Goal: Task Accomplishment & Management: Complete application form

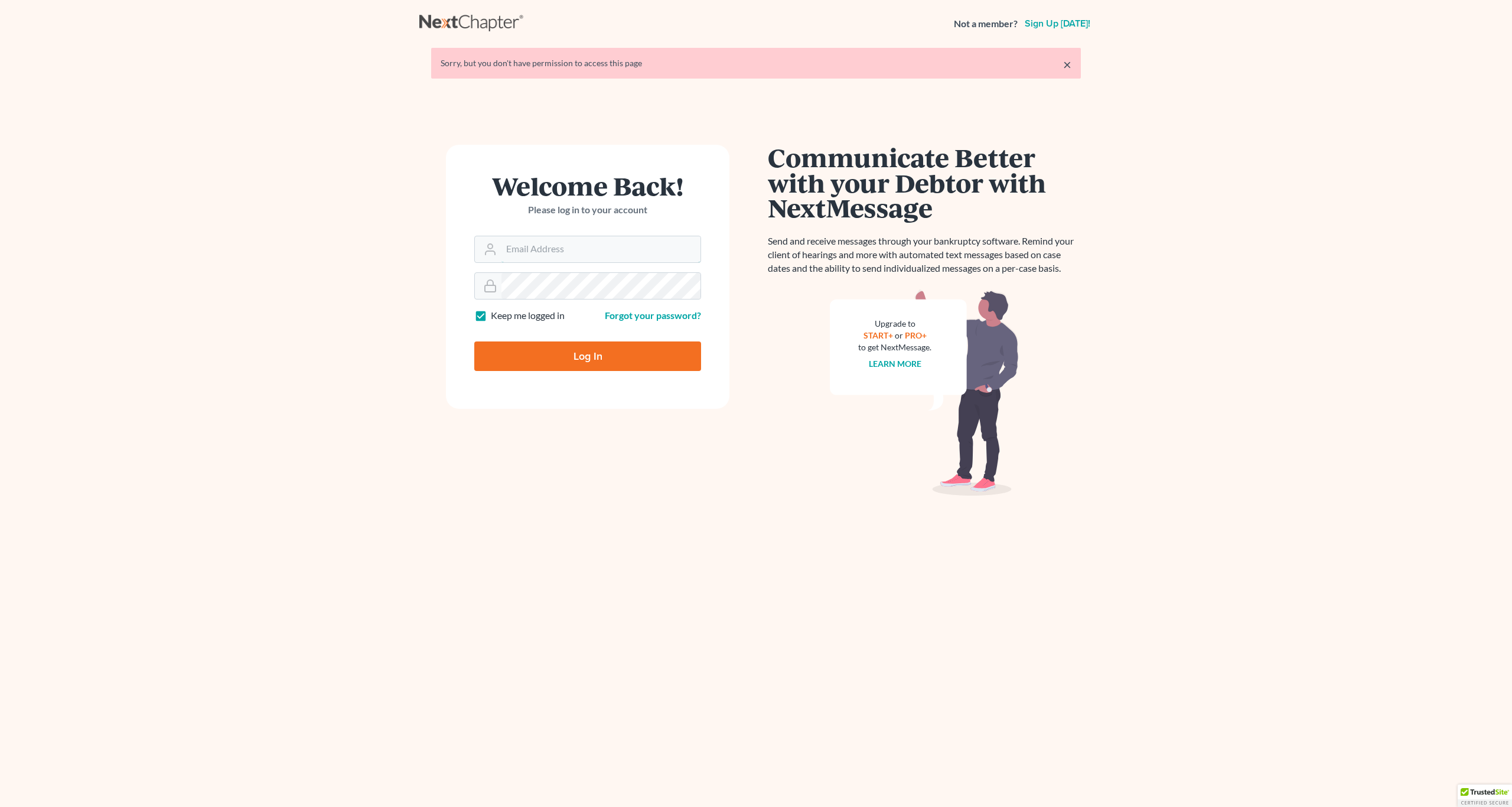
type input "[EMAIL_ADDRESS][DOMAIN_NAME]"
click at [570, 349] on input "Log In" at bounding box center [587, 356] width 227 height 30
type input "Thinking..."
type input "craigbournelaw@yahoo.com"
click at [578, 364] on input "Log In" at bounding box center [587, 356] width 227 height 30
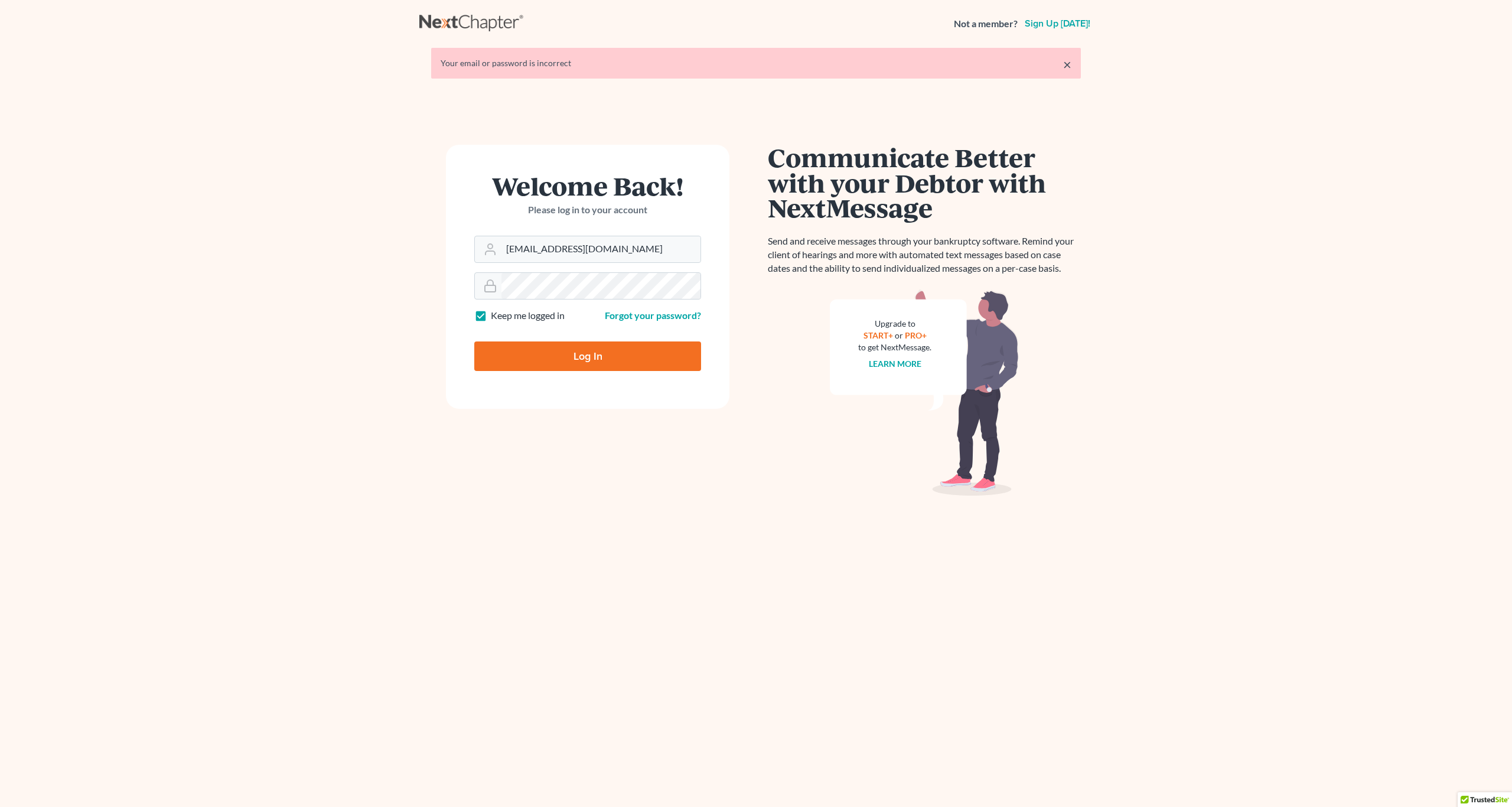
type input "Thinking..."
type input "[EMAIL_ADDRESS][DOMAIN_NAME]"
click at [474, 341] on input "Log In" at bounding box center [587, 356] width 227 height 30
type input "Thinking..."
type input "[EMAIL_ADDRESS][DOMAIN_NAME]"
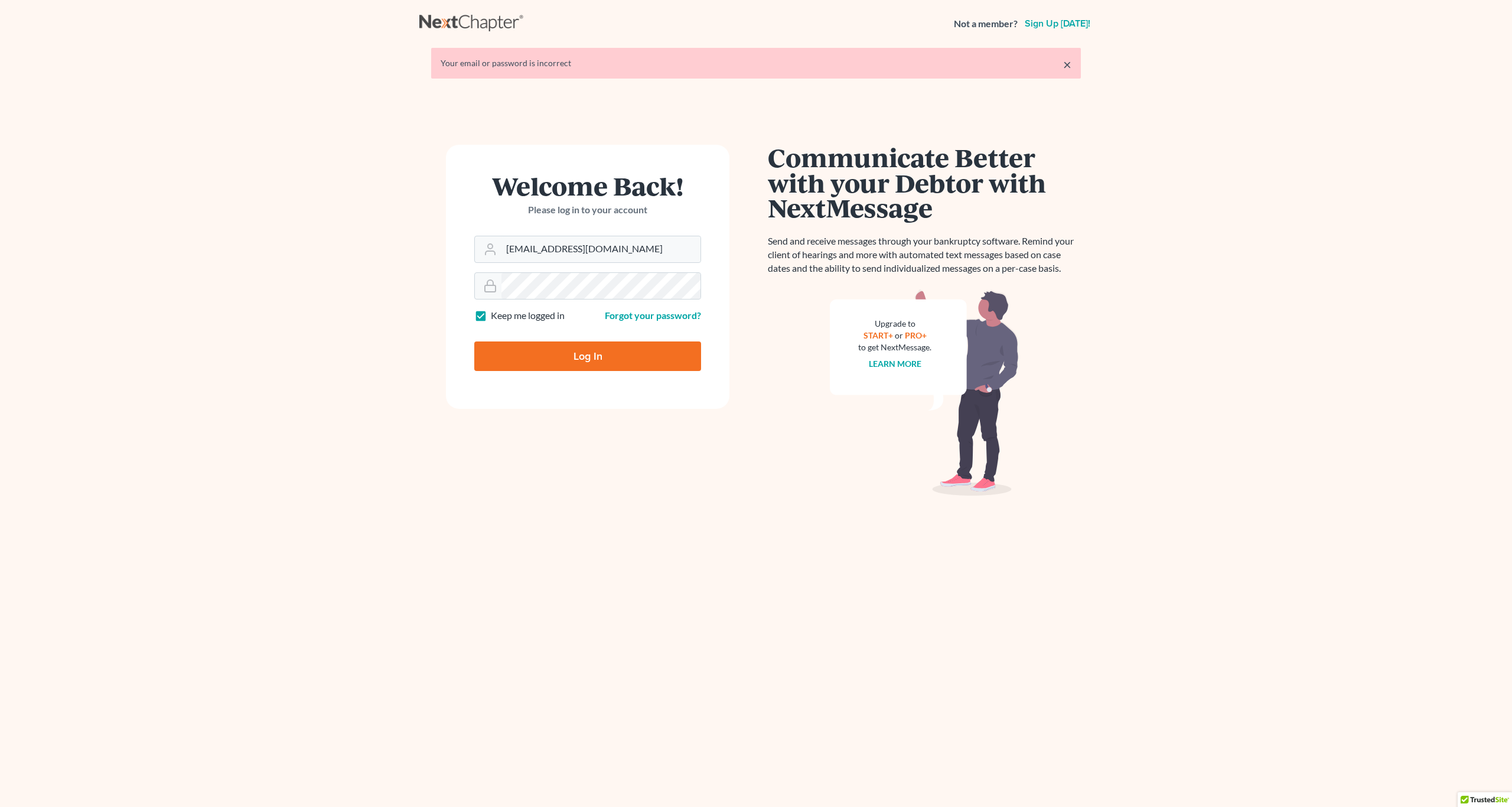
click at [569, 341] on div "Log In" at bounding box center [587, 351] width 227 height 39
click at [570, 355] on input "Log In" at bounding box center [587, 356] width 227 height 30
type input "Thinking..."
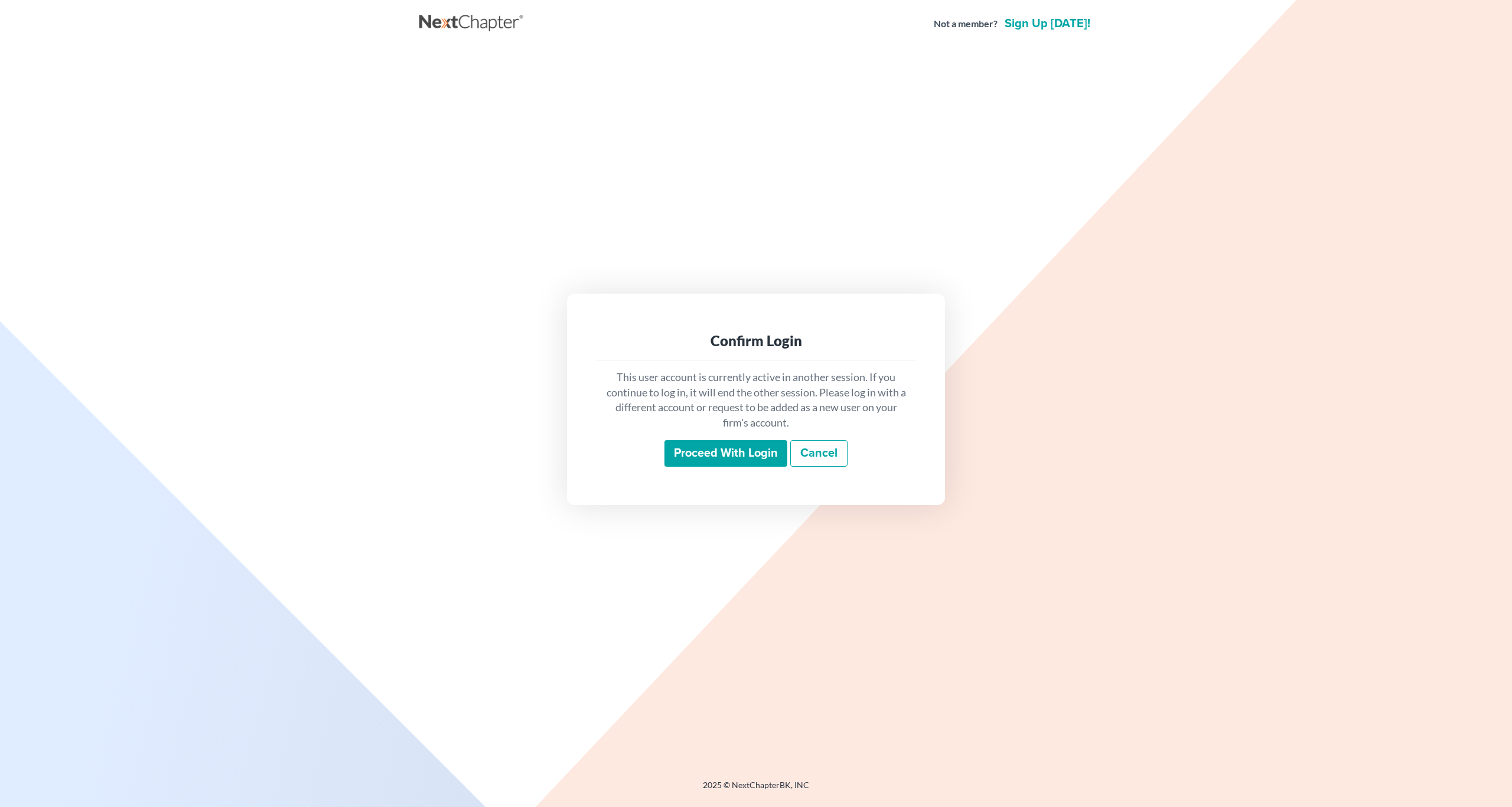
click at [738, 452] on input "Proceed with login" at bounding box center [725, 453] width 123 height 27
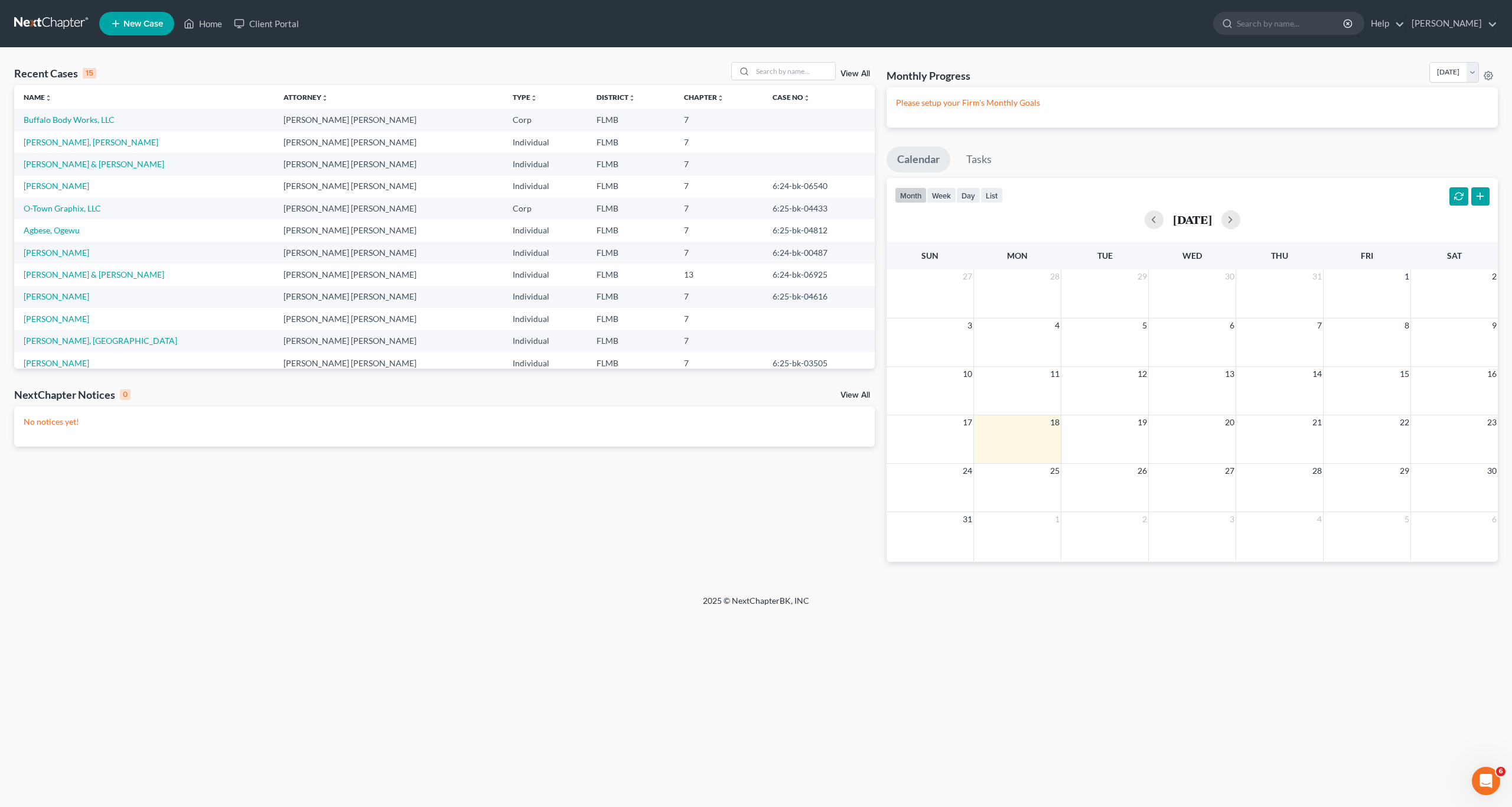
click at [129, 27] on span "New Case" at bounding box center [143, 24] width 39 height 9
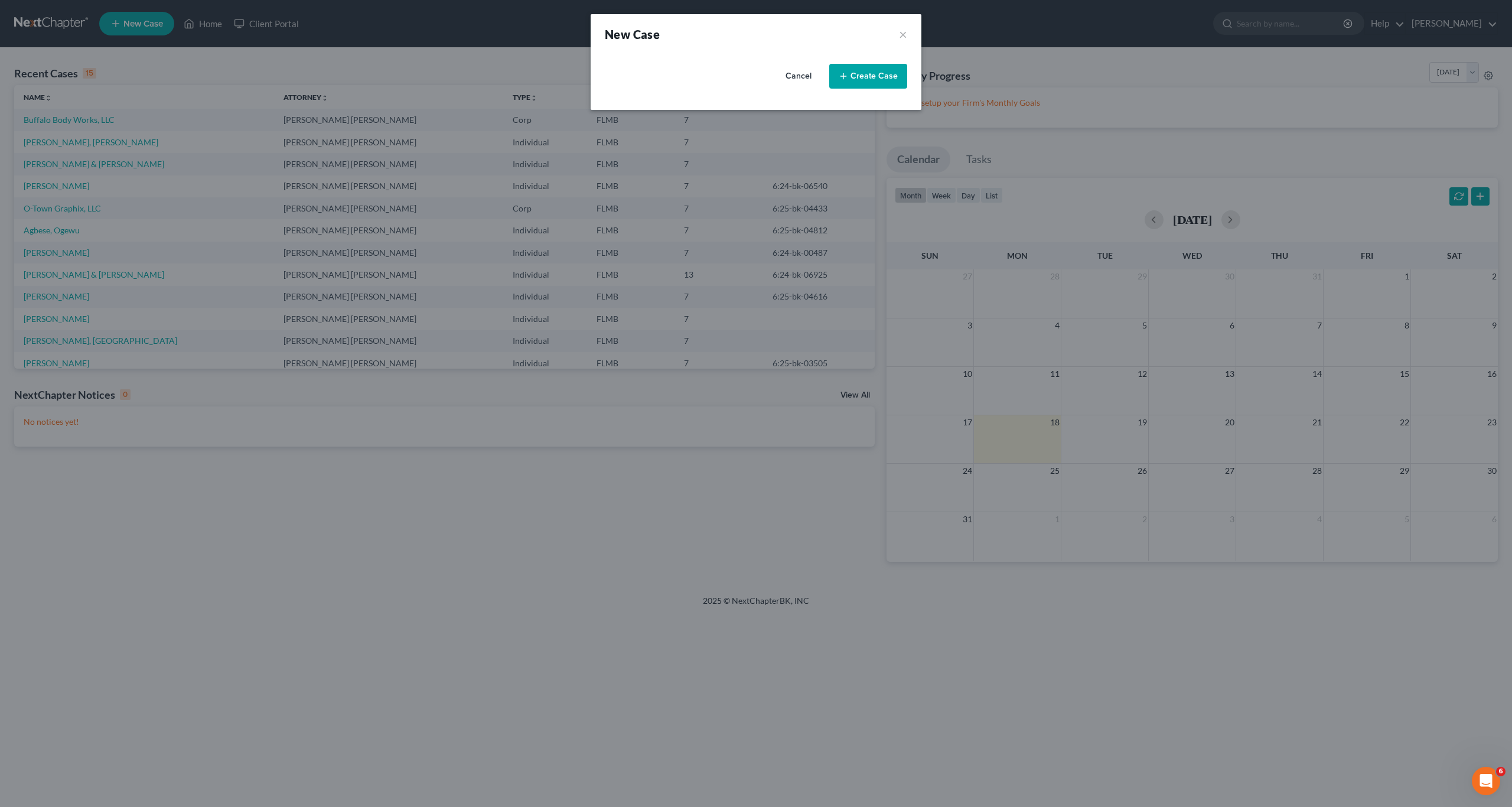
select select "15"
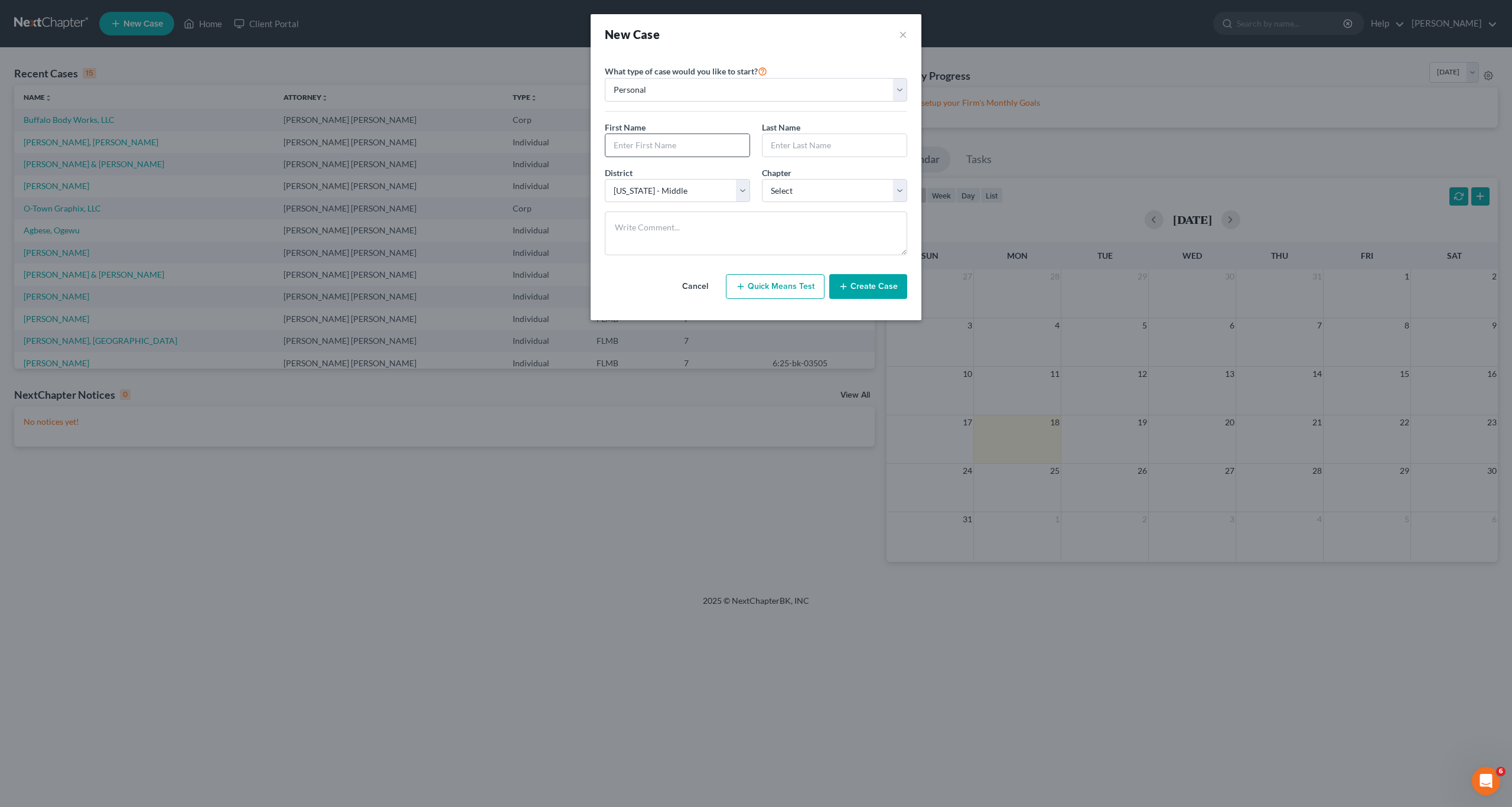
click at [660, 148] on input "text" at bounding box center [677, 145] width 144 height 22
type input "[PERSON_NAME]"
click at [806, 178] on div "Chapter * Select 7 11 12 13" at bounding box center [834, 185] width 157 height 36
click at [795, 208] on div "What type of case would you like to start? Personal Business First Name * [PERS…" at bounding box center [756, 164] width 303 height 201
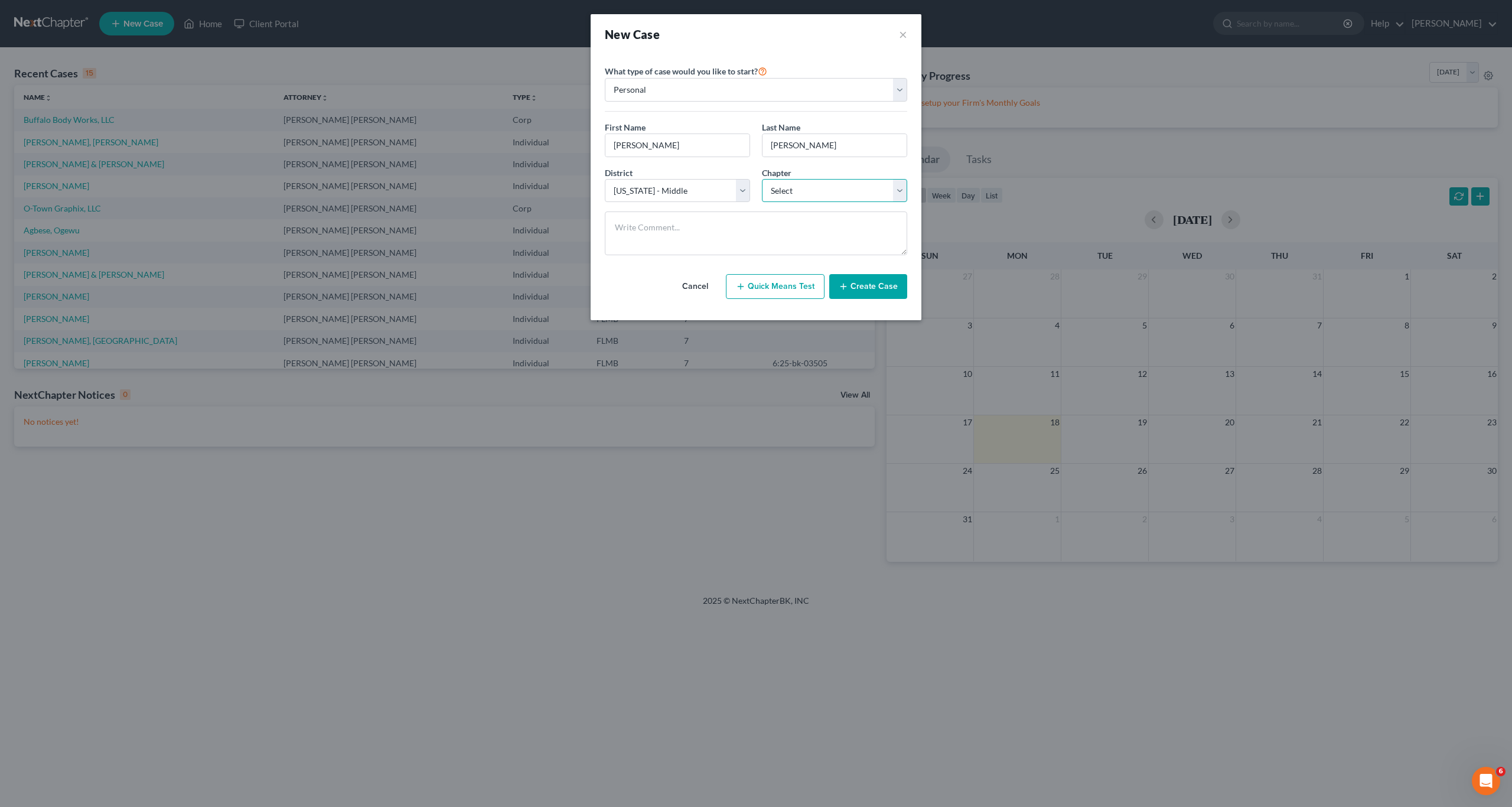
click at [790, 196] on select "Select 7 11 12 13" at bounding box center [834, 191] width 145 height 24
select select "3"
click at [762, 179] on select "Select 7 11 12 13" at bounding box center [834, 191] width 145 height 24
click at [874, 286] on button "Create Case" at bounding box center [868, 286] width 78 height 25
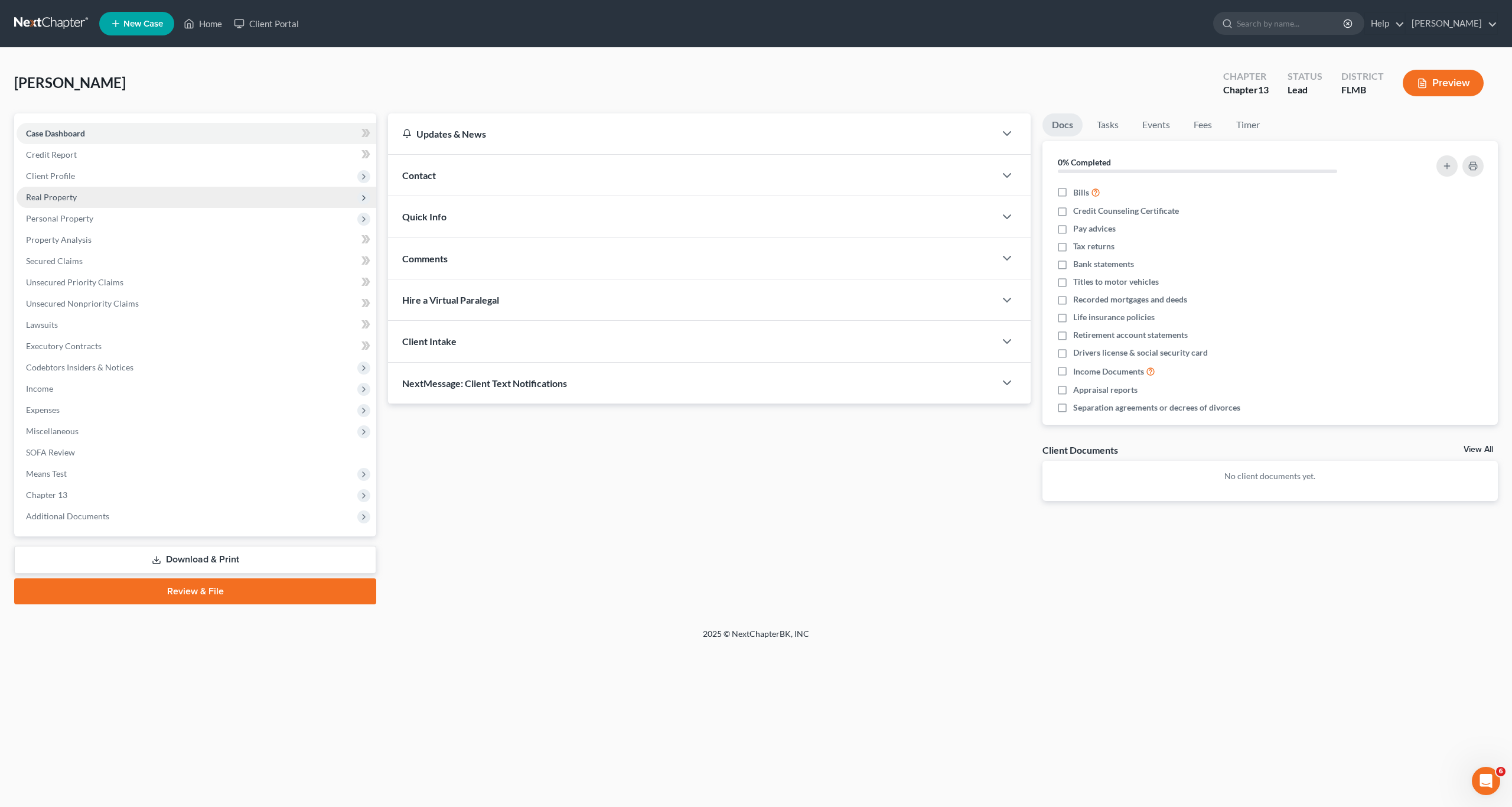
click at [68, 197] on span "Real Property" at bounding box center [51, 196] width 51 height 10
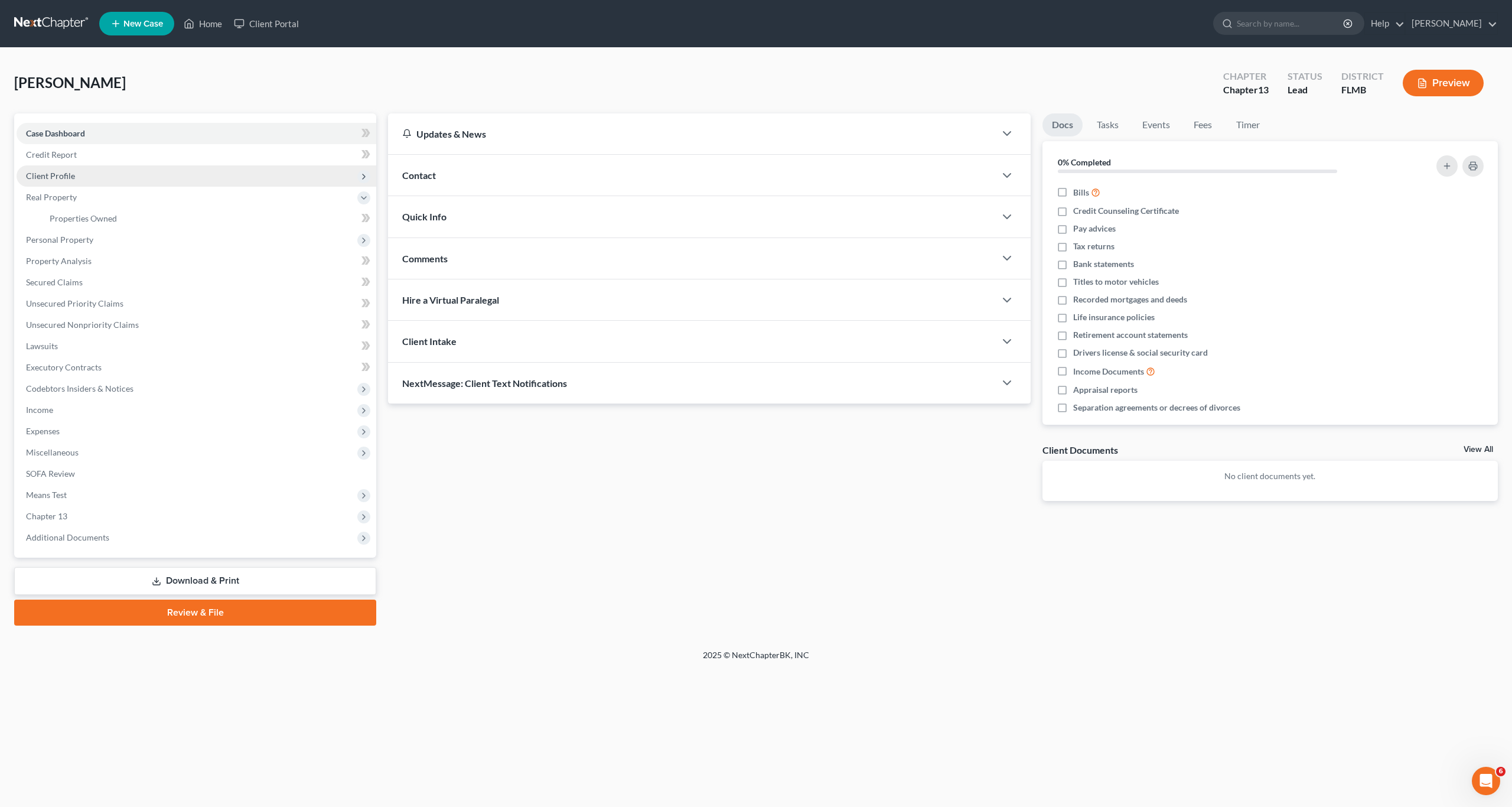
click at [66, 179] on span "Client Profile" at bounding box center [51, 175] width 49 height 10
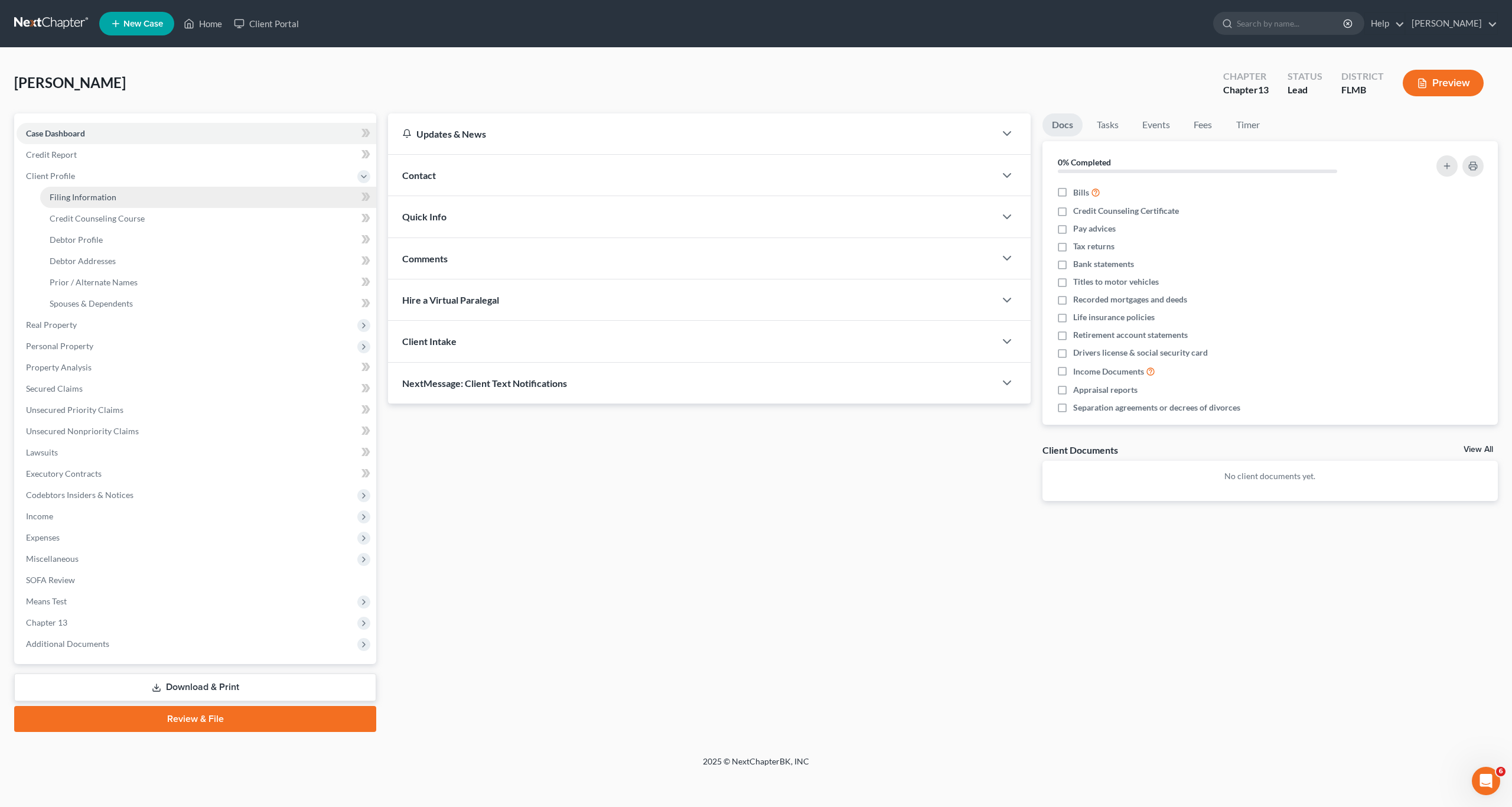
click at [98, 203] on link "Filing Information" at bounding box center [208, 197] width 336 height 21
select select "1"
select select "0"
select select "3"
select select "15"
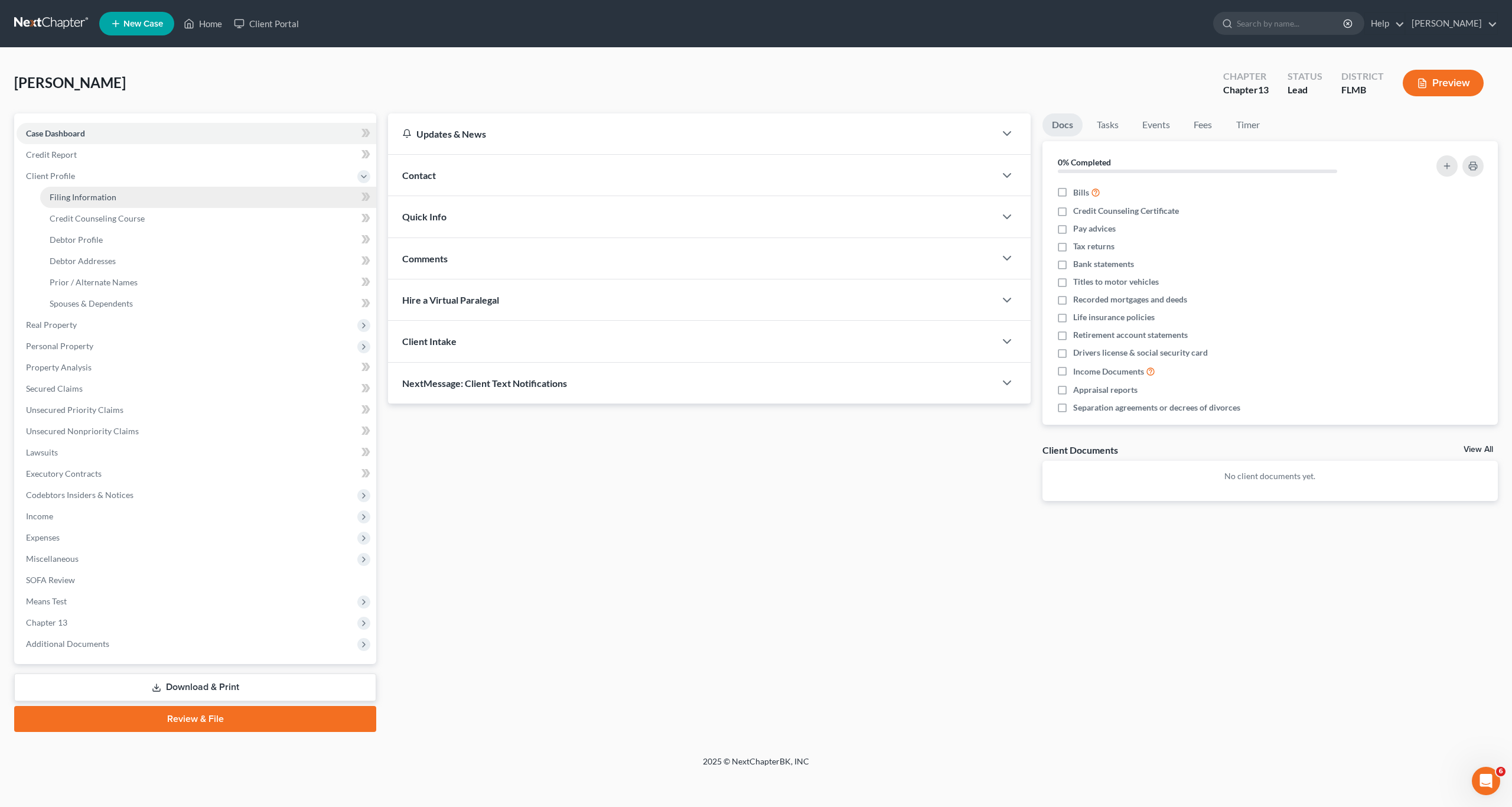
select select "9"
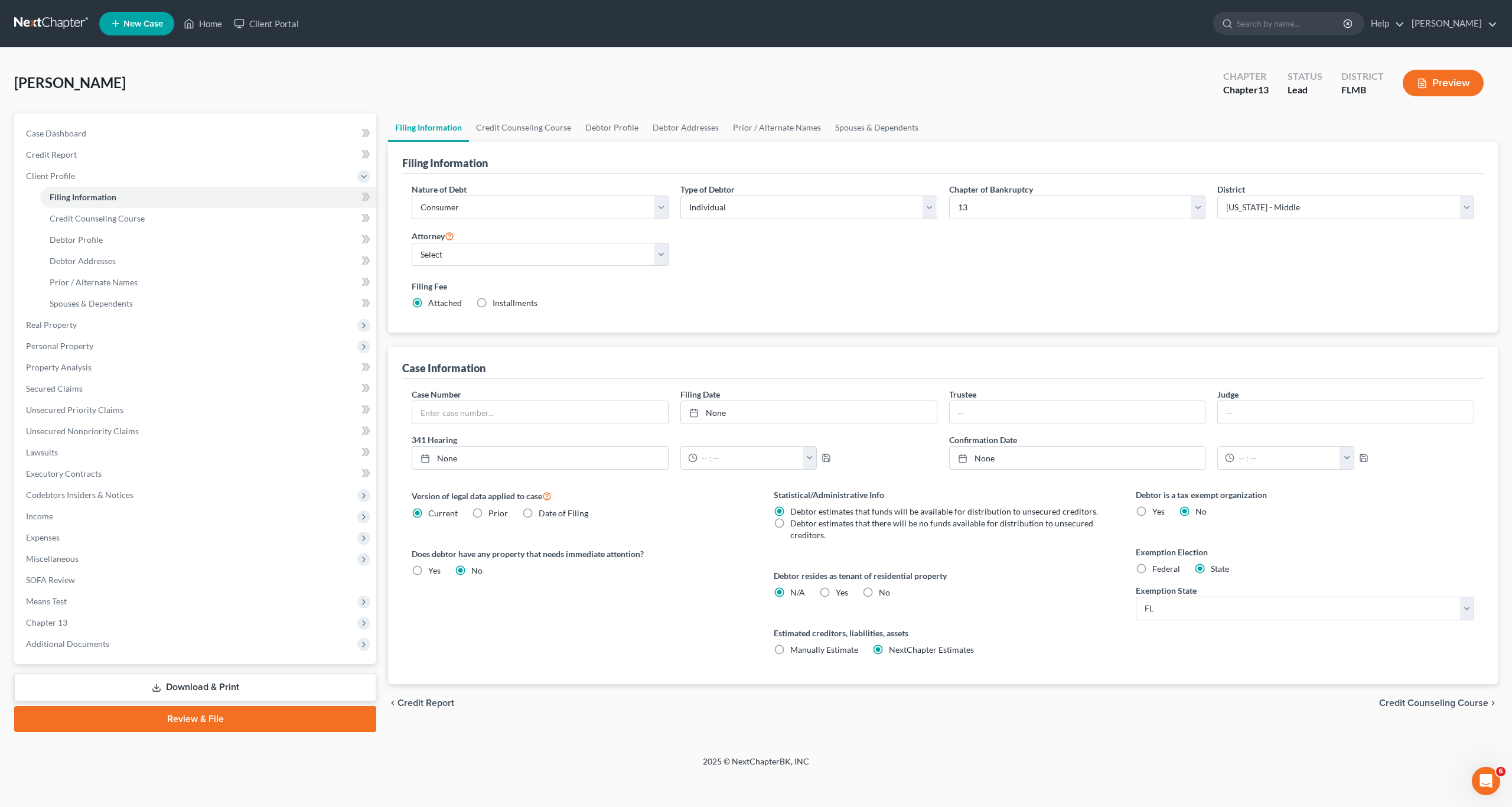
drag, startPoint x: 816, startPoint y: 267, endPoint x: 32, endPoint y: 257, distance: 784.1
click at [766, 278] on div "Nature of Debt Select Business Consumer Other Nature of Business Select Clearin…" at bounding box center [943, 251] width 1074 height 136
click at [81, 222] on span "Credit Counseling Course" at bounding box center [97, 218] width 95 height 10
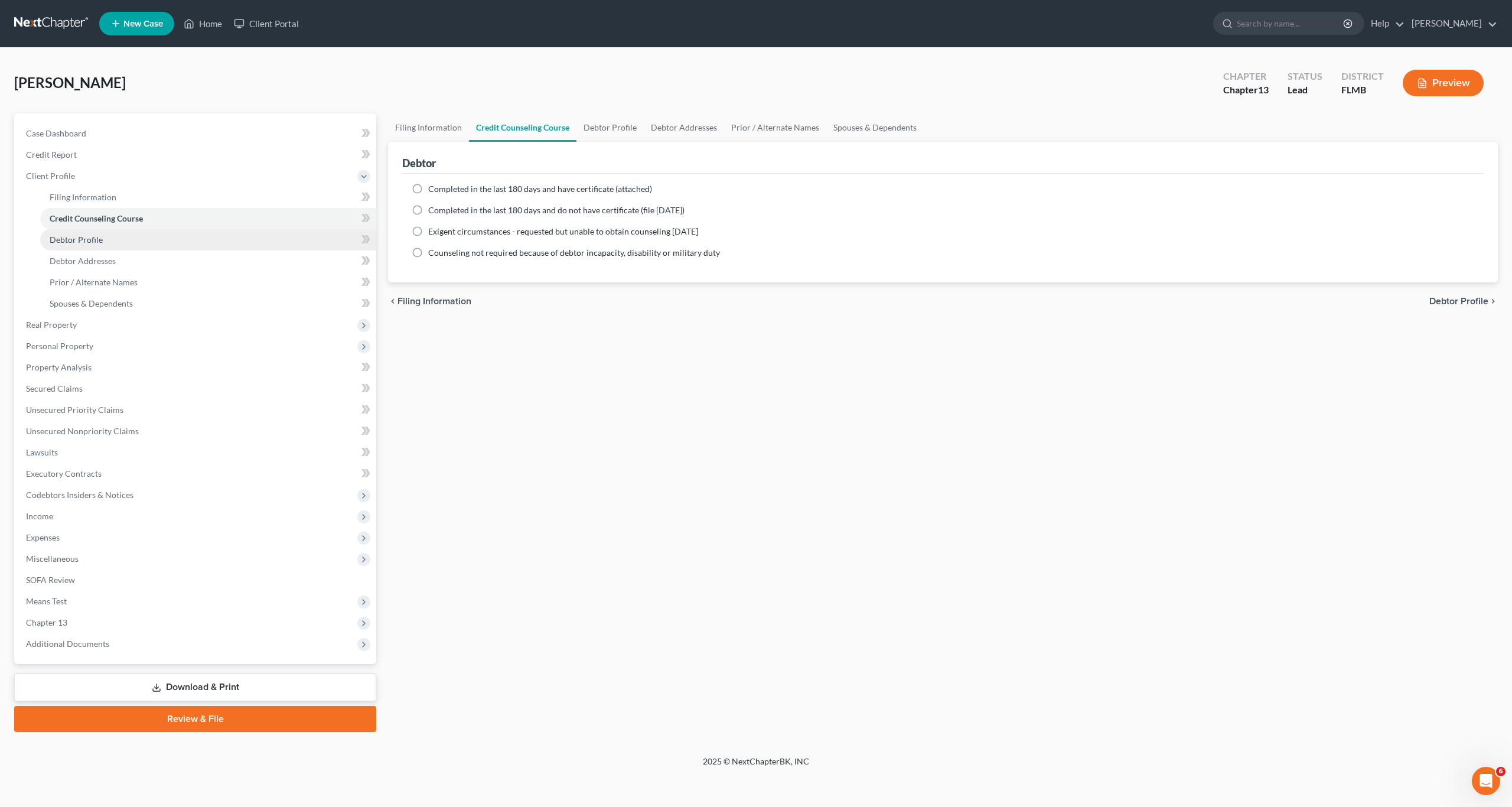
click at [84, 242] on span "Debtor Profile" at bounding box center [76, 239] width 53 height 10
select select "0"
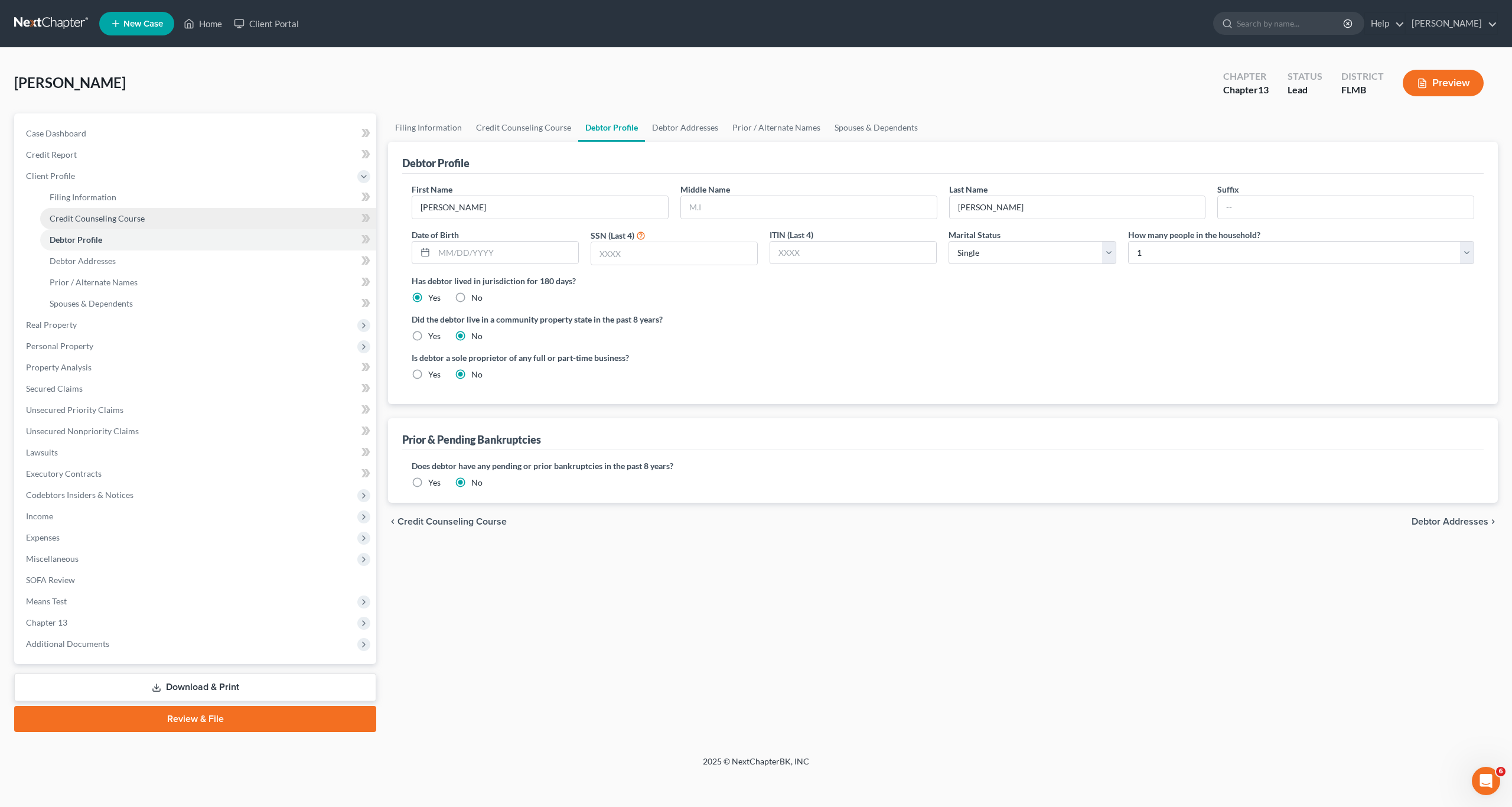
click at [79, 225] on link "Credit Counseling Course" at bounding box center [208, 219] width 336 height 21
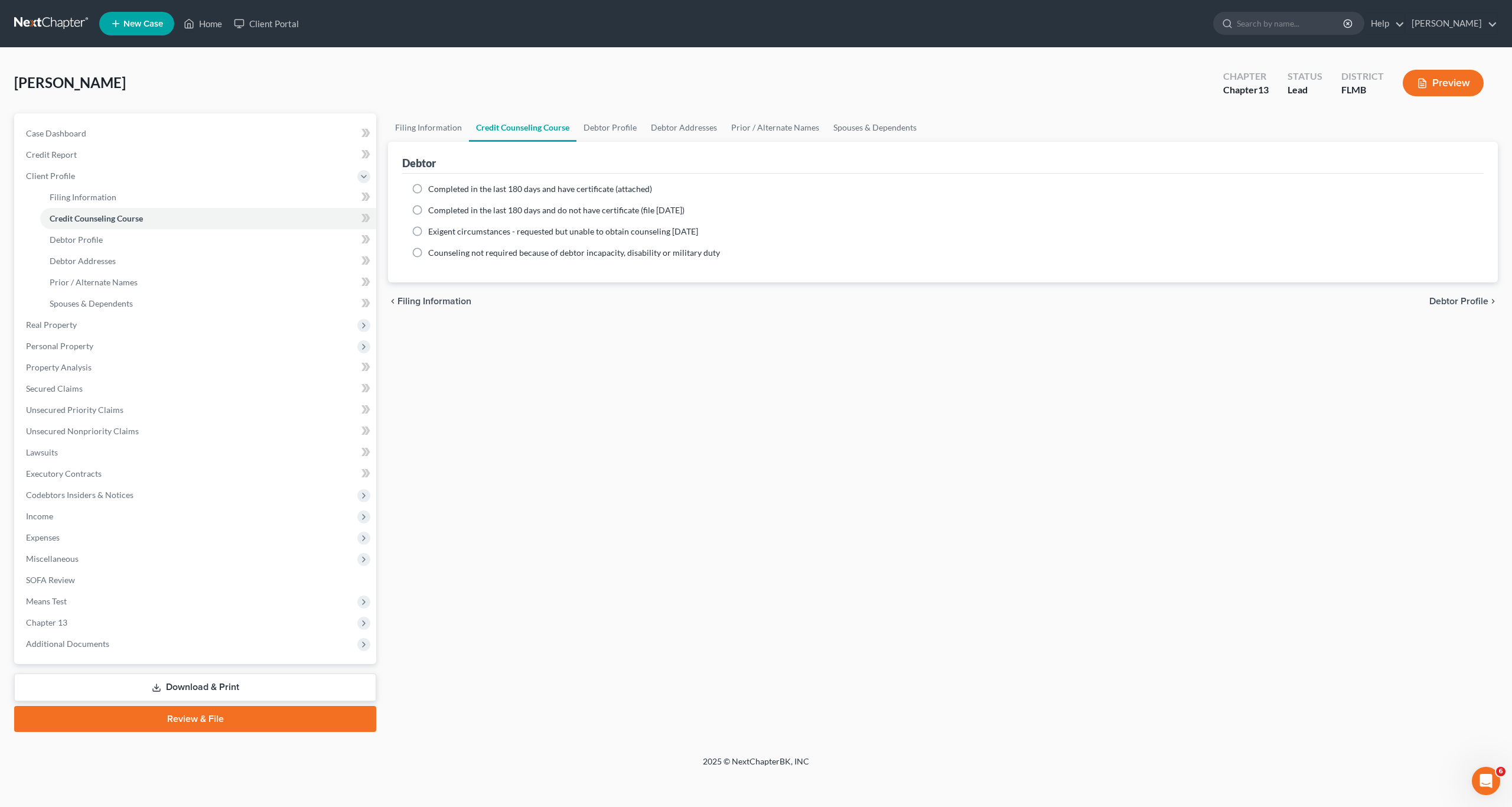
click at [428, 213] on label "Completed in the last 180 days and do not have certificate (file [DATE])" at bounding box center [556, 210] width 256 height 12
click at [433, 212] on input "Completed in the last 180 days and do not have certificate (file [DATE])" at bounding box center [437, 208] width 8 height 8
radio input "true"
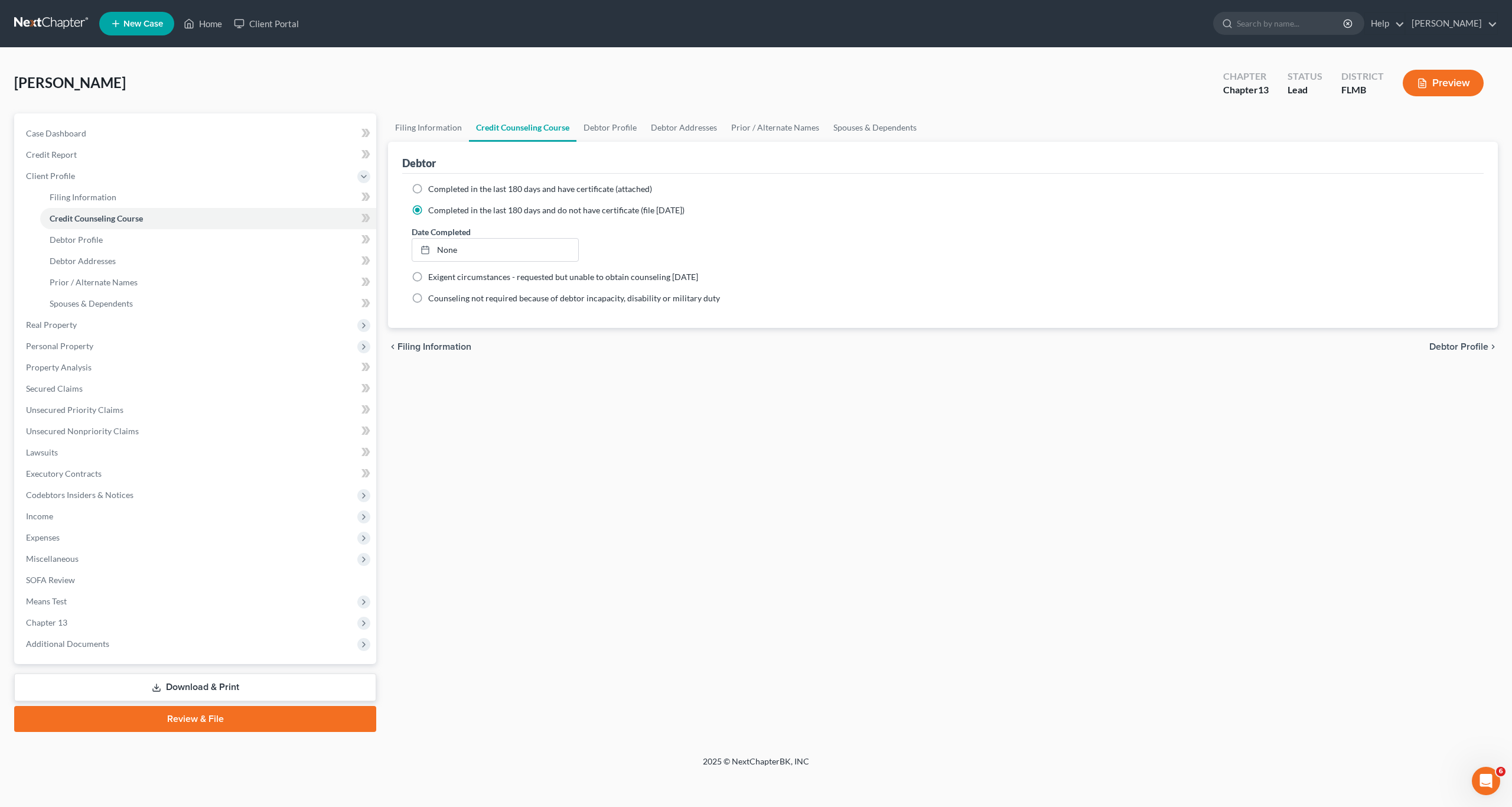
click at [428, 188] on label "Completed in the last 180 days and have certificate (attached)" at bounding box center [540, 189] width 224 height 12
click at [433, 188] on input "Completed in the last 180 days and have certificate (attached)" at bounding box center [437, 187] width 8 height 8
radio input "true"
radio input "false"
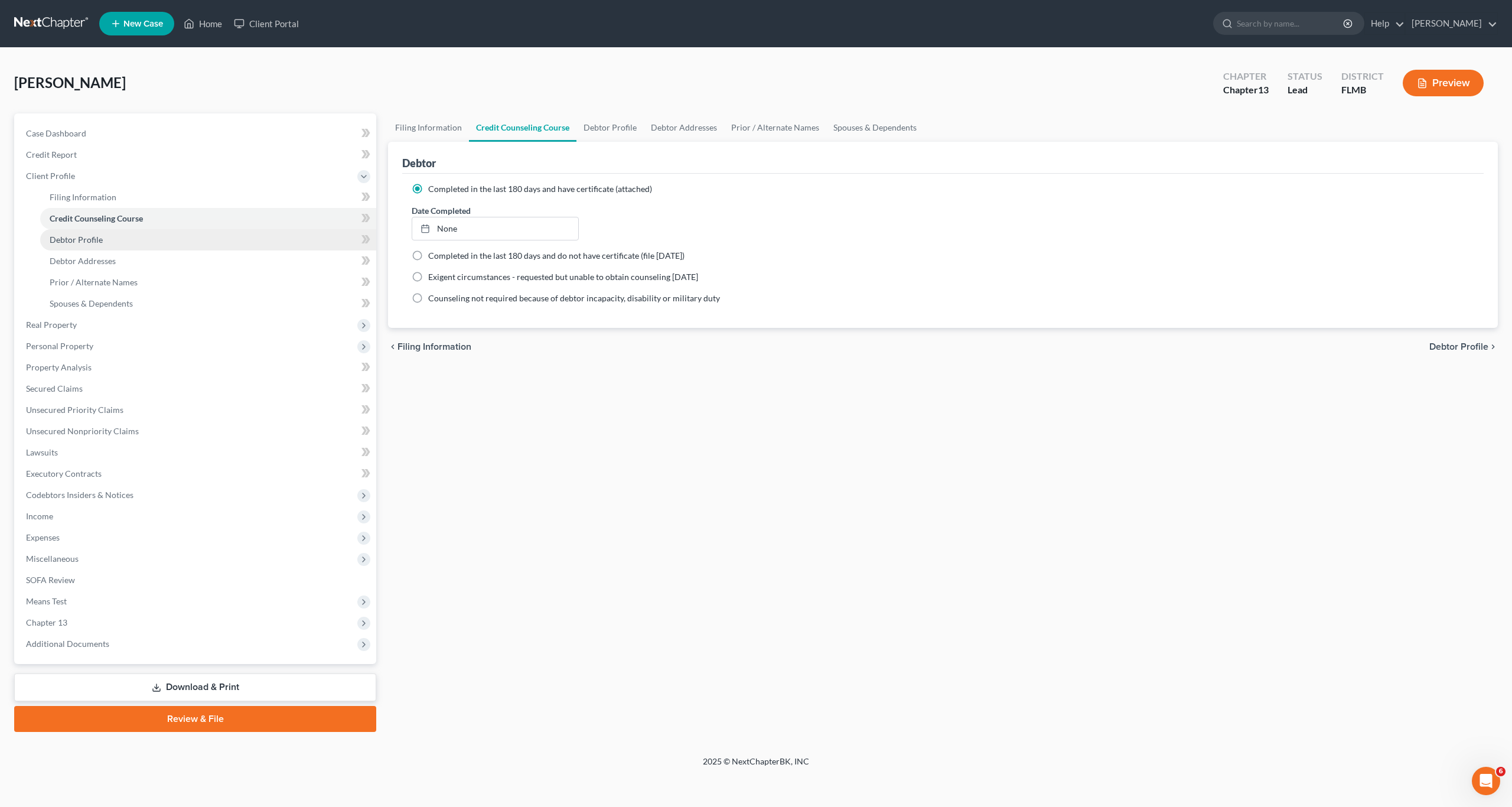
click at [54, 238] on span "Debtor Profile" at bounding box center [76, 239] width 53 height 10
select select "0"
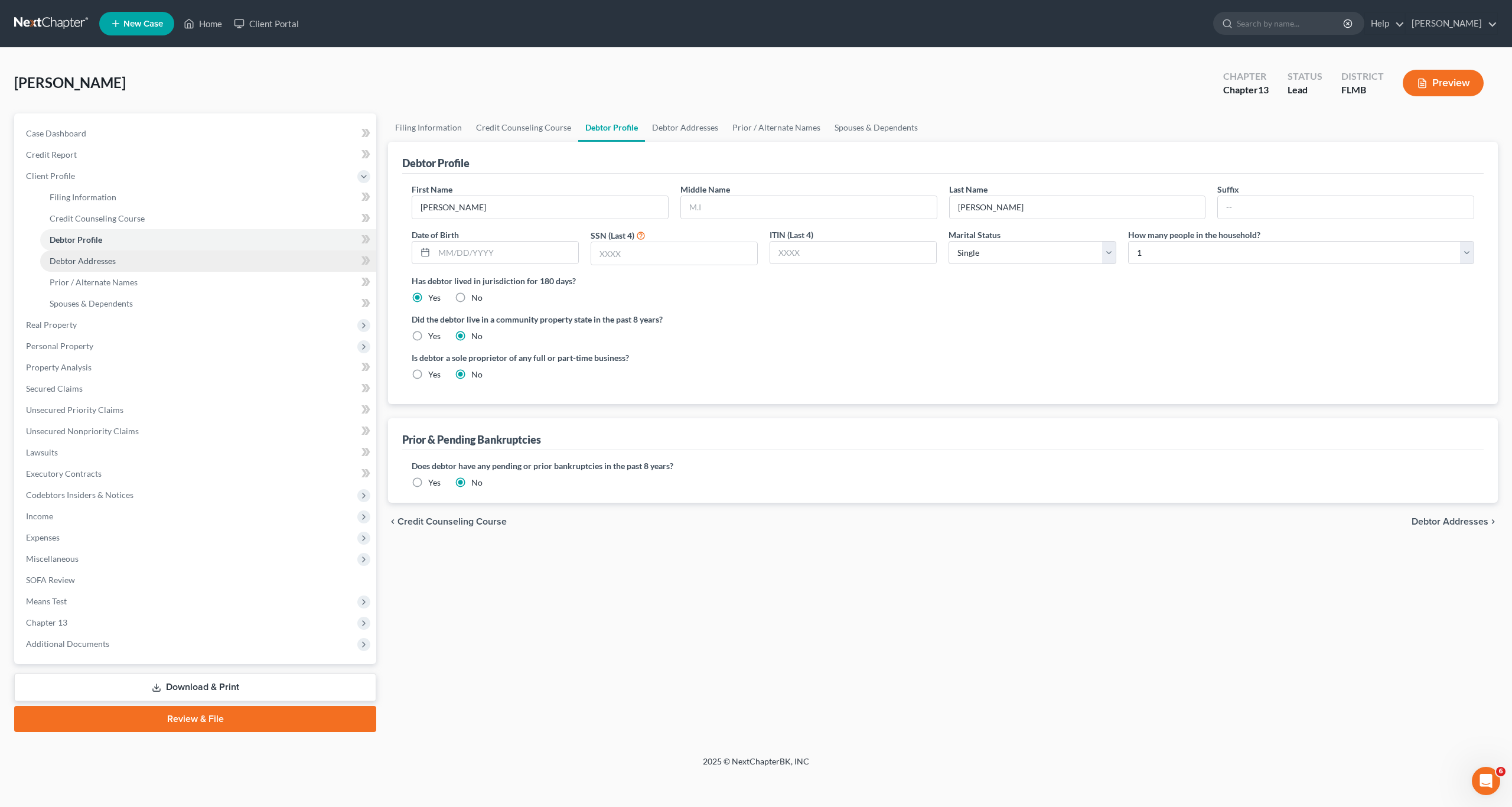
click at [91, 259] on span "Debtor Addresses" at bounding box center [83, 260] width 66 height 10
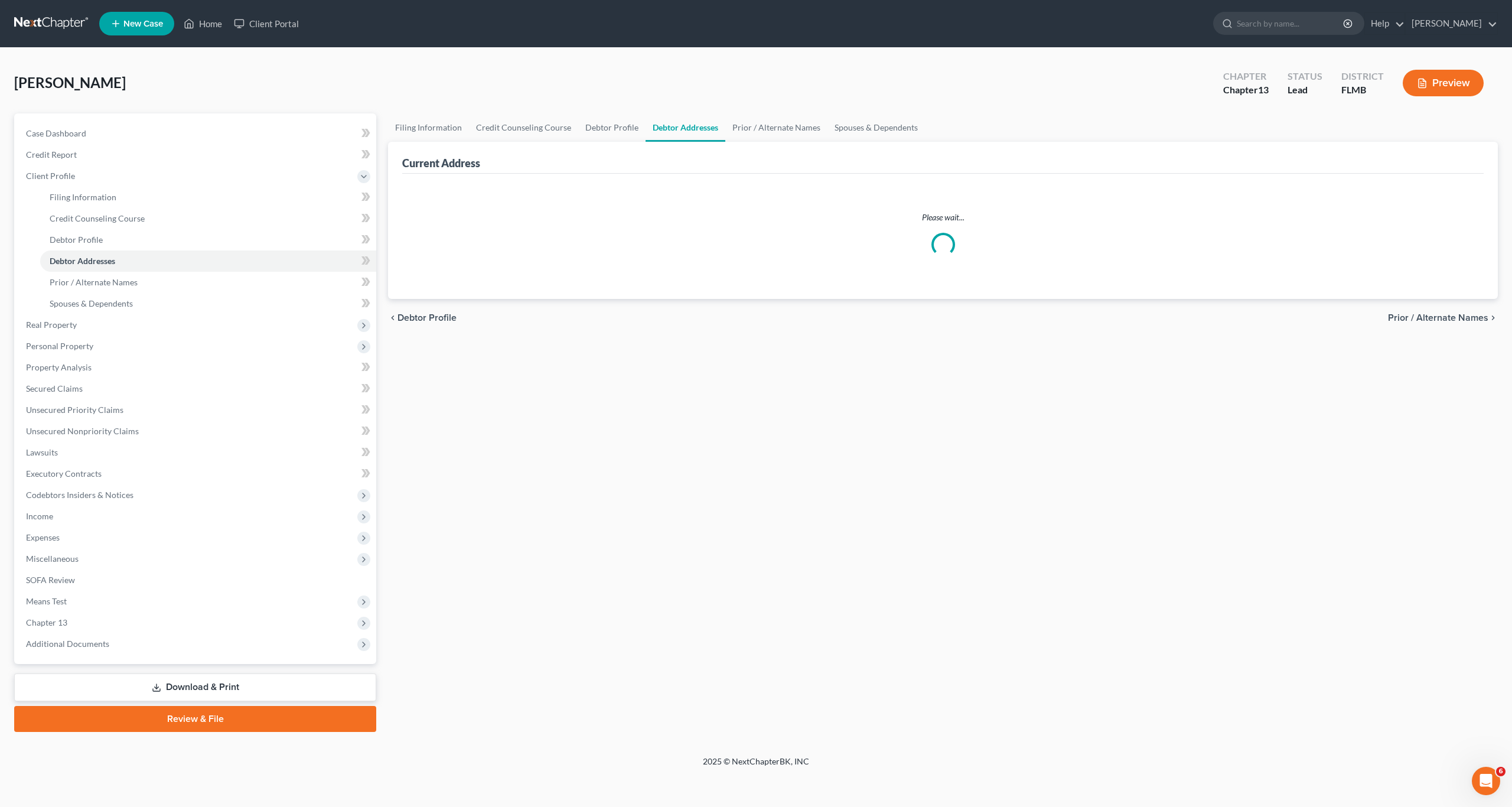
select select "0"
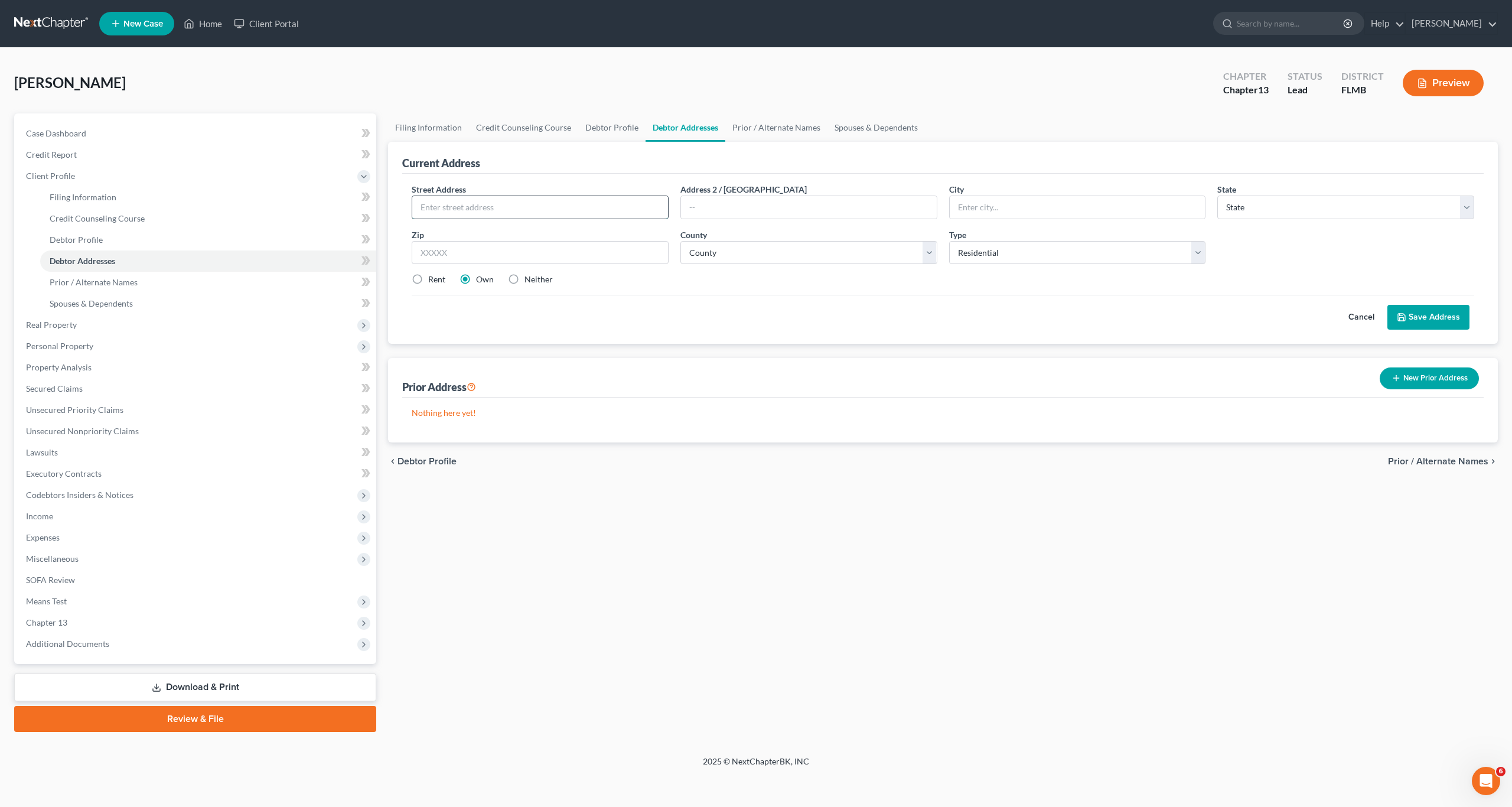
click at [461, 206] on input "text" at bounding box center [540, 207] width 255 height 22
type input "[STREET_ADDRESS][PERSON_NAME]"
type input "[GEOGRAPHIC_DATA]"
select select "9"
type input "32765"
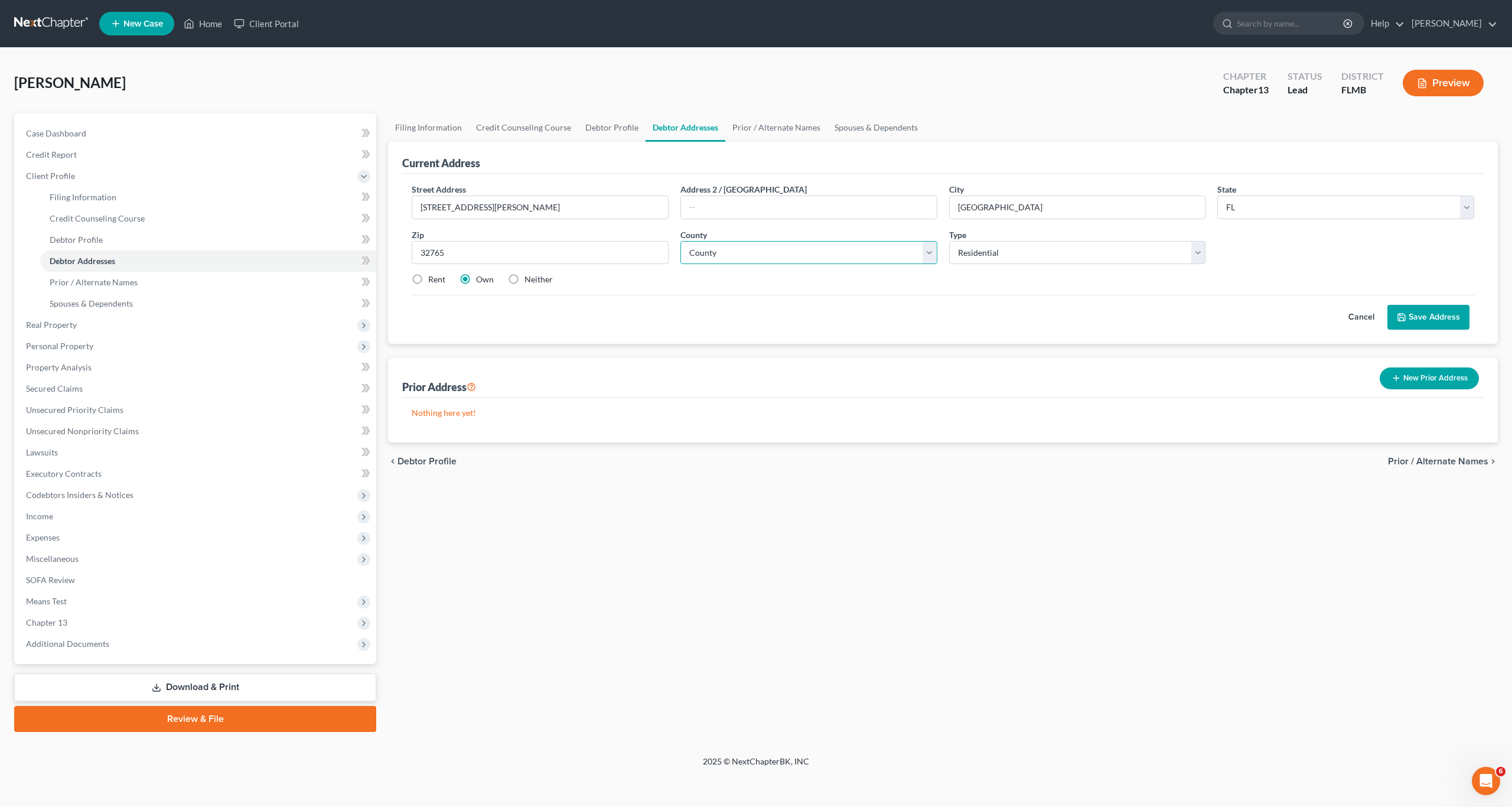
click at [784, 250] on select "County [GEOGRAPHIC_DATA] [GEOGRAPHIC_DATA] [GEOGRAPHIC_DATA] [GEOGRAPHIC_DATA] …" at bounding box center [808, 253] width 257 height 24
select select "56"
click at [680, 241] on select "County [GEOGRAPHIC_DATA] [GEOGRAPHIC_DATA] [GEOGRAPHIC_DATA] [GEOGRAPHIC_DATA] …" at bounding box center [808, 253] width 257 height 24
click at [732, 409] on p "Nothing here yet!" at bounding box center [943, 413] width 1062 height 12
click at [1421, 320] on button "Save Address" at bounding box center [1428, 317] width 82 height 25
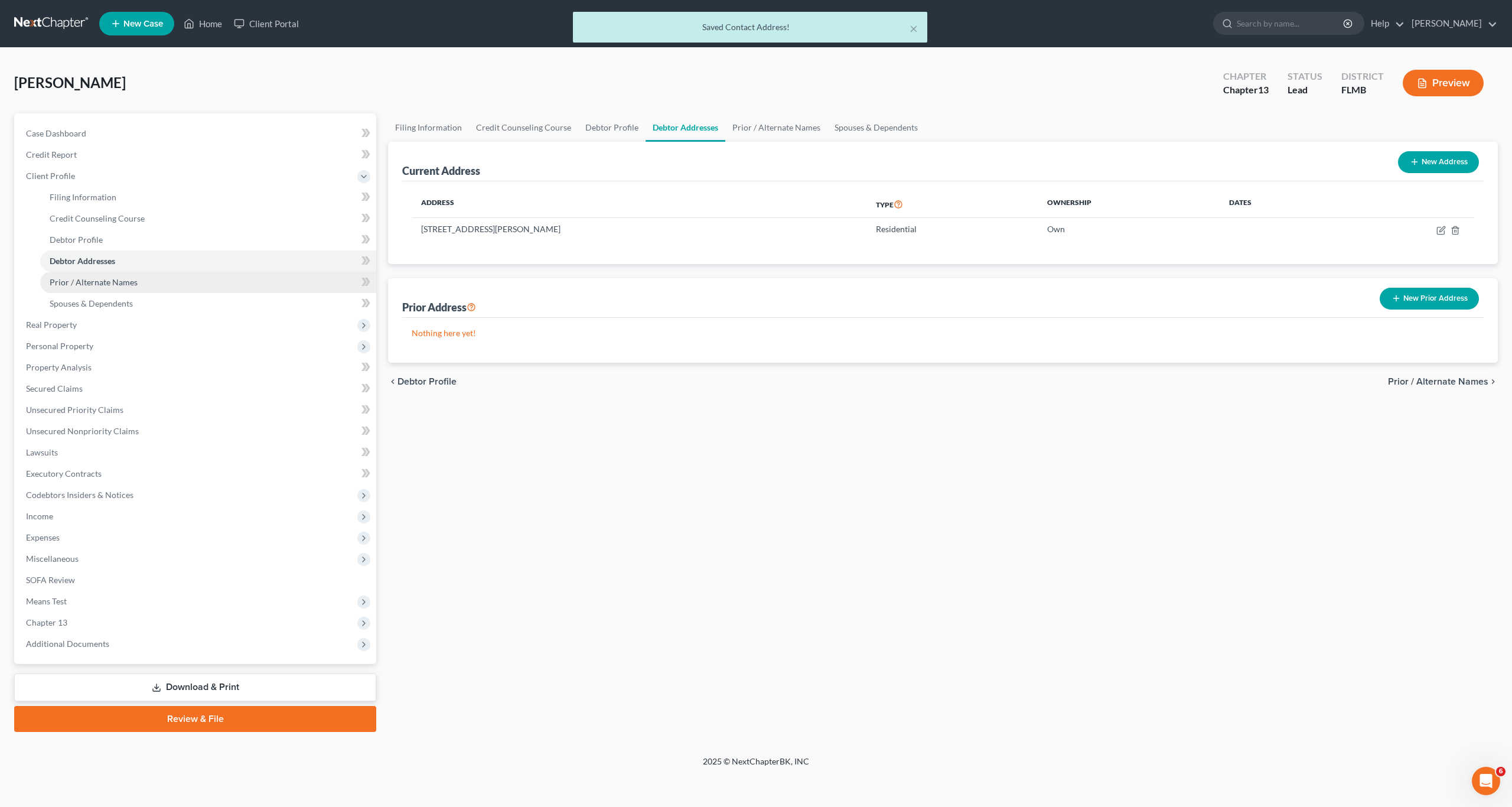
click at [120, 282] on span "Prior / Alternate Names" at bounding box center [94, 282] width 88 height 10
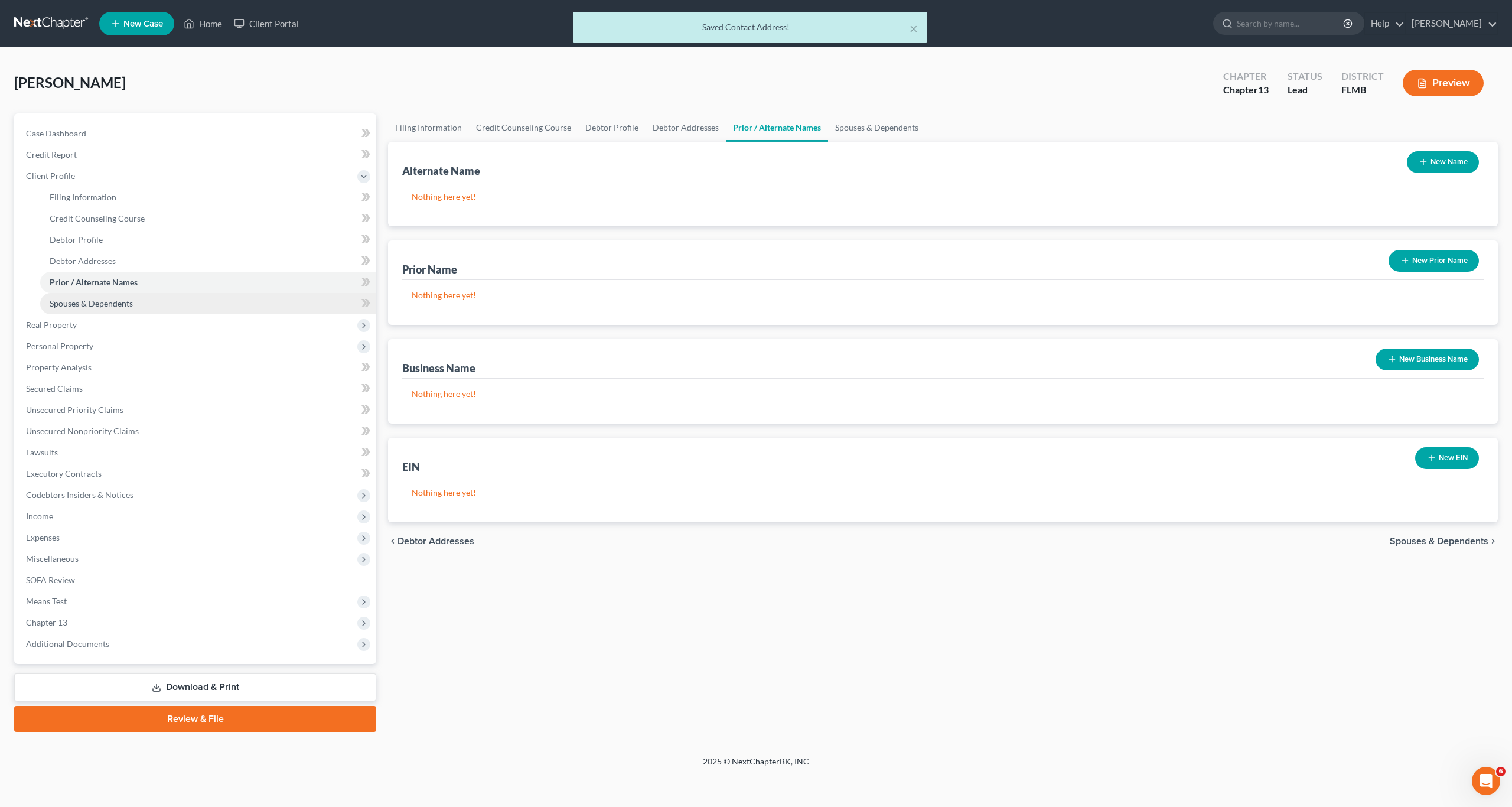
click at [111, 301] on span "Spouses & Dependents" at bounding box center [91, 303] width 83 height 10
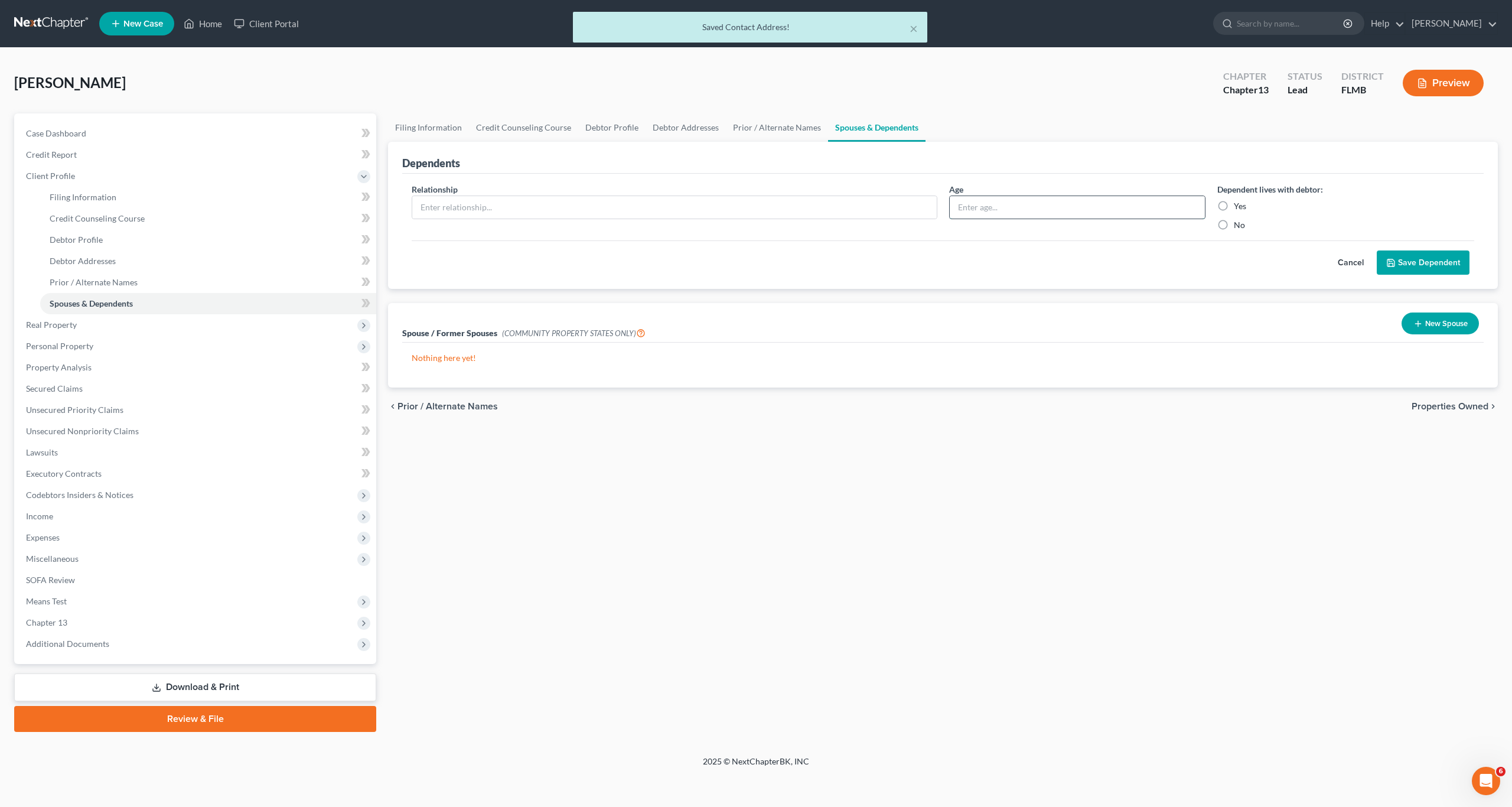
click at [1058, 206] on input "text" at bounding box center [1077, 207] width 255 height 22
drag, startPoint x: 1226, startPoint y: 209, endPoint x: 1133, endPoint y: 238, distance: 97.4
click at [1234, 209] on label "Yes" at bounding box center [1240, 206] width 12 height 12
click at [1238, 208] on input "Yes" at bounding box center [1242, 204] width 8 height 8
radio input "true"
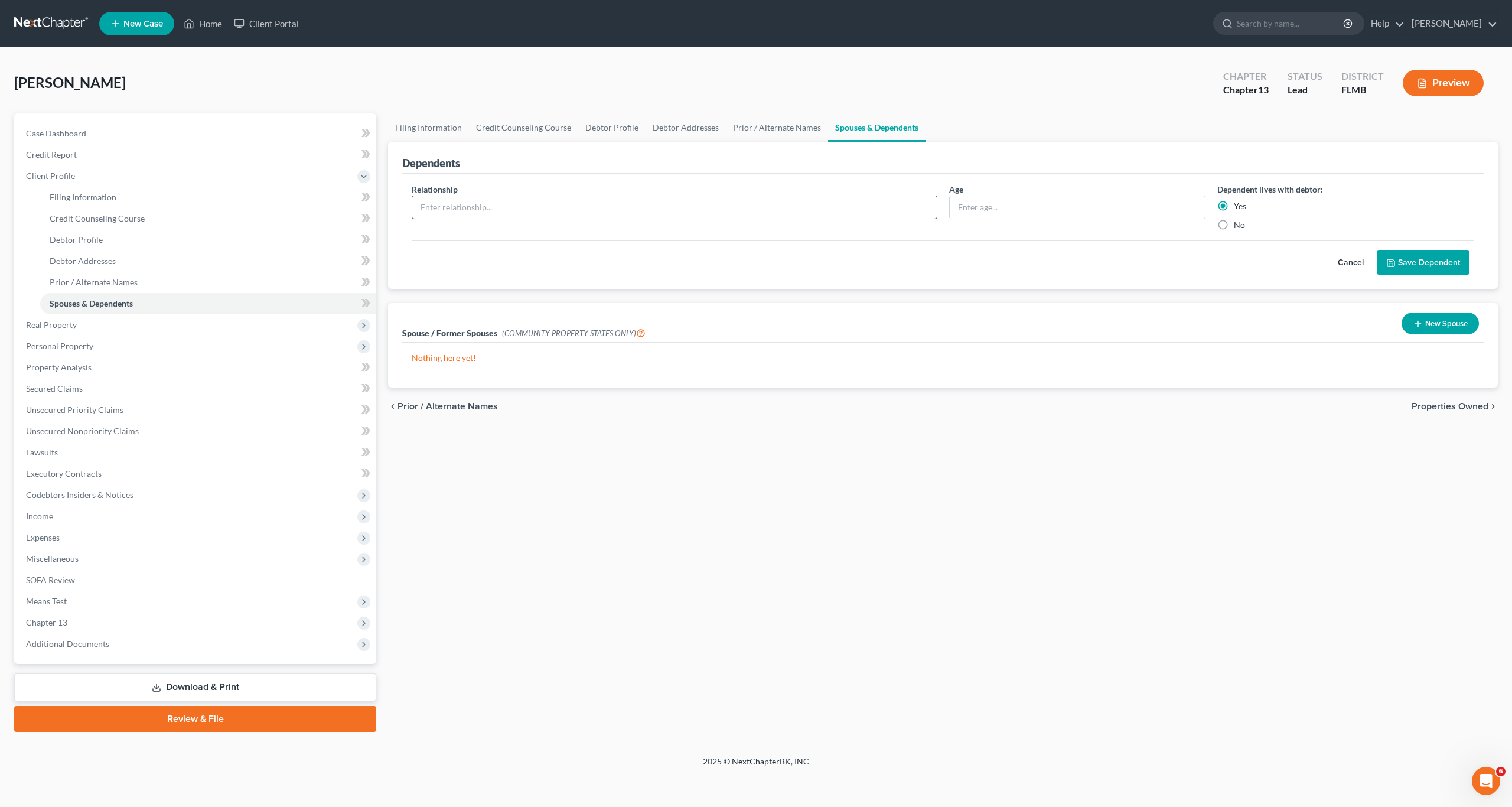
click at [540, 207] on input "text" at bounding box center [674, 207] width 525 height 22
type input "Wife"
drag, startPoint x: 1420, startPoint y: 274, endPoint x: 1419, endPoint y: 264, distance: 10.0
click at [1419, 270] on div "Cancel Save Dependent" at bounding box center [943, 257] width 1062 height 35
click at [1419, 264] on button "Save Dependent" at bounding box center [1423, 263] width 93 height 25
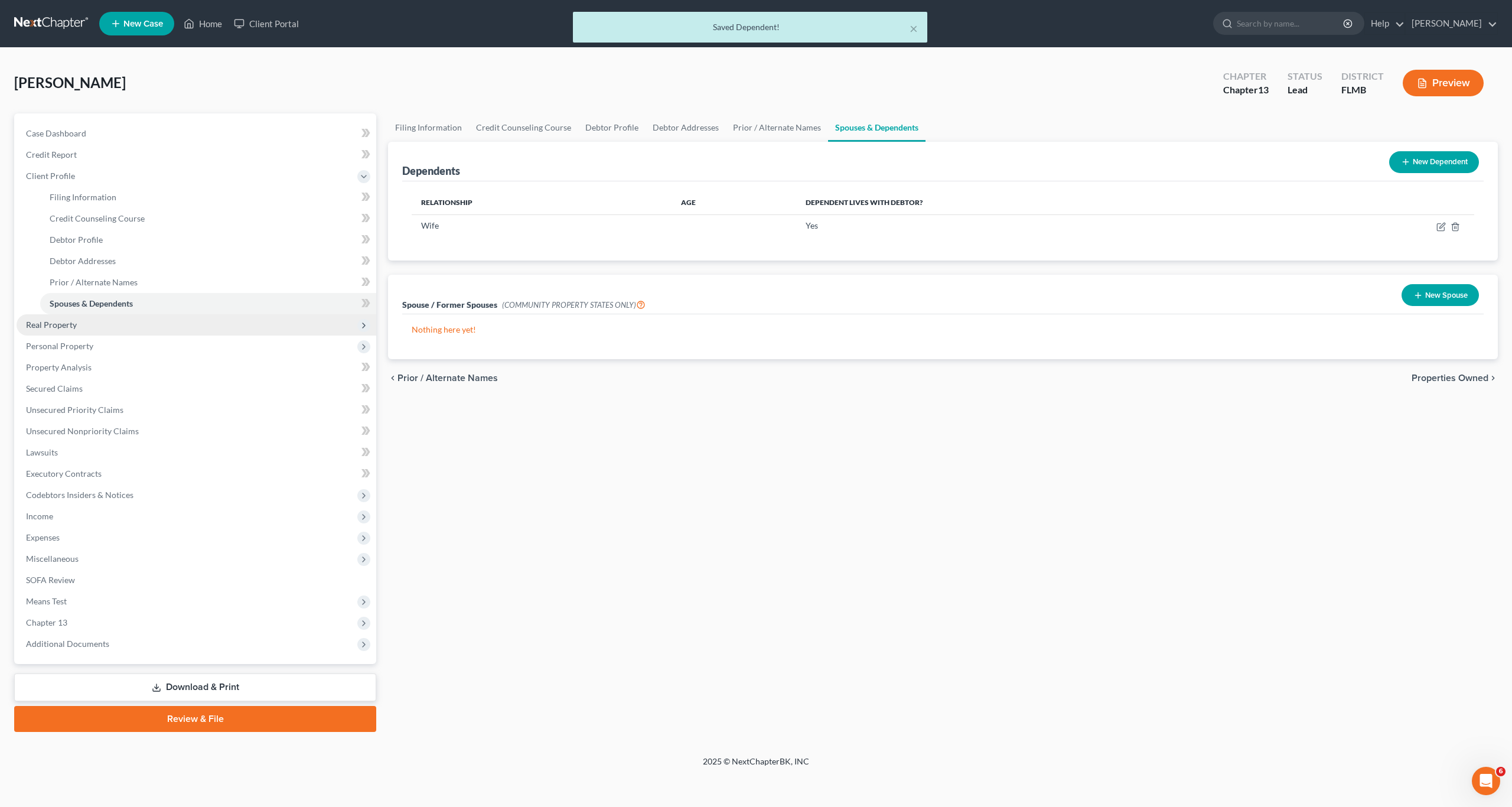
click at [50, 324] on span "Real Property" at bounding box center [51, 324] width 51 height 10
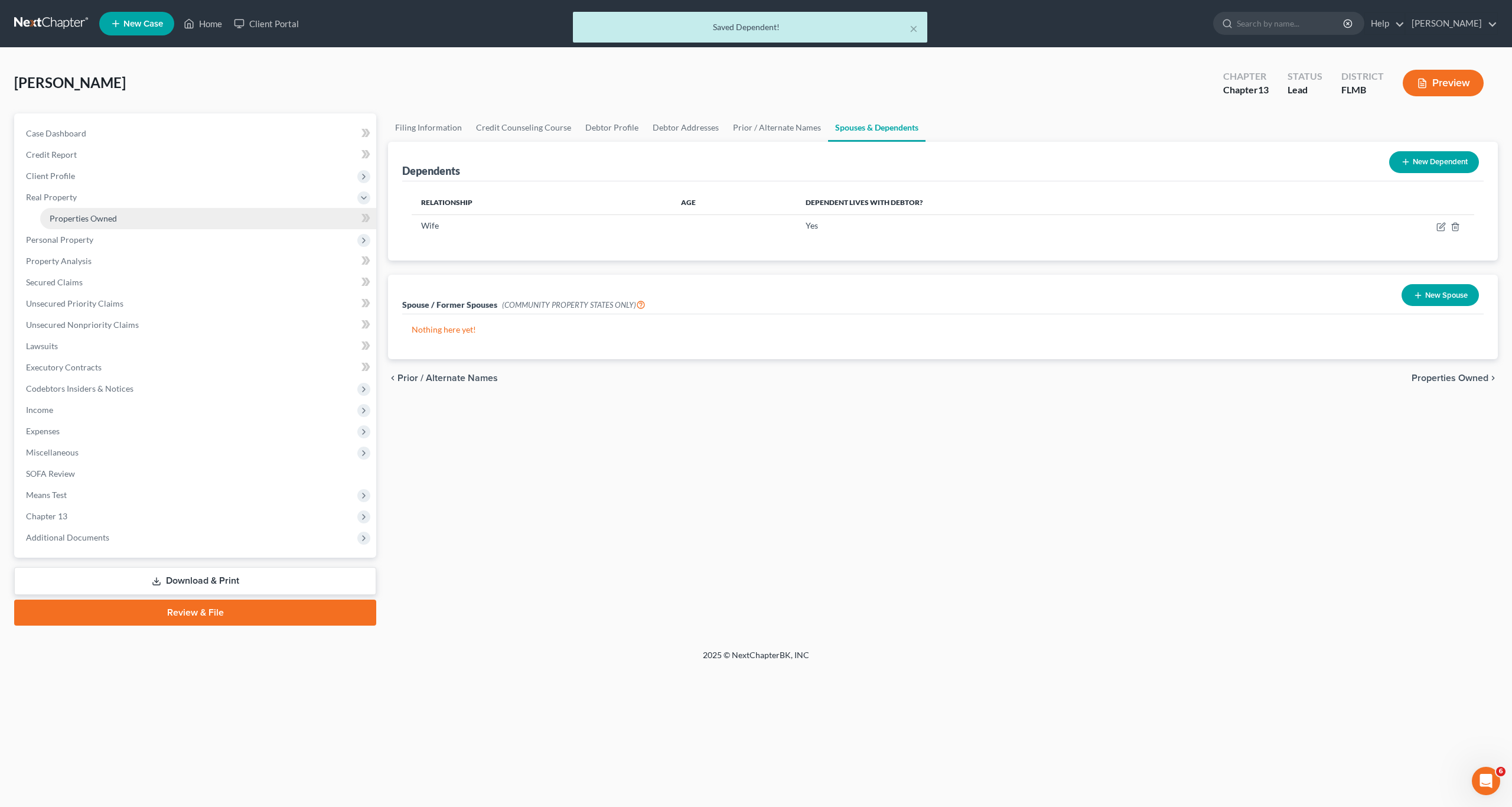
click at [79, 219] on span "Properties Owned" at bounding box center [83, 218] width 68 height 10
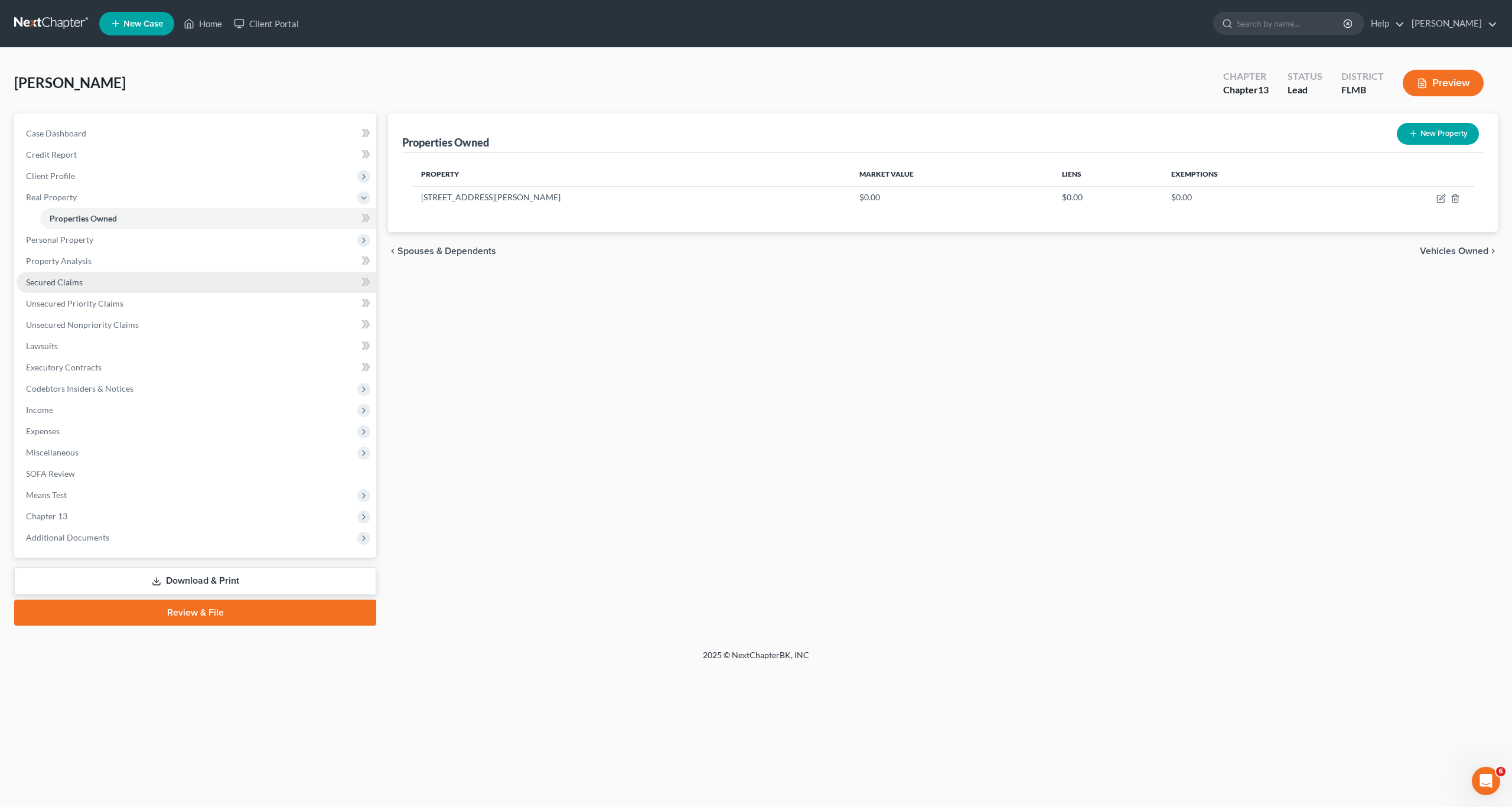
click at [56, 279] on span "Secured Claims" at bounding box center [54, 282] width 56 height 10
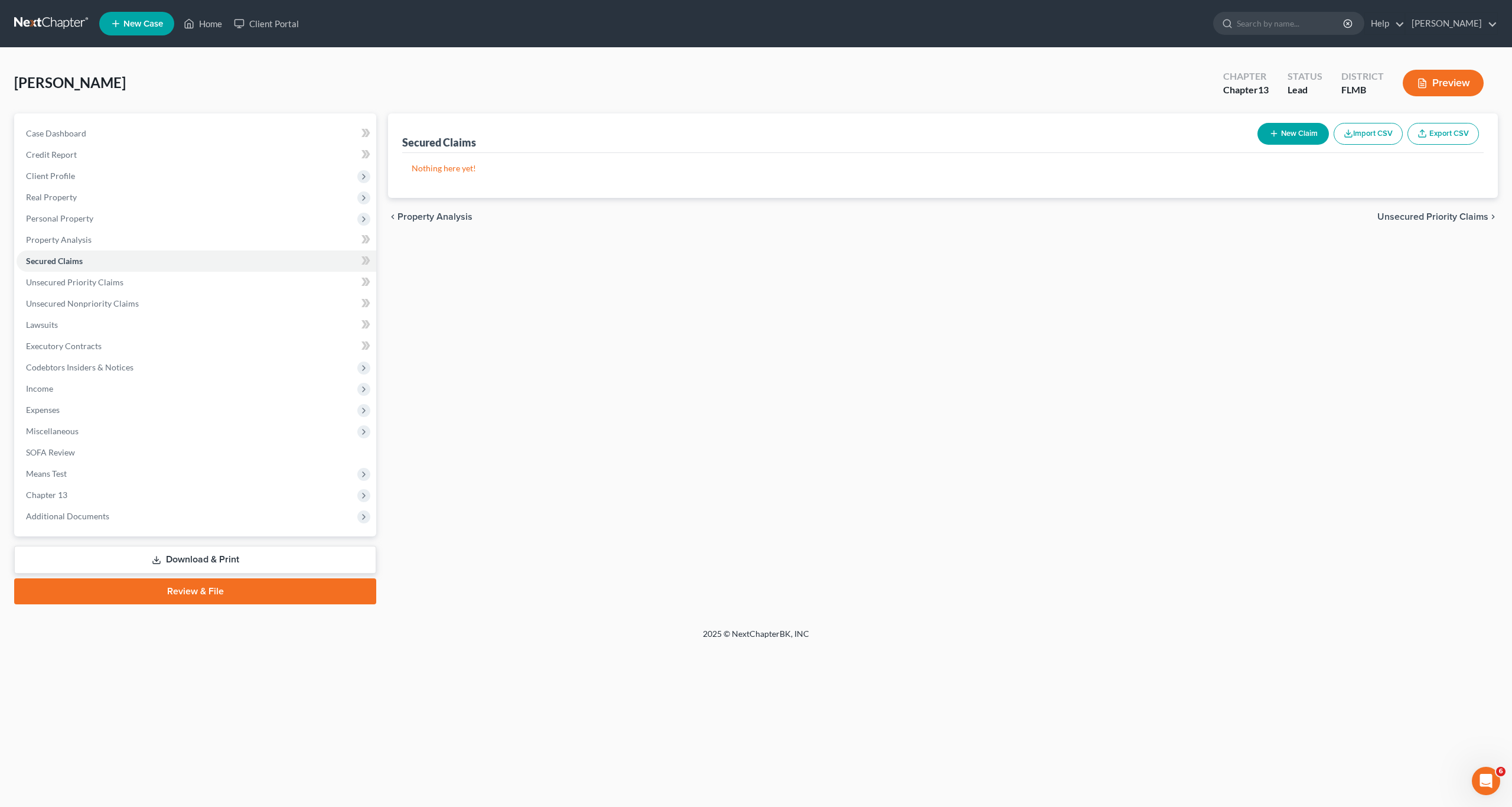
click at [1285, 135] on button "New Claim" at bounding box center [1293, 133] width 72 height 22
select select "0"
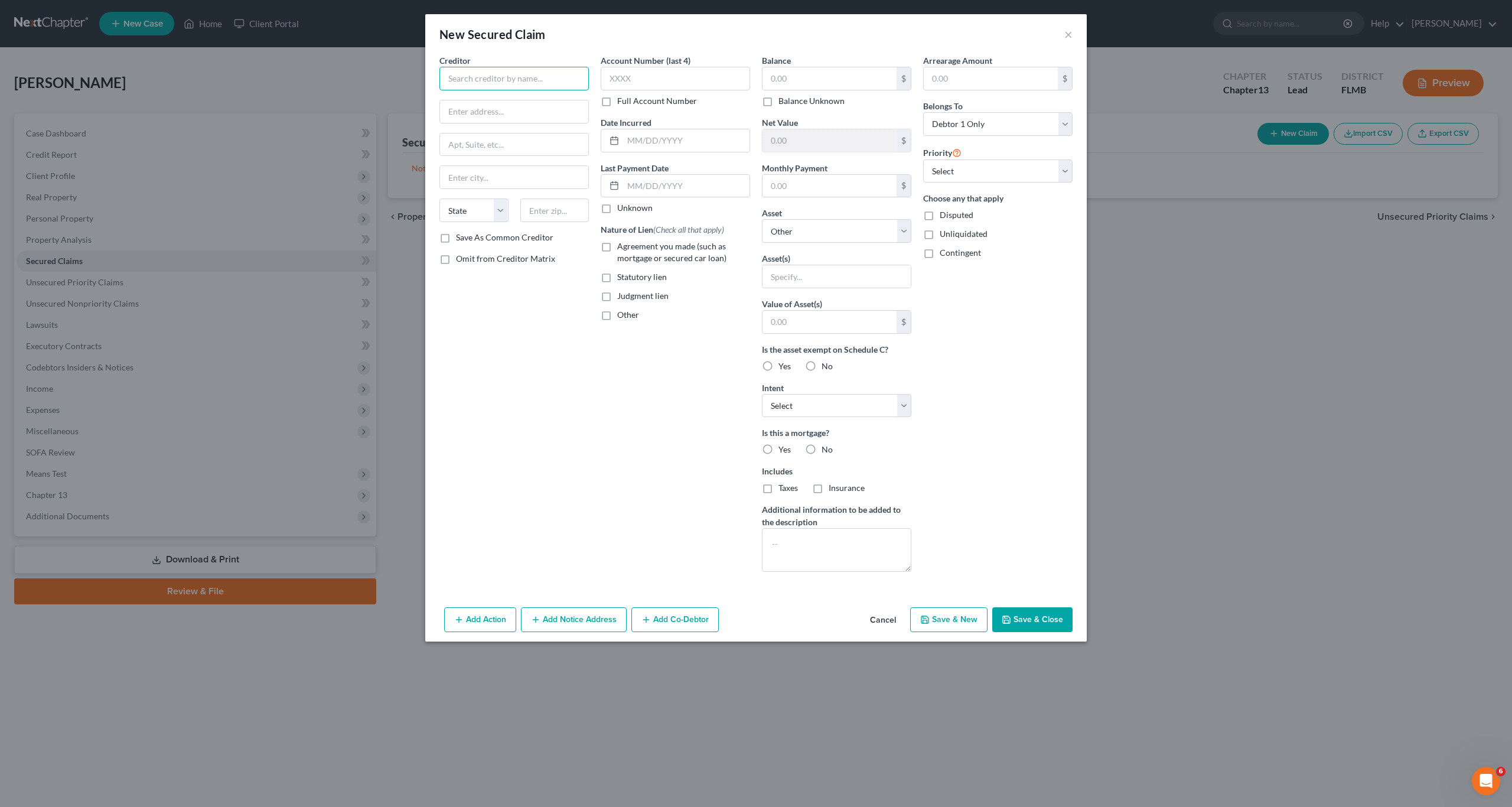
click at [494, 73] on input "text" at bounding box center [514, 79] width 150 height 24
type input "BBR Investments LLC"
click at [810, 227] on select "Select Other Multiple Assets [STREET_ADDRESS][PERSON_NAME] - $0.0" at bounding box center [836, 231] width 150 height 24
select select "2"
click at [762, 219] on select "Select Other Multiple Assets [STREET_ADDRESS][PERSON_NAME] - $0.0" at bounding box center [836, 231] width 150 height 24
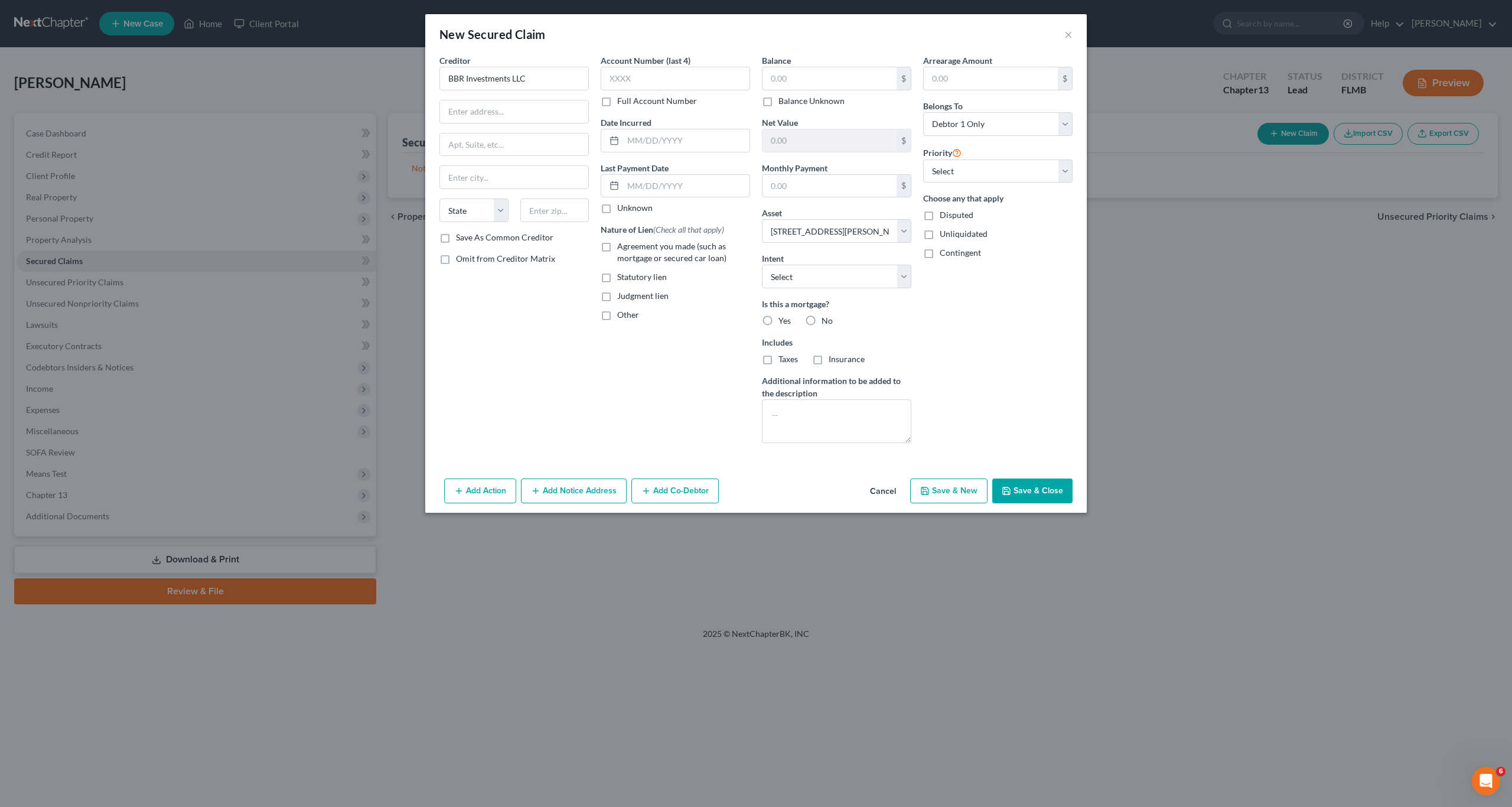
click at [1037, 303] on div "Arrearage Amount $ Belongs To * Select Debtor 1 Only Debtor 2 Only Debtor 1 And…" at bounding box center [998, 253] width 162 height 398
drag, startPoint x: 1017, startPoint y: 521, endPoint x: 1023, endPoint y: 498, distance: 23.8
click at [1018, 516] on div "New Secured Claim × Creditor * BBR Investments LLC State [US_STATE] AK AR AZ CA…" at bounding box center [756, 403] width 1512 height 807
drag, startPoint x: 1023, startPoint y: 498, endPoint x: 1023, endPoint y: 474, distance: 24.0
click at [1023, 496] on button "Save & Close" at bounding box center [1032, 491] width 80 height 25
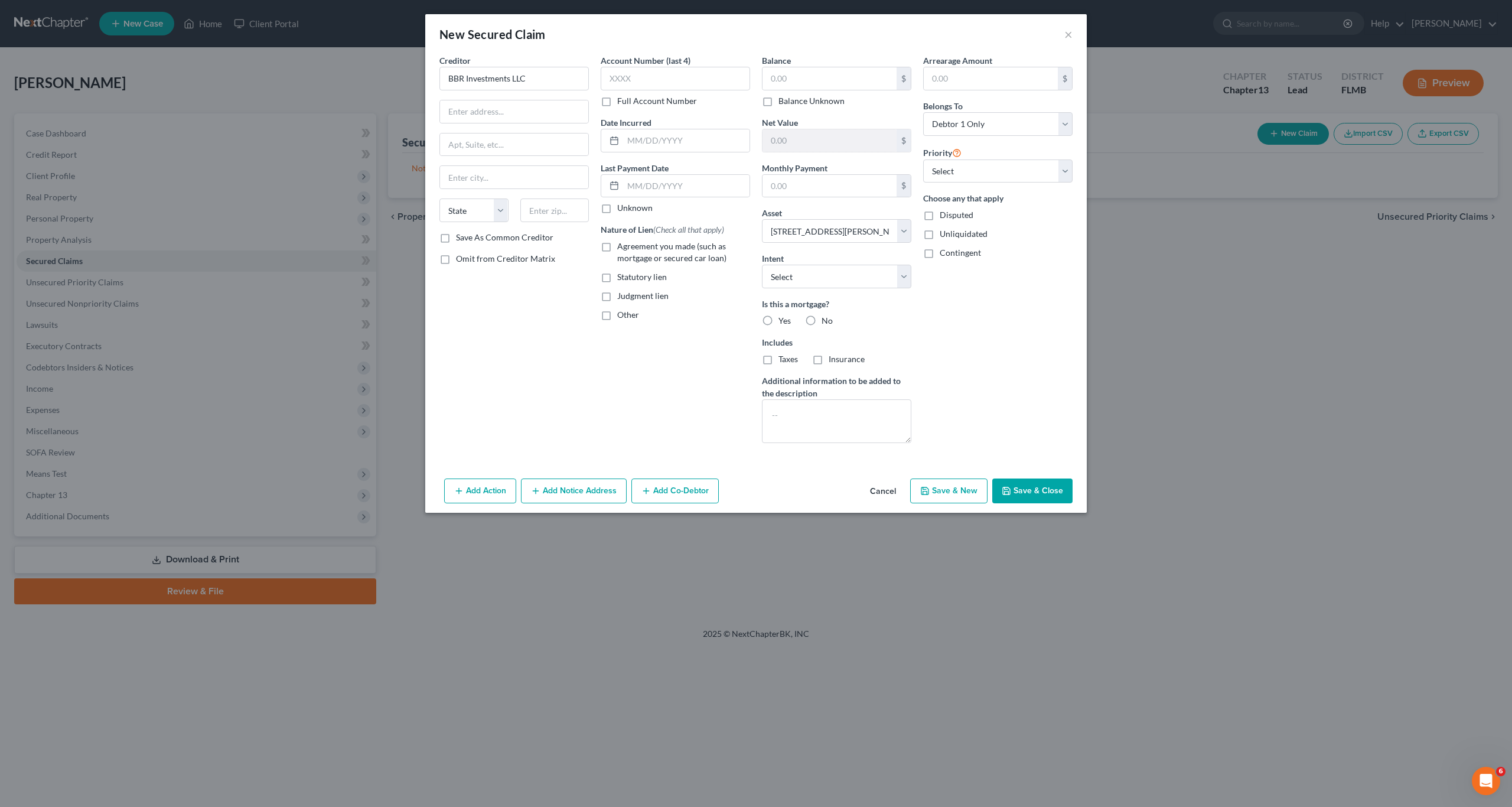
select select
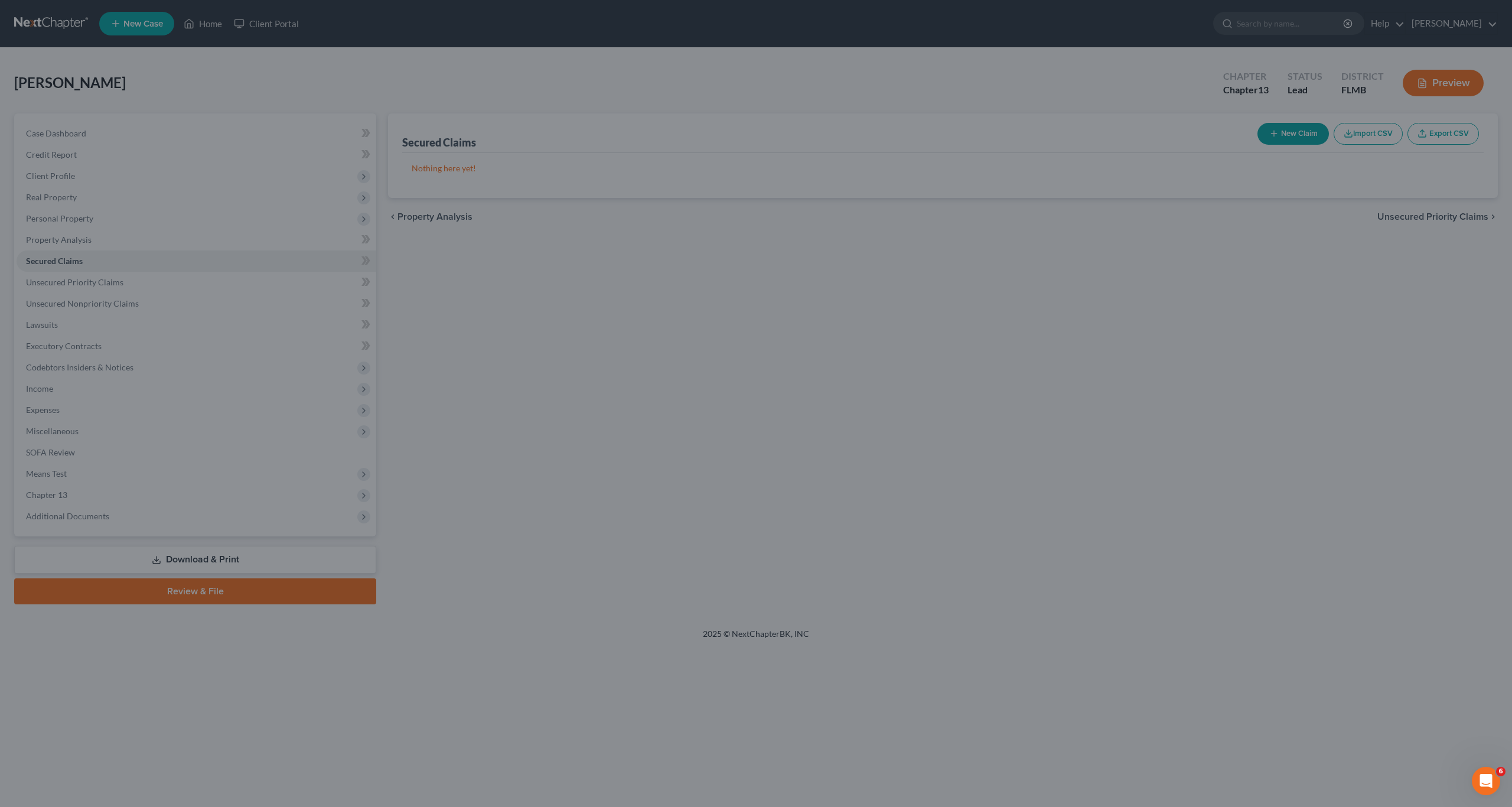
type input "0.00"
select select "2"
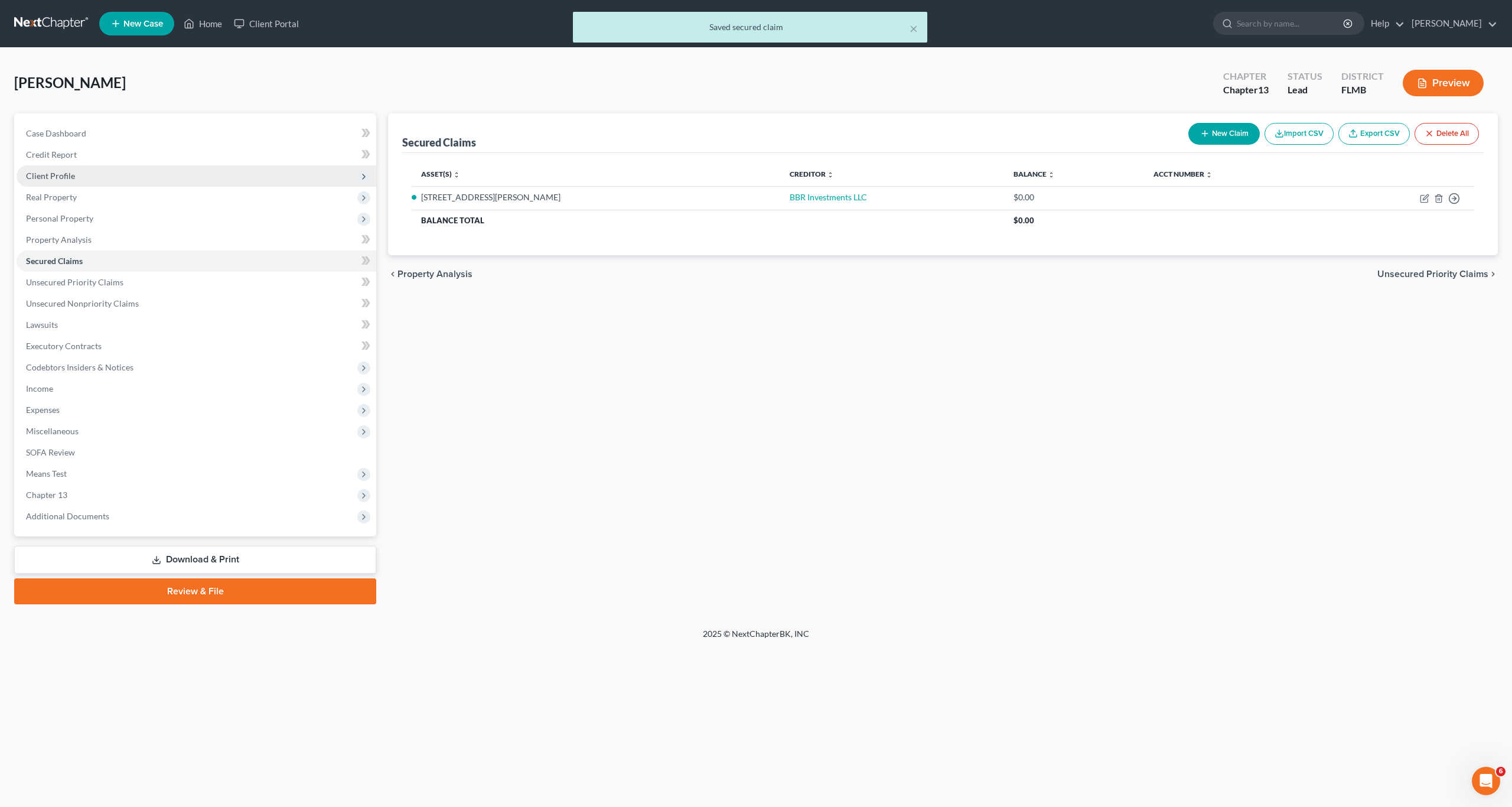
click at [66, 172] on span "Client Profile" at bounding box center [51, 175] width 49 height 10
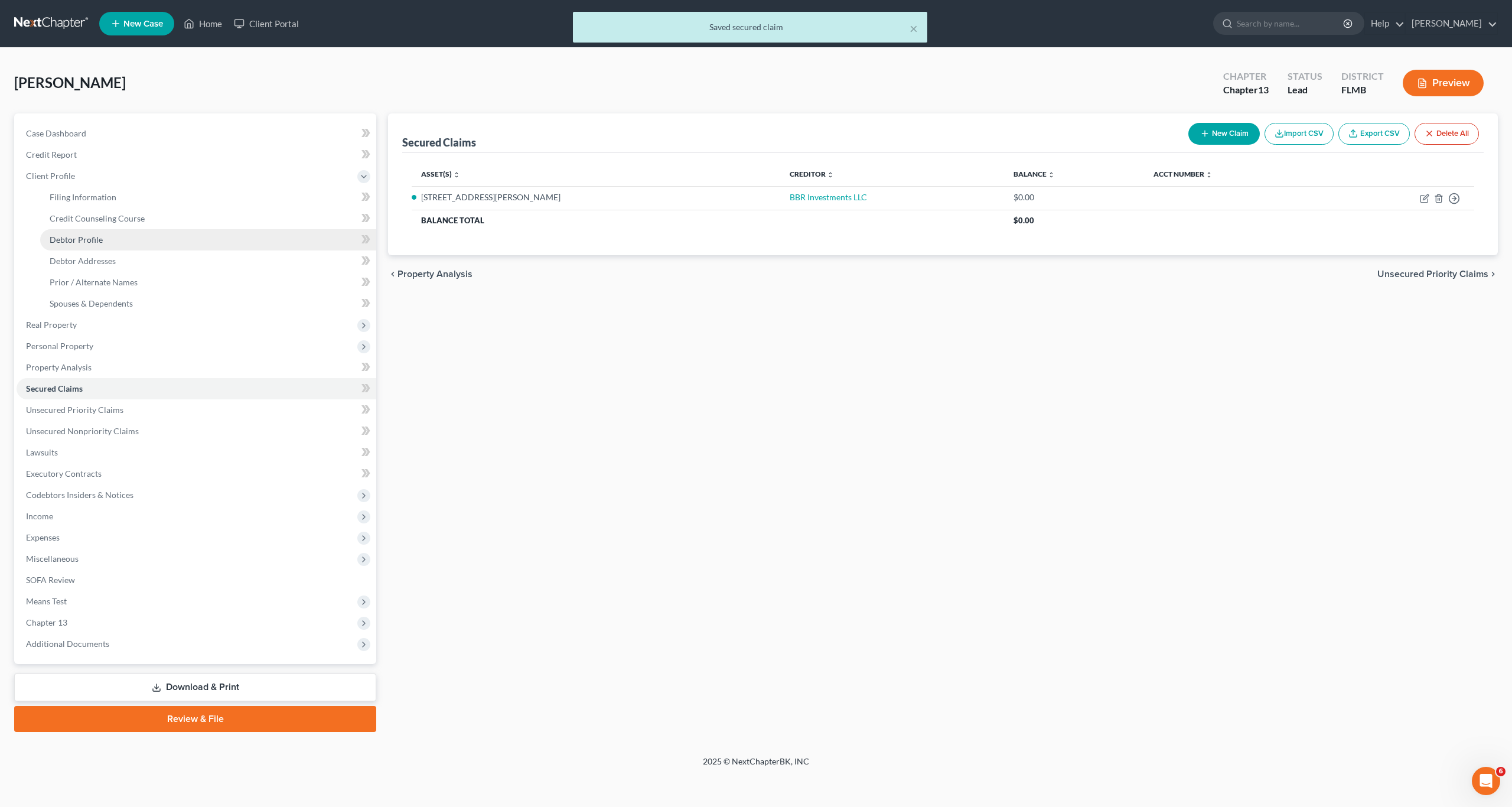
click at [79, 232] on link "Debtor Profile" at bounding box center [208, 240] width 336 height 21
select select "0"
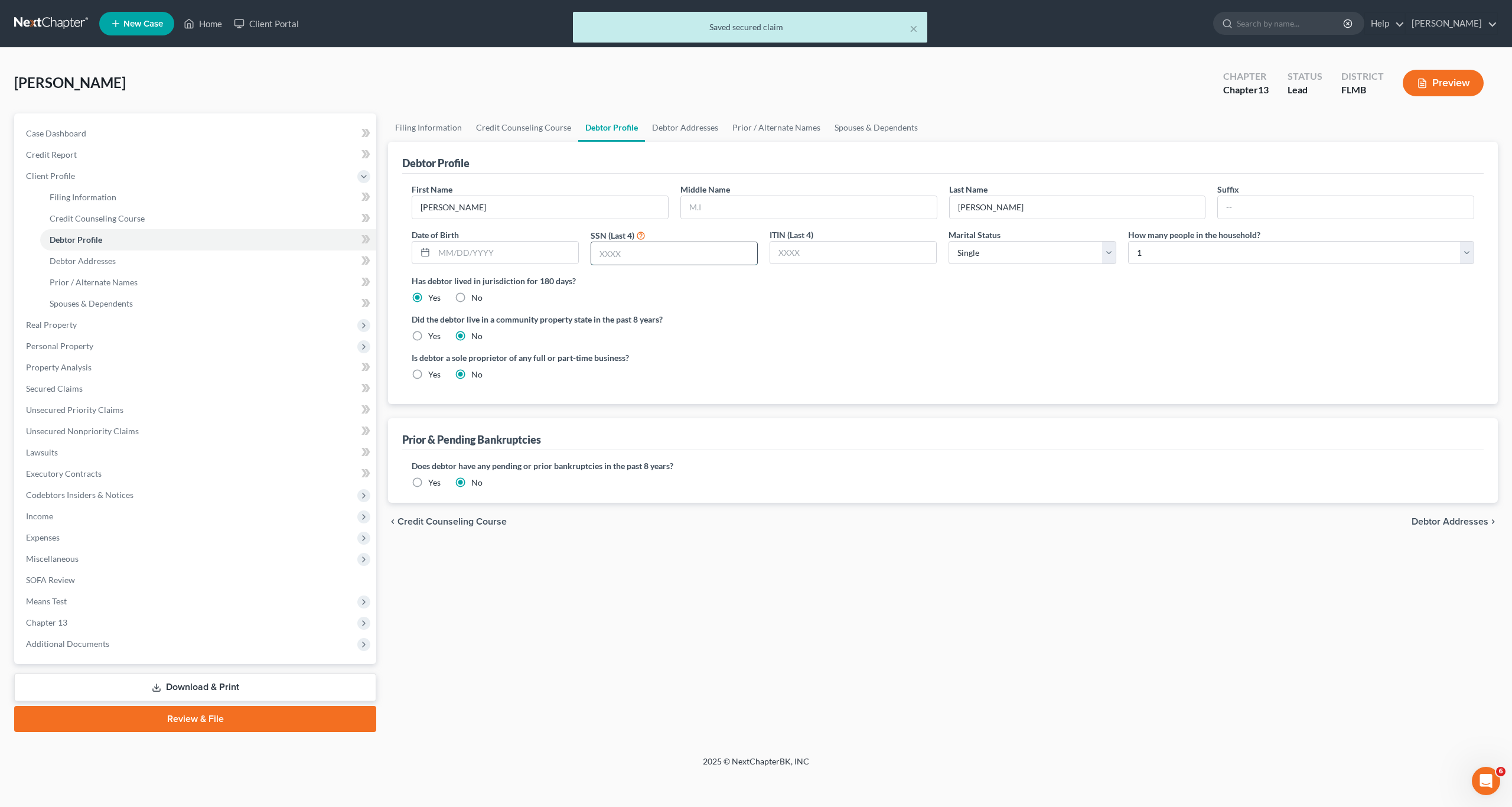
click at [680, 244] on input "text" at bounding box center [674, 253] width 166 height 22
type input "1784"
drag, startPoint x: 1175, startPoint y: 251, endPoint x: 1161, endPoint y: 263, distance: 18.4
click at [1160, 258] on select "Select 1 2 3 4 5 6 7 8 9 10 11 12 13 14 15 16 17 18 19 20" at bounding box center [1301, 253] width 346 height 24
select select "1"
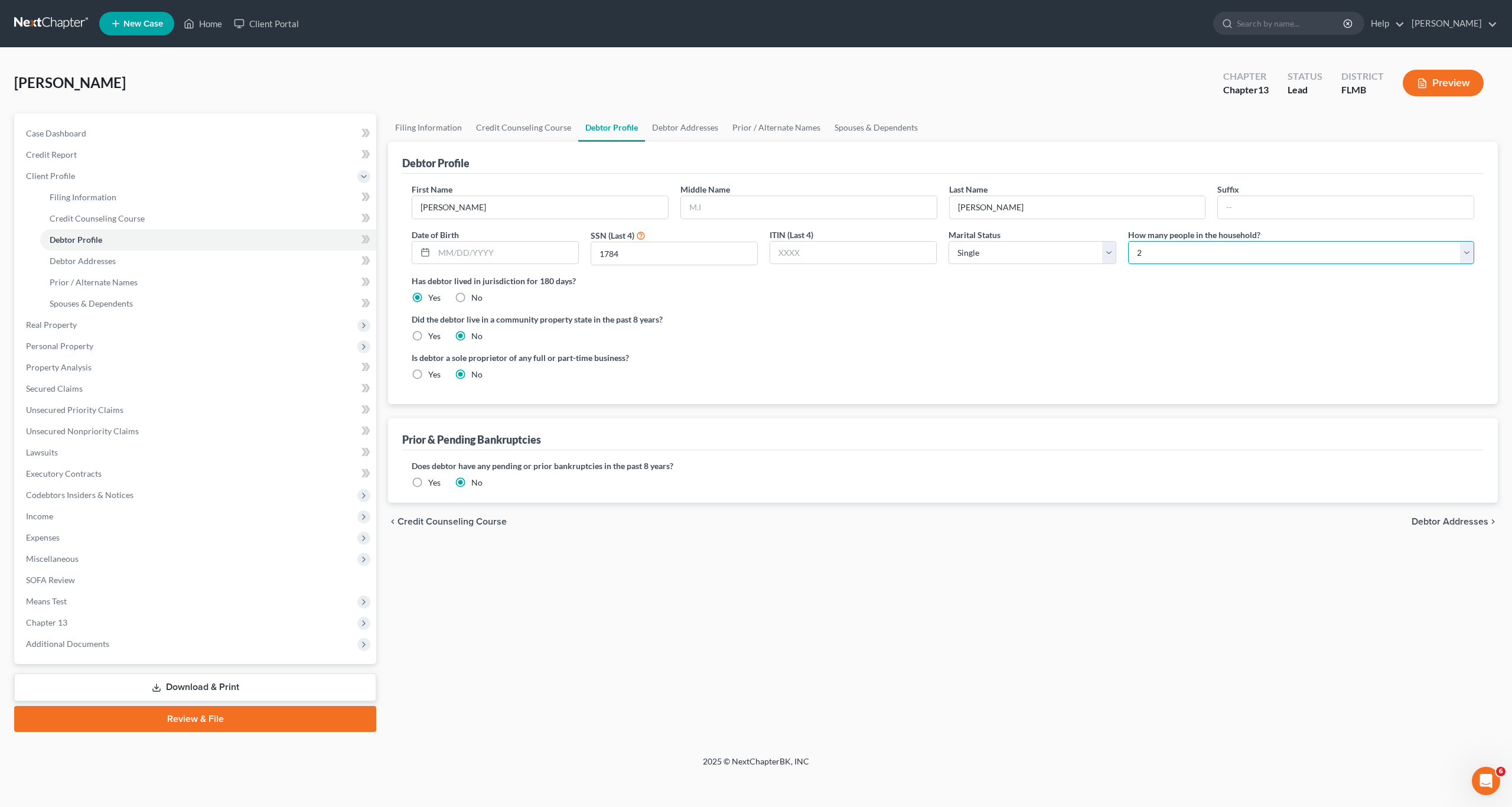
click at [1128, 241] on select "Select 1 2 3 4 5 6 7 8 9 10 11 12 13 14 15 16 17 18 19 20" at bounding box center [1301, 253] width 346 height 24
click at [61, 393] on span "Secured Claims" at bounding box center [54, 388] width 56 height 10
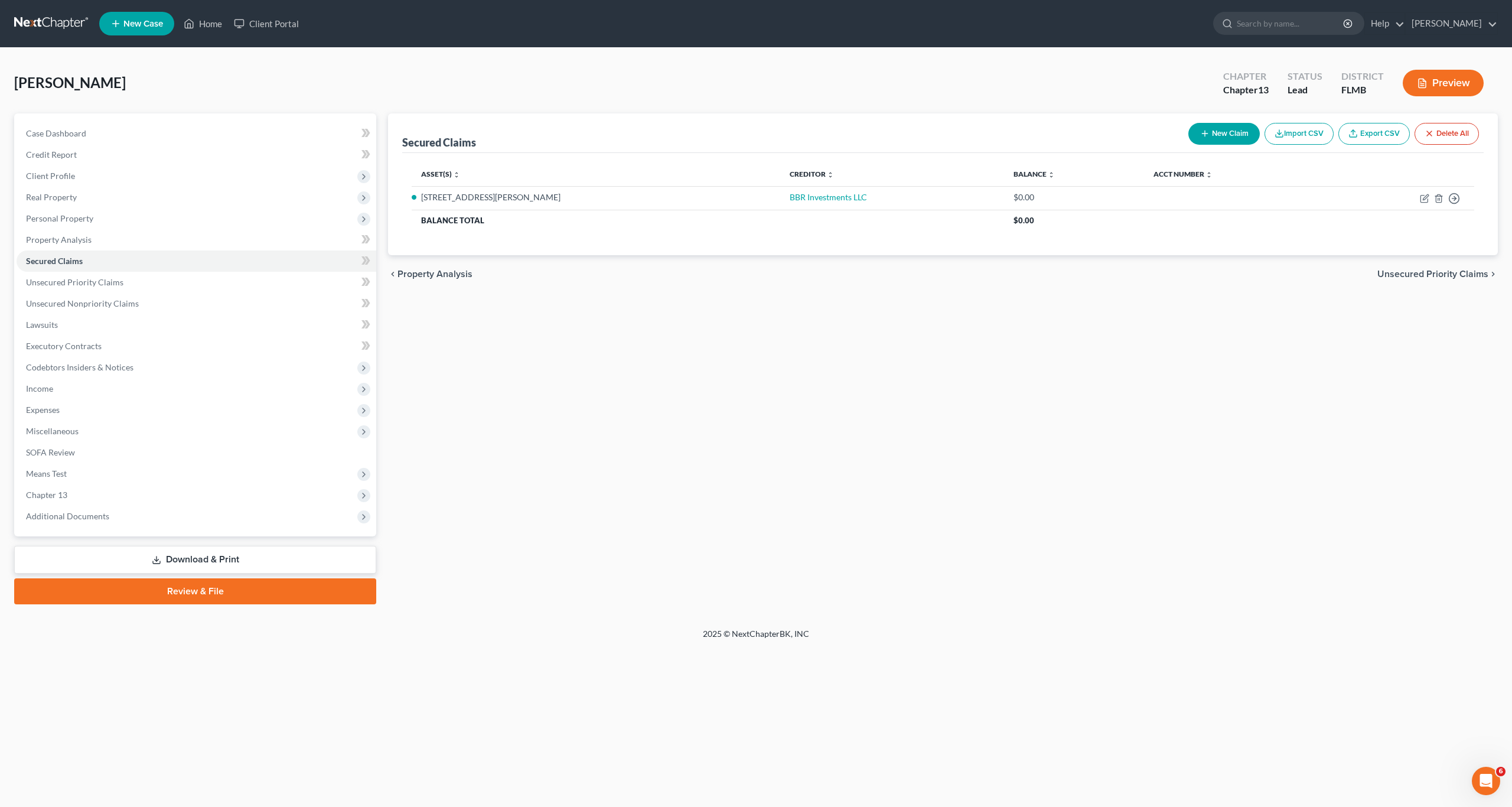
click at [1228, 132] on button "New Claim" at bounding box center [1224, 133] width 72 height 22
select select "0"
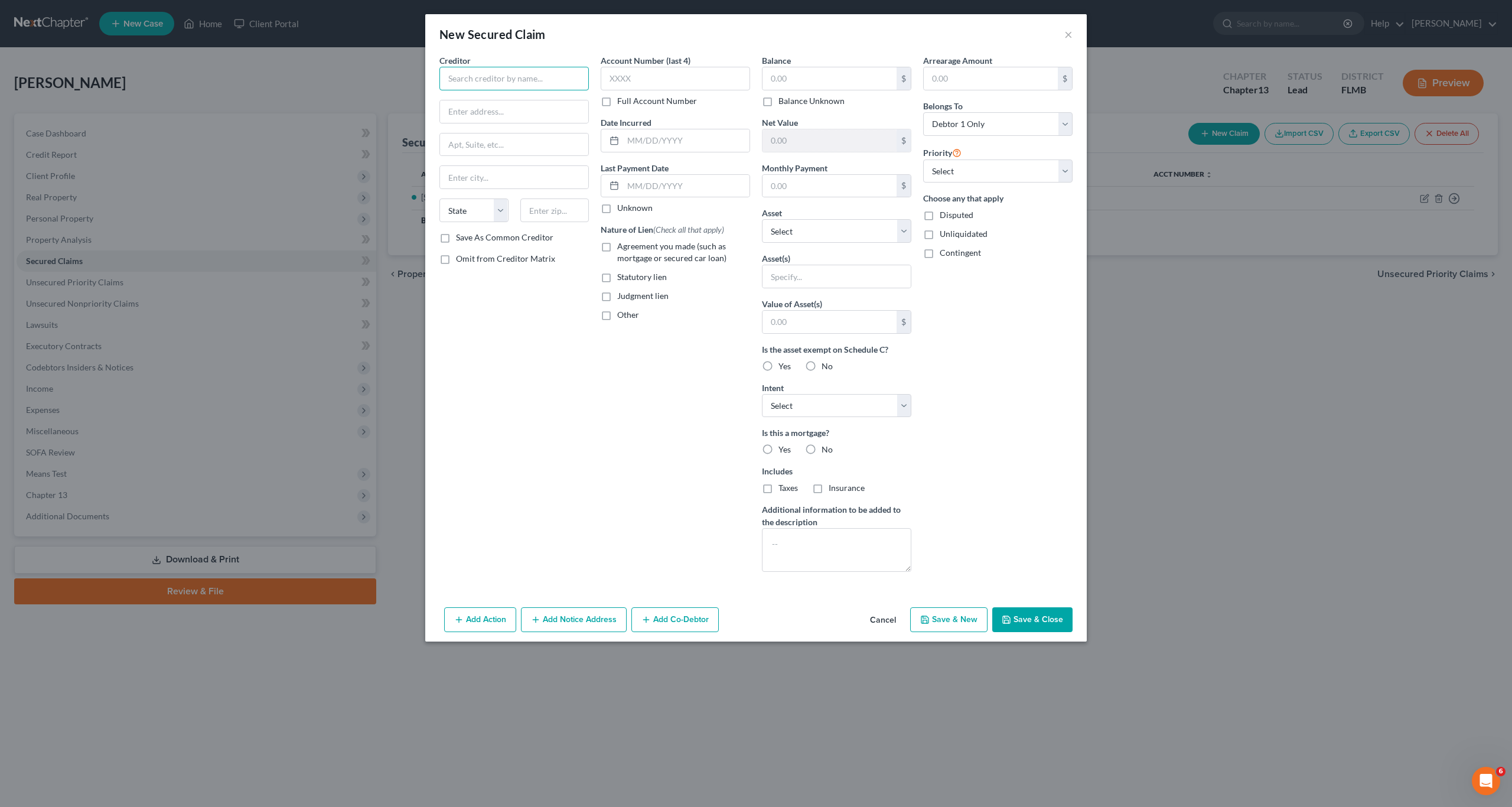
click at [460, 77] on input "text" at bounding box center [514, 79] width 150 height 24
drag, startPoint x: 471, startPoint y: 69, endPoint x: 401, endPoint y: 76, distance: 70.3
click at [401, 76] on div "New Secured Claim × Creditor * [GEOGRAPHIC_DATA] Pob [GEOGRAPHIC_DATA] Bank of …" at bounding box center [756, 403] width 1512 height 807
type input "Ban"
click at [863, 617] on button "Cancel" at bounding box center [883, 620] width 45 height 24
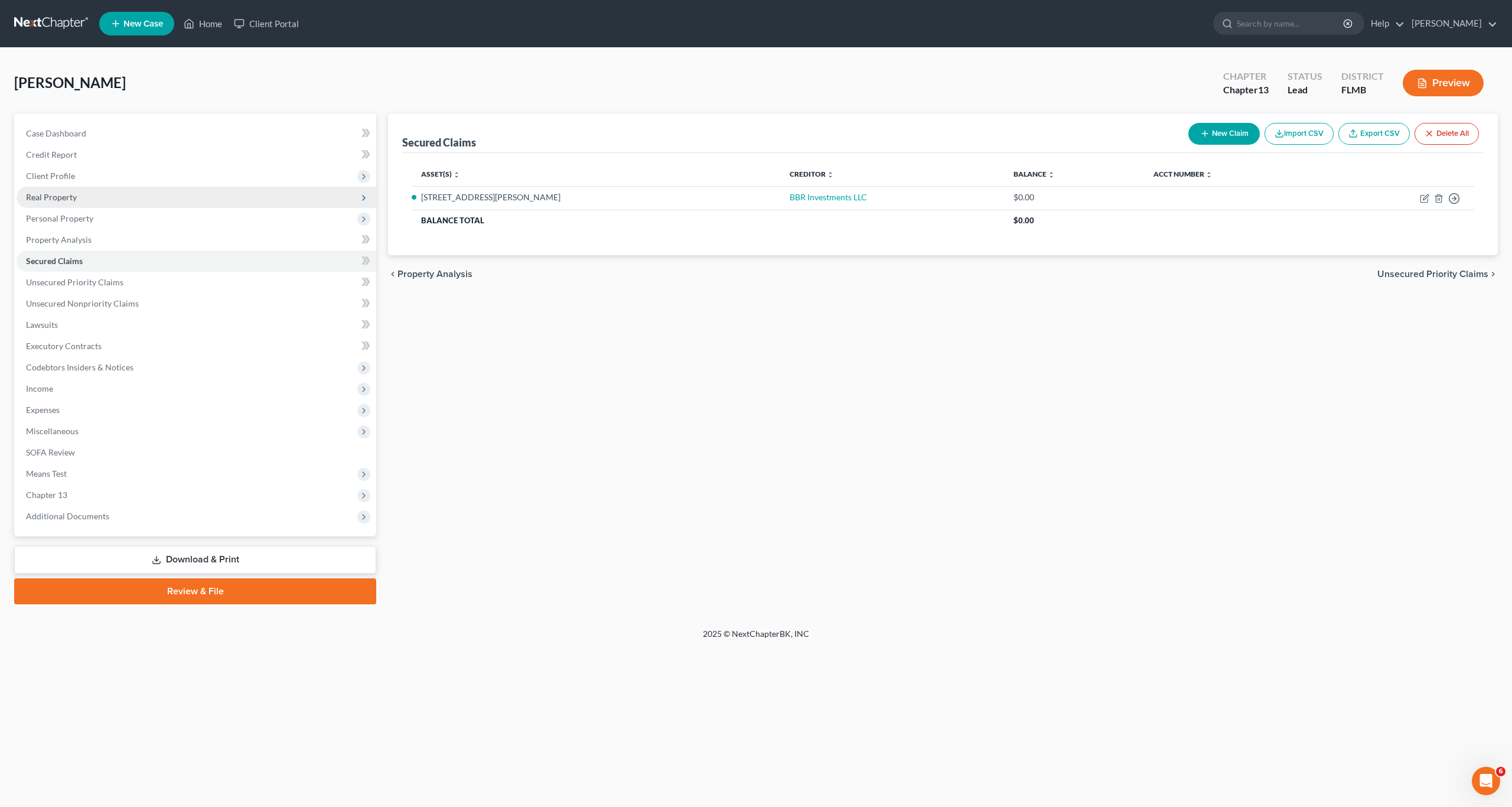
click at [68, 198] on span "Real Property" at bounding box center [51, 196] width 51 height 10
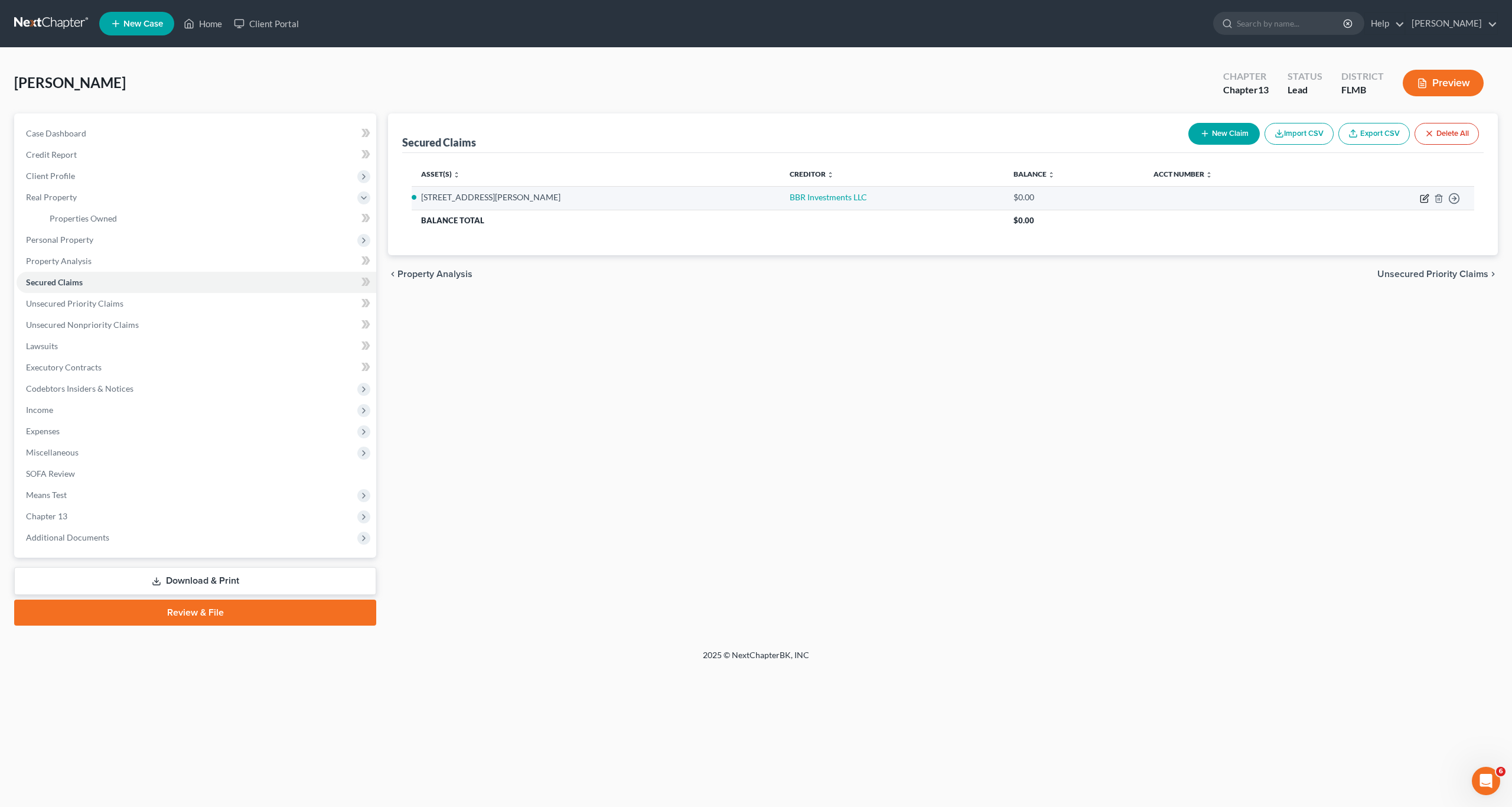
click at [1423, 197] on icon "button" at bounding box center [1424, 198] width 9 height 9
select select "2"
select select "0"
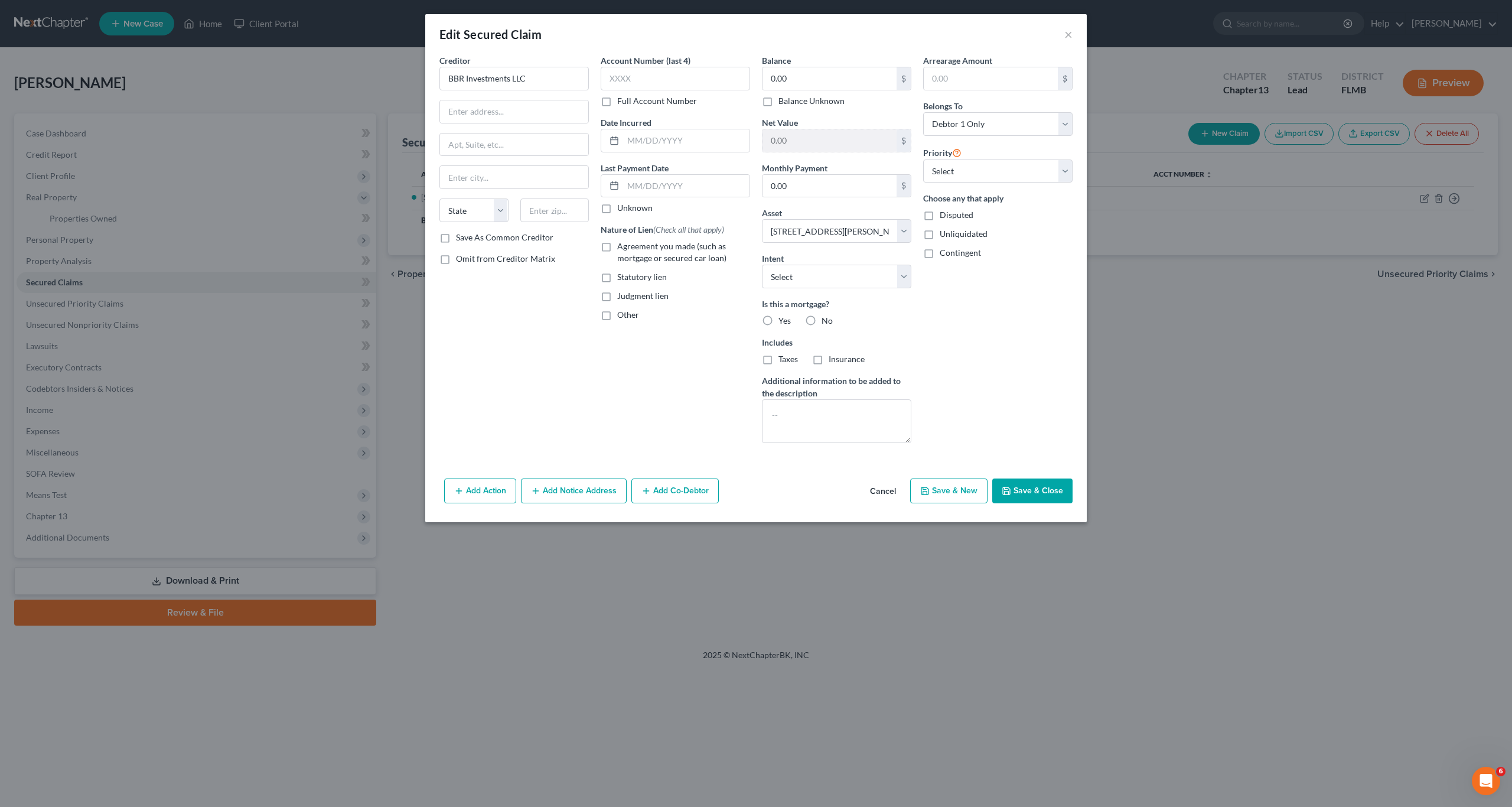
drag, startPoint x: 1058, startPoint y: 410, endPoint x: 1018, endPoint y: 271, distance: 144.6
click at [1058, 410] on div "Arrearage Amount $ Belongs To * Select Debtor 1 Only Debtor 2 Only Debtor 1 And…" at bounding box center [998, 253] width 162 height 398
click at [1068, 30] on div "Edit Secured Claim ×" at bounding box center [756, 34] width 661 height 40
click at [1068, 30] on button "×" at bounding box center [1068, 34] width 9 height 14
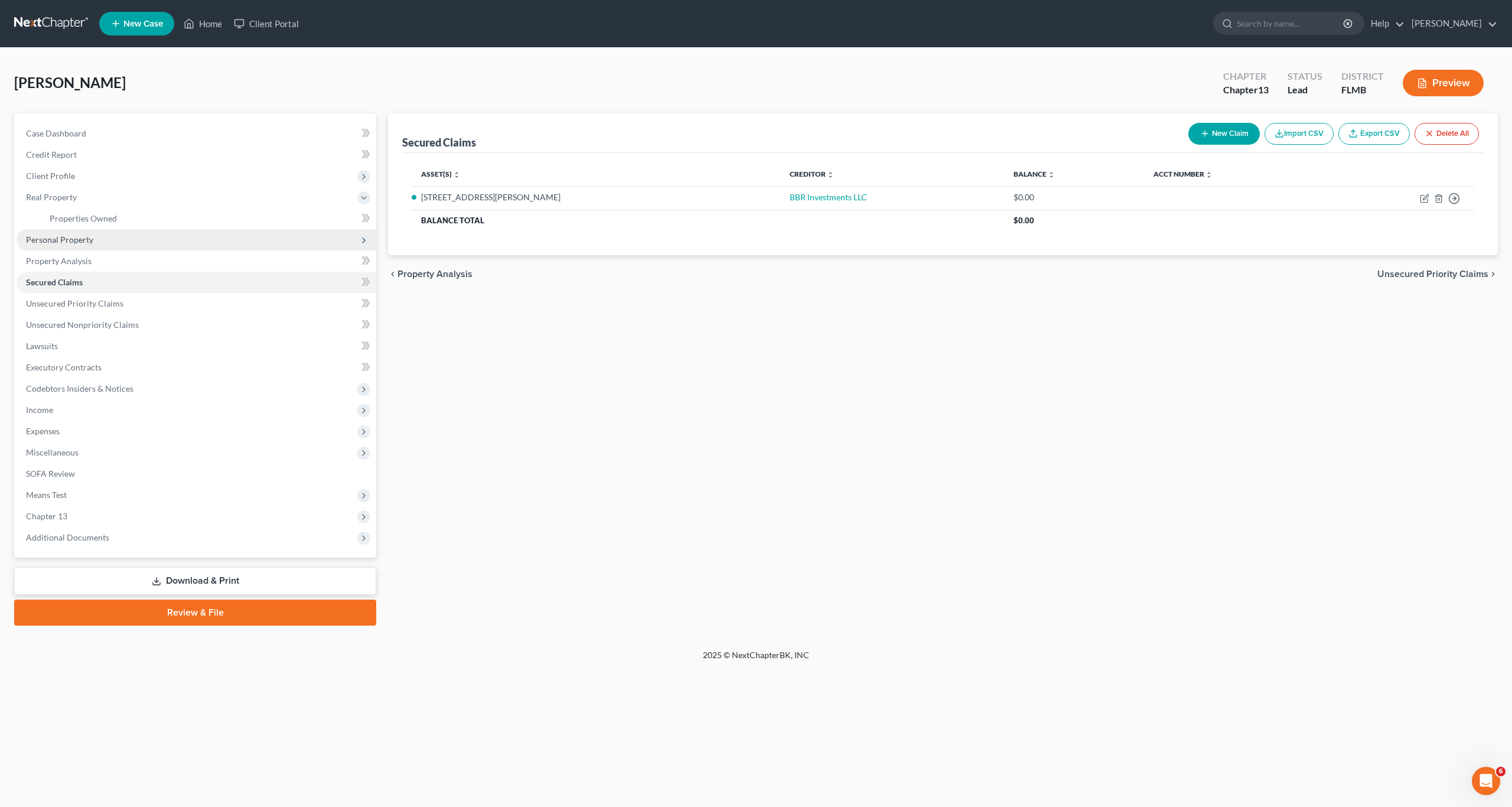
click at [79, 247] on span "Personal Property" at bounding box center [196, 240] width 360 height 21
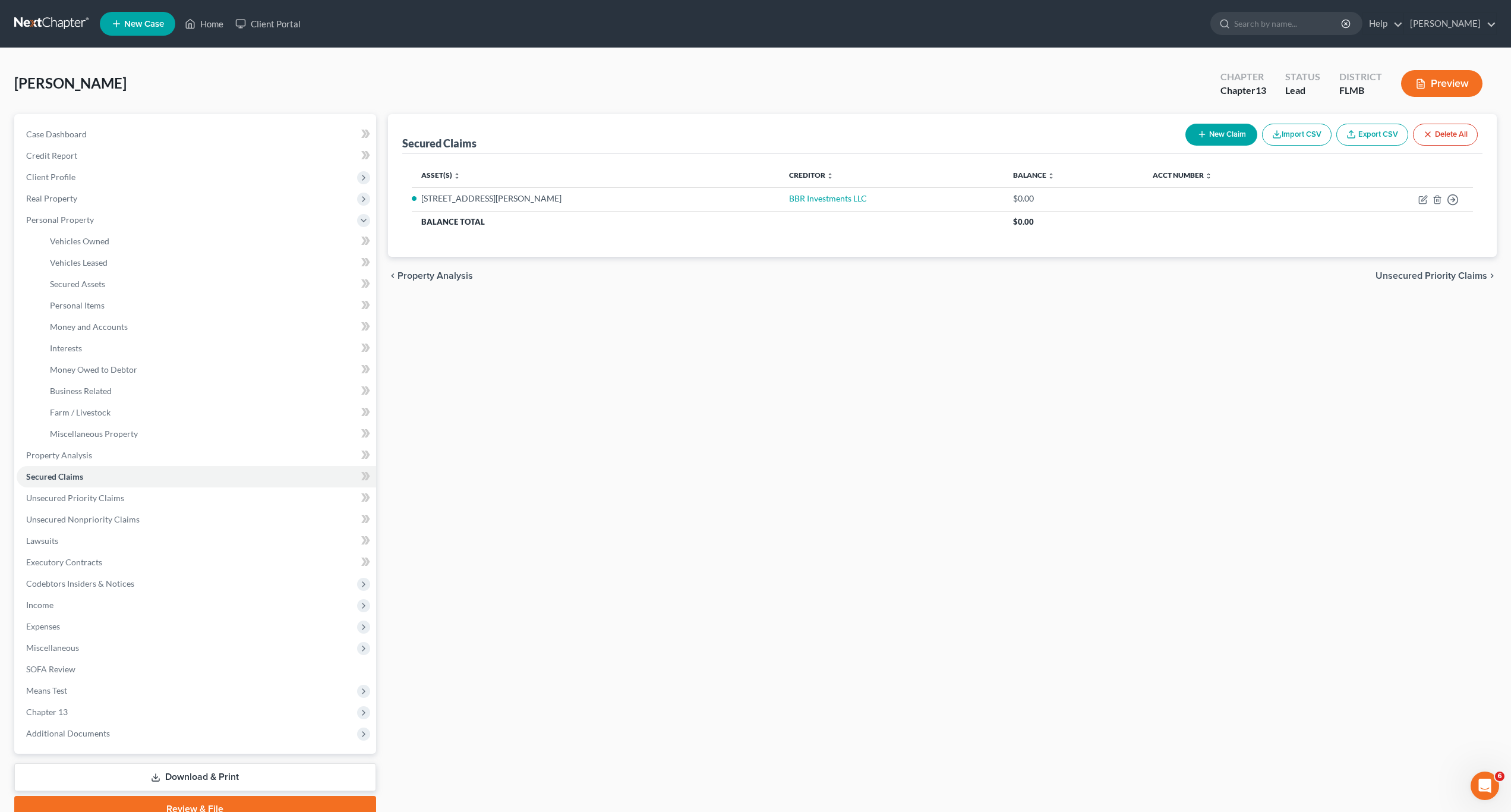
click at [1223, 131] on button "New Claim" at bounding box center [1221, 134] width 72 height 22
select select "0"
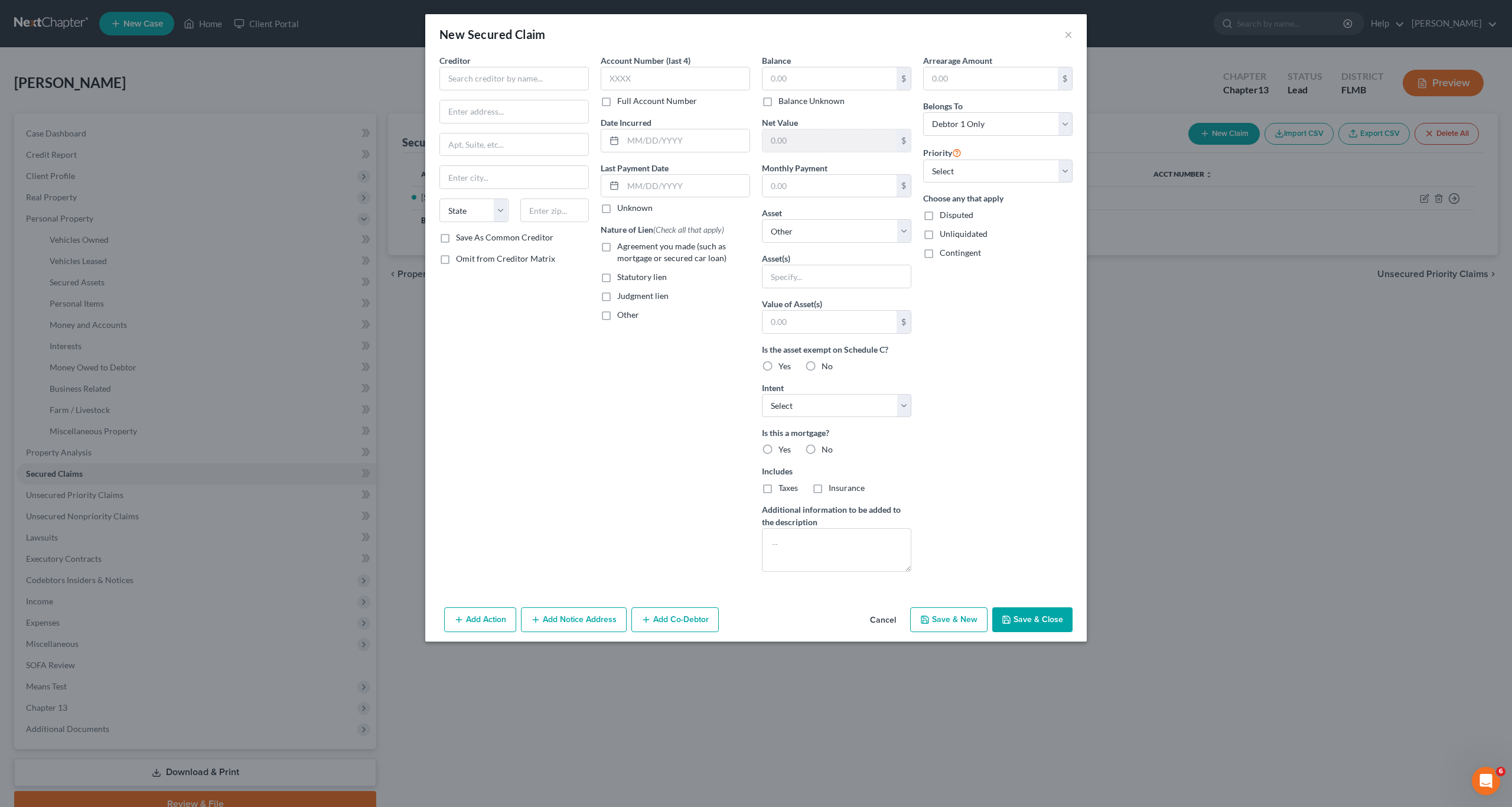
drag, startPoint x: 890, startPoint y: 624, endPoint x: 204, endPoint y: 399, distance: 722.0
click at [889, 624] on button "Cancel" at bounding box center [883, 620] width 45 height 24
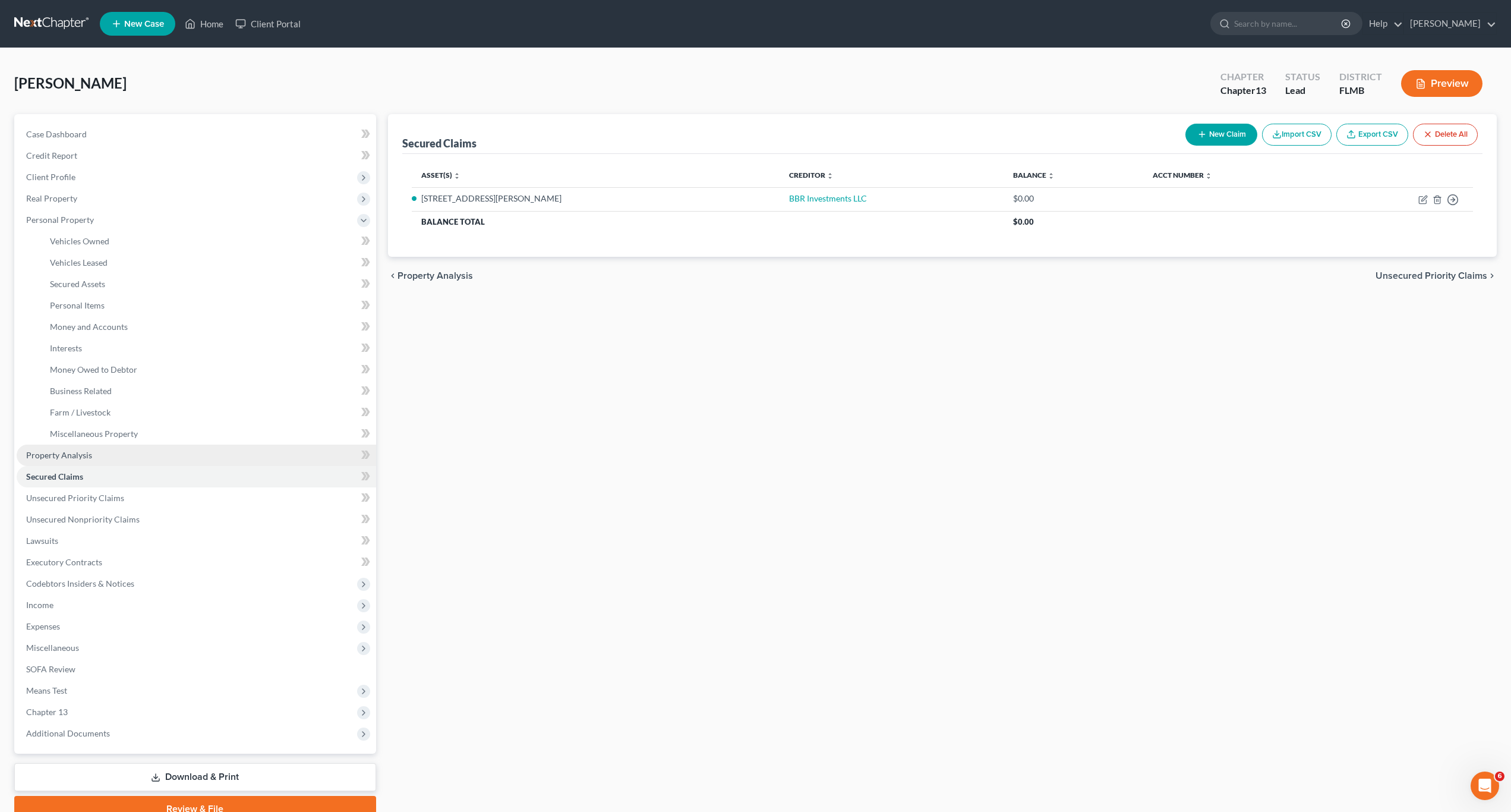
click at [46, 455] on span "Property Analysis" at bounding box center [59, 455] width 66 height 10
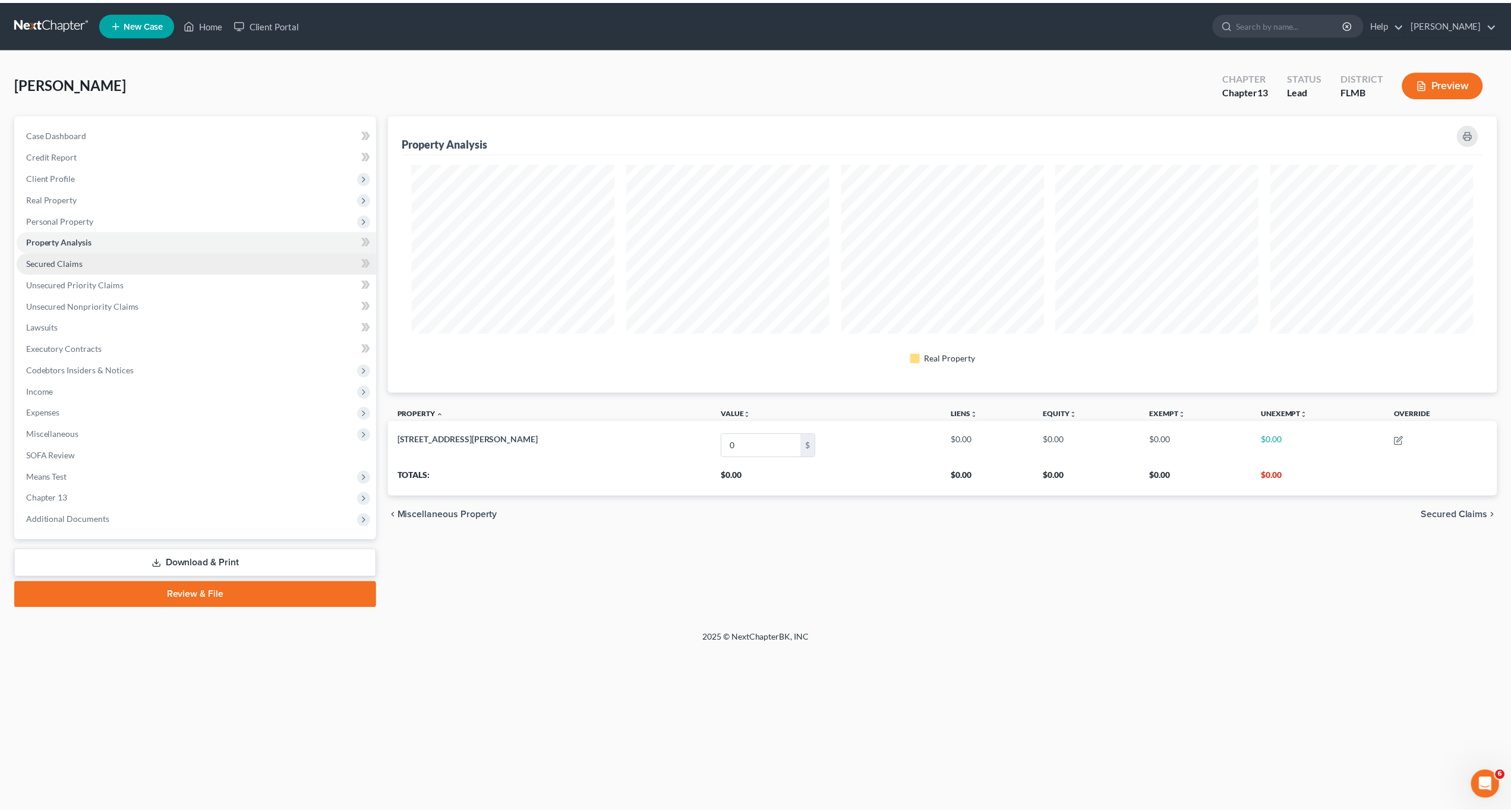
scroll to position [278, 1117]
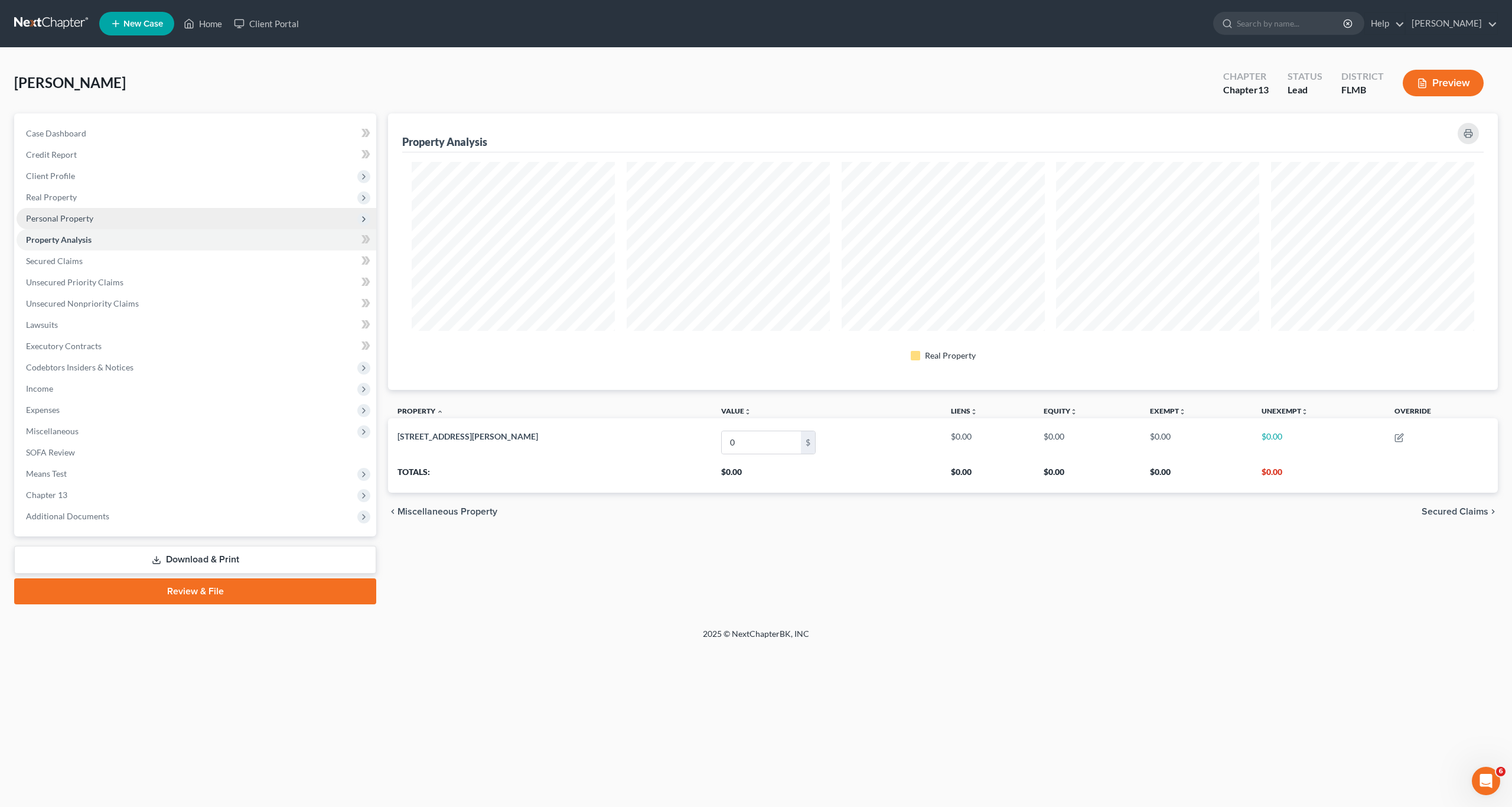
click at [72, 218] on span "Personal Property" at bounding box center [60, 218] width 68 height 10
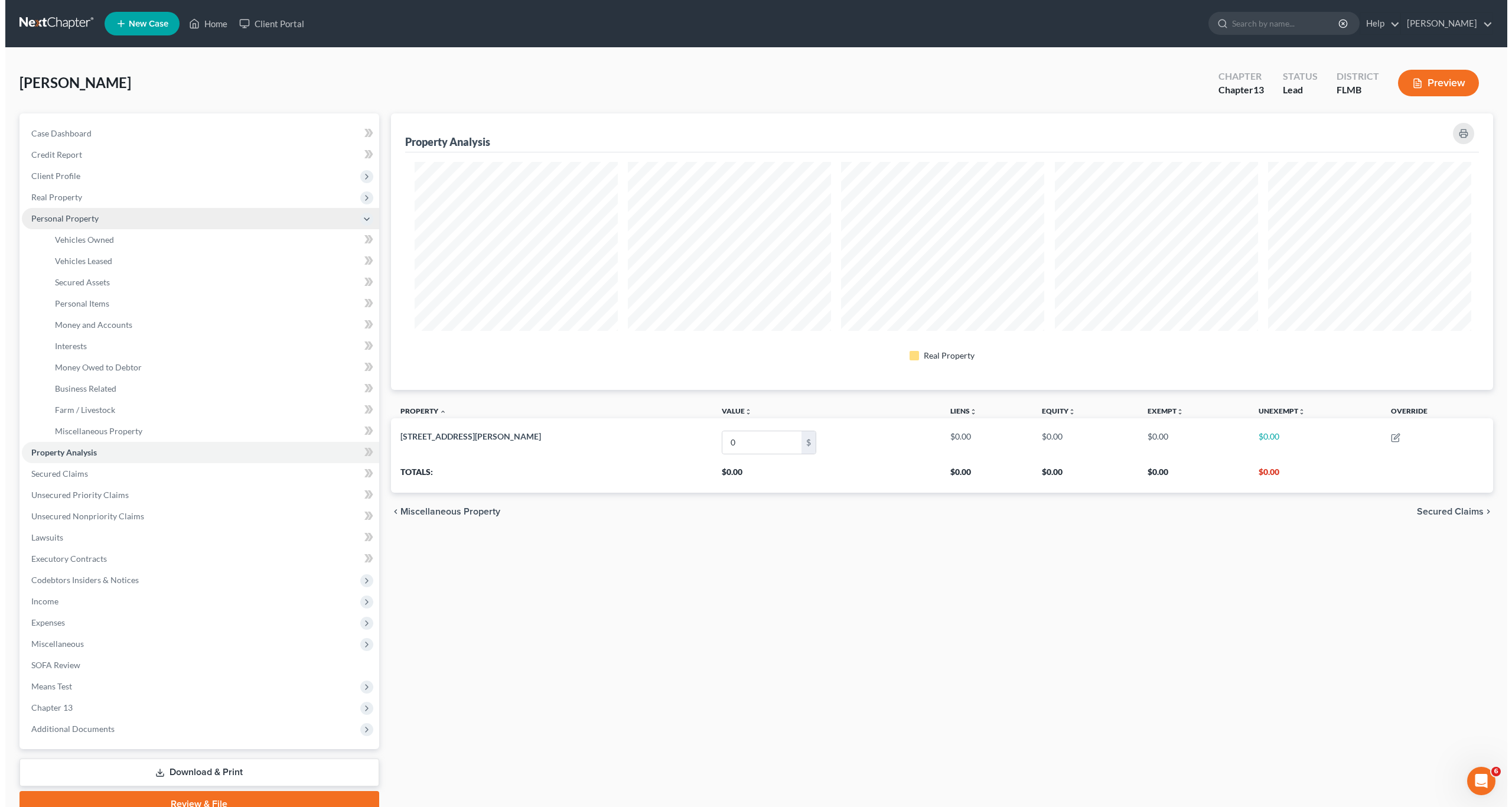
scroll to position [590352, 589439]
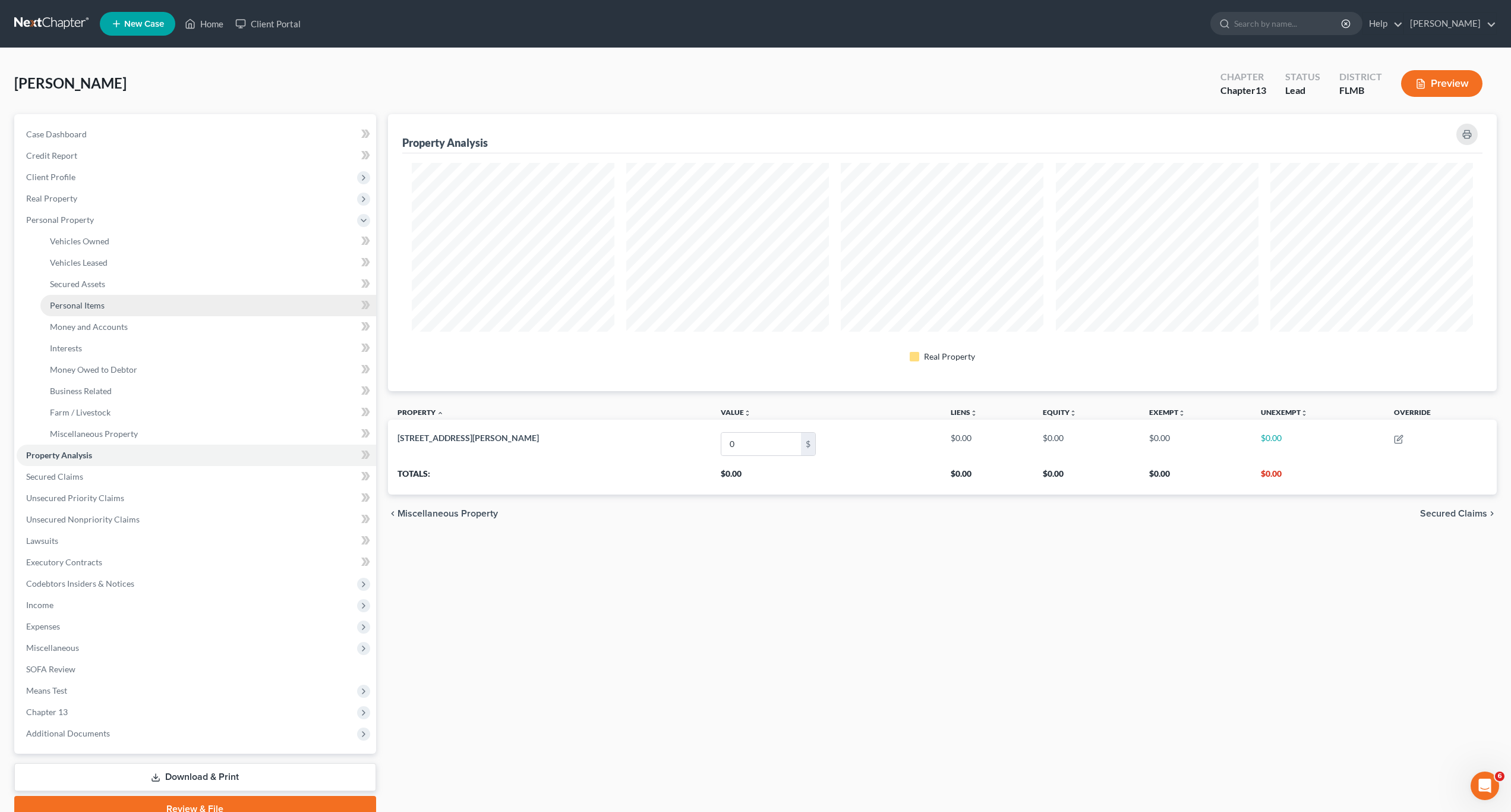
click at [87, 305] on span "Personal Items" at bounding box center [77, 305] width 55 height 10
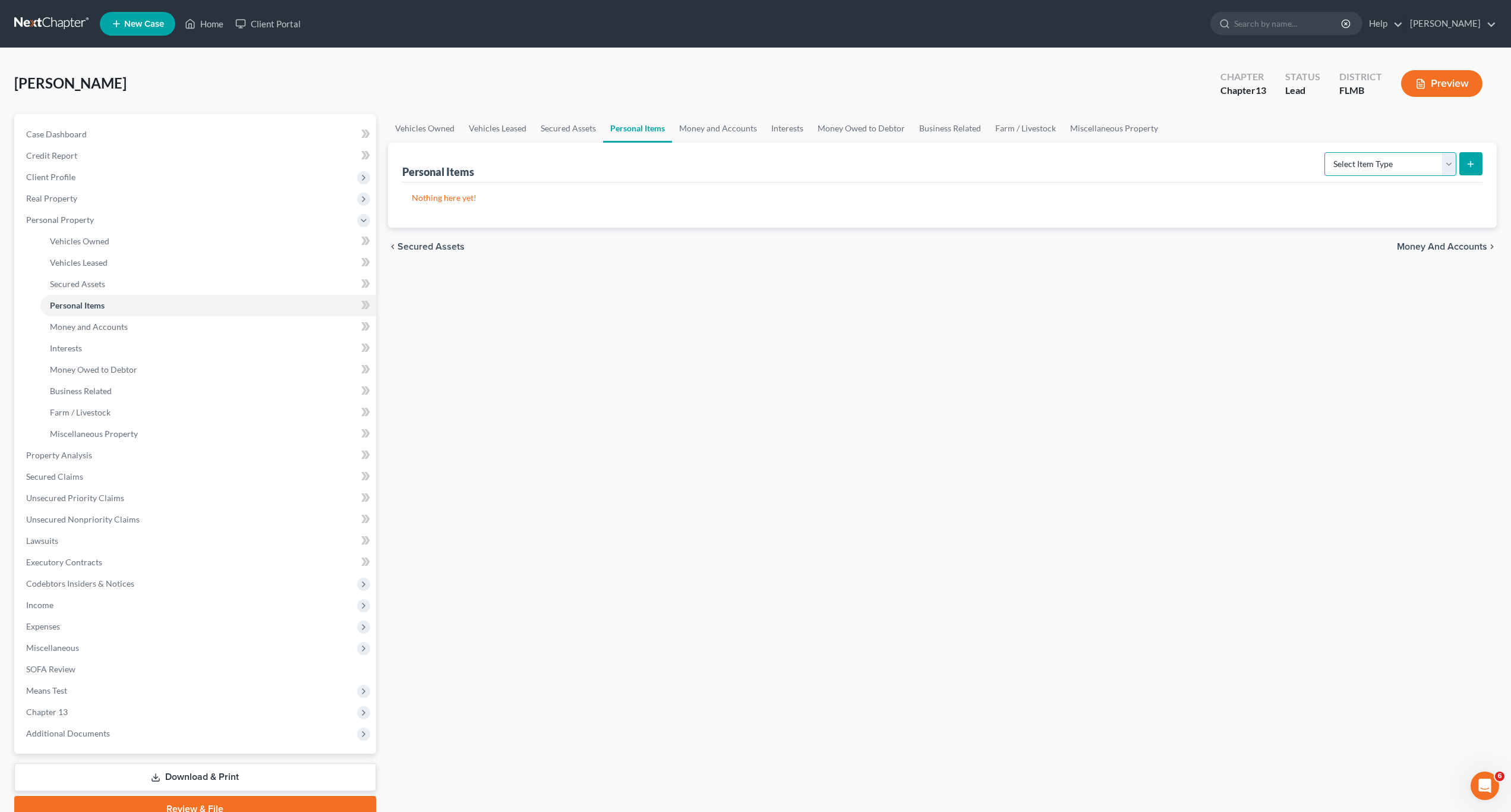
click at [1378, 162] on select "Select Item Type Clothing Collectibles Of Value Electronics Firearms Household …" at bounding box center [1391, 164] width 132 height 24
select select "household_goods"
click at [1326, 152] on select "Select Item Type Clothing Collectibles Of Value Electronics Firearms Household …" at bounding box center [1391, 164] width 132 height 24
click at [1468, 163] on icon "submit" at bounding box center [1471, 164] width 9 height 9
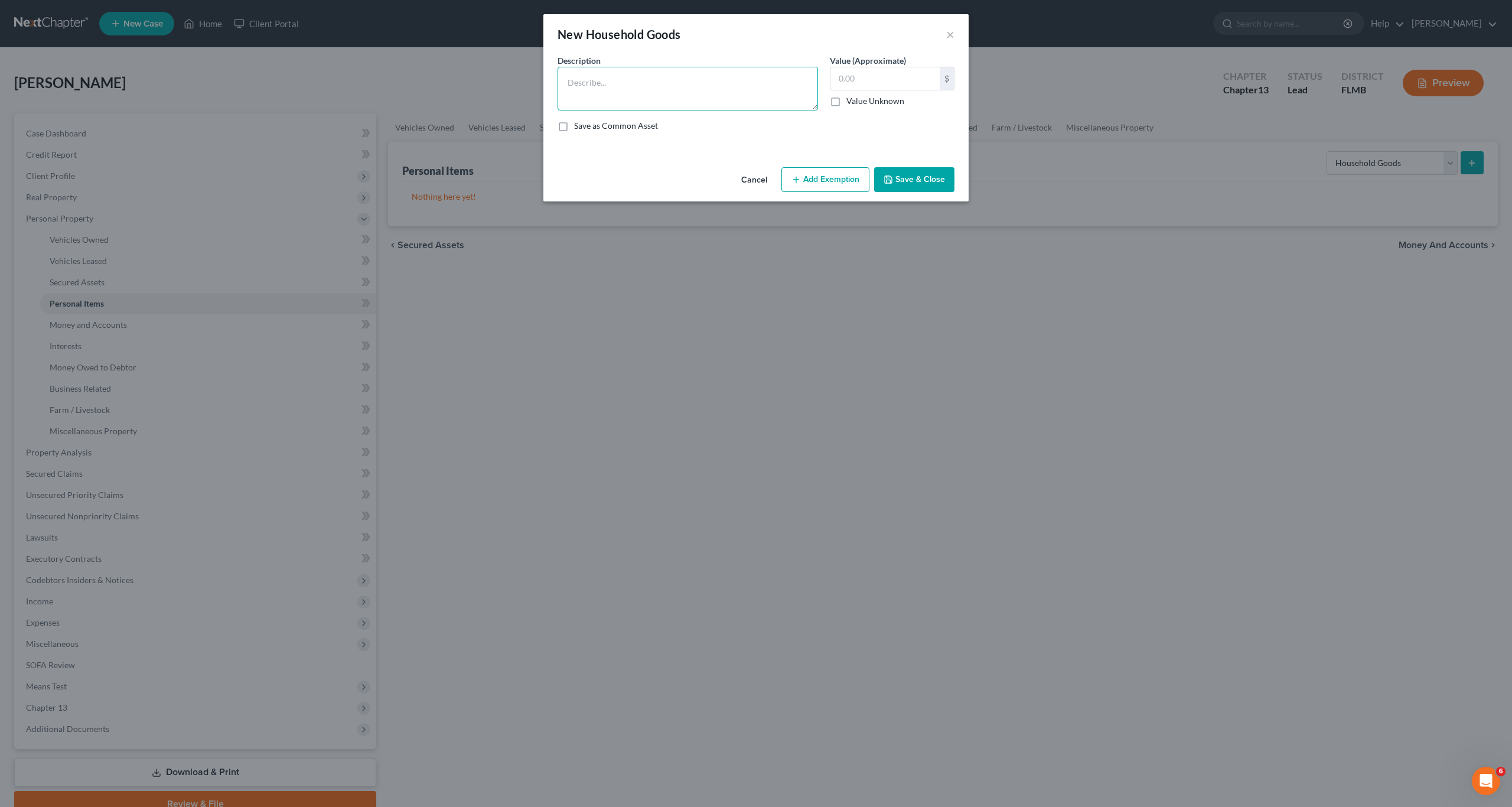
click at [578, 80] on textarea at bounding box center [687, 89] width 261 height 44
type textarea "2 bedroom sets, 3 living room sets, dining room set, tv, kitchenware"
click at [908, 81] on input "text" at bounding box center [885, 79] width 109 height 22
type input "800"
click at [903, 176] on button "Save & Close" at bounding box center [914, 180] width 80 height 25
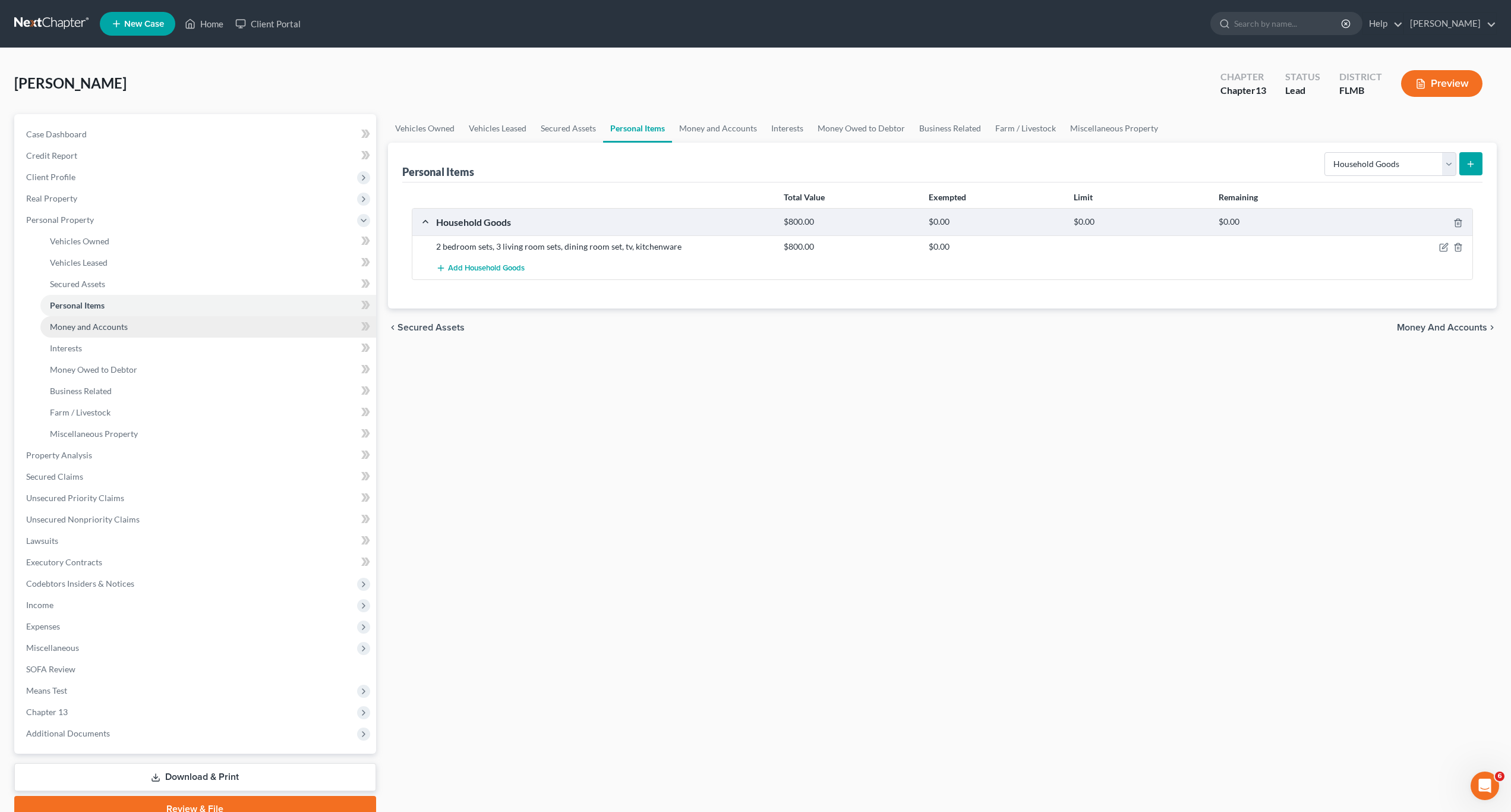
click at [106, 334] on link "Money and Accounts" at bounding box center [208, 327] width 336 height 21
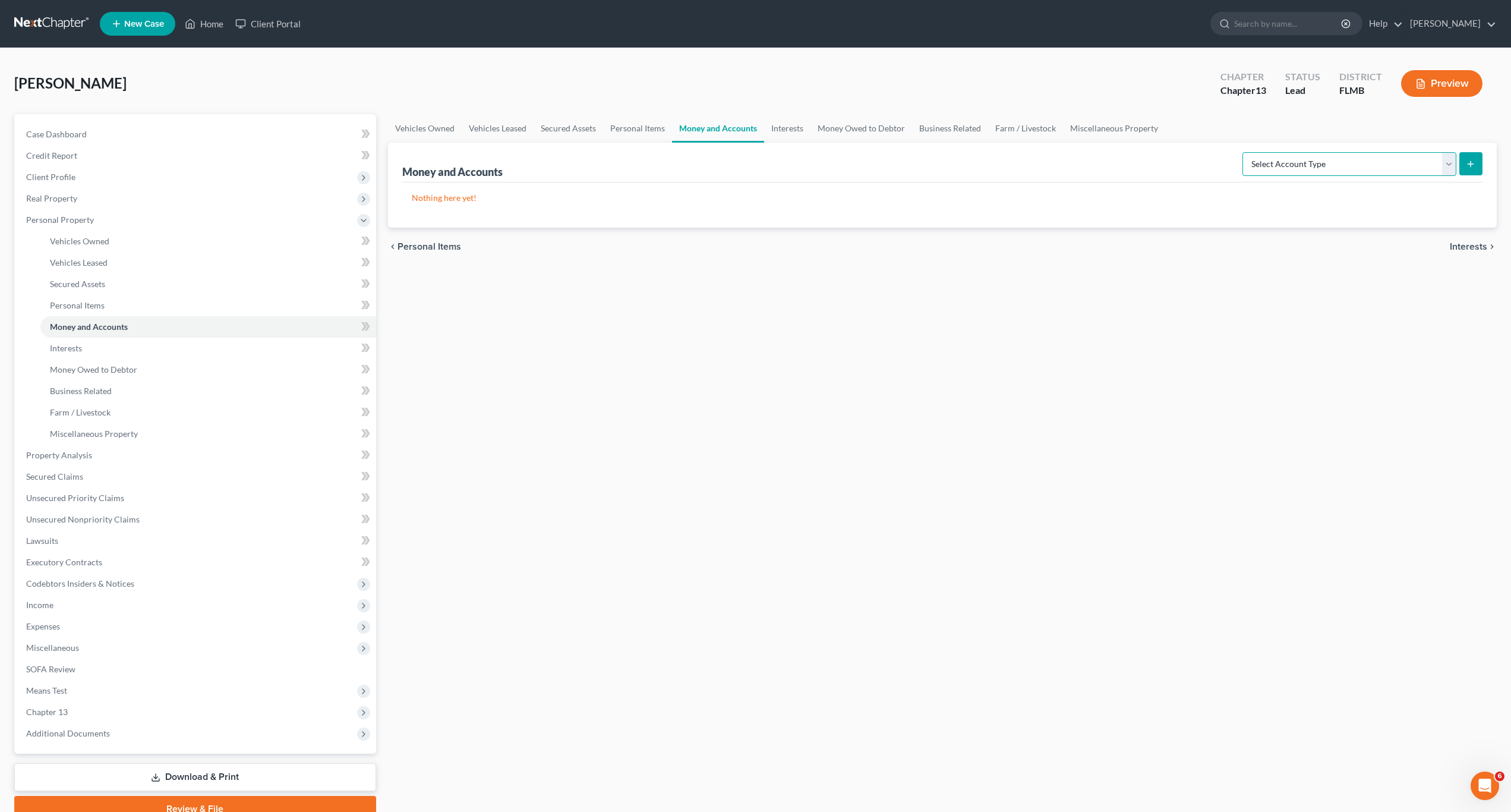
click at [1350, 165] on select "Select Account Type Brokerage Cash on Hand Certificates of Deposit Checking Acc…" at bounding box center [1350, 164] width 214 height 24
click at [1245, 152] on select "Select Account Type Brokerage Cash on Hand Certificates of Deposit Checking Acc…" at bounding box center [1350, 164] width 214 height 24
click at [1378, 159] on select "Select Account Type Brokerage Cash on Hand Certificates of Deposit Checking Acc…" at bounding box center [1350, 164] width 214 height 24
select select "other"
click at [1245, 152] on select "Select Account Type Brokerage Cash on Hand Certificates of Deposit Checking Acc…" at bounding box center [1350, 164] width 214 height 24
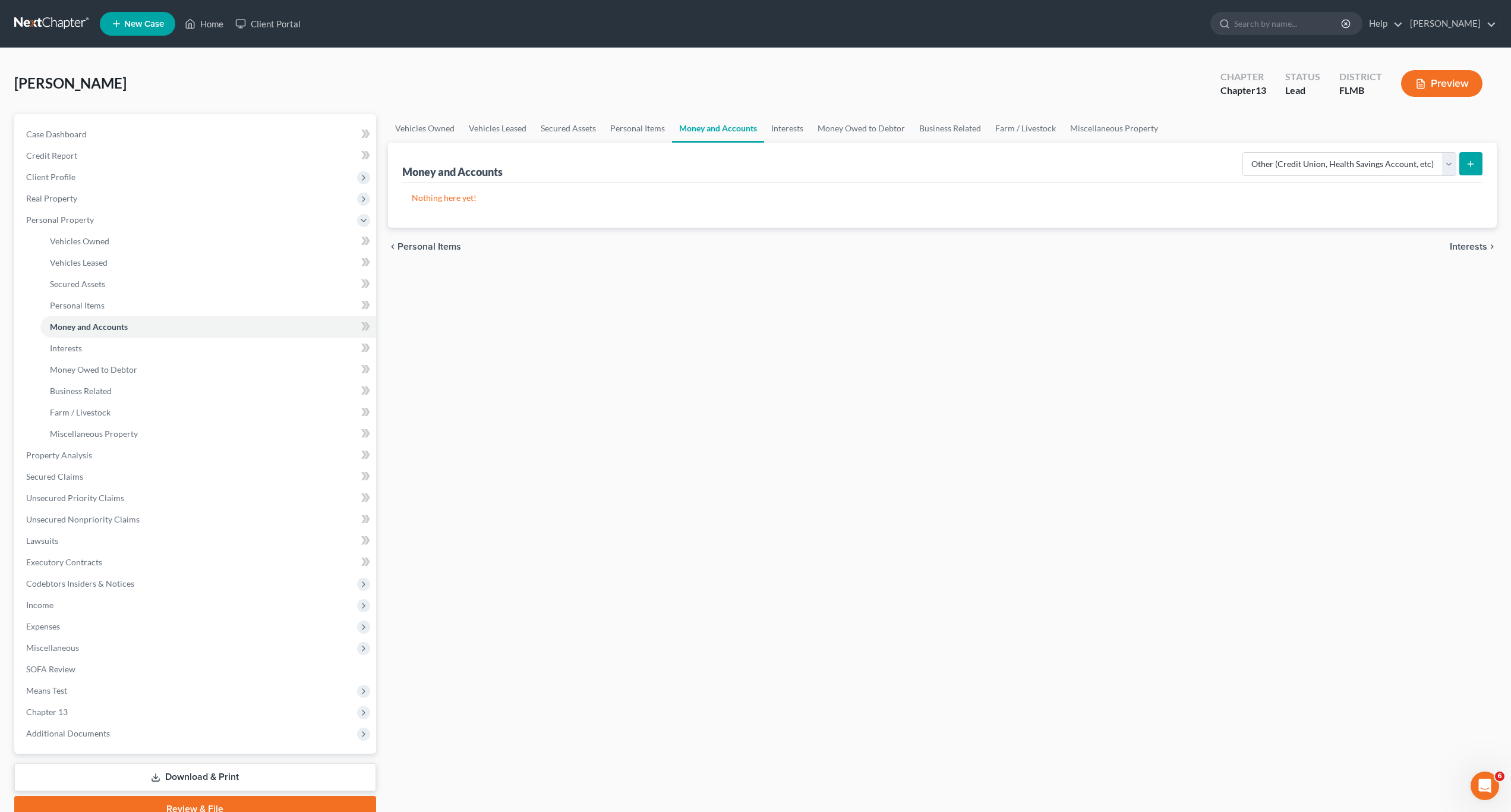
click at [1478, 161] on button "submit" at bounding box center [1471, 163] width 23 height 23
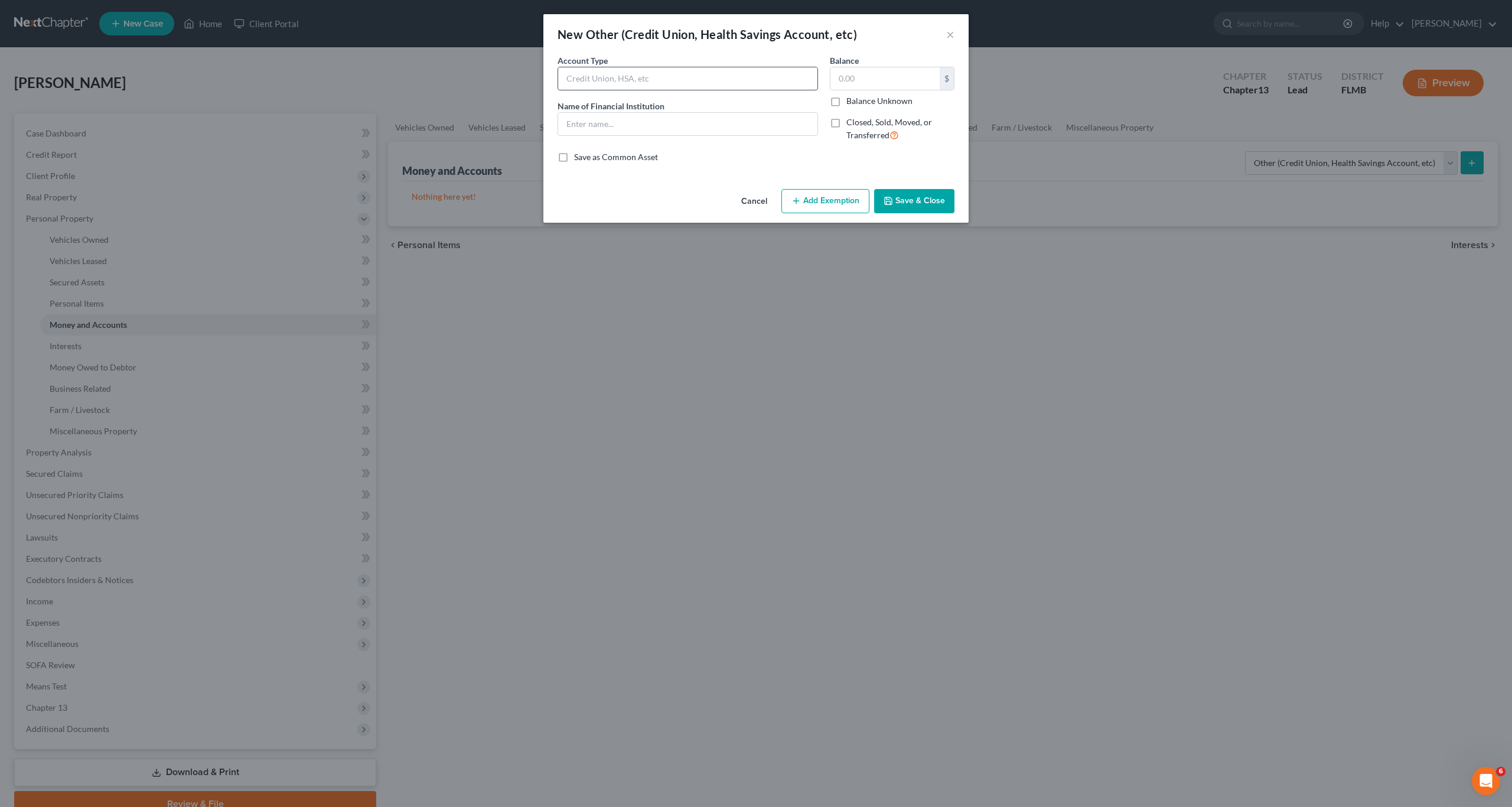
click at [567, 79] on input "text" at bounding box center [687, 79] width 259 height 22
type input "USAA"
click at [596, 131] on input "USAA" at bounding box center [687, 124] width 259 height 22
type input "USAA credit union"
type input "100"
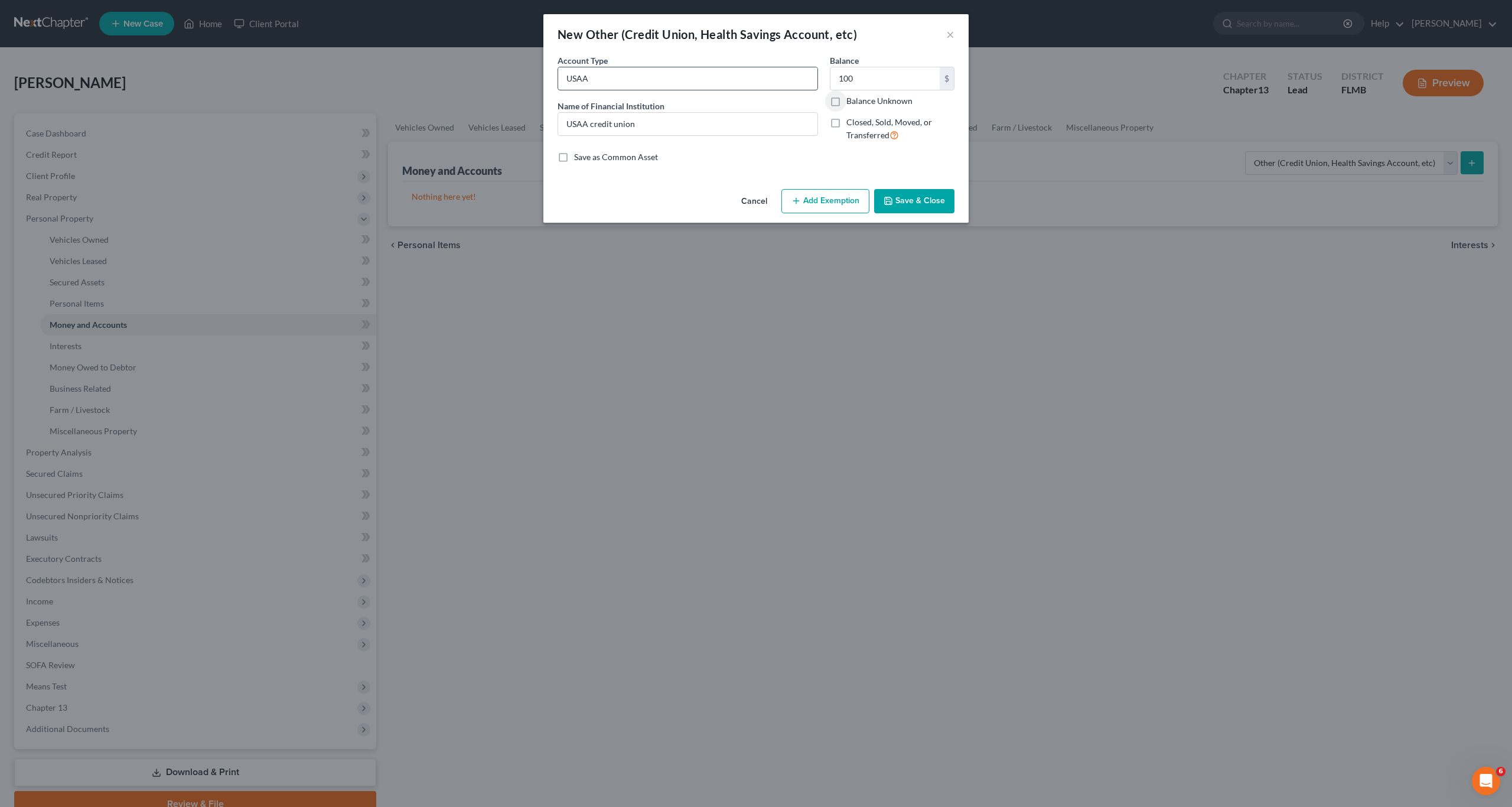
click at [637, 79] on input "USAA" at bounding box center [687, 79] width 259 height 22
type input "USAA credit union"
drag, startPoint x: 891, startPoint y: 206, endPoint x: 833, endPoint y: 205, distance: 58.0
click at [892, 205] on icon "button" at bounding box center [888, 201] width 9 height 9
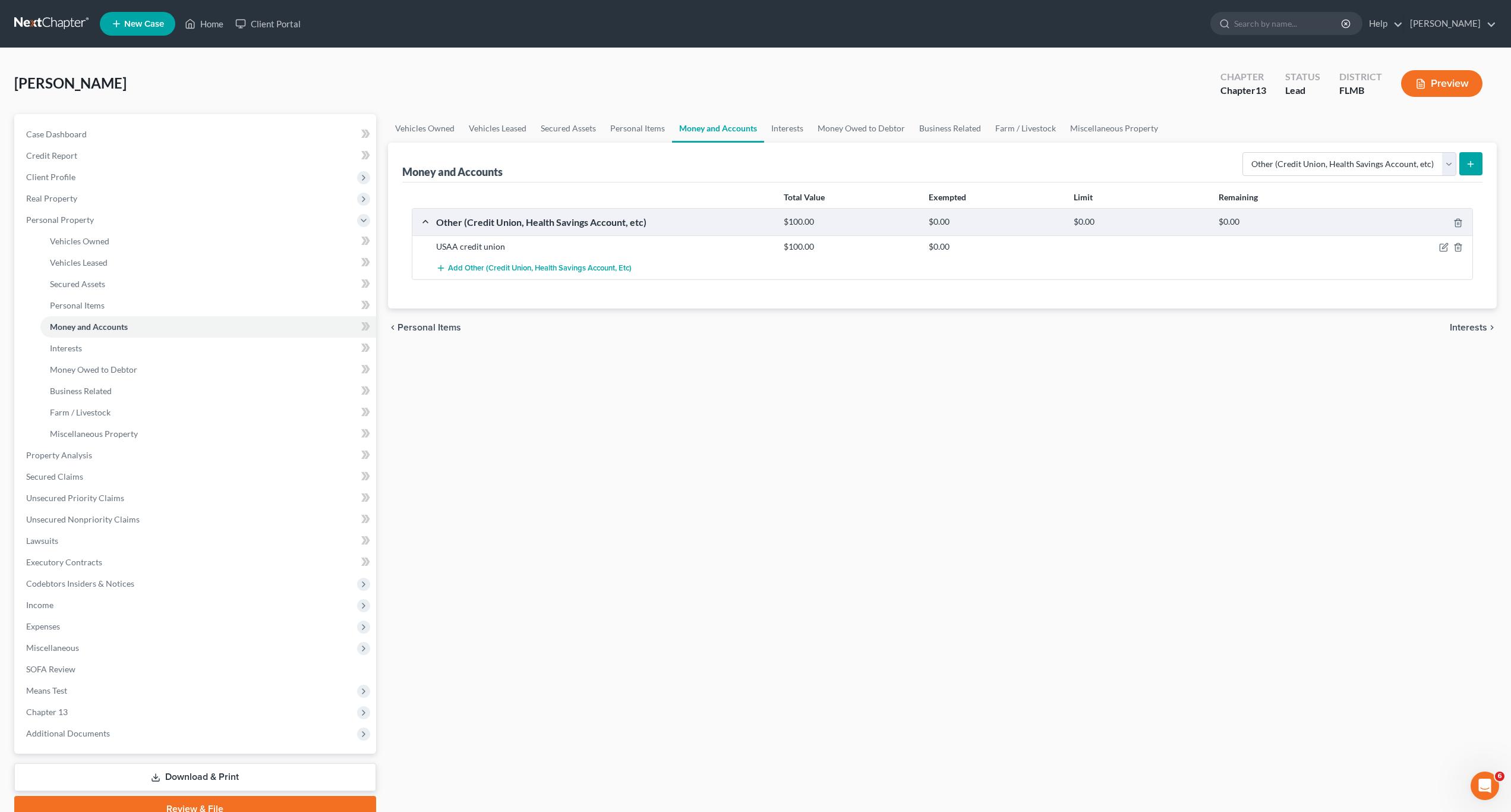
click at [786, 474] on div "Vehicles Owned Vehicles Leased Secured Assets Personal Items Money and Accounts…" at bounding box center [942, 468] width 1121 height 708
click at [98, 305] on span "Personal Items" at bounding box center [77, 305] width 55 height 10
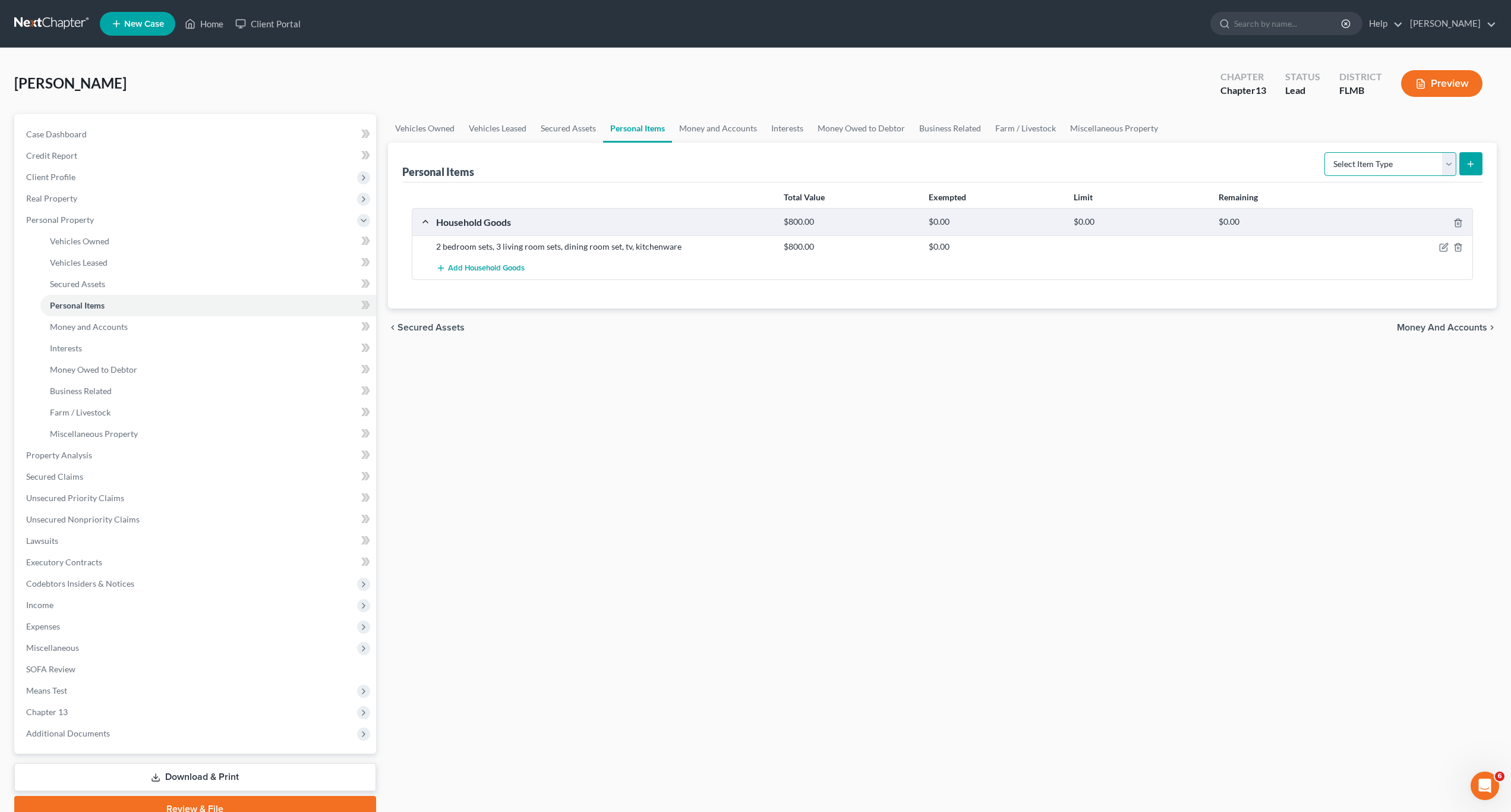
click at [1345, 157] on select "Select Item Type Clothing Collectibles Of Value Electronics Firearms Household …" at bounding box center [1391, 164] width 132 height 24
select select "clothing"
click at [1326, 152] on select "Select Item Type Clothing Collectibles Of Value Electronics Firearms Household …" at bounding box center [1391, 164] width 132 height 24
click at [1463, 165] on button "submit" at bounding box center [1471, 163] width 23 height 23
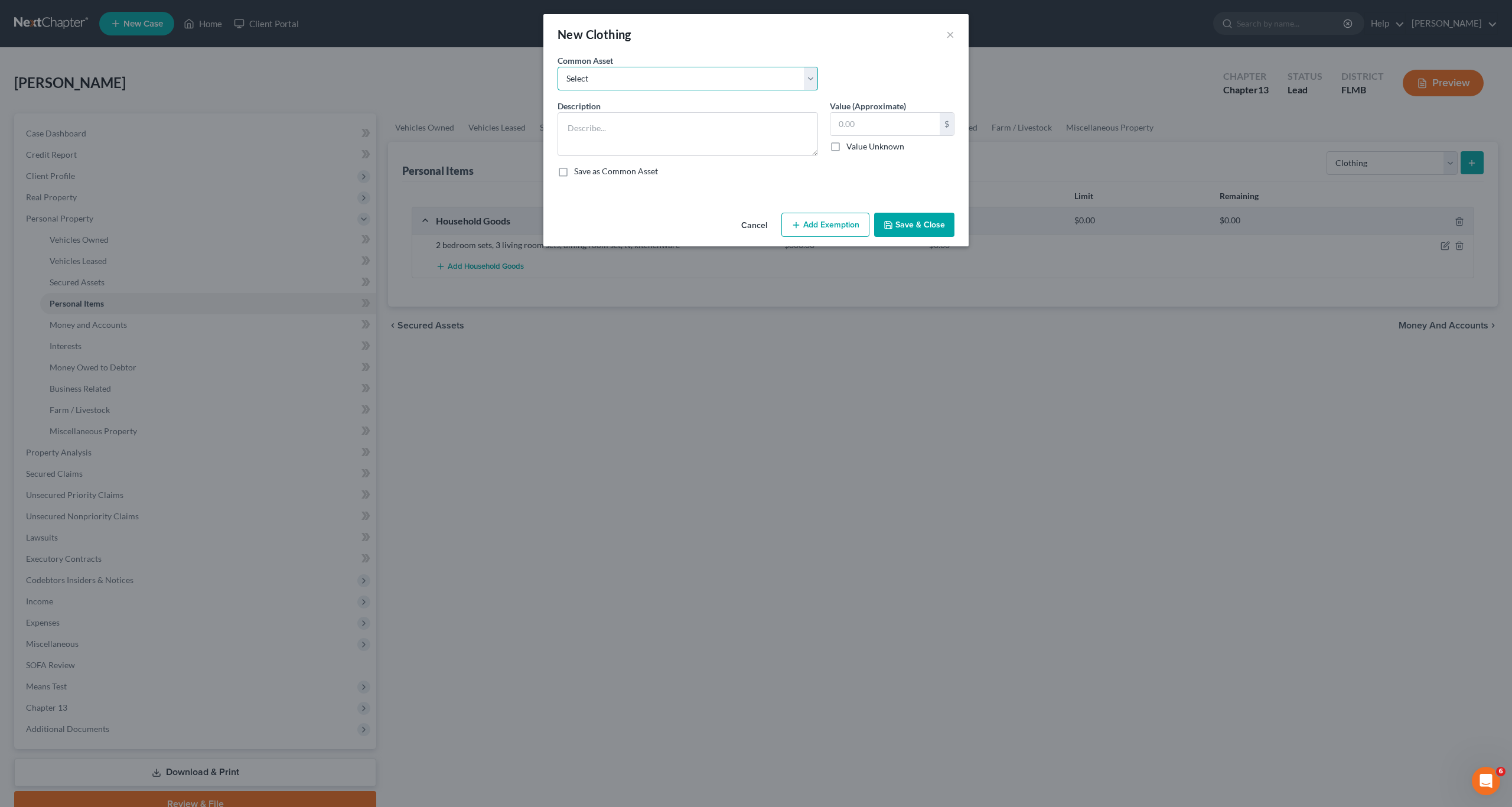
click at [633, 74] on select "Select Assorted apparel and shoes Assorted apparel and shoes Assorted apparel a…" at bounding box center [687, 79] width 261 height 24
select select "1"
click at [557, 67] on select "Select Assorted apparel and shoes Assorted apparel and shoes Assorted apparel a…" at bounding box center [687, 79] width 261 height 24
type textarea "Assorted apparel and shoes"
type input "200.00"
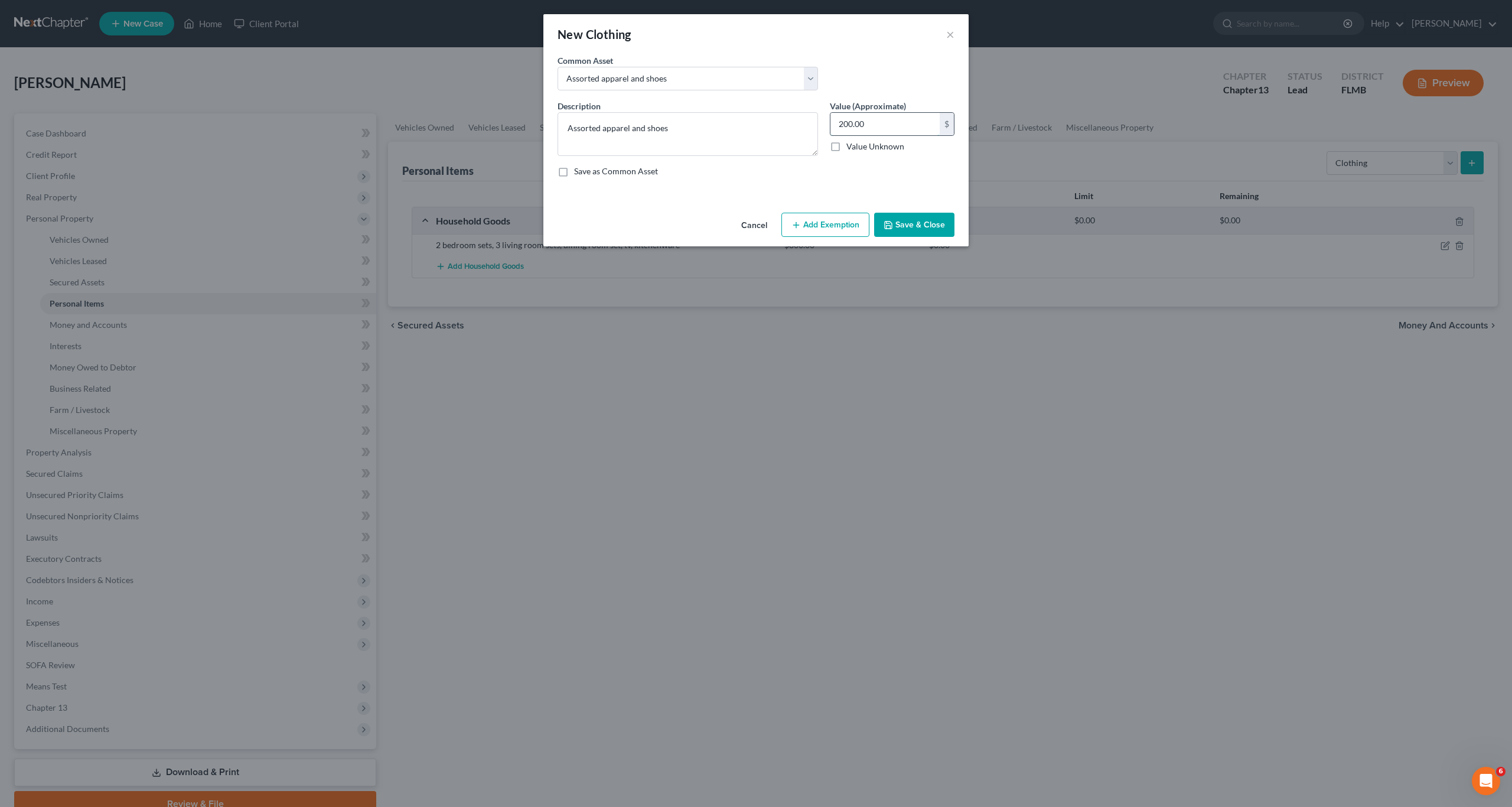
click at [864, 125] on input "200.00" at bounding box center [885, 124] width 109 height 22
drag, startPoint x: 926, startPoint y: 221, endPoint x: 675, endPoint y: 139, distance: 264.1
click at [626, 150] on div "New Clothing × An exemption set must first be selected from the Filing Informat…" at bounding box center [756, 130] width 425 height 232
click at [708, 129] on textarea "Assorted apparel and shoes100" at bounding box center [687, 134] width 261 height 44
type textarea "Assorted apparel and shoes"
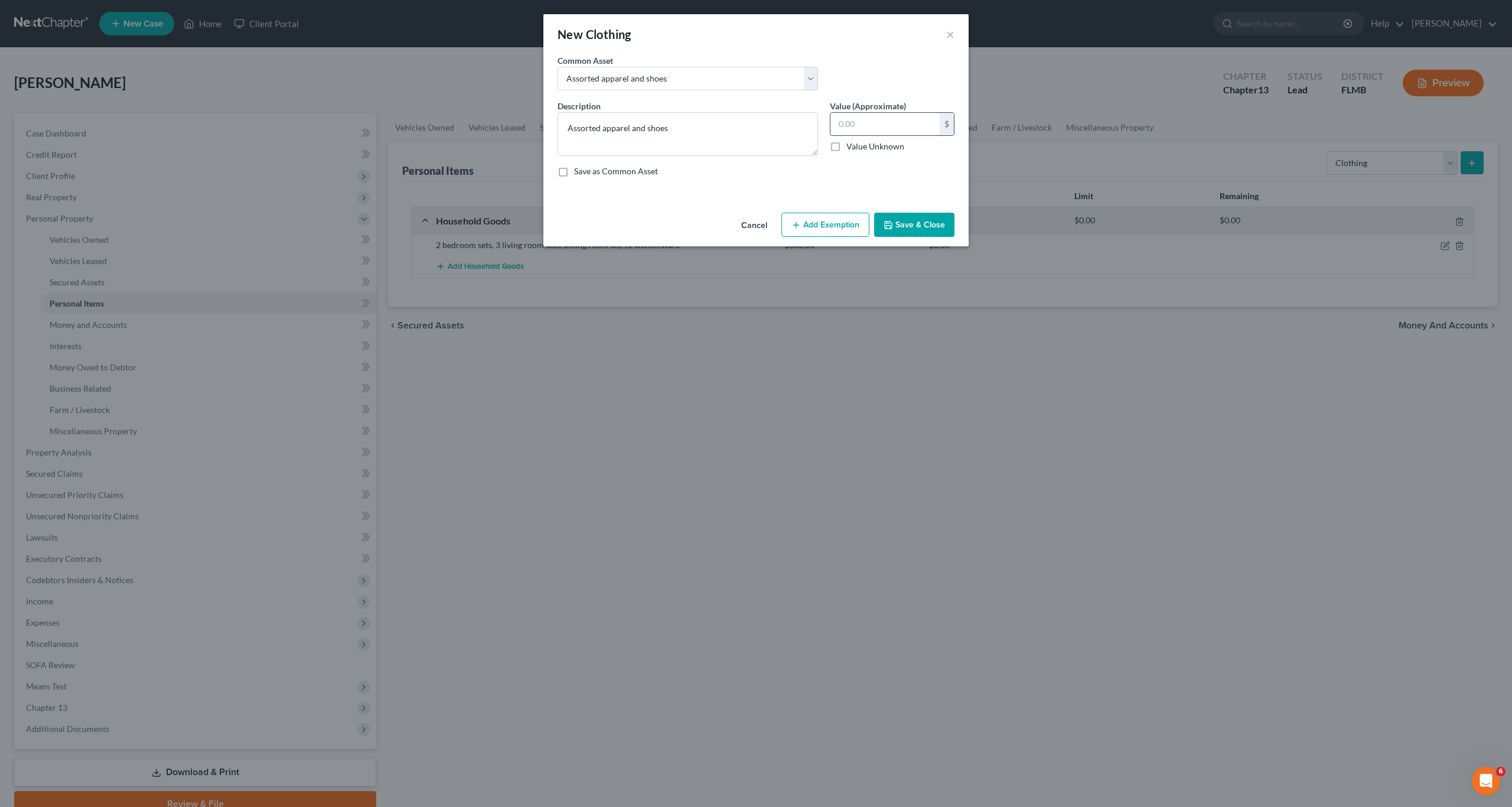
click at [890, 132] on input "text" at bounding box center [885, 124] width 109 height 22
type input "100"
click at [910, 227] on button "Save & Close" at bounding box center [914, 225] width 80 height 25
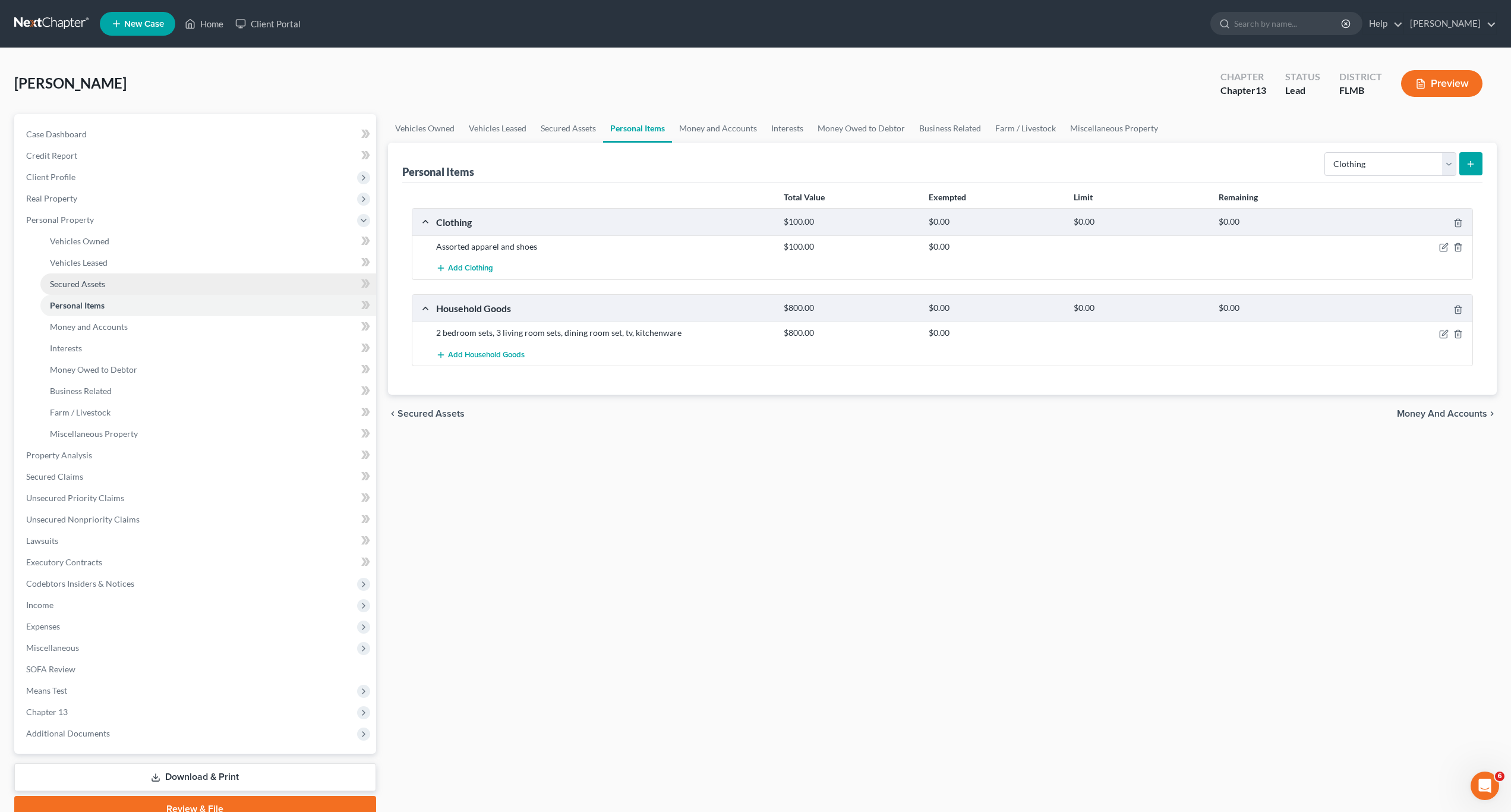
click at [74, 293] on link "Secured Assets" at bounding box center [208, 284] width 336 height 21
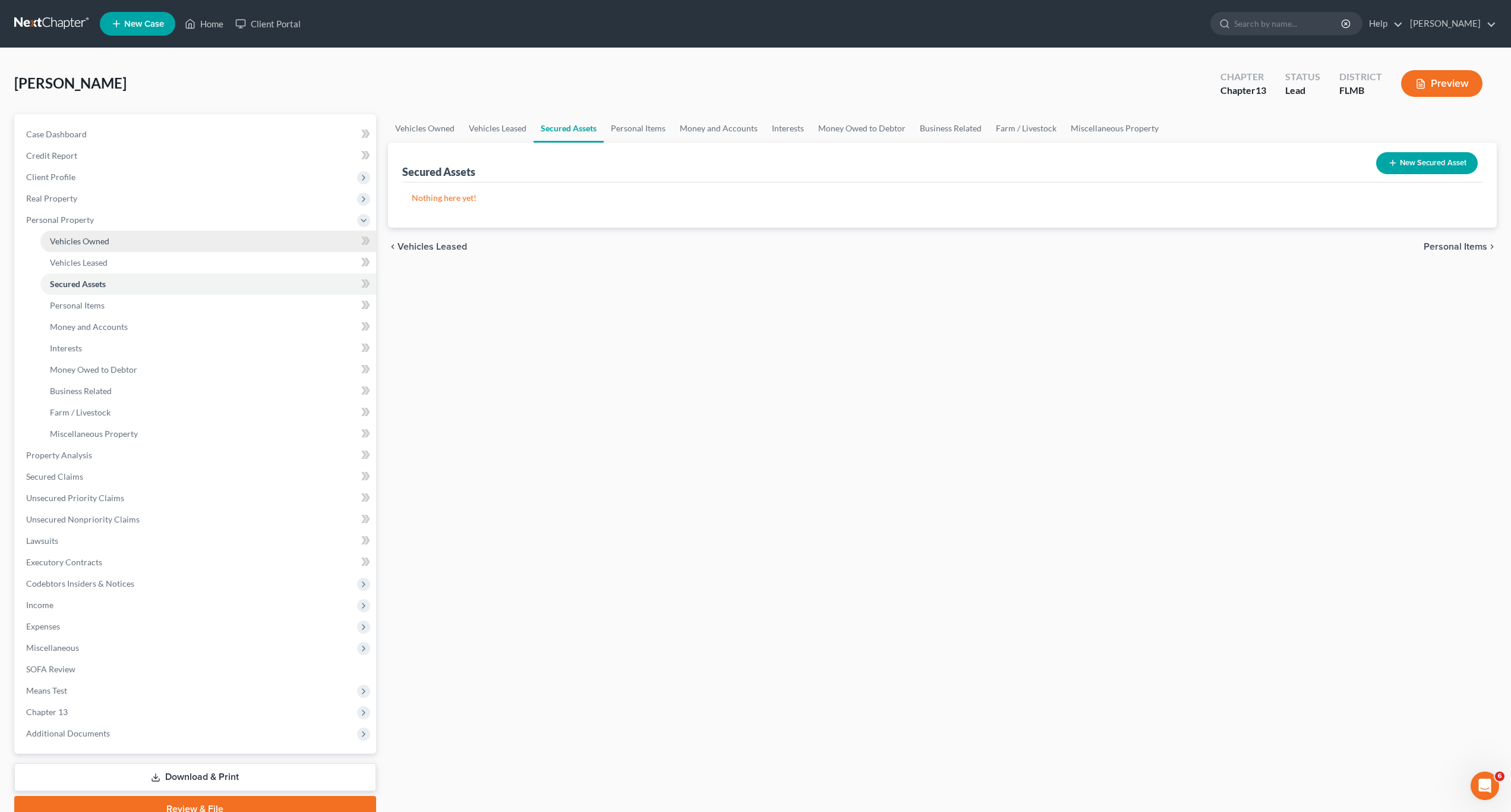
drag, startPoint x: 576, startPoint y: 396, endPoint x: 66, endPoint y: 234, distance: 535.1
click at [567, 396] on div "Vehicles Owned Vehicles Leased Secured Assets Personal Items Money and Accounts…" at bounding box center [942, 468] width 1121 height 708
click at [82, 293] on link "Secured Assets" at bounding box center [208, 284] width 336 height 21
click at [91, 305] on span "Personal Items" at bounding box center [77, 305] width 55 height 10
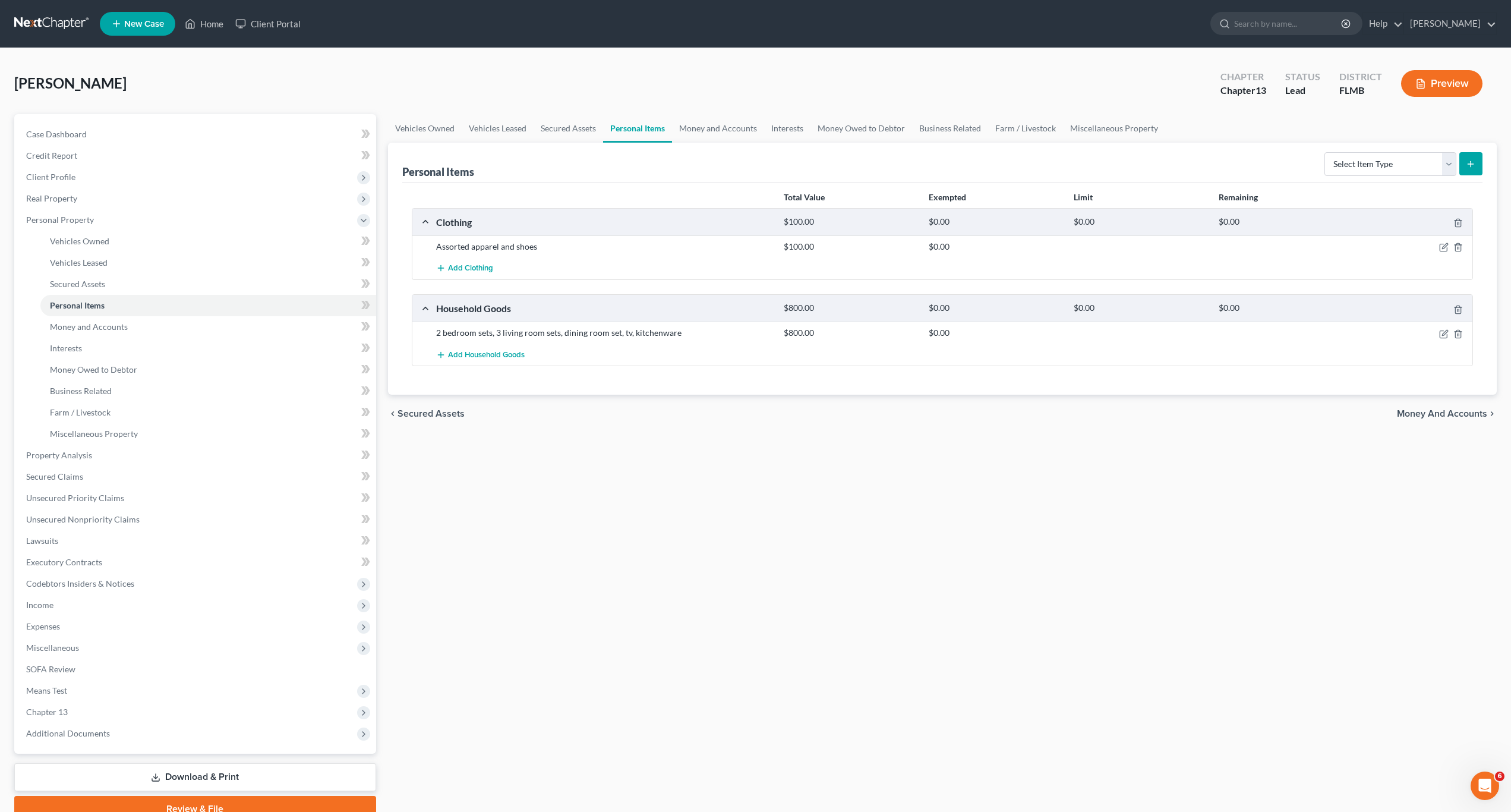
click at [472, 406] on div "Vehicles Owned Vehicles Leased Secured Assets Personal Items Money and Accounts…" at bounding box center [942, 468] width 1121 height 708
click at [1446, 246] on icon "button" at bounding box center [1445, 246] width 5 height 5
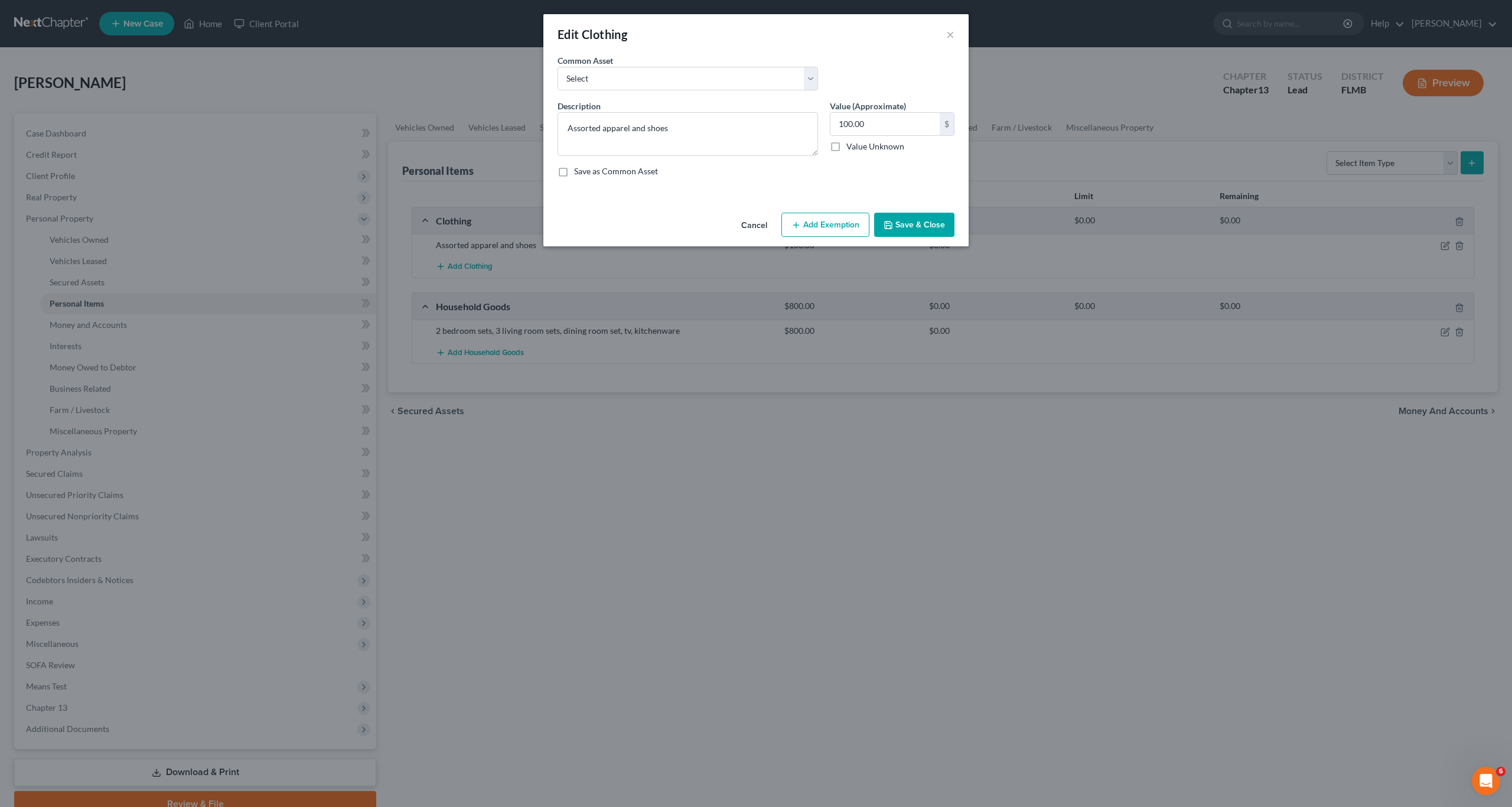
drag, startPoint x: 836, startPoint y: 228, endPoint x: 517, endPoint y: 215, distance: 319.3
click at [825, 229] on button "Add Exemption" at bounding box center [825, 225] width 88 height 25
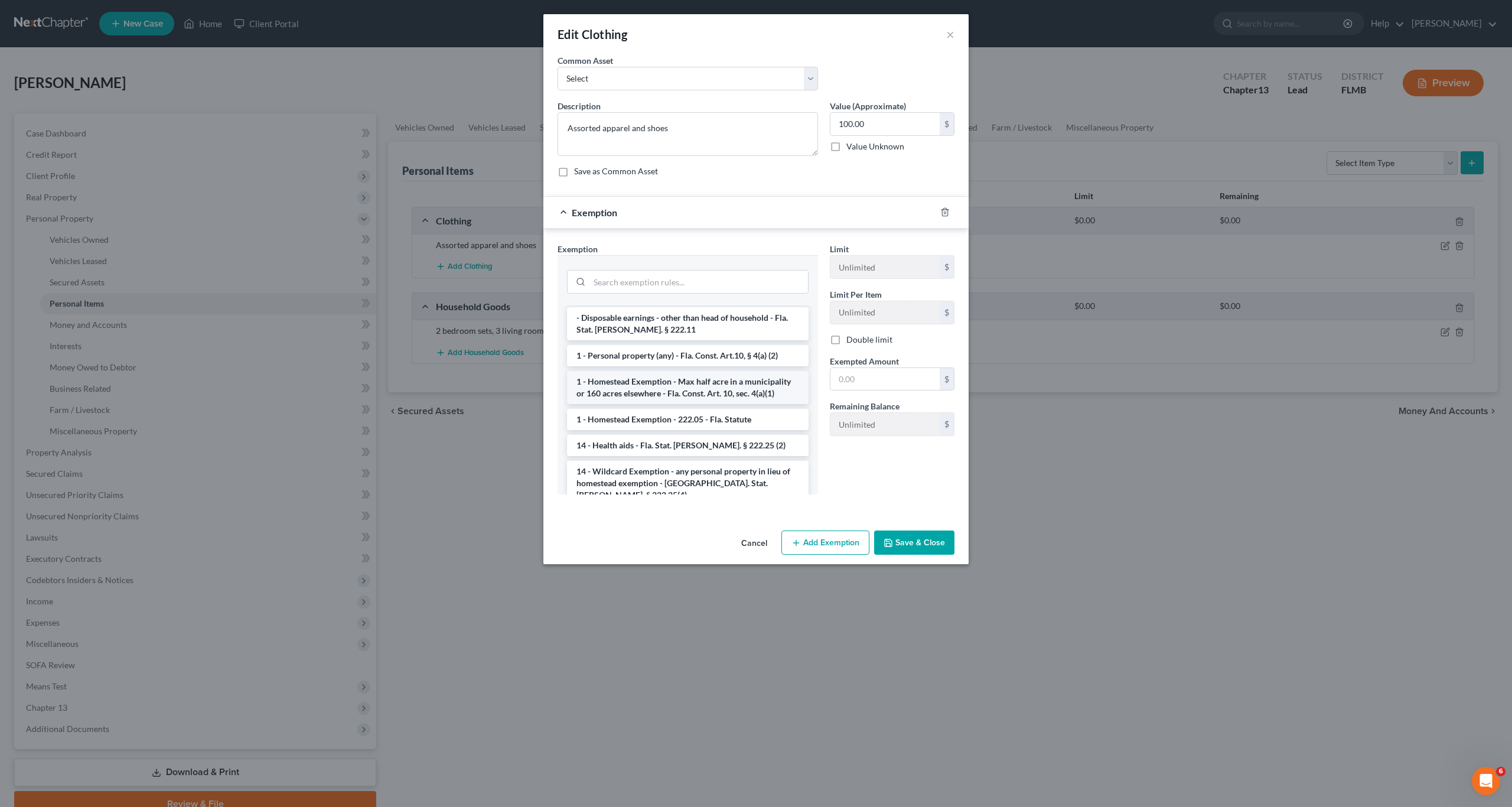
scroll to position [118, 0]
click at [724, 341] on li "1 - Personal property (any) - Fla. Const. Art.10, § 4(a) (2)" at bounding box center [688, 349] width 242 height 21
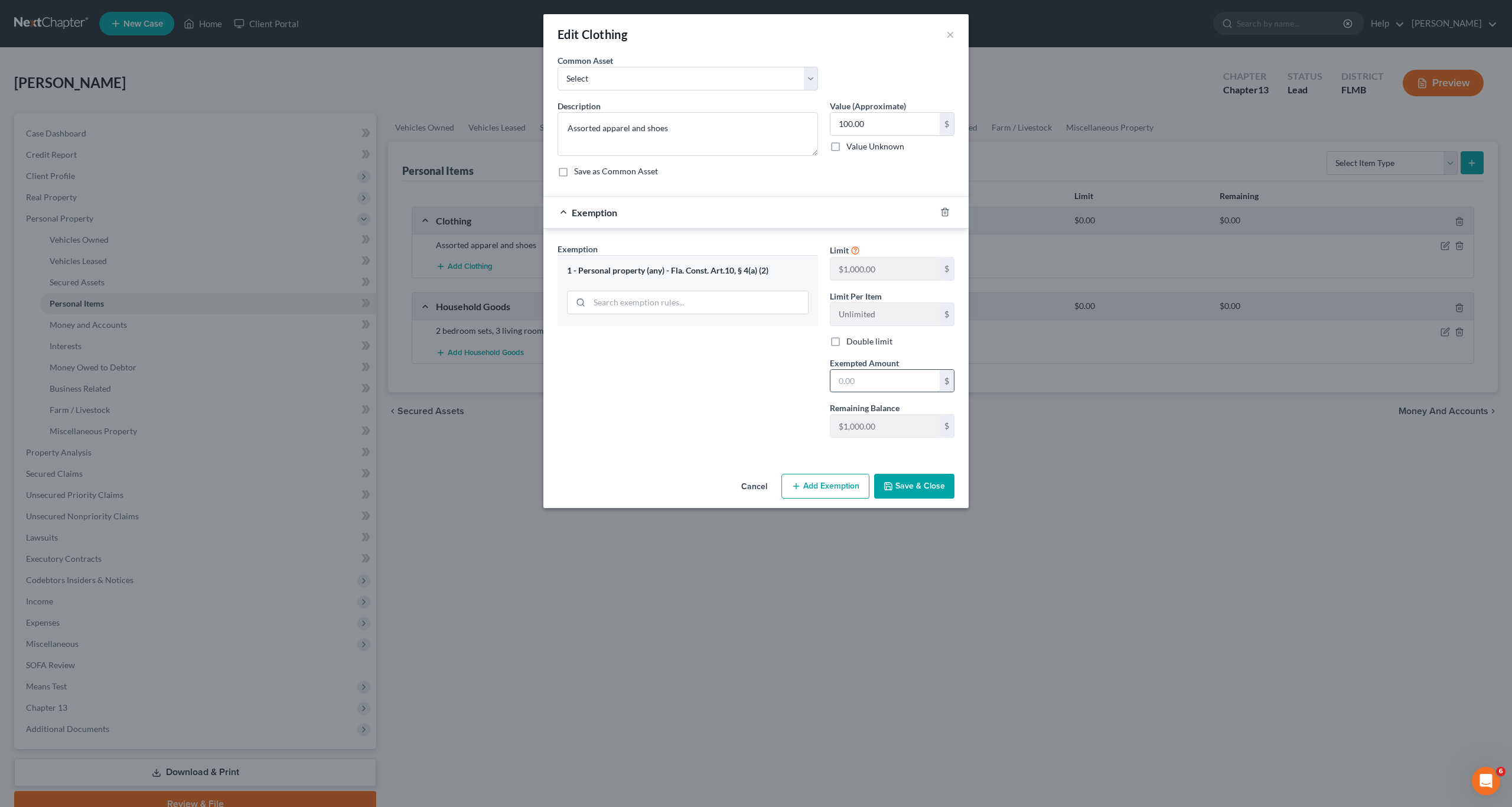
click at [867, 383] on input "text" at bounding box center [885, 381] width 109 height 22
type input "100"
drag, startPoint x: 905, startPoint y: 487, endPoint x: 741, endPoint y: 462, distance: 165.9
click at [892, 486] on button "Save & Close" at bounding box center [914, 486] width 80 height 25
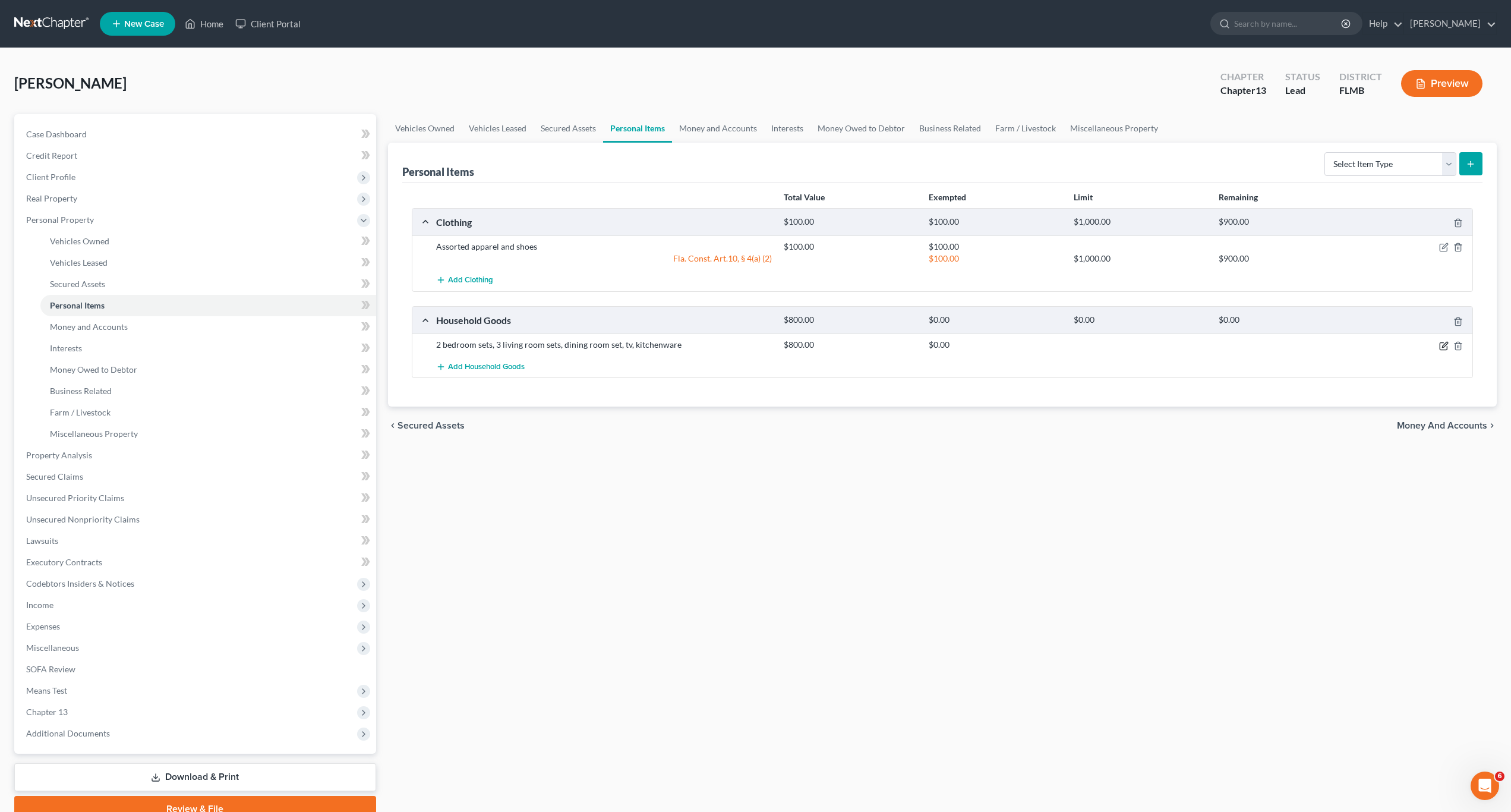
click at [1443, 346] on icon "button" at bounding box center [1445, 344] width 5 height 5
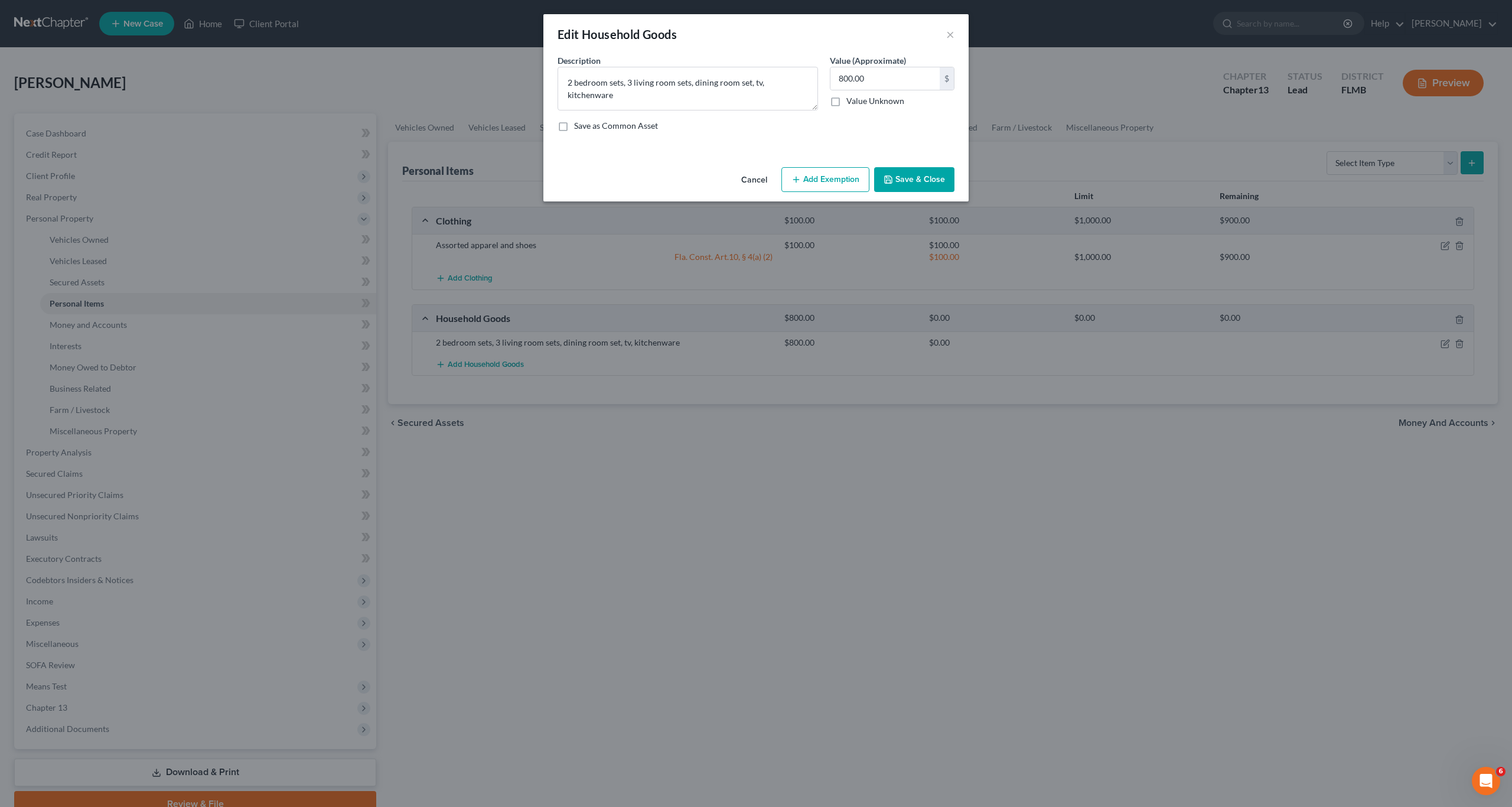
drag, startPoint x: 843, startPoint y: 176, endPoint x: 792, endPoint y: 205, distance: 58.7
click at [842, 176] on button "Add Exemption" at bounding box center [825, 180] width 88 height 25
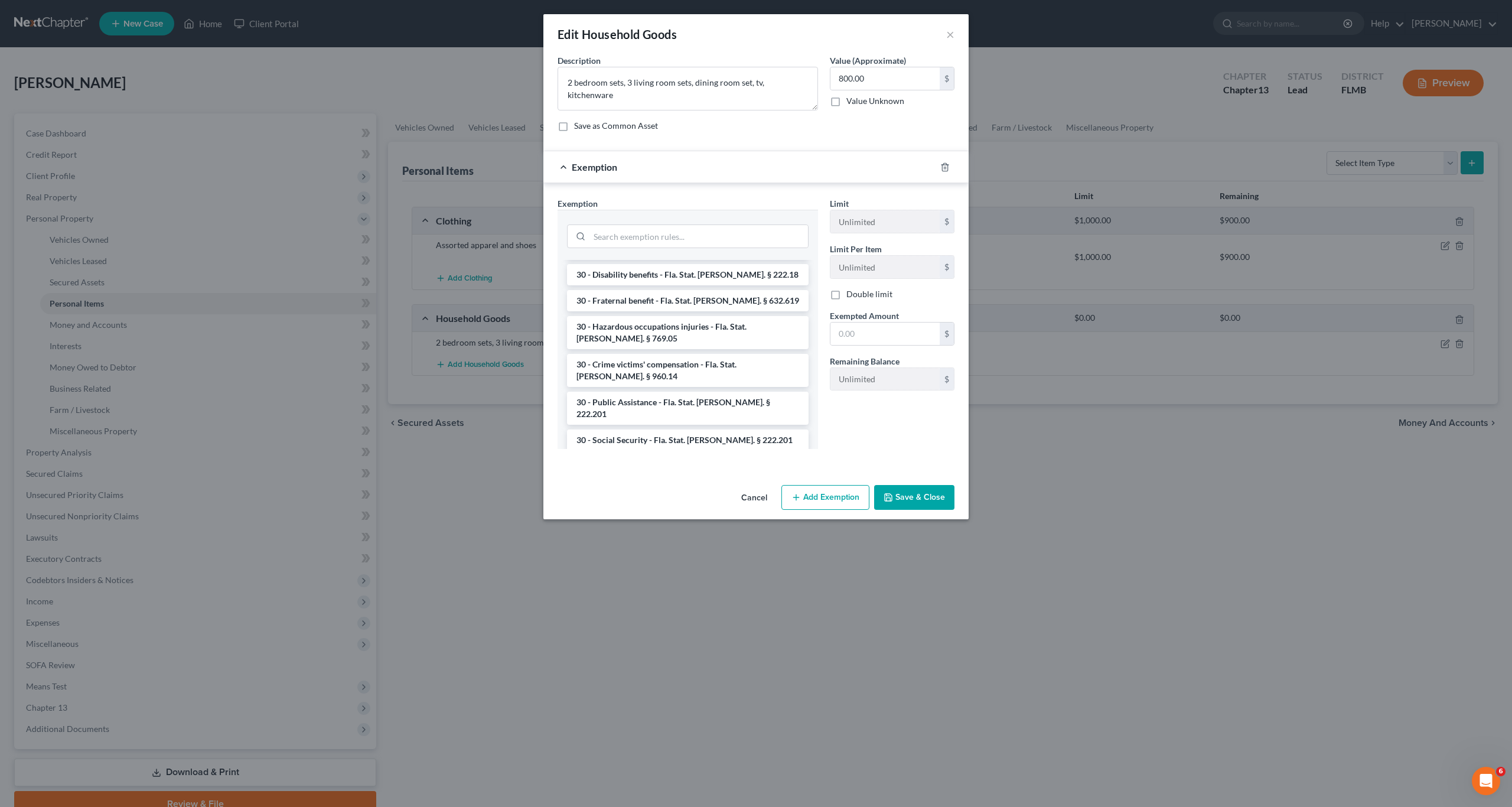
scroll to position [785, 0]
click at [630, 234] on input "search" at bounding box center [699, 236] width 219 height 22
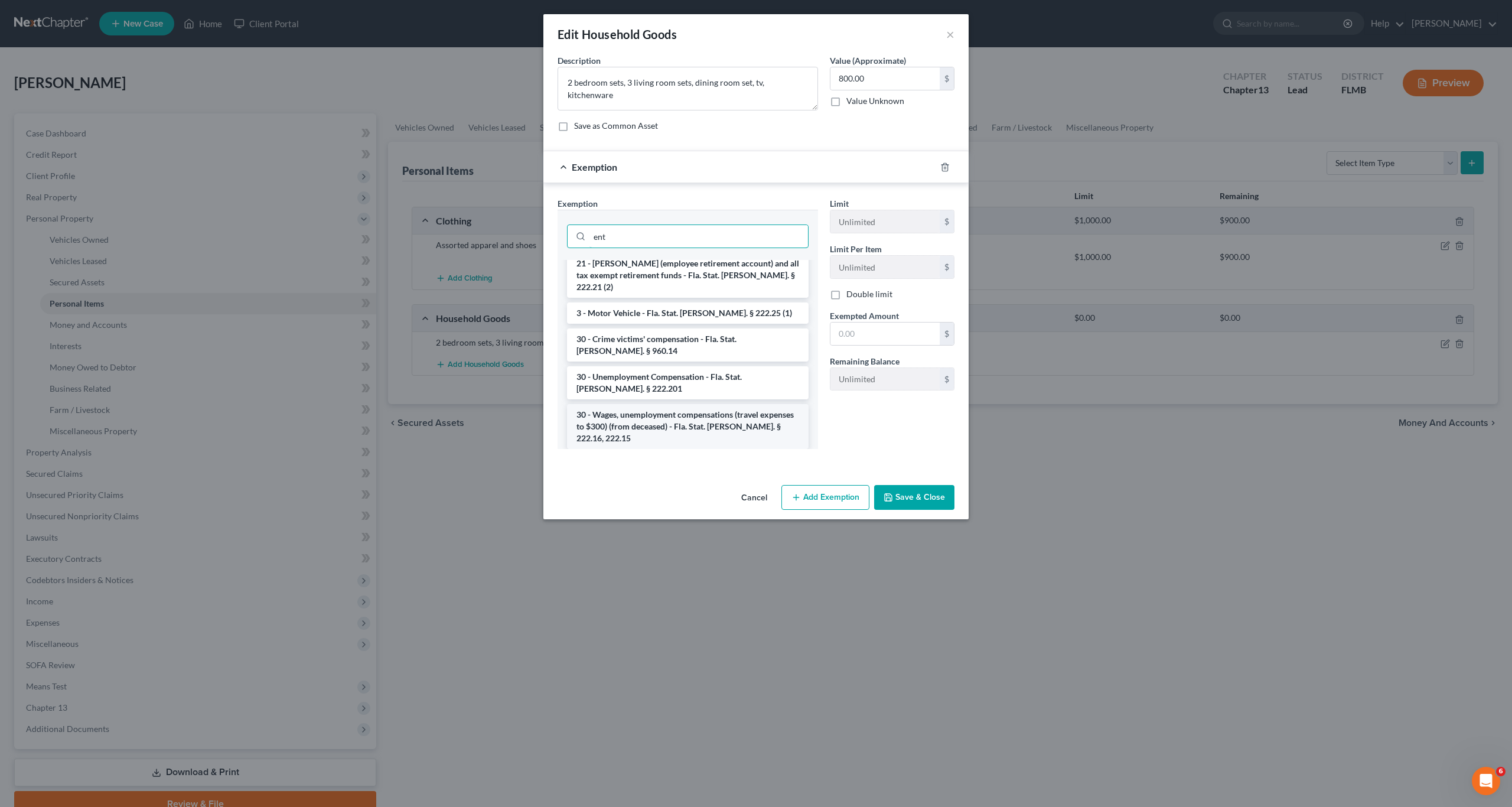
scroll to position [0, 0]
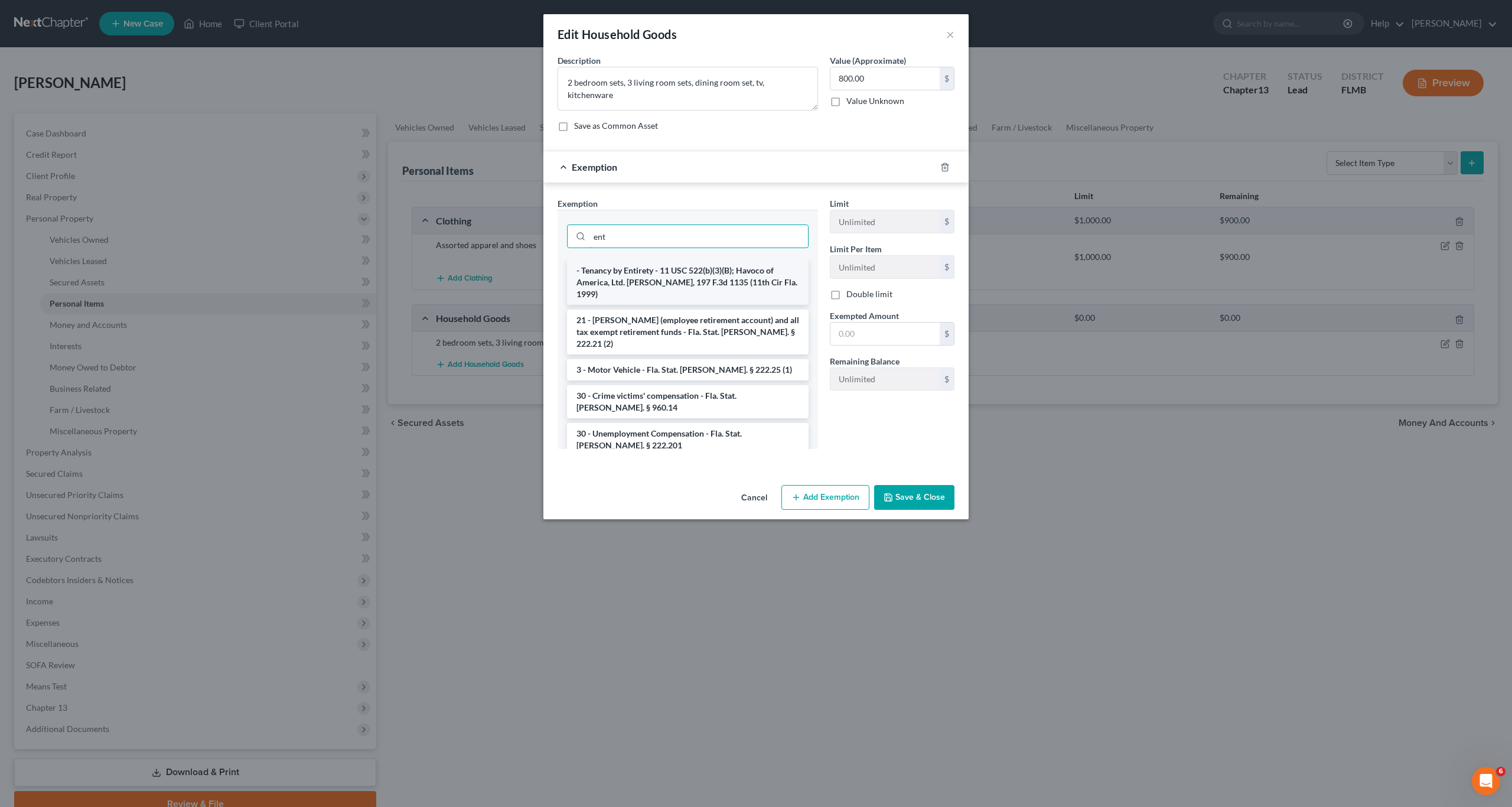
type input "ent"
click at [624, 269] on li "- Tenancy by Entirety - 11 USC 522(b)(3)(B); Havoco of America, Ltd. [PERSON_NA…" at bounding box center [688, 282] width 242 height 45
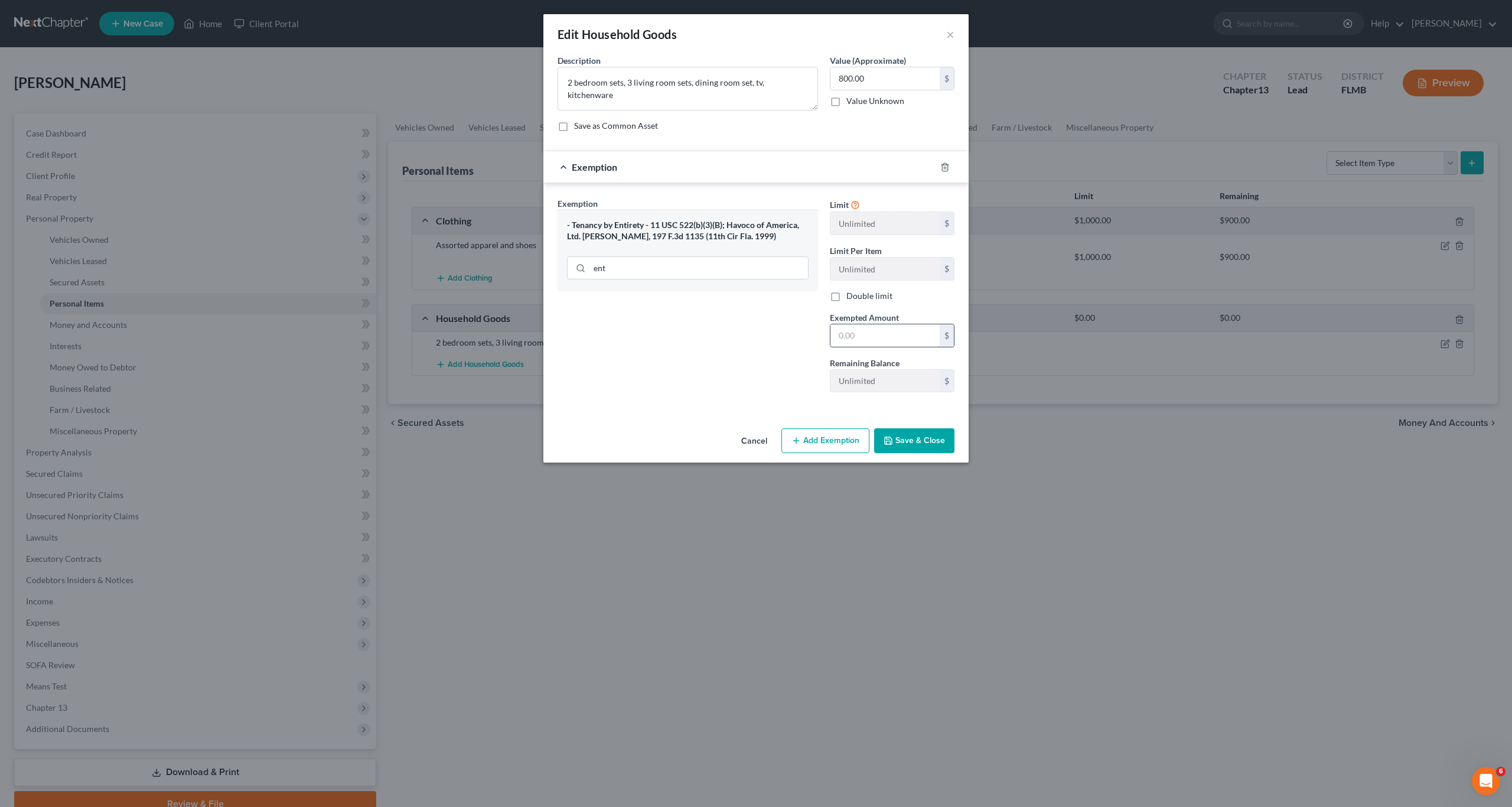
click at [867, 341] on input "text" at bounding box center [885, 336] width 109 height 22
type input "800"
click at [927, 439] on button "Save & Close" at bounding box center [914, 441] width 80 height 25
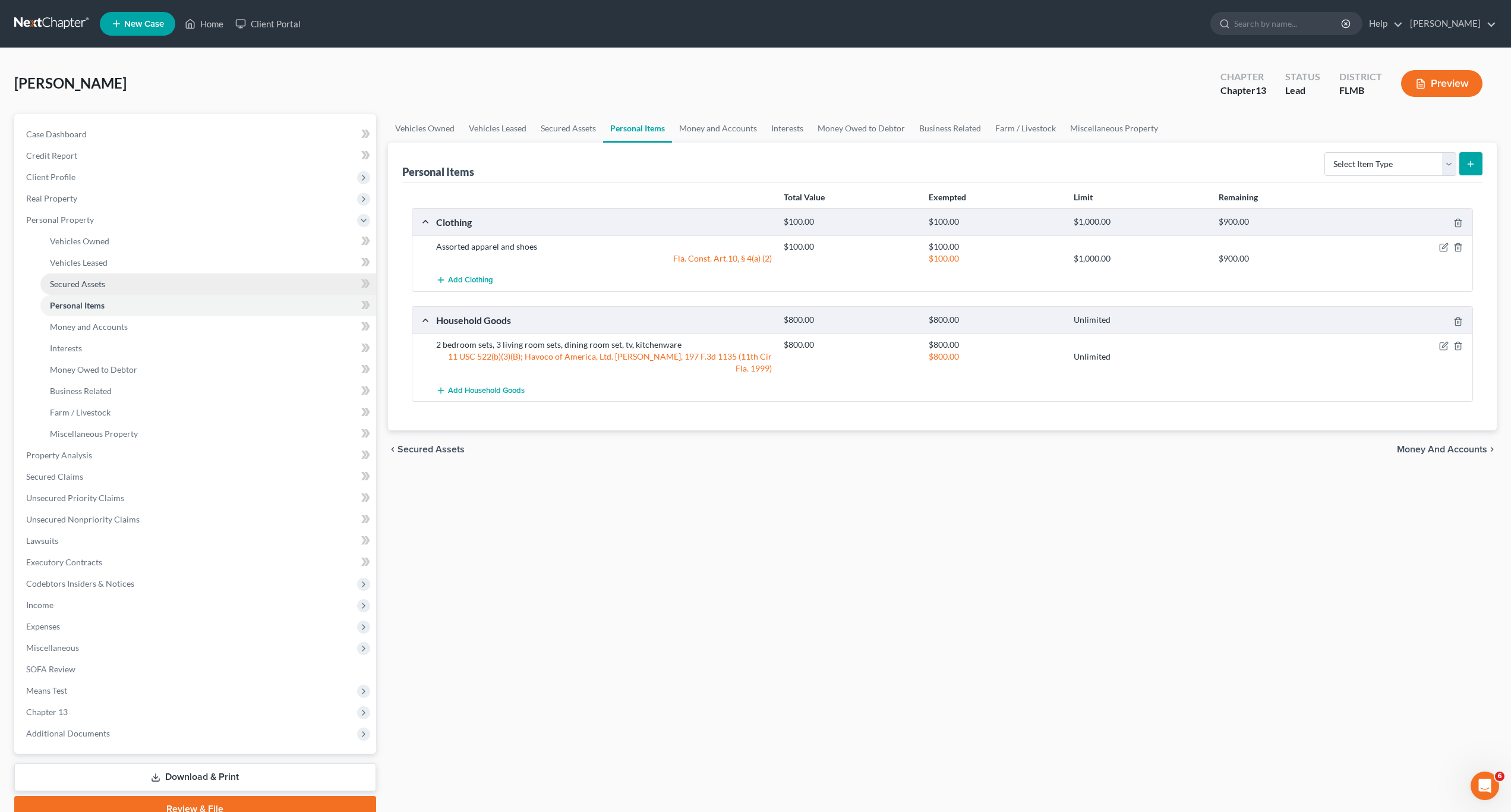
click at [91, 279] on span "Secured Assets" at bounding box center [78, 283] width 55 height 10
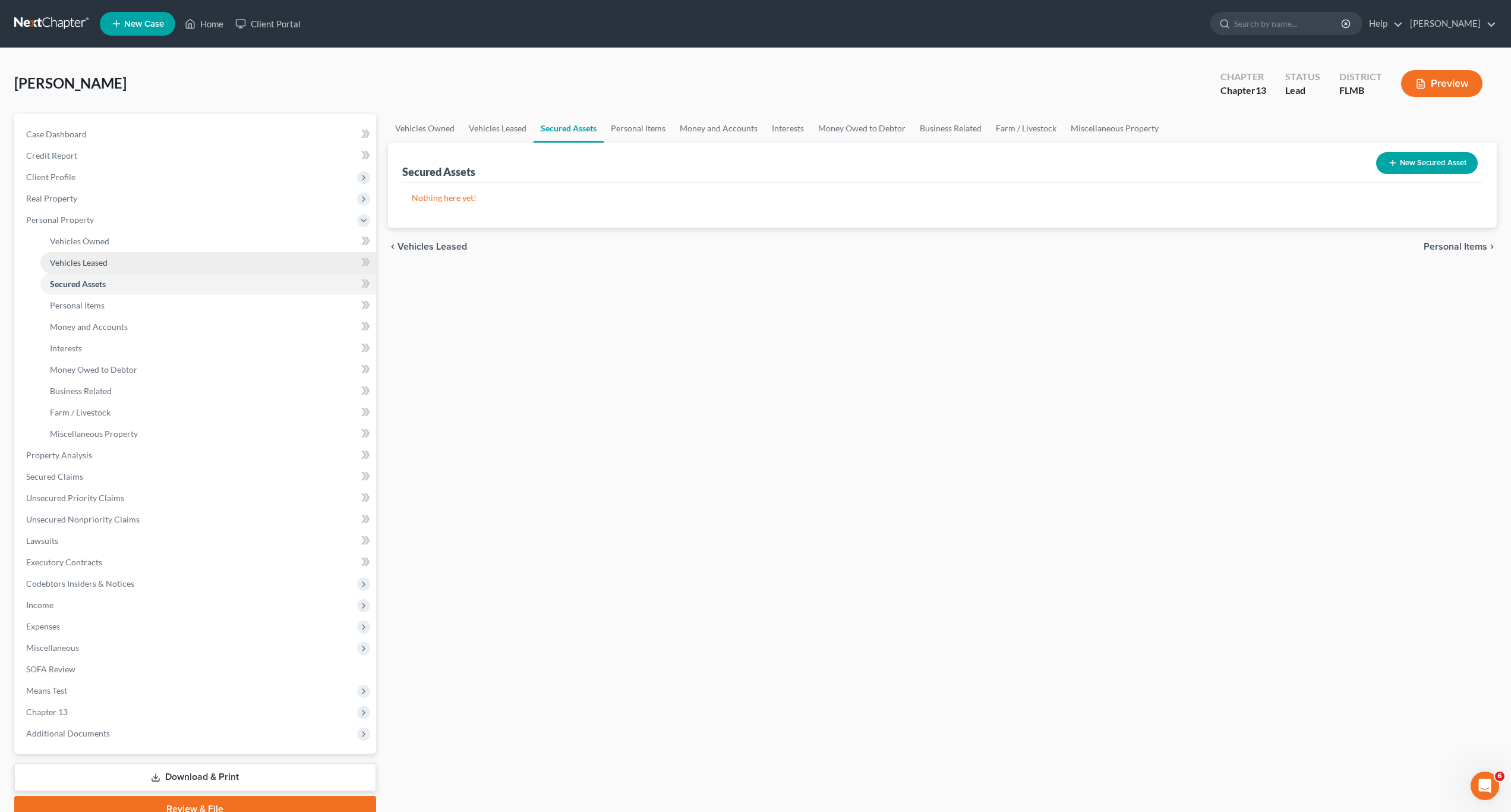
click at [83, 256] on link "Vehicles Leased" at bounding box center [208, 262] width 336 height 21
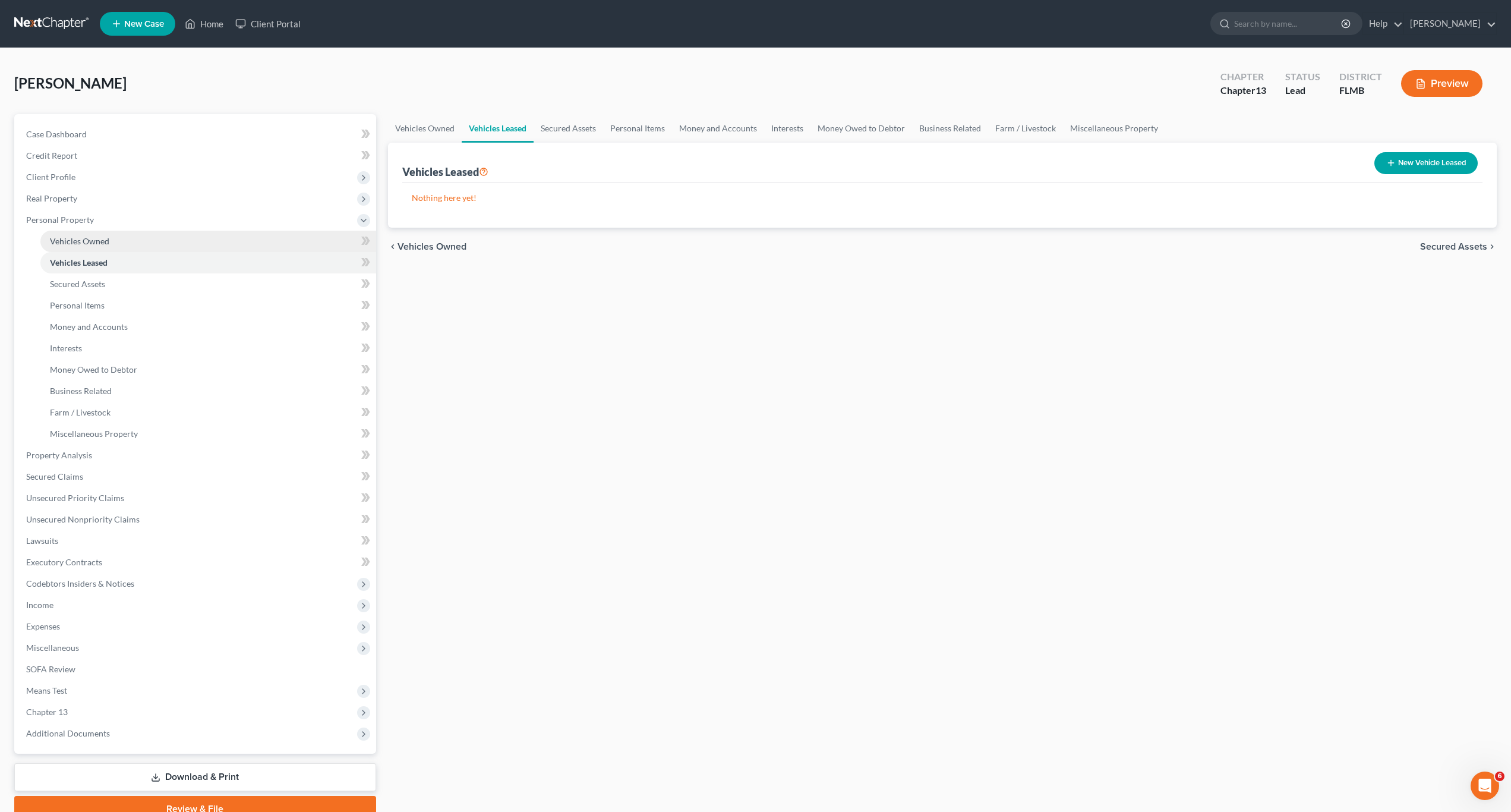
click at [81, 240] on span "Vehicles Owned" at bounding box center [80, 240] width 59 height 10
click at [1453, 156] on button "New Vehicle" at bounding box center [1440, 163] width 77 height 22
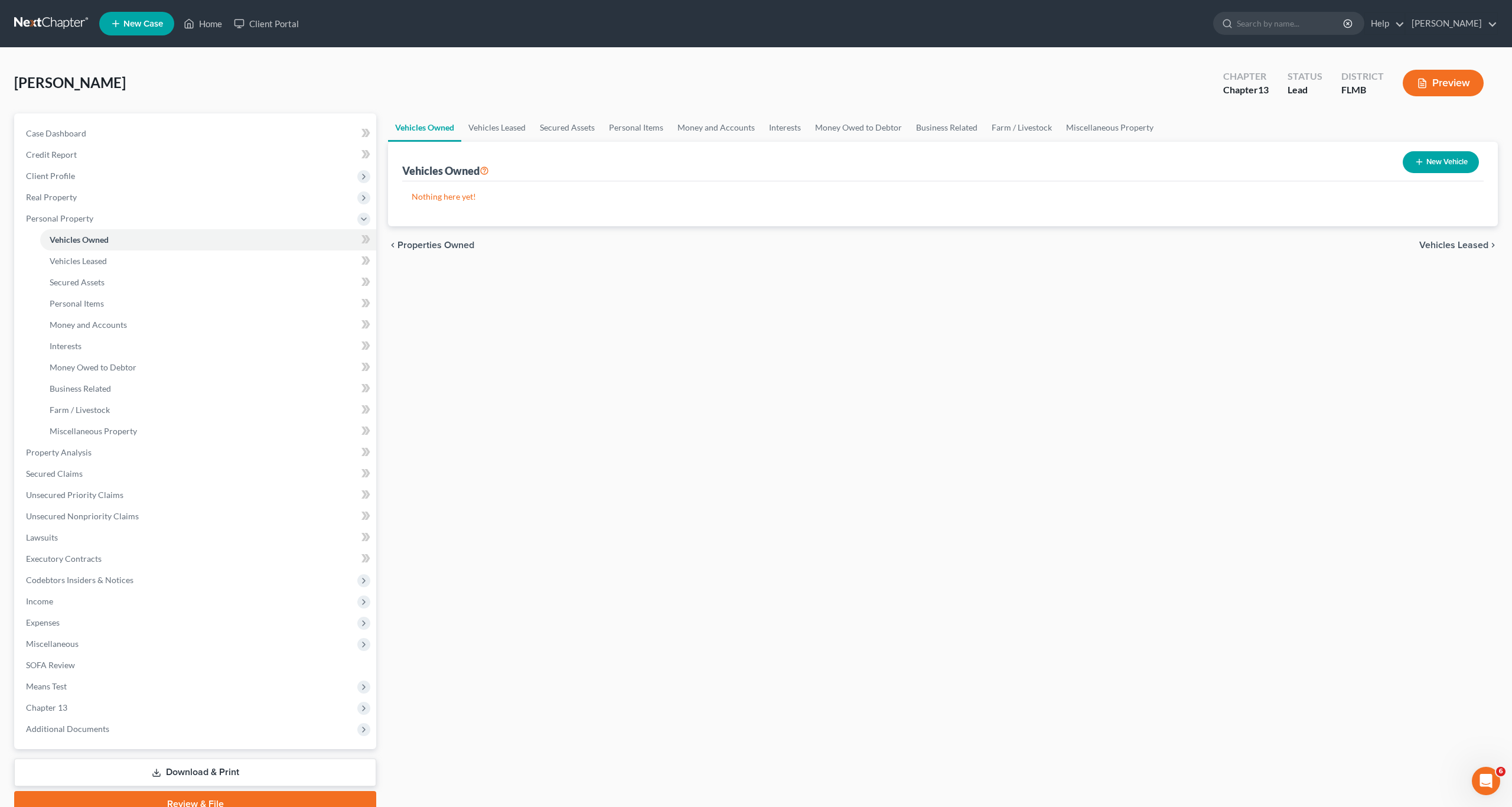
select select "0"
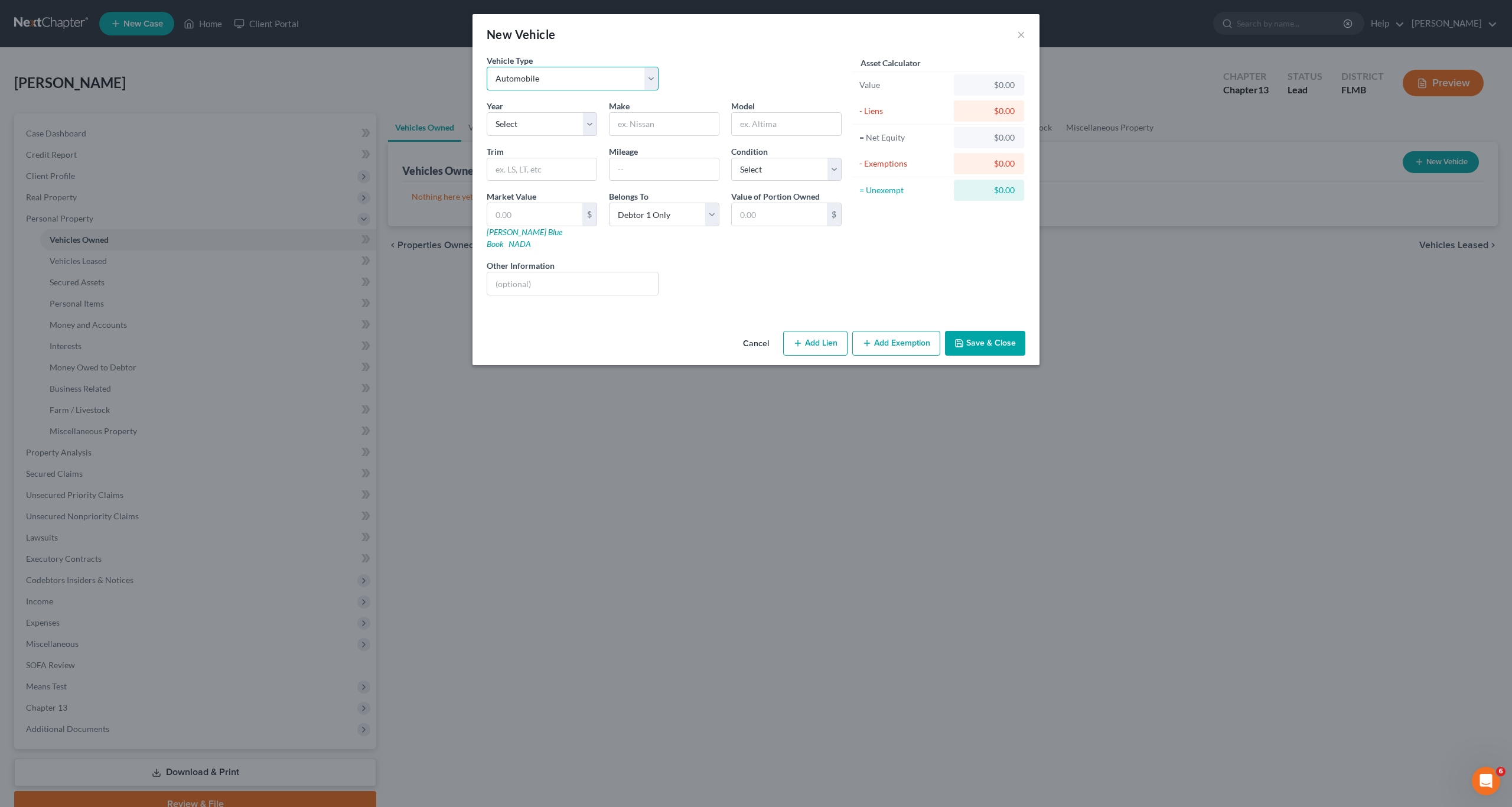
click at [517, 81] on select "Select Automobile Truck Trailer Watercraft Aircraft Motor Home Atv Other Vehicle" at bounding box center [572, 79] width 172 height 24
click at [486, 67] on select "Select Automobile Truck Trailer Watercraft Aircraft Motor Home Atv Other Vehicle" at bounding box center [572, 79] width 172 height 24
click at [509, 132] on select "Select 2026 2025 2024 2023 2022 2021 2020 2019 2018 2017 2016 2015 2014 2013 20…" at bounding box center [542, 124] width 110 height 24
select select "7"
click at [486, 112] on select "Select 2026 2025 2024 2023 2022 2021 2020 2019 2018 2017 2016 2015 2014 2013 20…" at bounding box center [542, 124] width 110 height 24
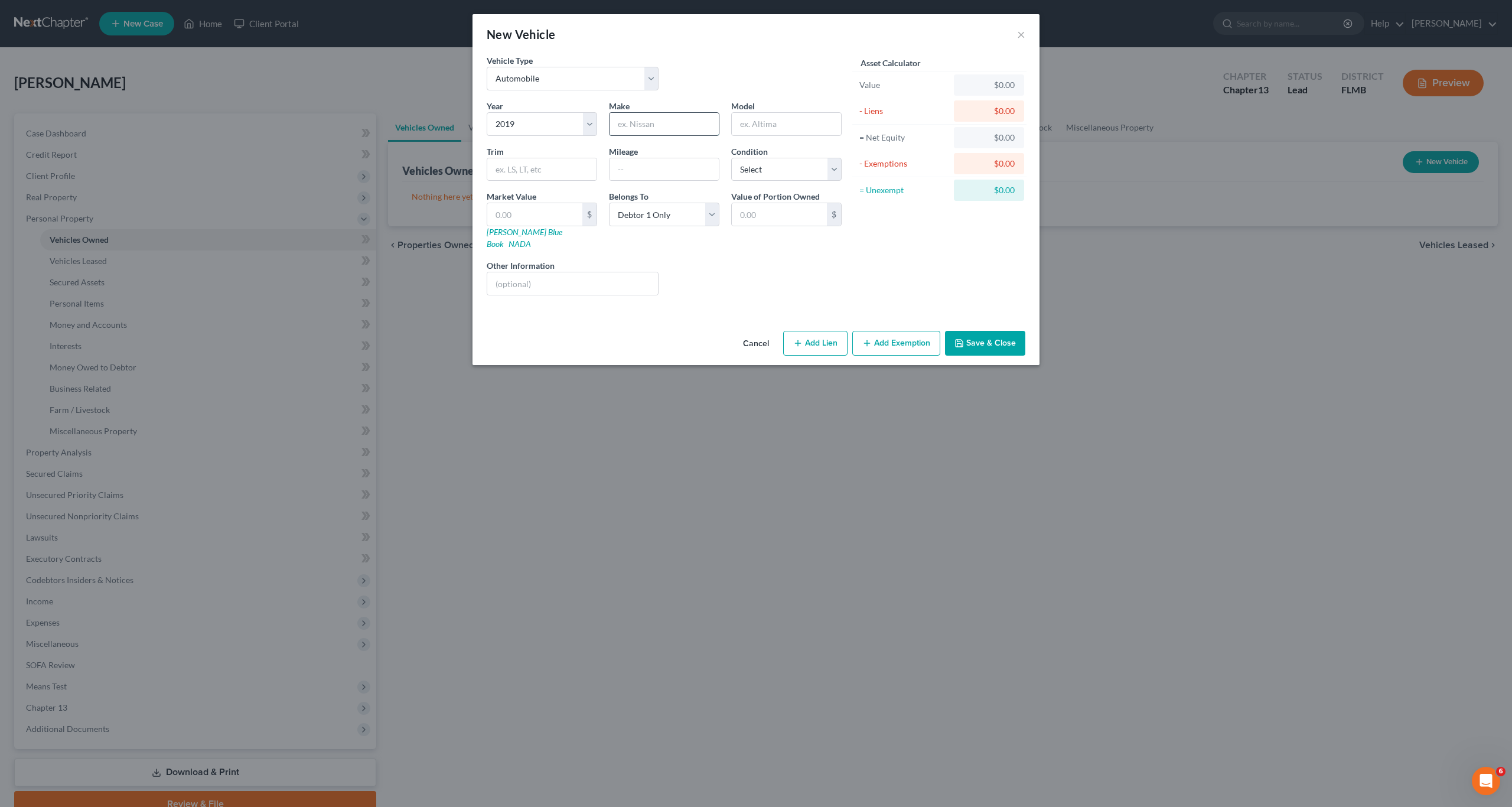
click at [665, 125] on input "text" at bounding box center [664, 124] width 109 height 22
type input "Ford"
type input "Ecosport"
type input "SE"
type input "65500"
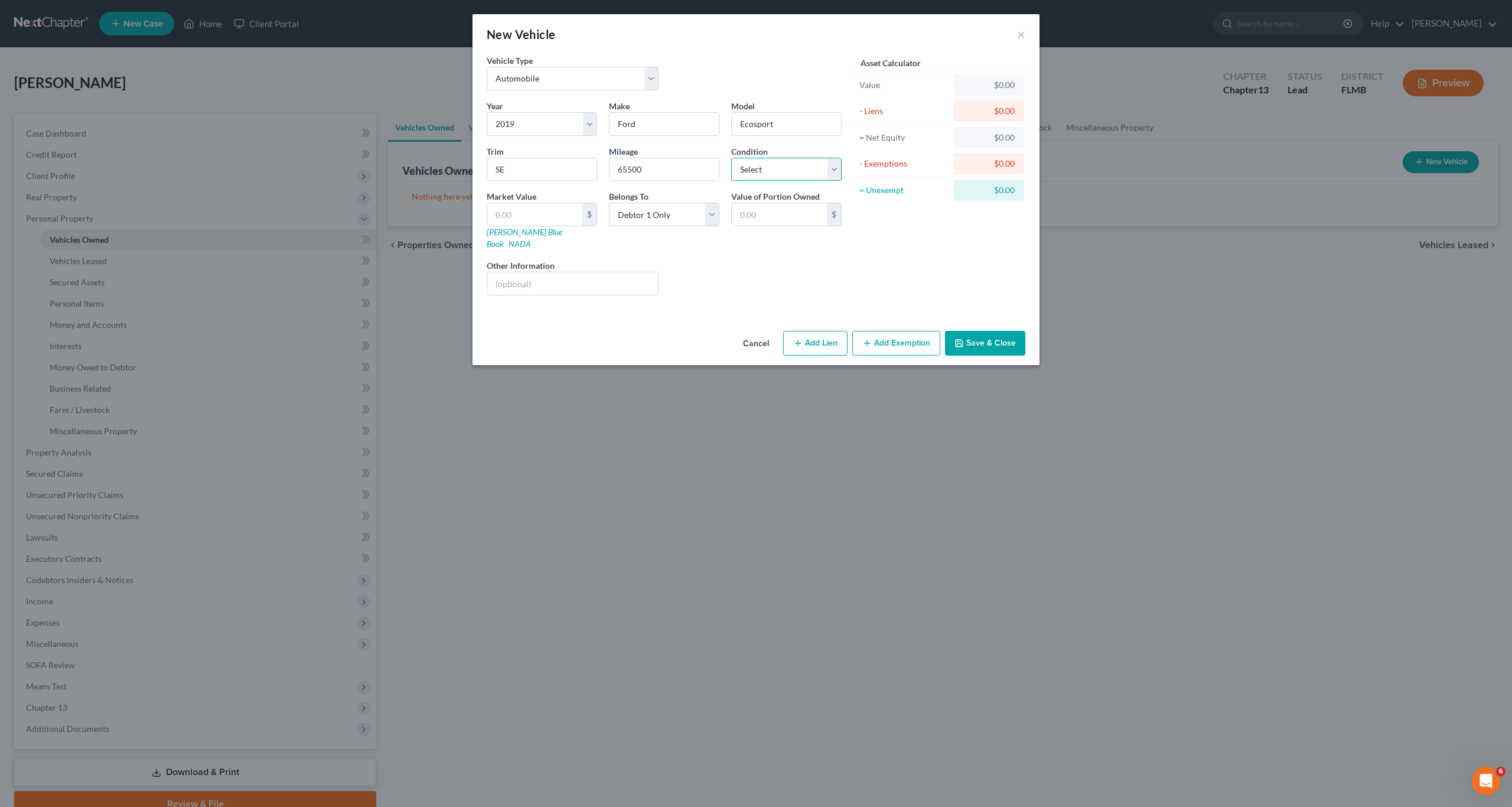
click at [767, 165] on select "Select Excellent Very Good Good Fair Poor" at bounding box center [787, 169] width 110 height 24
select select "2"
click at [731, 158] on select "Select Excellent Very Good Good Fair Poor" at bounding box center [787, 169] width 110 height 24
click at [564, 355] on div "New Vehicle × Vehicle Type Select Automobile Truck Trailer Watercraft Aircraft …" at bounding box center [756, 403] width 1512 height 807
click at [692, 264] on div "Liens Select" at bounding box center [756, 277] width 184 height 36
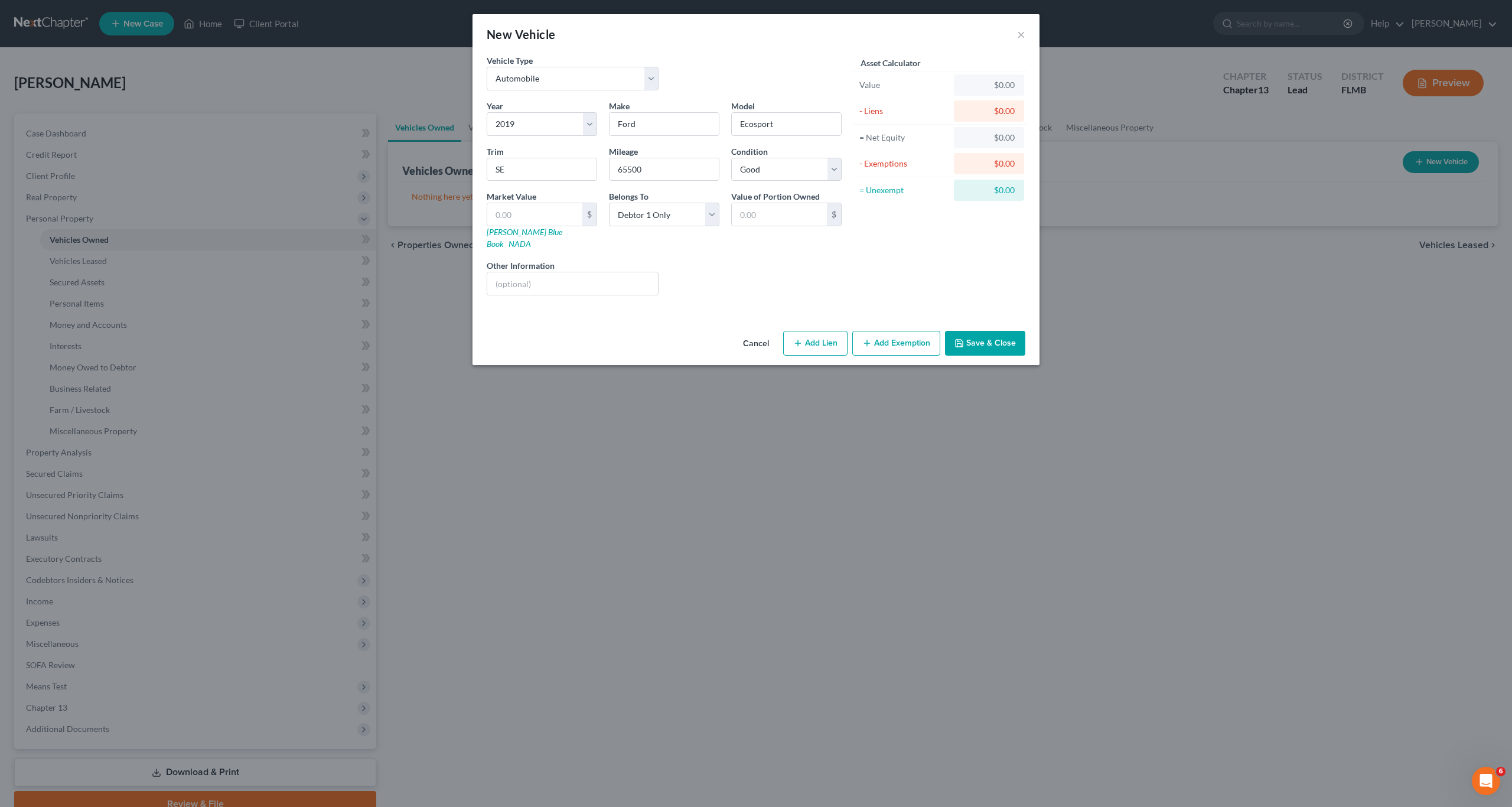
click at [767, 290] on div "Year Select 2026 2025 2024 2023 2022 2021 2020 2019 2018 2017 2016 2015 2014 20…" at bounding box center [664, 202] width 367 height 205
click at [769, 289] on div "Year Select 2026 2025 2024 2023 2022 2021 2020 2019 2018 2017 2016 2015 2014 20…" at bounding box center [664, 202] width 367 height 205
click at [553, 211] on input "text" at bounding box center [534, 214] width 95 height 22
drag, startPoint x: 535, startPoint y: 209, endPoint x: 494, endPoint y: 209, distance: 41.0
click at [494, 209] on input "text" at bounding box center [534, 214] width 95 height 22
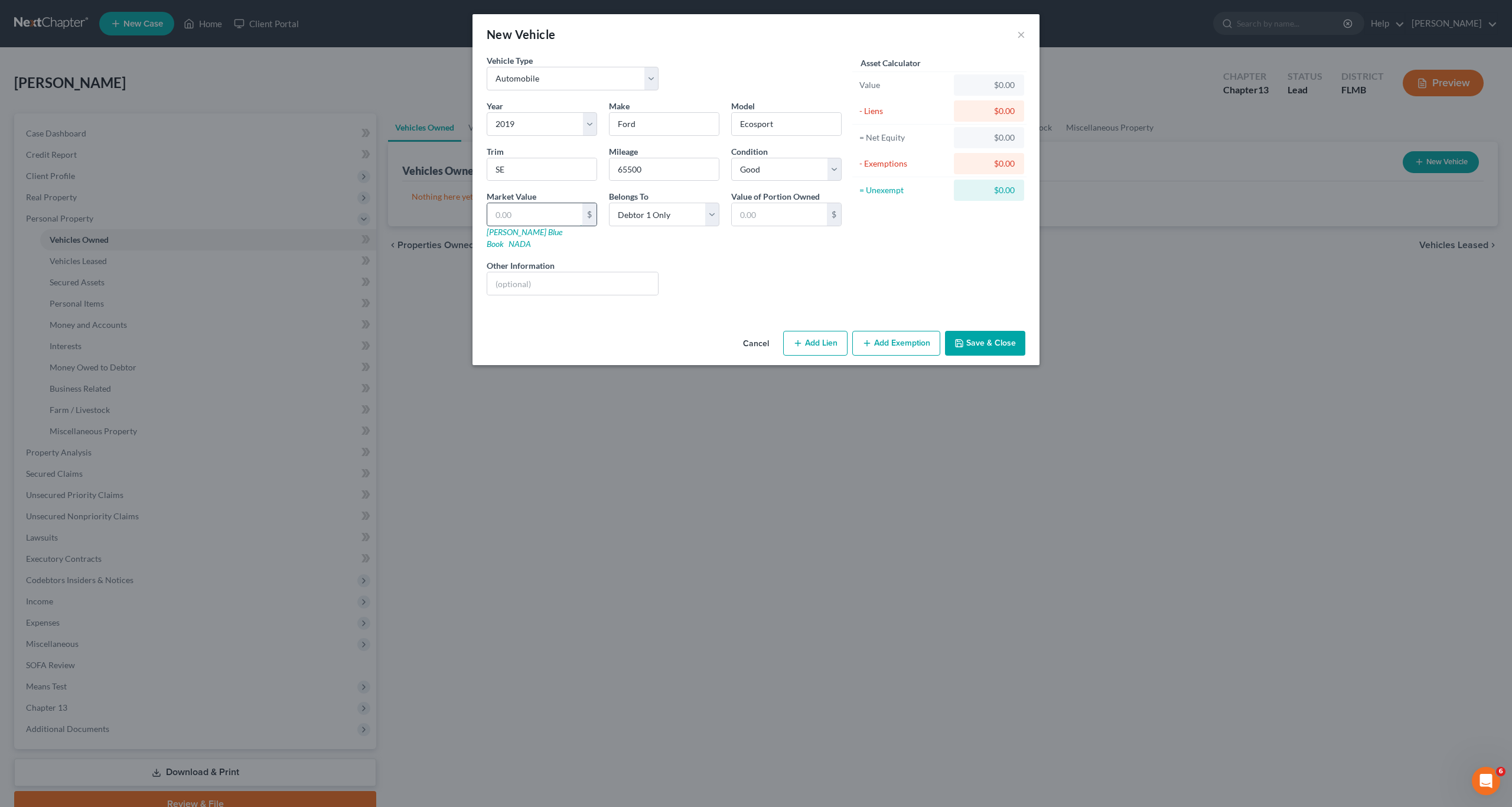
type input "1"
type input "1.00"
type input "15"
type input "15.00"
type input "150"
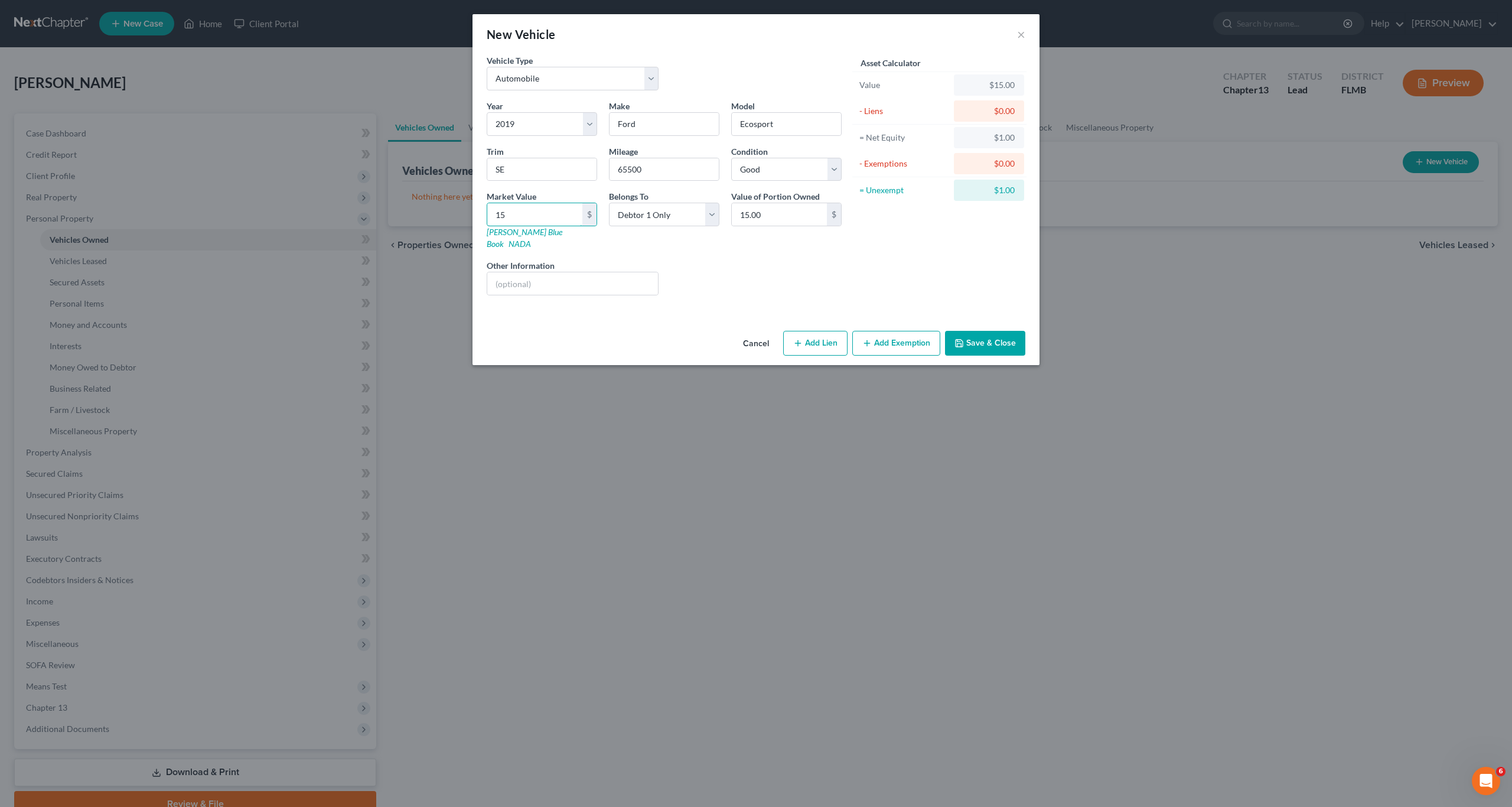
type input "150.00"
type input "1500"
type input "1,500.00"
type input "1,5000"
type input "15,000.00"
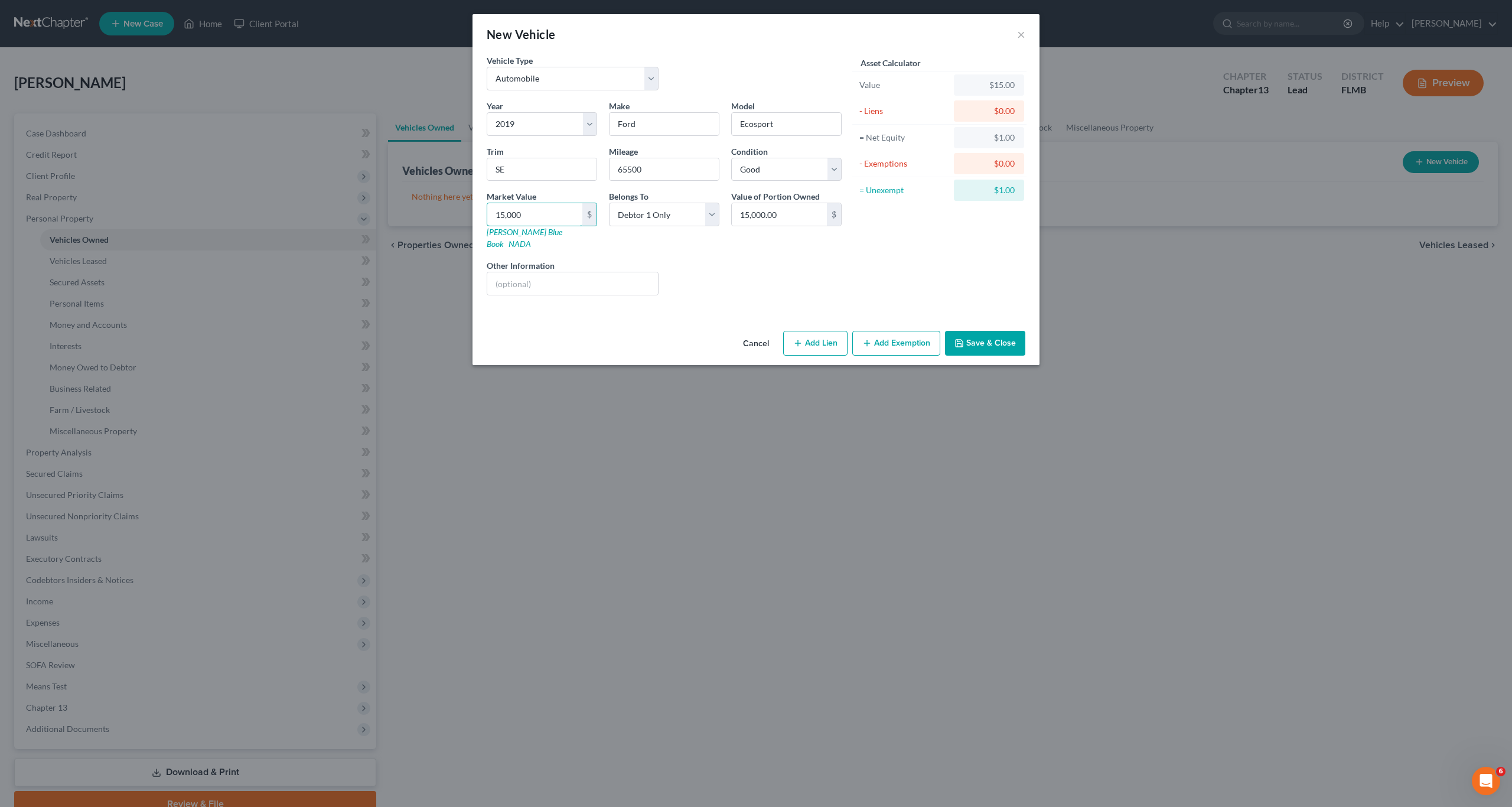
type input "15,000"
click at [794, 279] on div "Liens Select" at bounding box center [756, 277] width 184 height 36
drag, startPoint x: 779, startPoint y: 293, endPoint x: 873, endPoint y: 332, distance: 101.8
click at [780, 293] on div "Vehicle Type Select Automobile Truck Trailer Watercraft Aircraft Motor Home Atv…" at bounding box center [756, 190] width 567 height 272
click at [916, 338] on button "Add Exemption" at bounding box center [896, 343] width 88 height 25
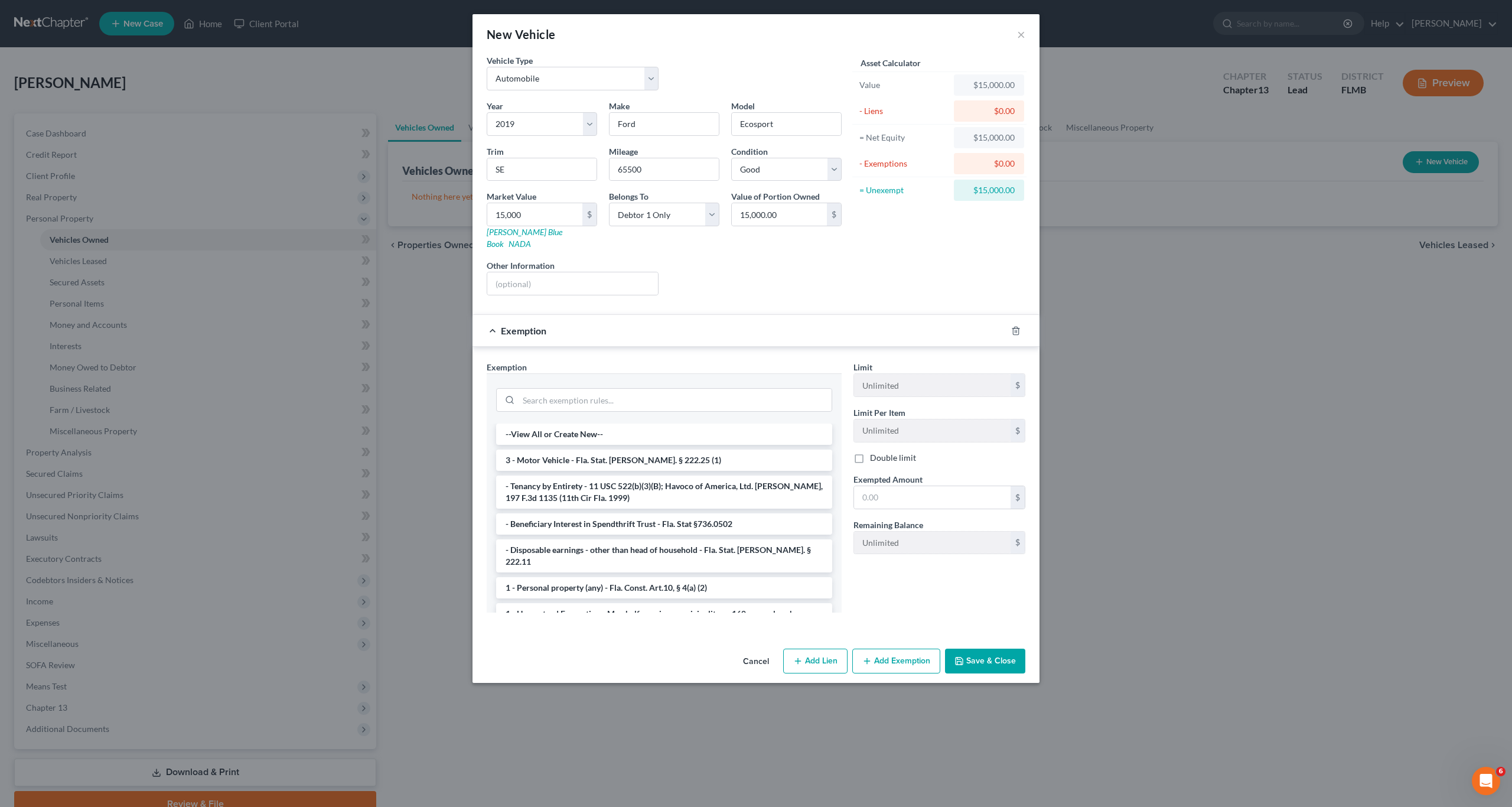
drag, startPoint x: 1003, startPoint y: 256, endPoint x: 997, endPoint y: 270, distance: 15.2
click at [1002, 258] on div "Asset Calculator Value $15,000.00 - Liens $0.00 = Net Equity $15,000.00 - Exemp…" at bounding box center [940, 179] width 184 height 250
click at [765, 651] on button "Cancel" at bounding box center [756, 661] width 45 height 24
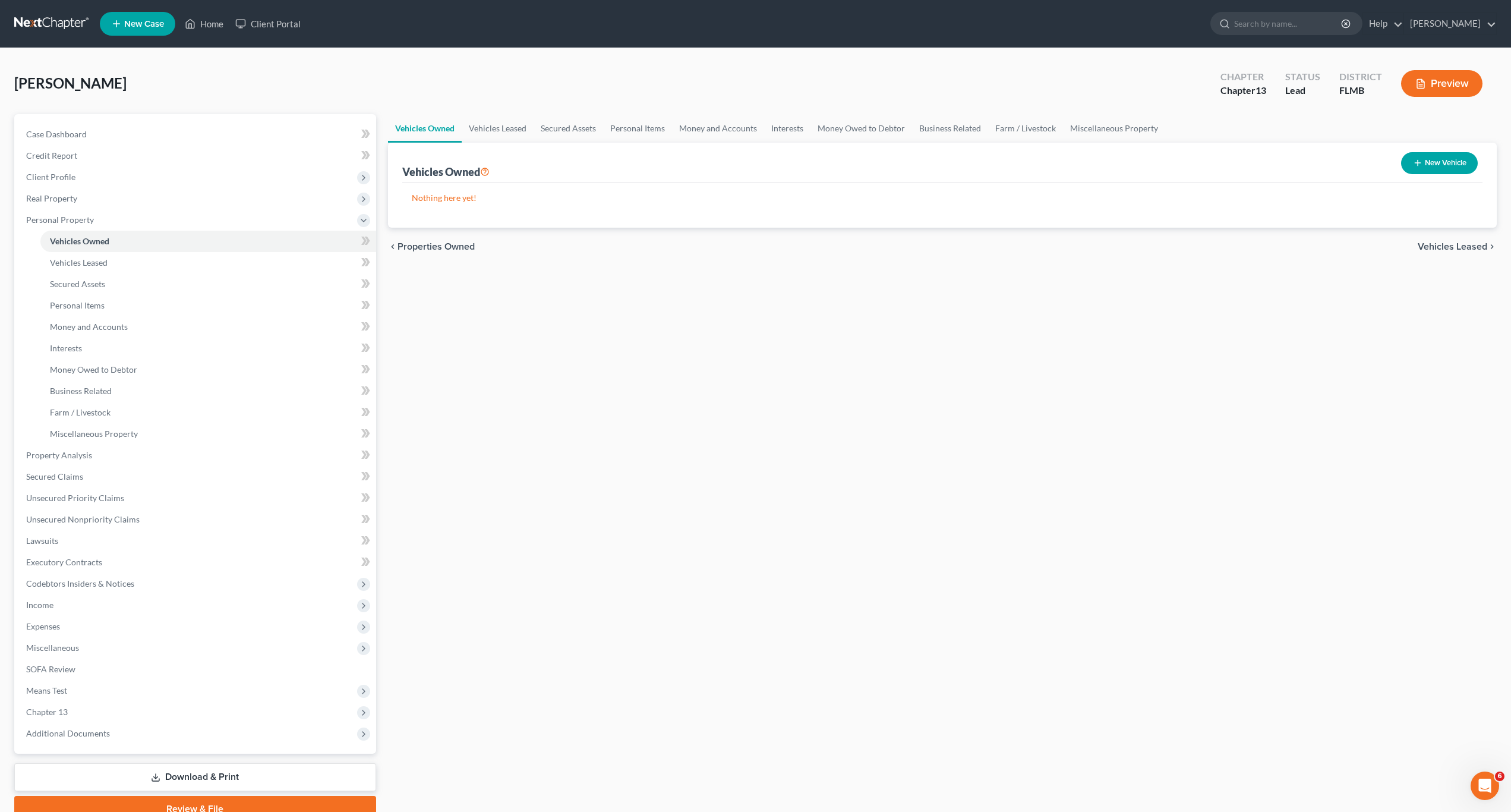
click at [1446, 151] on div "New Vehicle" at bounding box center [1440, 163] width 86 height 32
click at [1445, 163] on button "New Vehicle" at bounding box center [1440, 163] width 77 height 22
select select "0"
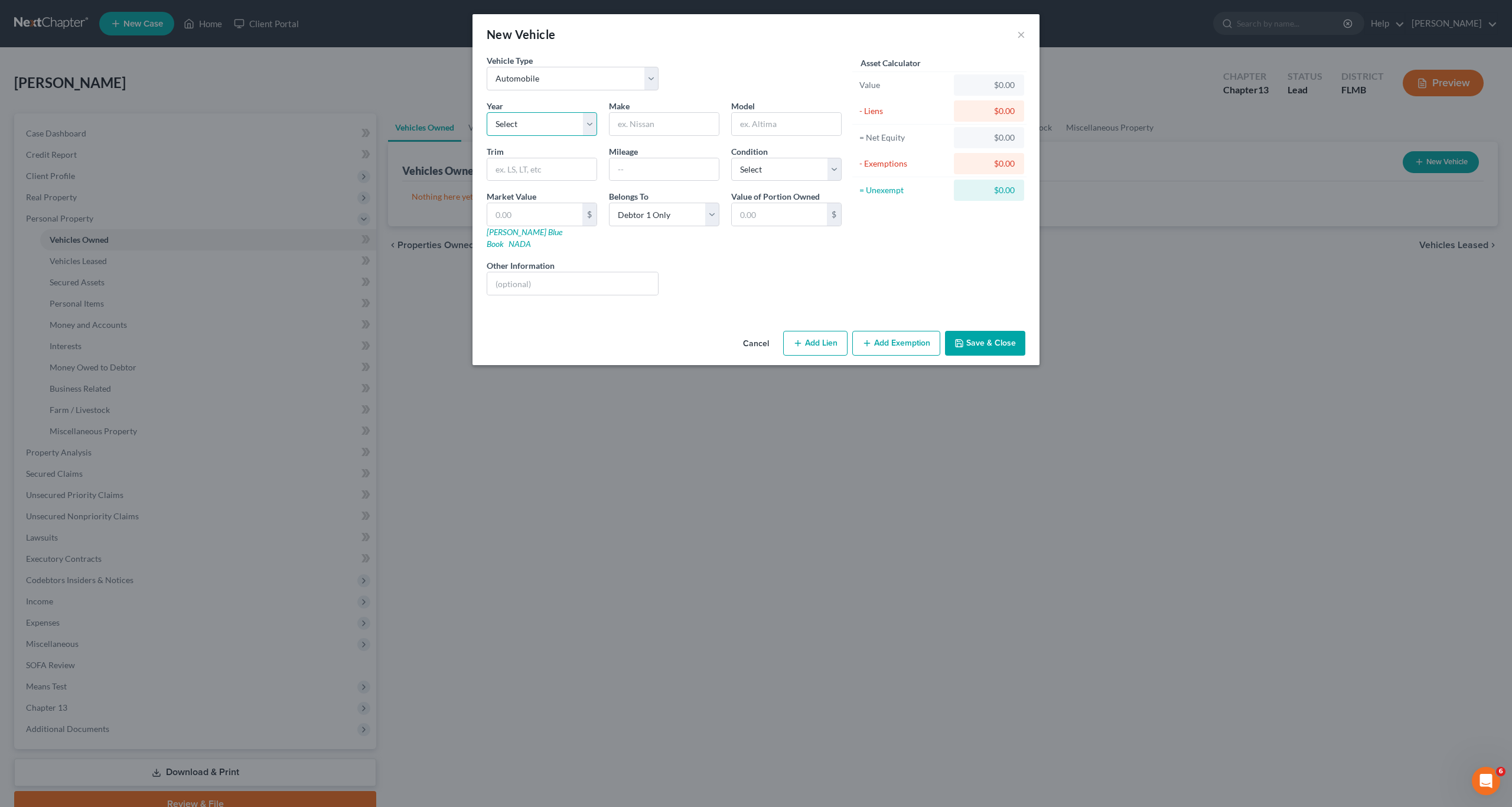
drag, startPoint x: 514, startPoint y: 124, endPoint x: 522, endPoint y: 134, distance: 12.8
click at [515, 125] on select "Select 2026 2025 2024 2023 2022 2021 2020 2019 2018 2017 2016 2015 2014 2013 20…" at bounding box center [542, 124] width 110 height 24
select select "7"
click at [486, 112] on select "Select 2026 2025 2024 2023 2022 2021 2020 2019 2018 2017 2016 2015 2014 2013 20…" at bounding box center [542, 124] width 110 height 24
click at [662, 126] on input "text" at bounding box center [664, 124] width 109 height 22
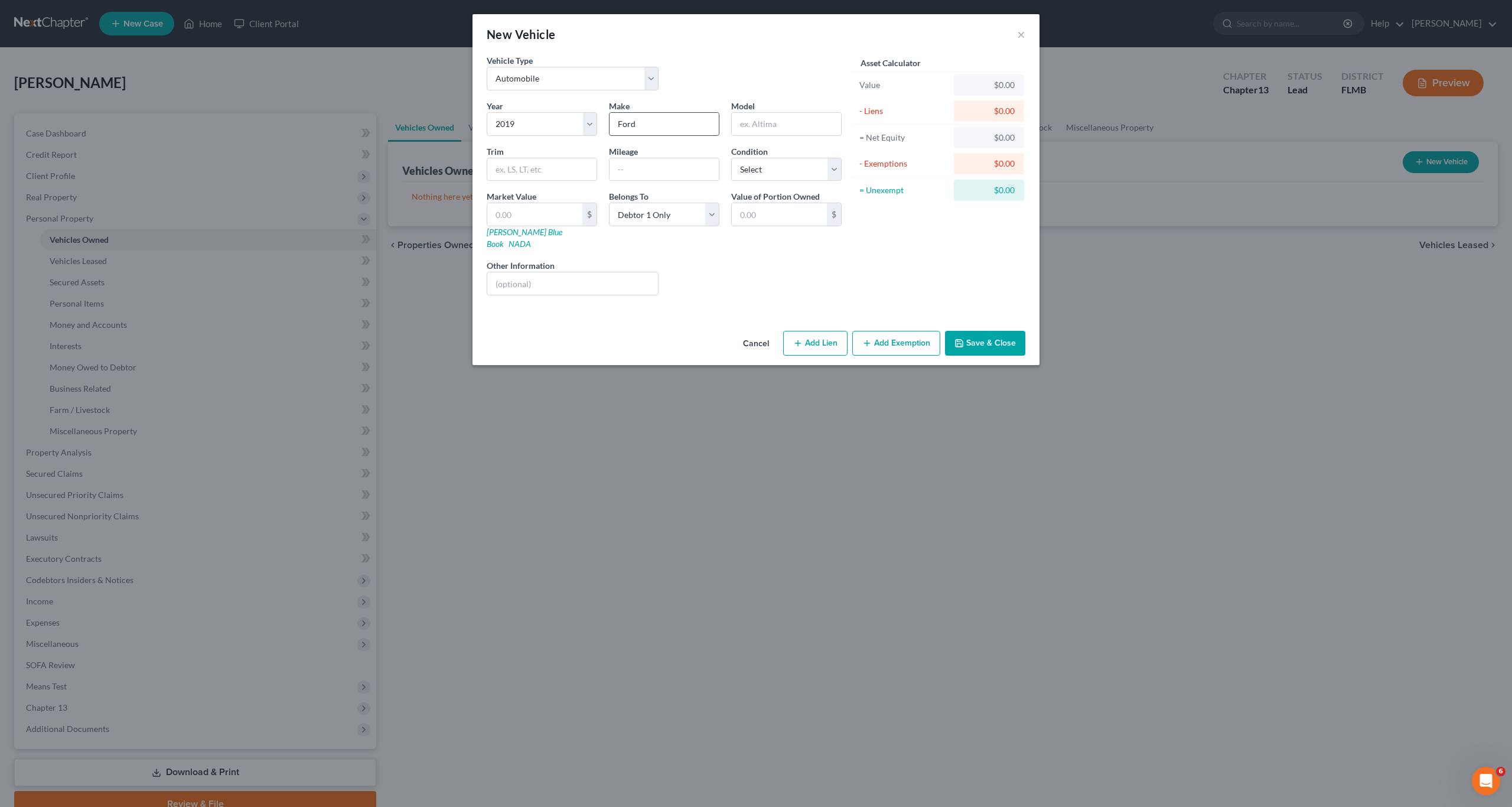
type input "Ford"
type input "S"
type input "Ecosport"
type input "SE"
type input "65500"
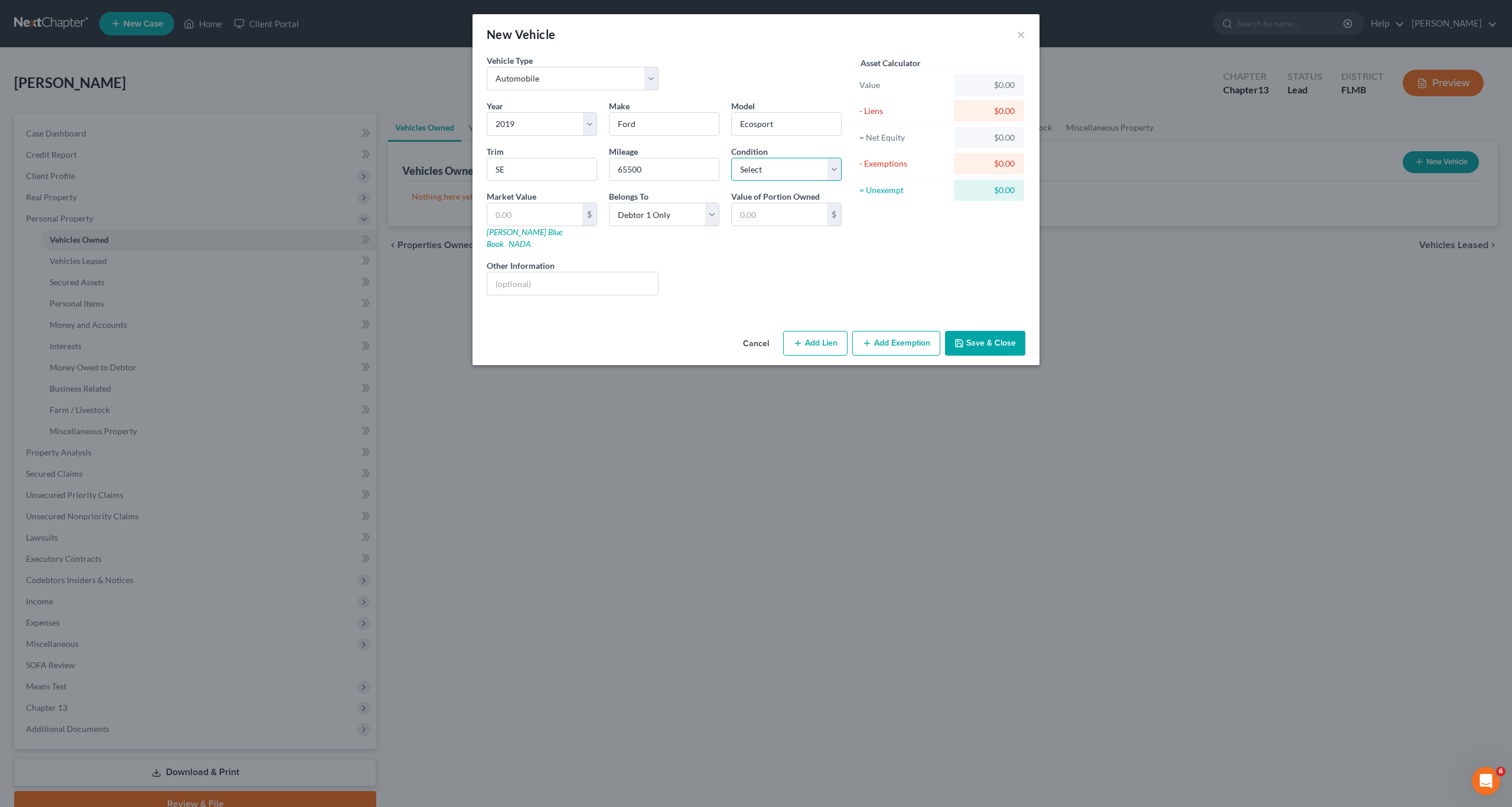
click at [785, 173] on select "Select Excellent Very Good Good Fair Poor" at bounding box center [787, 169] width 110 height 24
select select "2"
click at [731, 158] on select "Select Excellent Very Good Good Fair Poor" at bounding box center [787, 169] width 110 height 24
click at [512, 217] on input "text" at bounding box center [534, 214] width 95 height 22
type input "1"
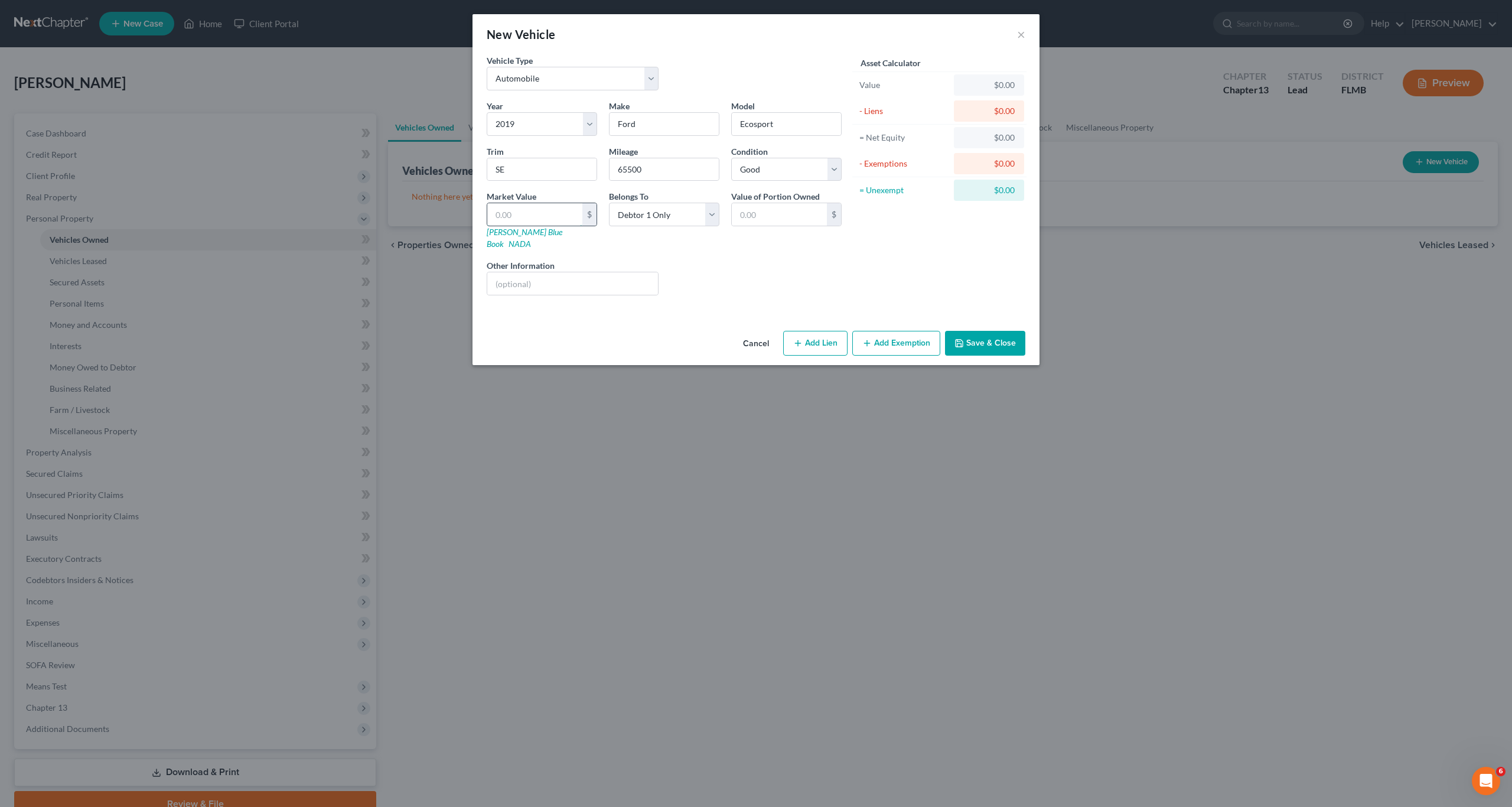
type input "1.00"
type input "15"
type input "15.00"
type input "150"
type input "150.00"
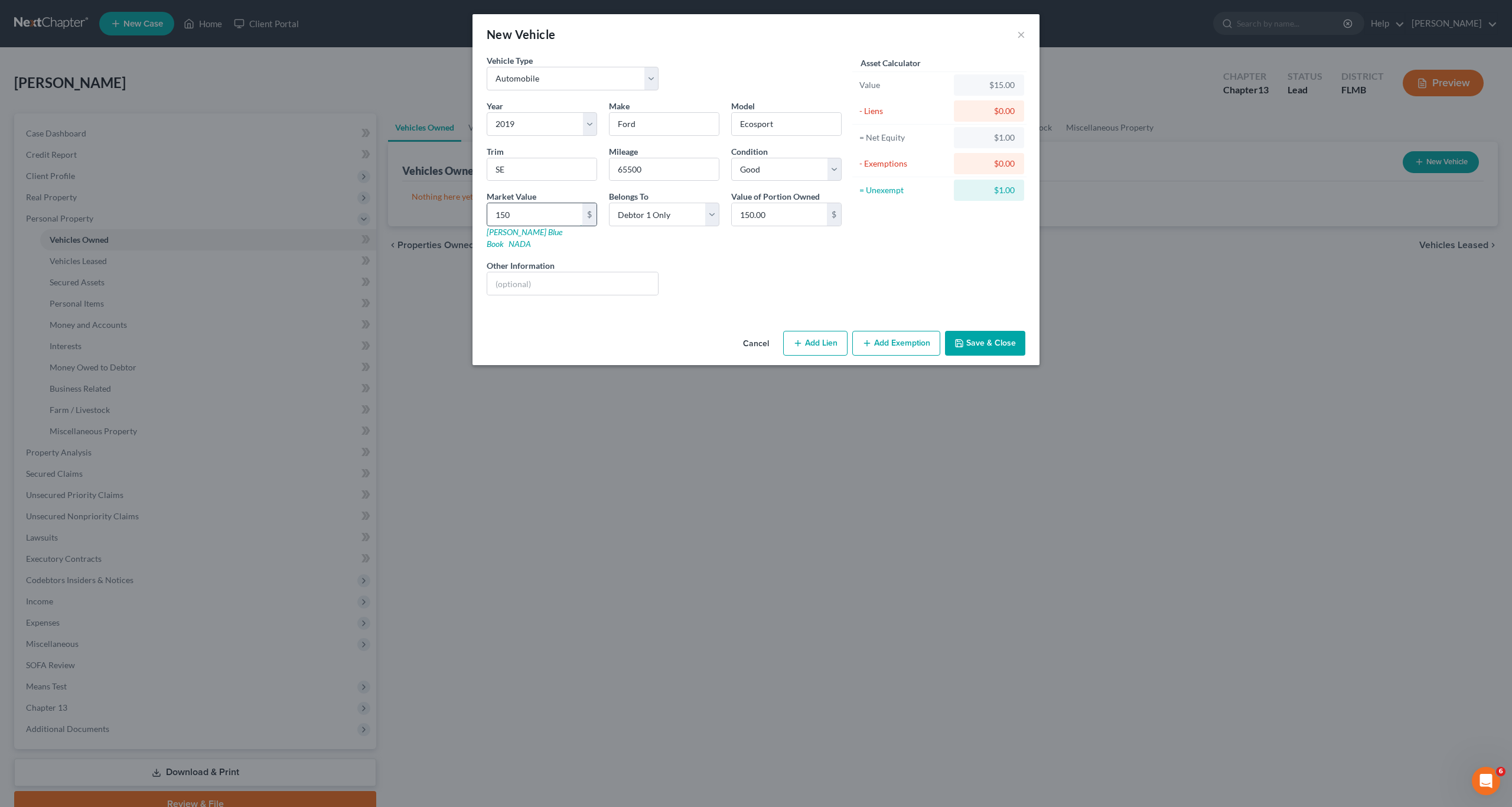
type input "1500"
type input "1,500.00"
type input "1,5000"
type input "15,000.00"
type input "15,000"
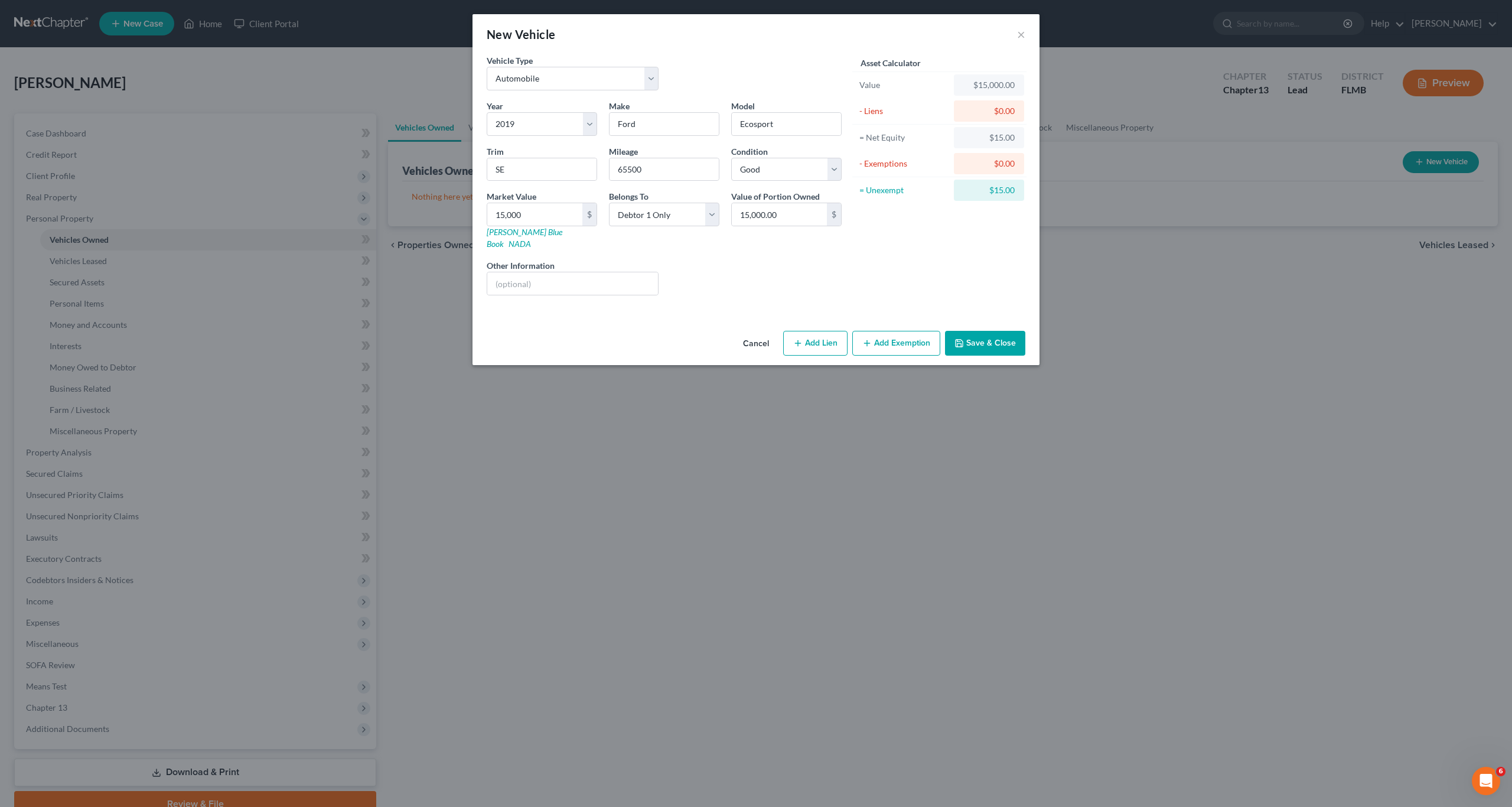
drag, startPoint x: 732, startPoint y: 271, endPoint x: 926, endPoint y: 332, distance: 203.4
click at [733, 271] on div "Liens Select" at bounding box center [756, 277] width 184 height 36
drag, startPoint x: 993, startPoint y: 331, endPoint x: 697, endPoint y: 326, distance: 296.0
click at [993, 331] on button "Save & Close" at bounding box center [985, 343] width 80 height 25
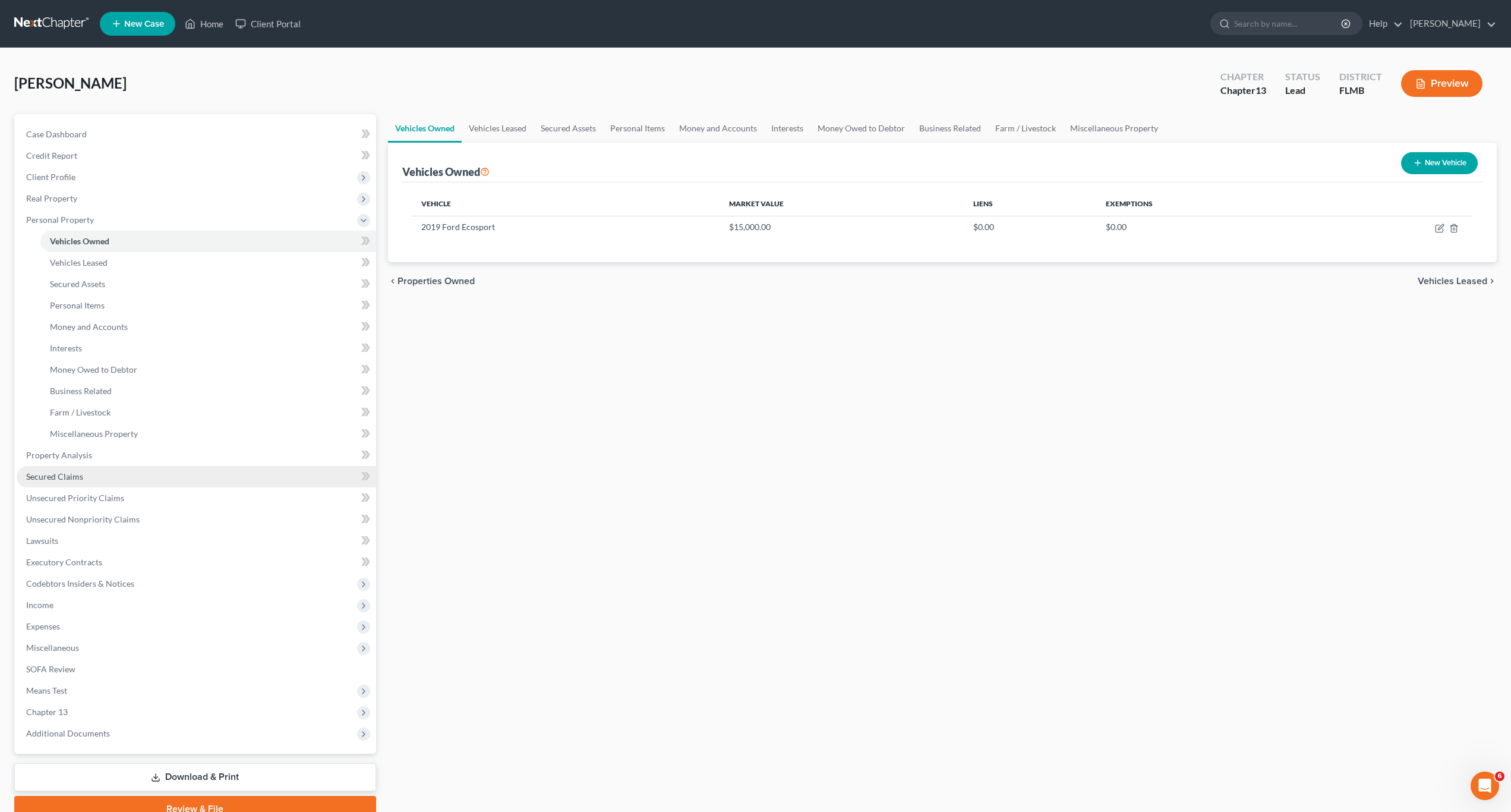
click at [70, 468] on link "Secured Claims" at bounding box center [196, 476] width 359 height 21
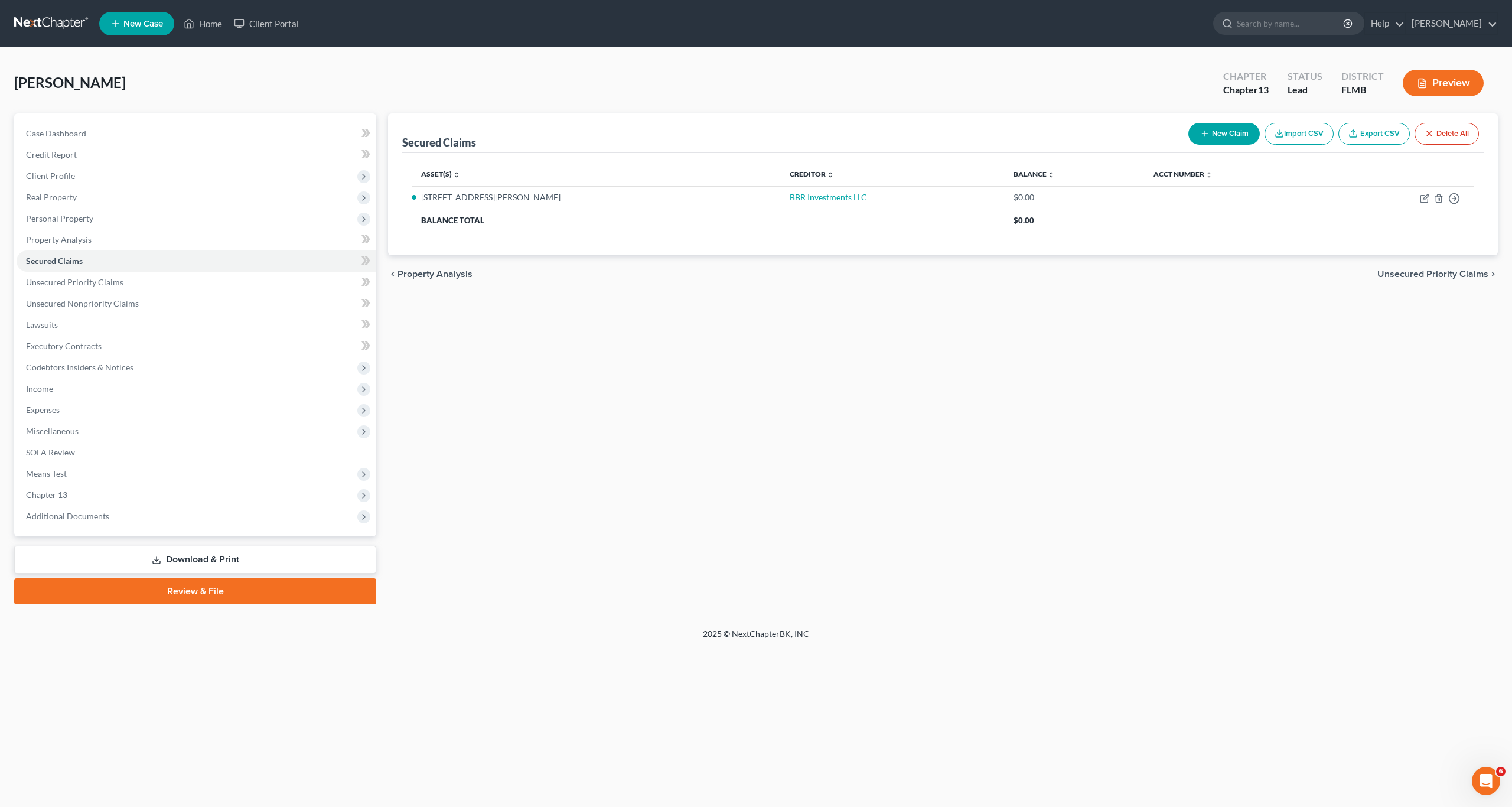
click at [1213, 133] on button "New Claim" at bounding box center [1224, 133] width 72 height 22
select select "0"
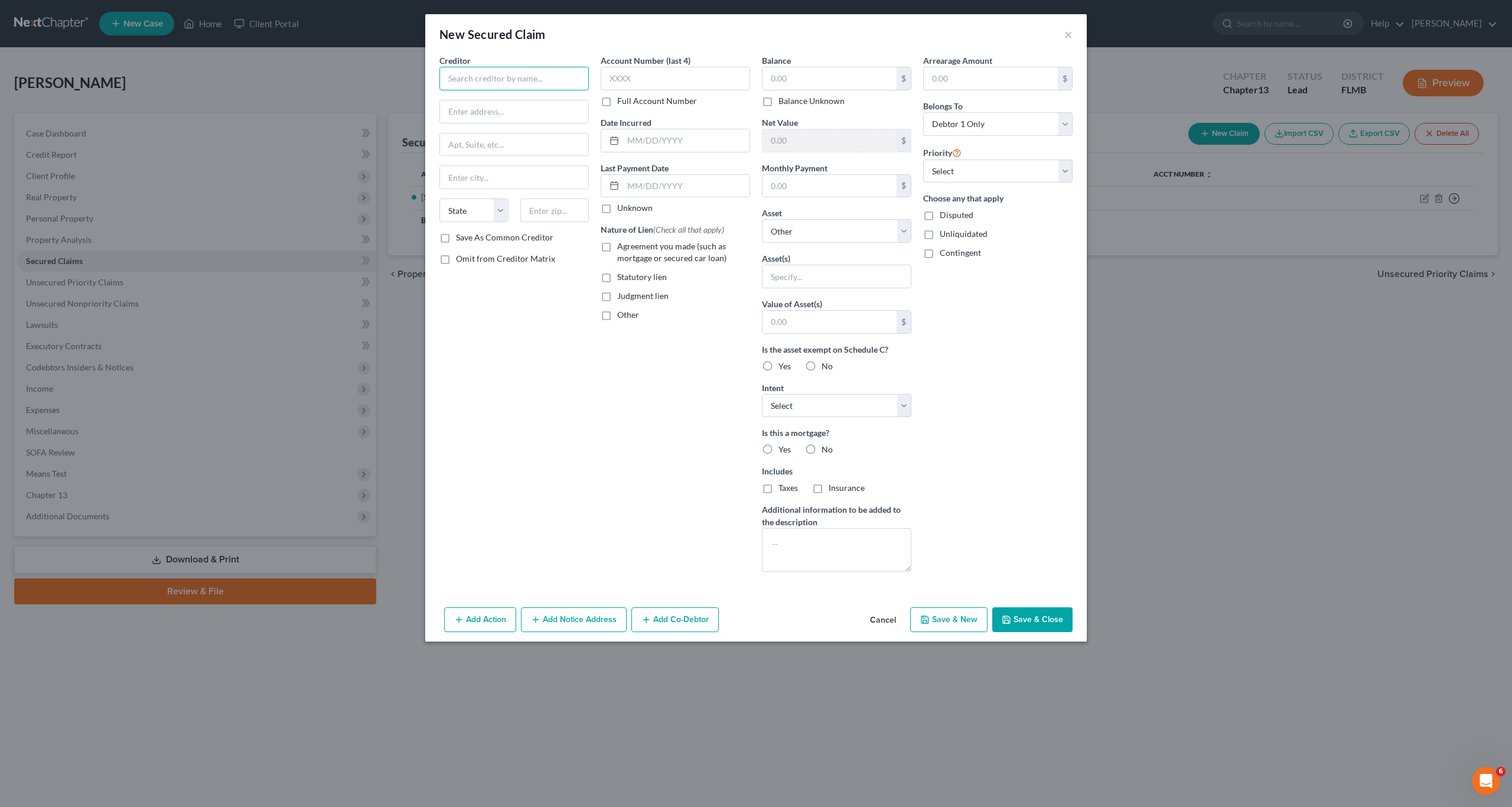
click at [479, 76] on input "text" at bounding box center [514, 79] width 150 height 24
type input "Bank of [US_STATE] Mellon"
type input "m"
drag, startPoint x: 1042, startPoint y: 624, endPoint x: 840, endPoint y: 532, distance: 222.0
click at [1042, 622] on button "Save & Close" at bounding box center [1032, 620] width 80 height 25
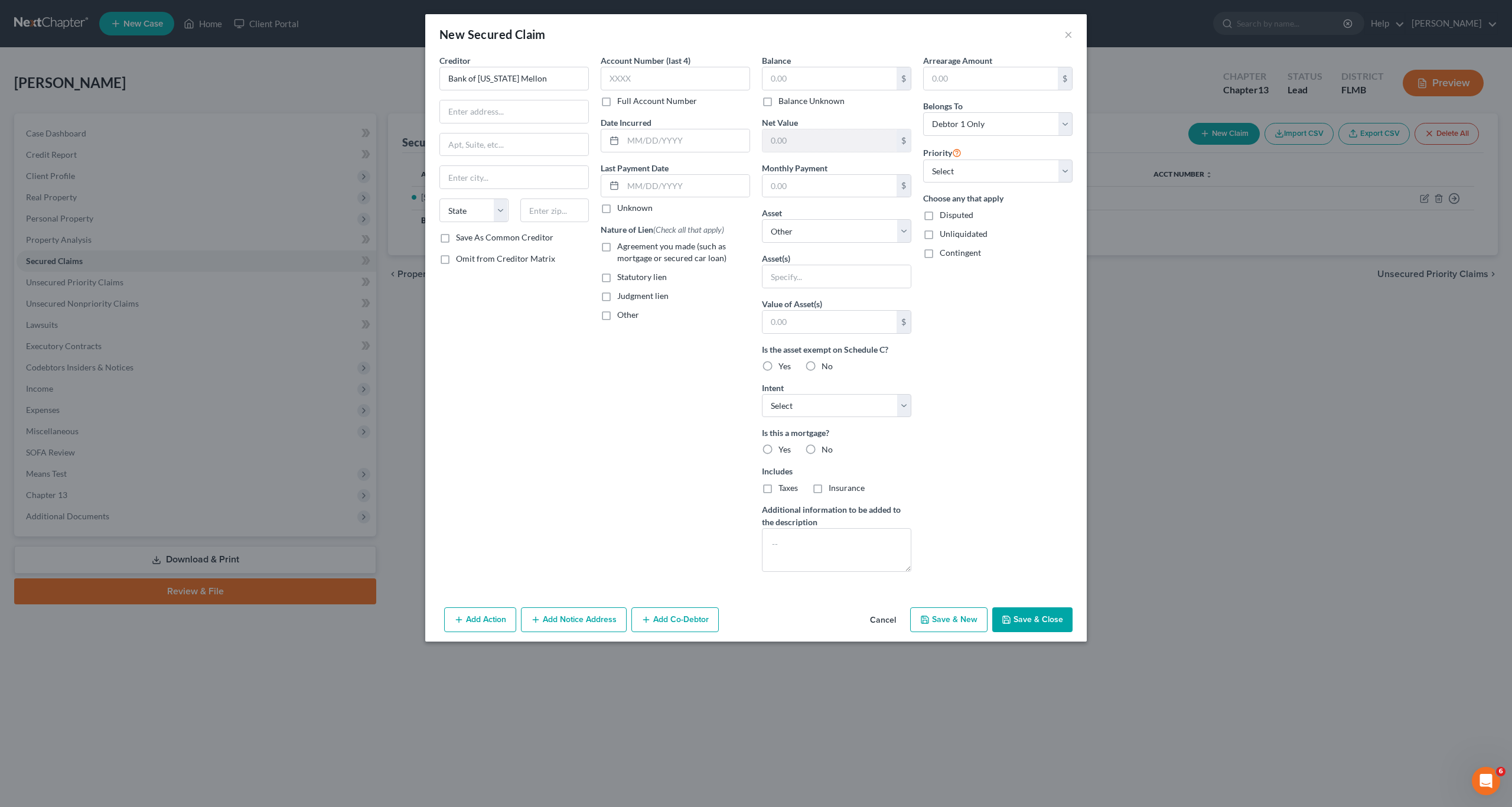
select select
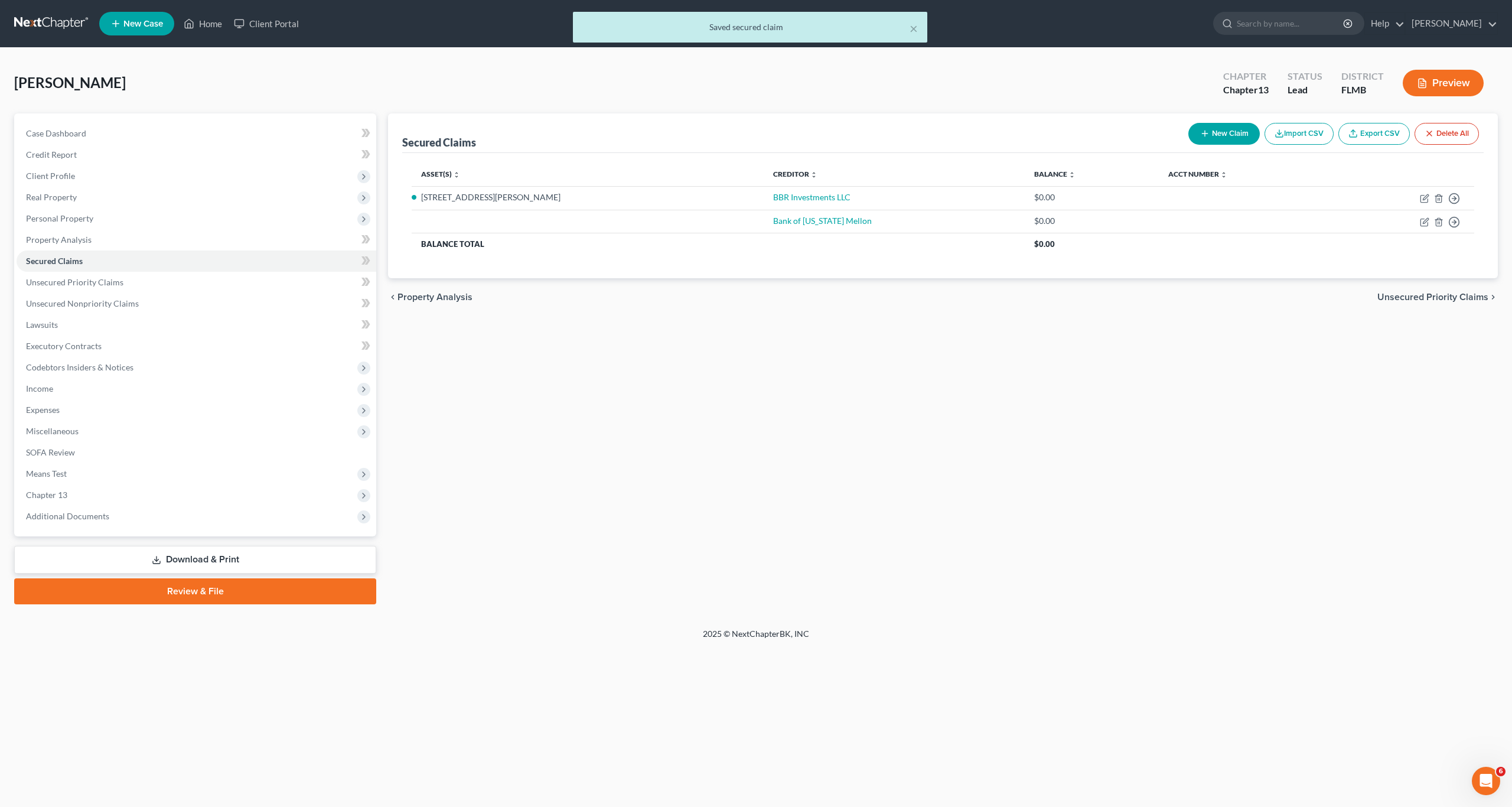
click at [1231, 135] on button "New Claim" at bounding box center [1224, 133] width 72 height 22
select select "0"
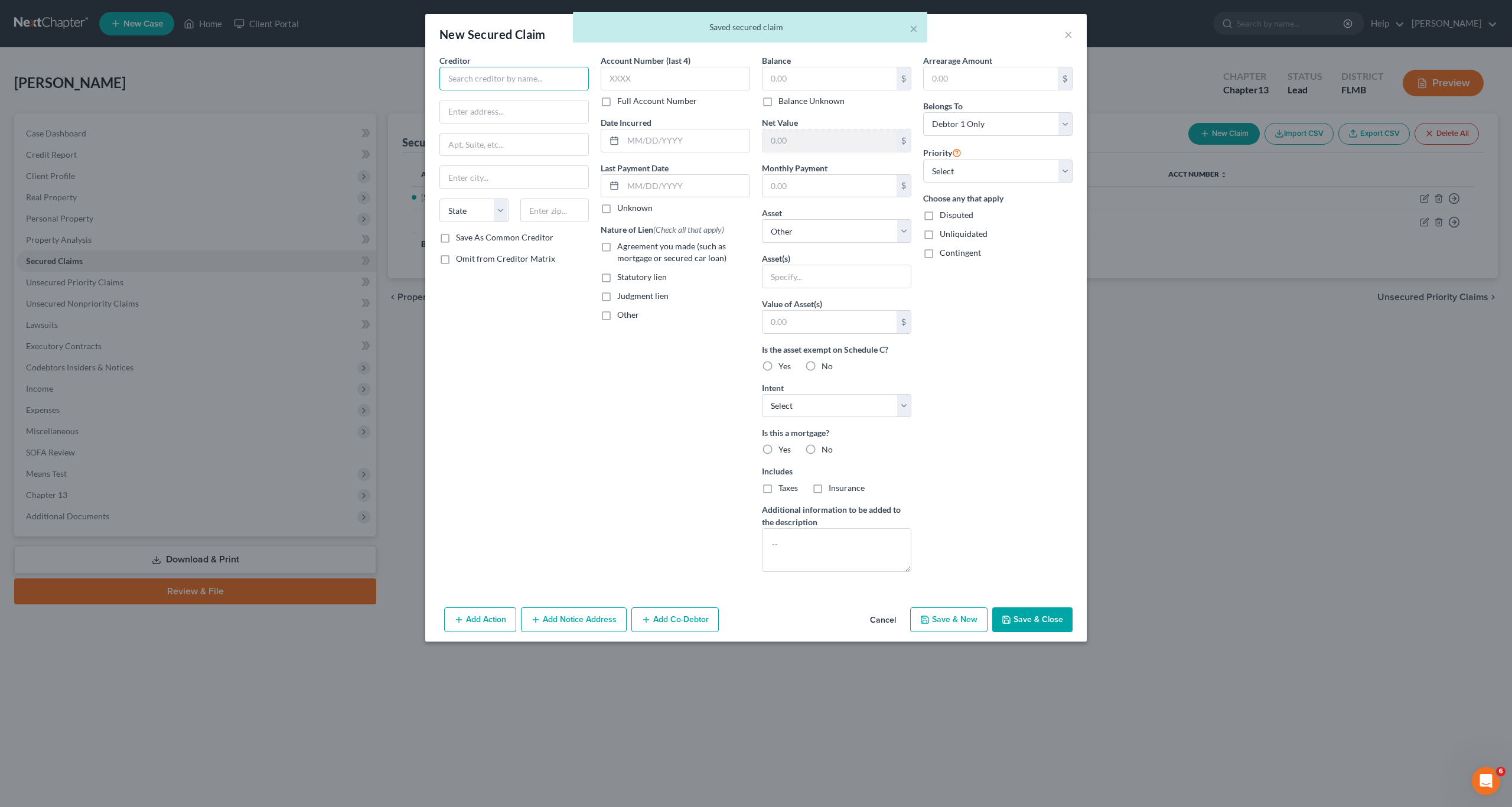
click at [467, 75] on input "text" at bounding box center [514, 79] width 150 height 24
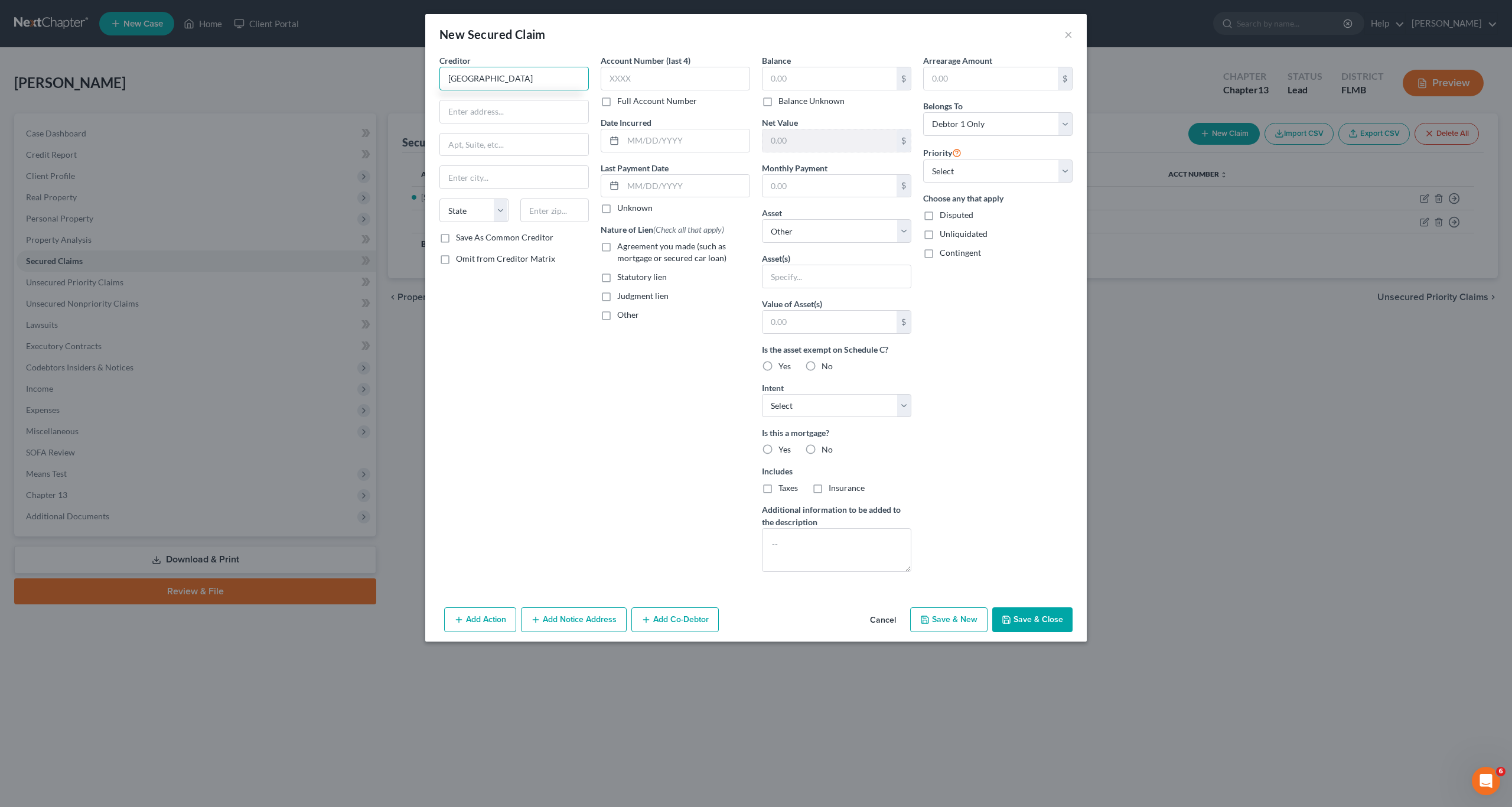
type input "[GEOGRAPHIC_DATA]"
click at [639, 78] on input "text" at bounding box center [676, 79] width 150 height 24
type input "1001"
click at [815, 75] on input "text" at bounding box center [829, 79] width 134 height 22
type input "15,361"
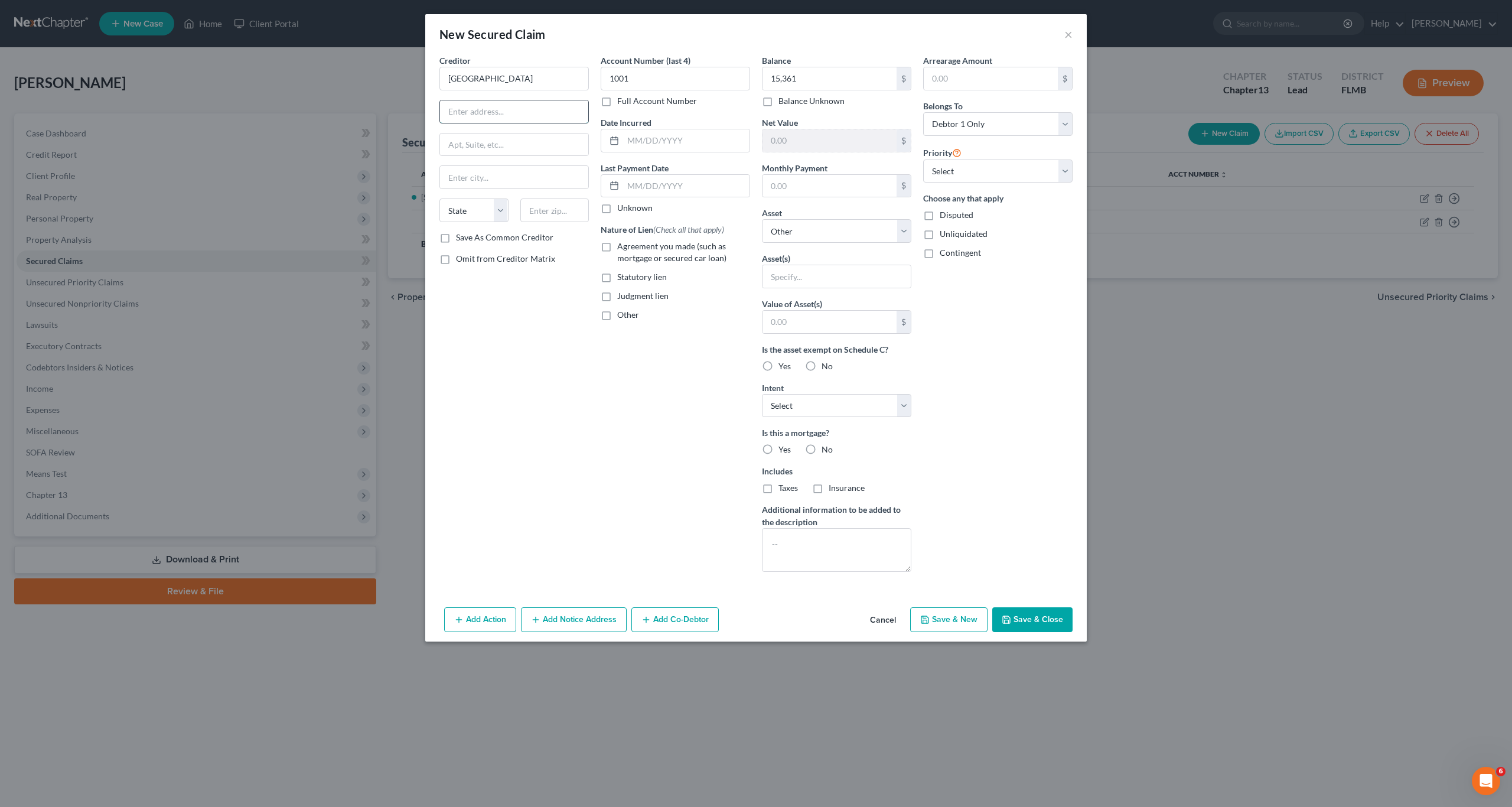
click at [469, 109] on input "text" at bounding box center [514, 112] width 148 height 22
type input "Pob 166097"
click at [530, 209] on input "7016" at bounding box center [554, 210] width 69 height 24
click at [533, 209] on input "7016" at bounding box center [554, 210] width 69 height 24
click at [542, 205] on input "75016" at bounding box center [554, 210] width 69 height 24
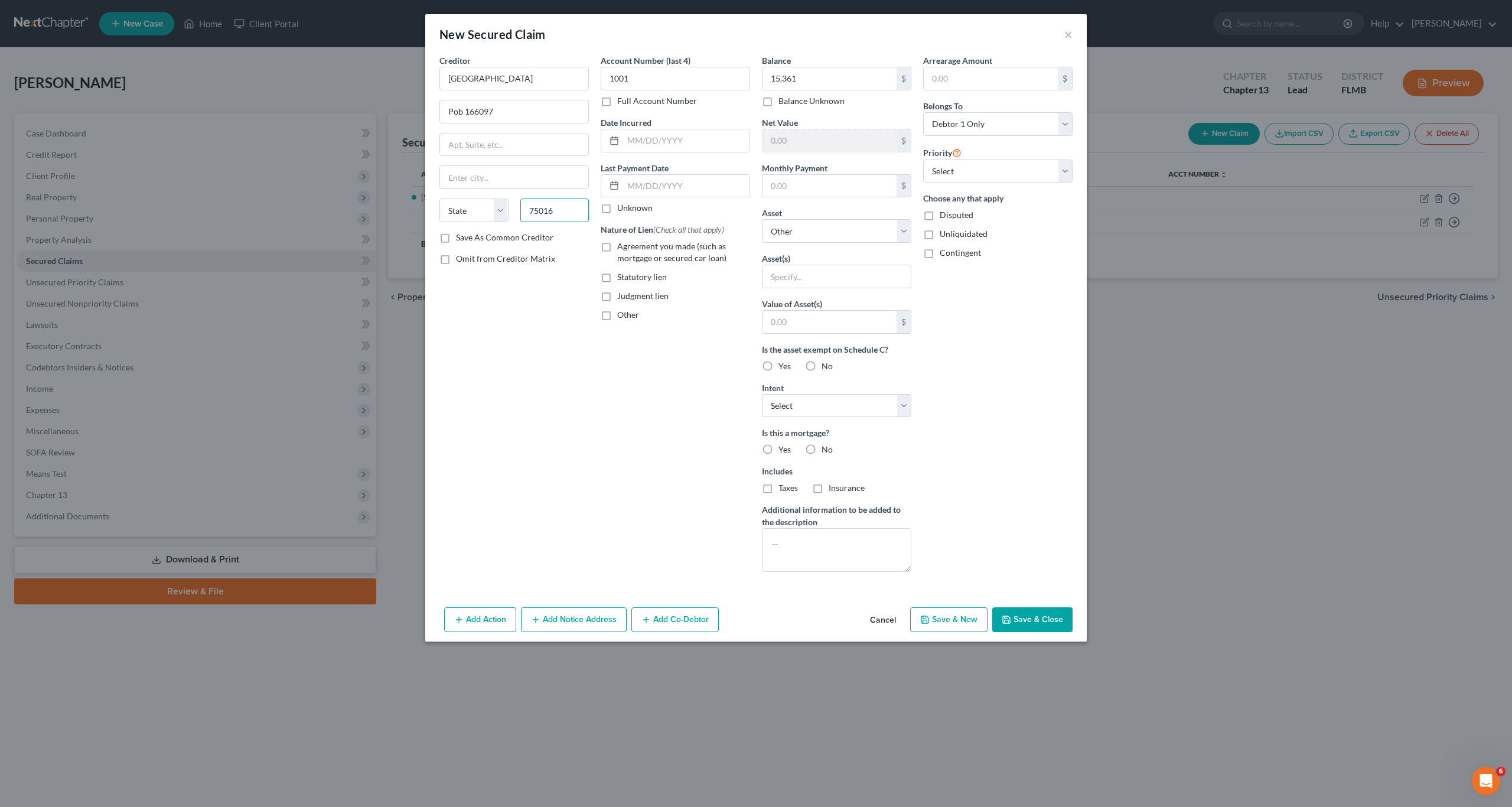
click at [555, 207] on input "75016" at bounding box center [554, 210] width 69 height 24
click at [553, 206] on input "75016" at bounding box center [554, 210] width 69 height 24
type input "75016"
type input "[PERSON_NAME]"
select select "45"
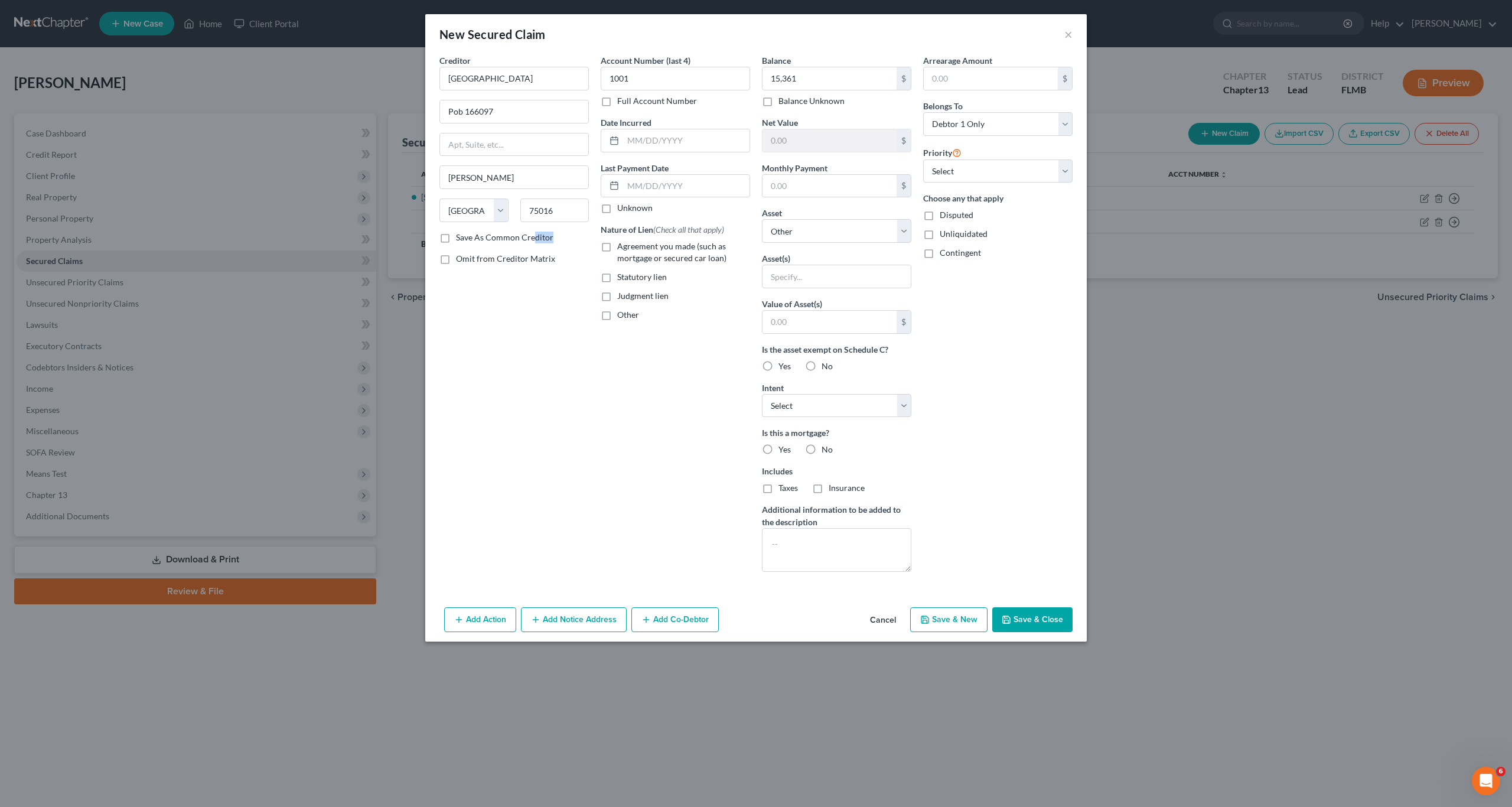
drag, startPoint x: 534, startPoint y: 232, endPoint x: 473, endPoint y: 235, distance: 61.1
click at [467, 241] on label "Save As Common Creditor" at bounding box center [504, 238] width 97 height 12
click at [596, 383] on div "Account Number (last 4) 1001 Full Account Number Date Incurred Last Payment Dat…" at bounding box center [676, 318] width 162 height 527
click at [796, 229] on select "Select Other Multiple Assets 2019 Ford Ecosport - $15000.0 USAA credit union (O…" at bounding box center [836, 231] width 150 height 24
select select "2"
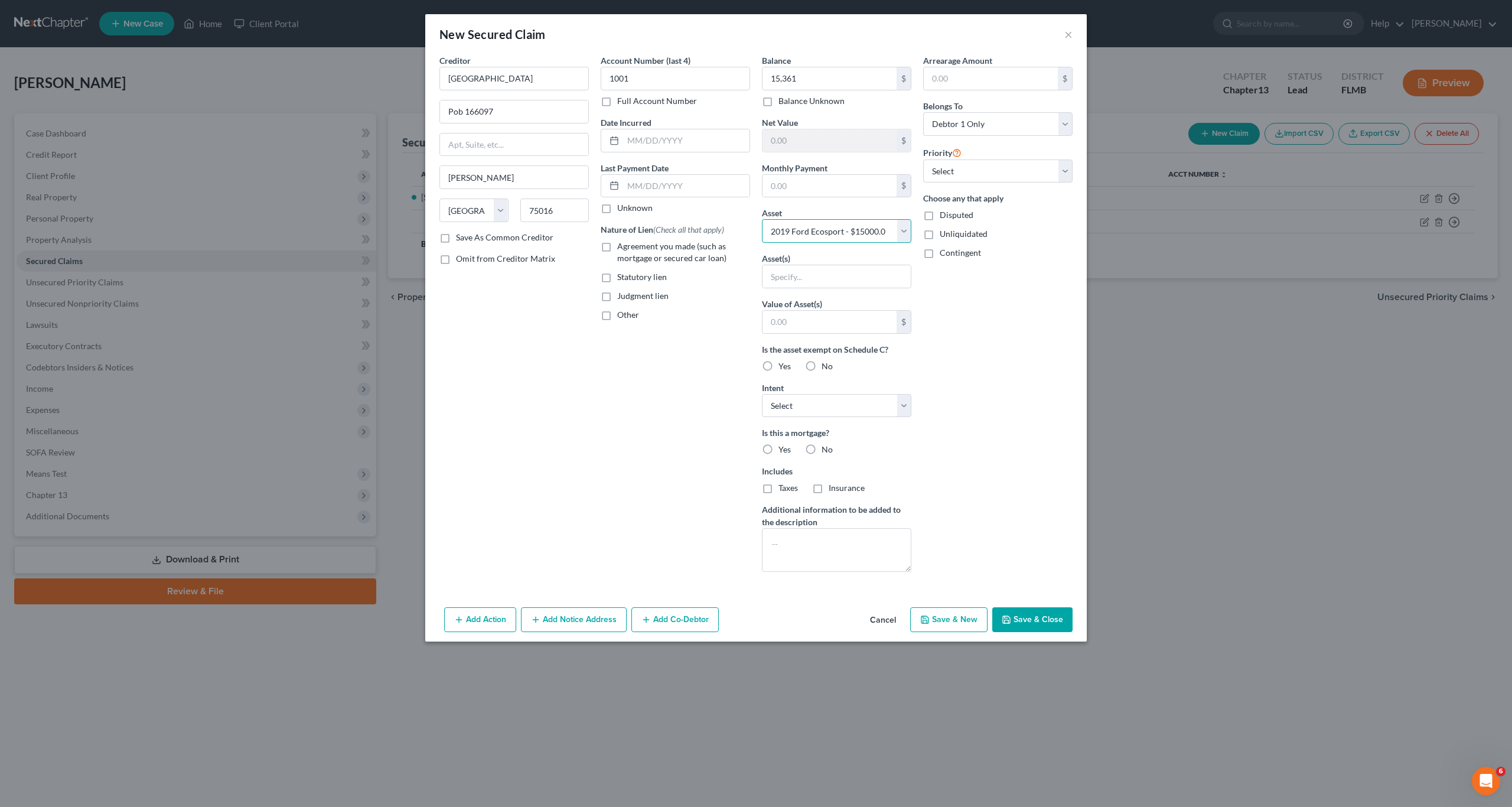
click at [762, 219] on select "Select Other Multiple Assets 2019 Ford Ecosport - $15000.0 USAA credit union (O…" at bounding box center [836, 231] width 150 height 24
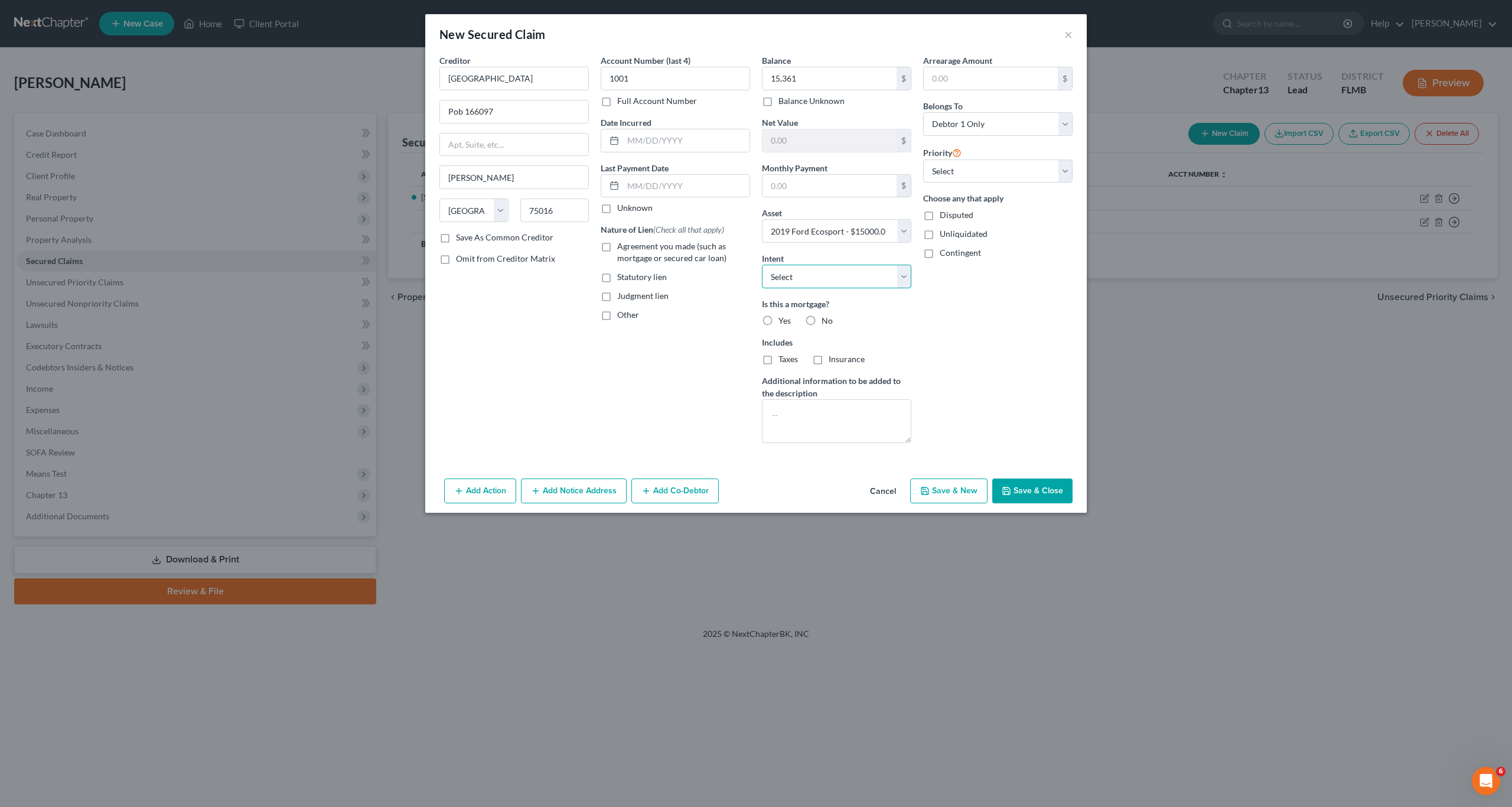
click at [807, 276] on select "Select Surrender Redeem Reaffirm Avoid Other" at bounding box center [836, 276] width 150 height 24
select select "2"
click at [762, 265] on select "Select Surrender Redeem Reaffirm Avoid Other" at bounding box center [836, 276] width 150 height 24
click at [821, 320] on label "No" at bounding box center [827, 320] width 11 height 12
click at [826, 320] on input "No" at bounding box center [830, 318] width 8 height 8
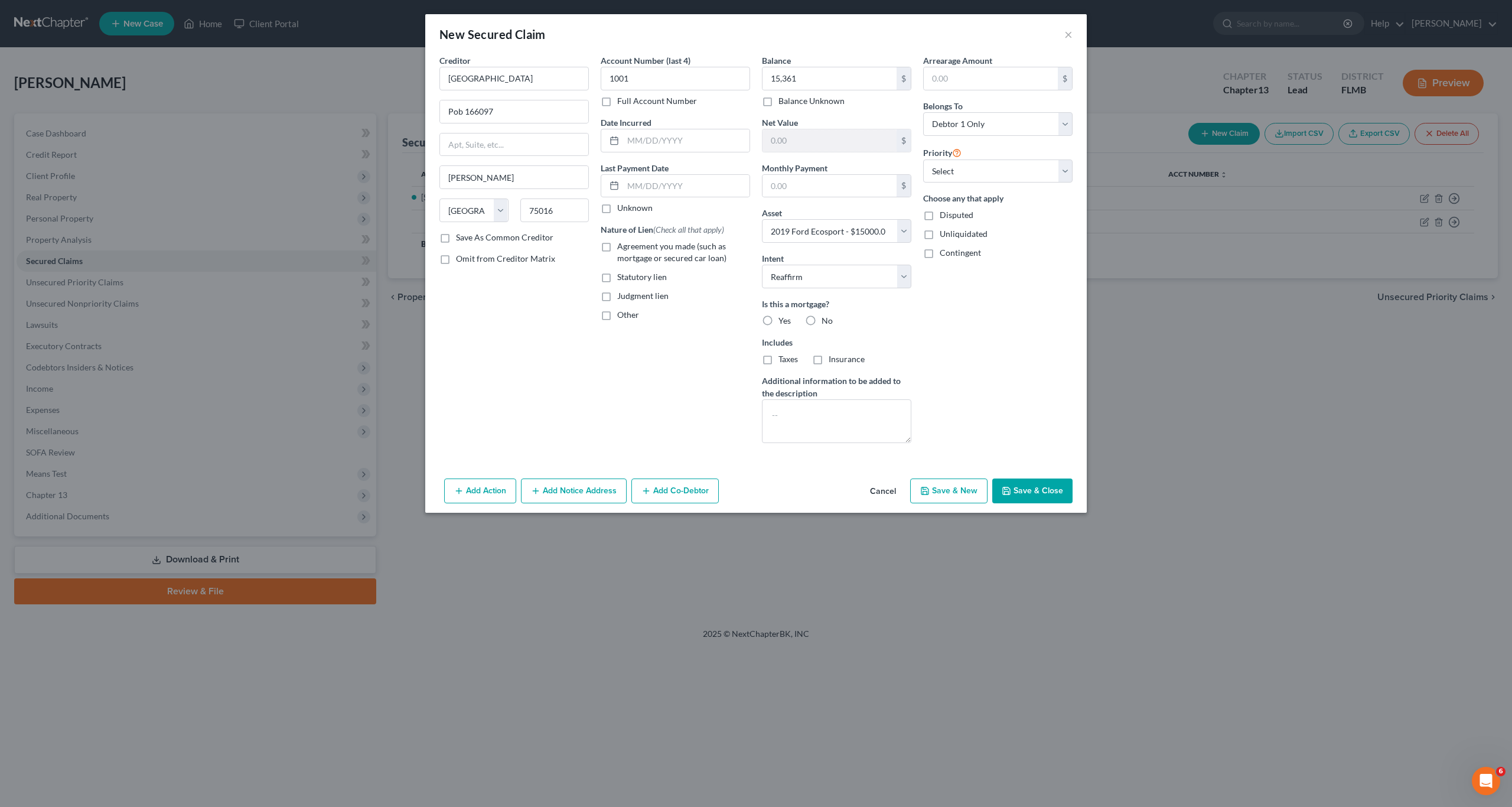
radio input "true"
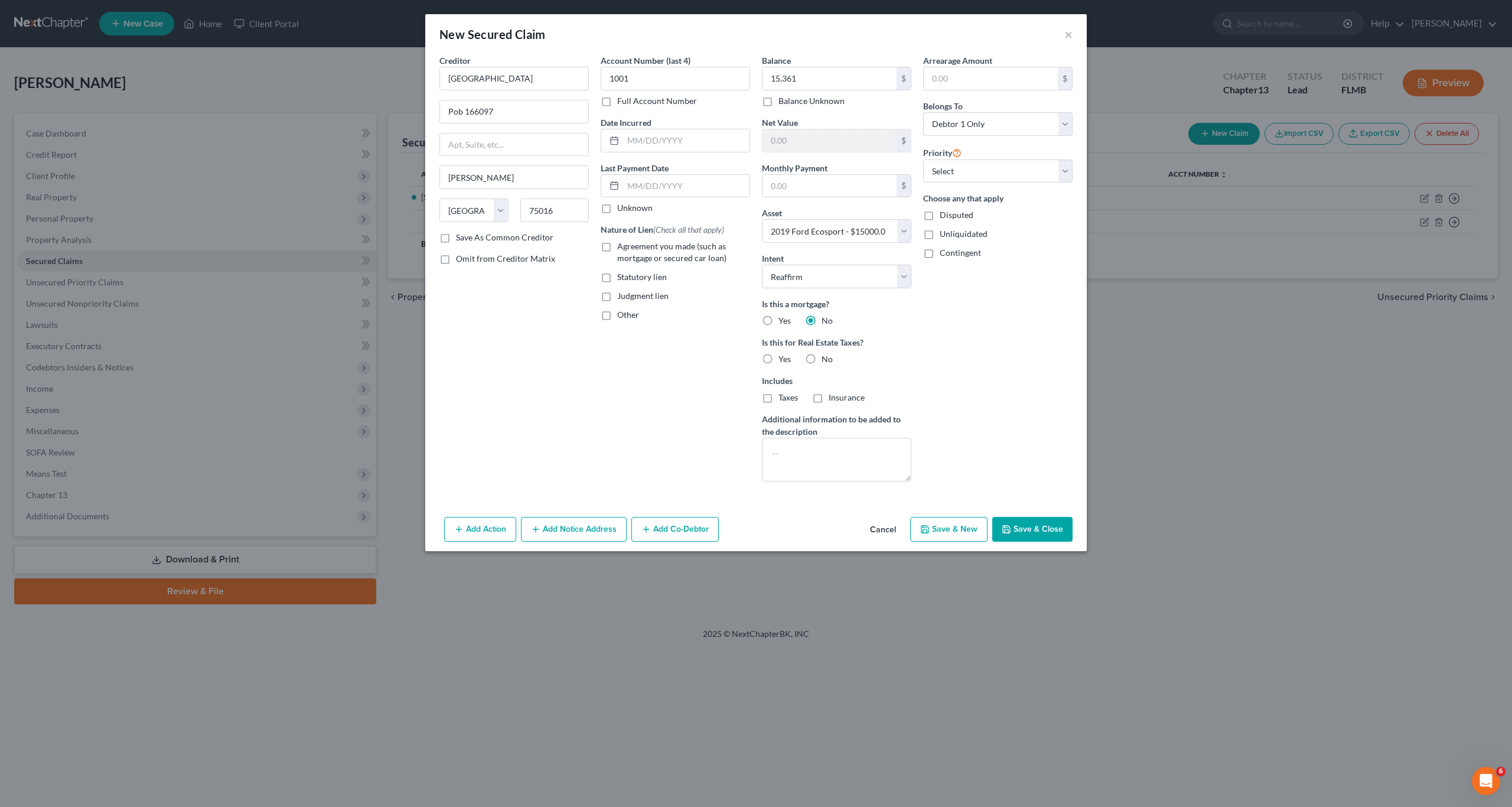
click at [617, 250] on label "Agreement you made (such as mortgage or secured car loan)" at bounding box center [683, 252] width 133 height 24
click at [622, 248] on input "Agreement you made (such as mortgage or secured car loan)" at bounding box center [626, 244] width 8 height 8
checkbox input "true"
click at [645, 408] on div "Account Number (last 4) 1001 Full Account Number Date Incurred Last Payment Dat…" at bounding box center [676, 273] width 162 height 437
click at [1013, 529] on button "Save & Close" at bounding box center [1032, 529] width 80 height 25
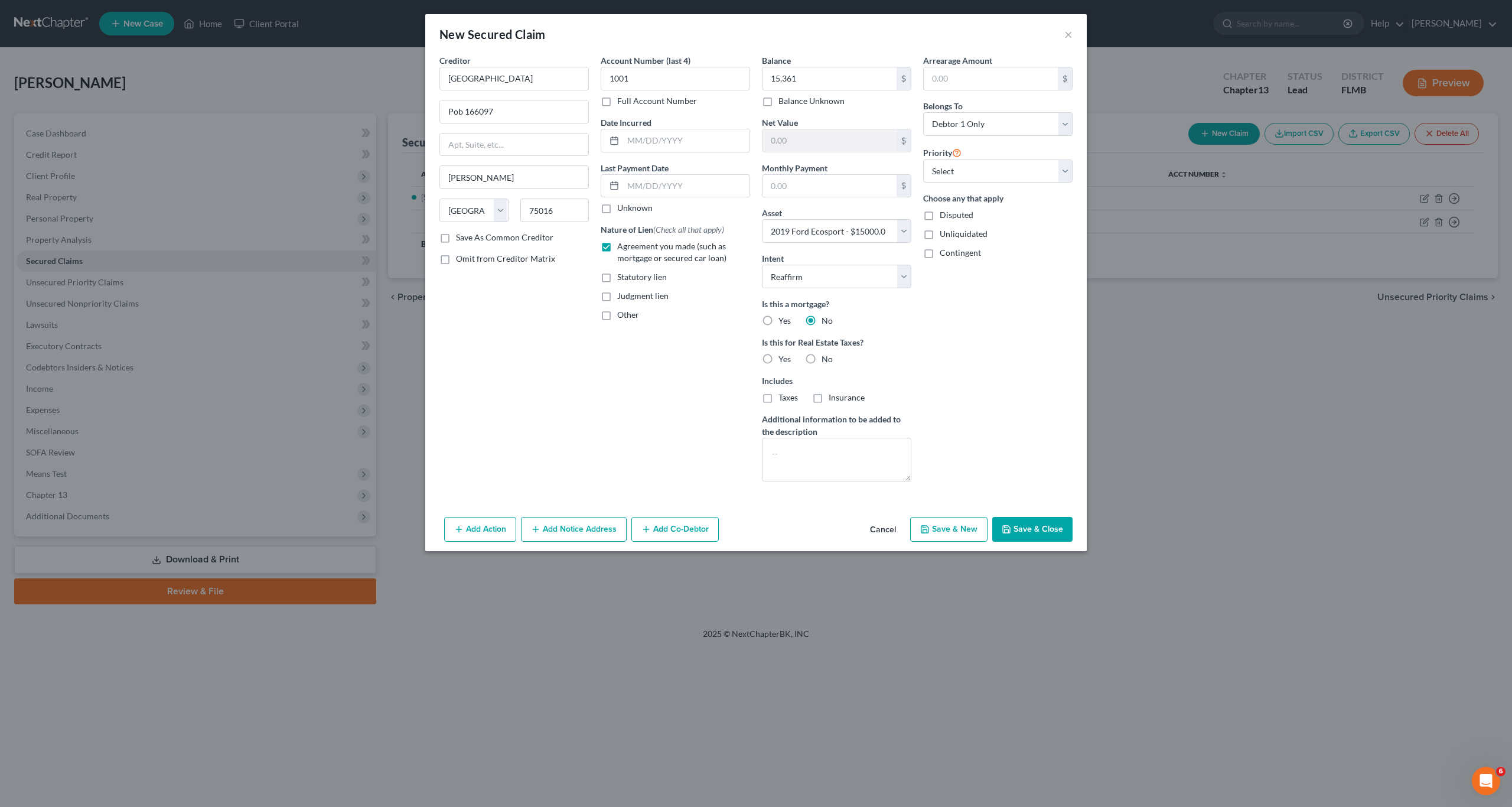
select select
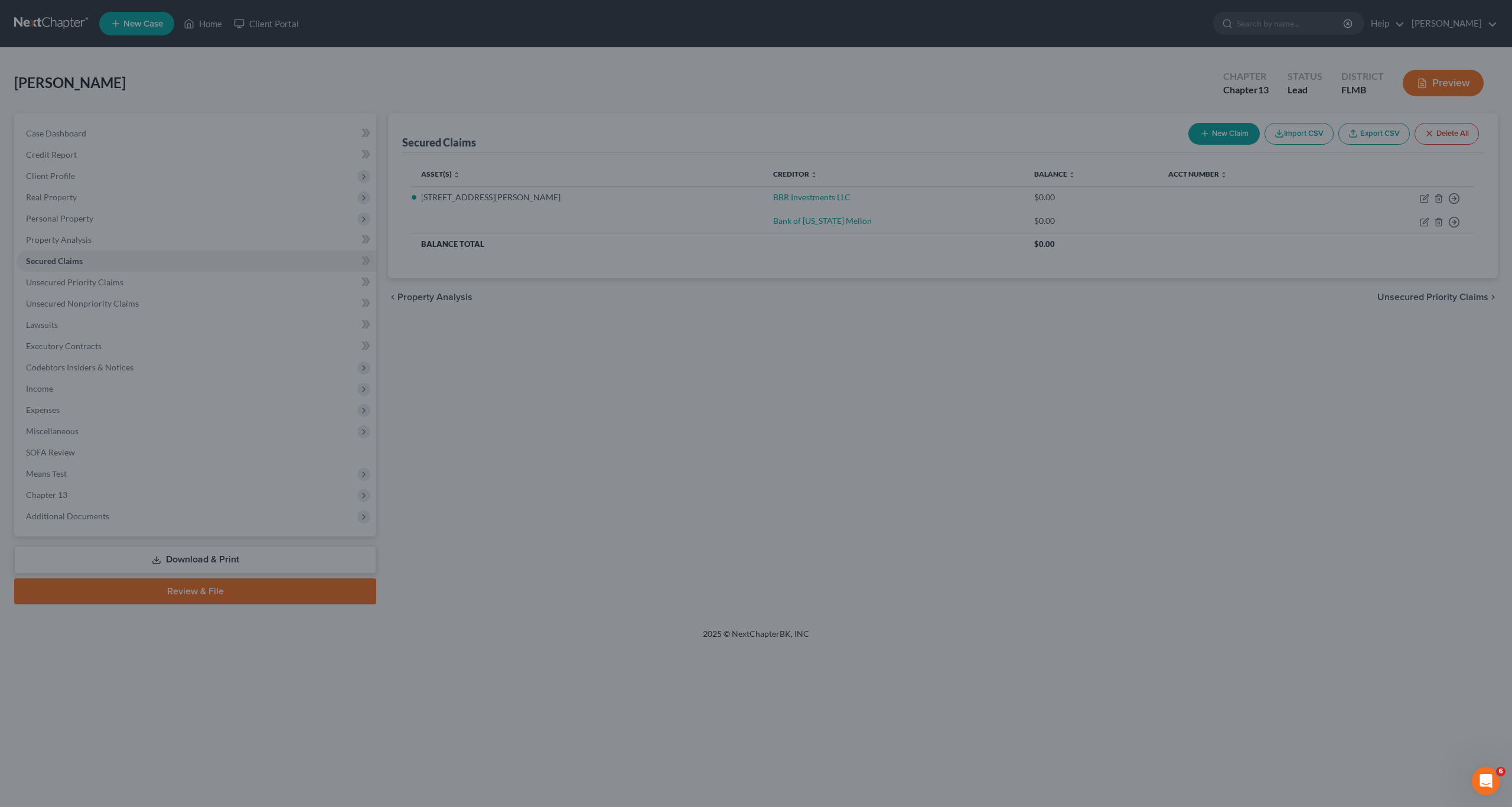
type input "15,361.00"
type input "-361.00"
type input "0.00"
select select "2"
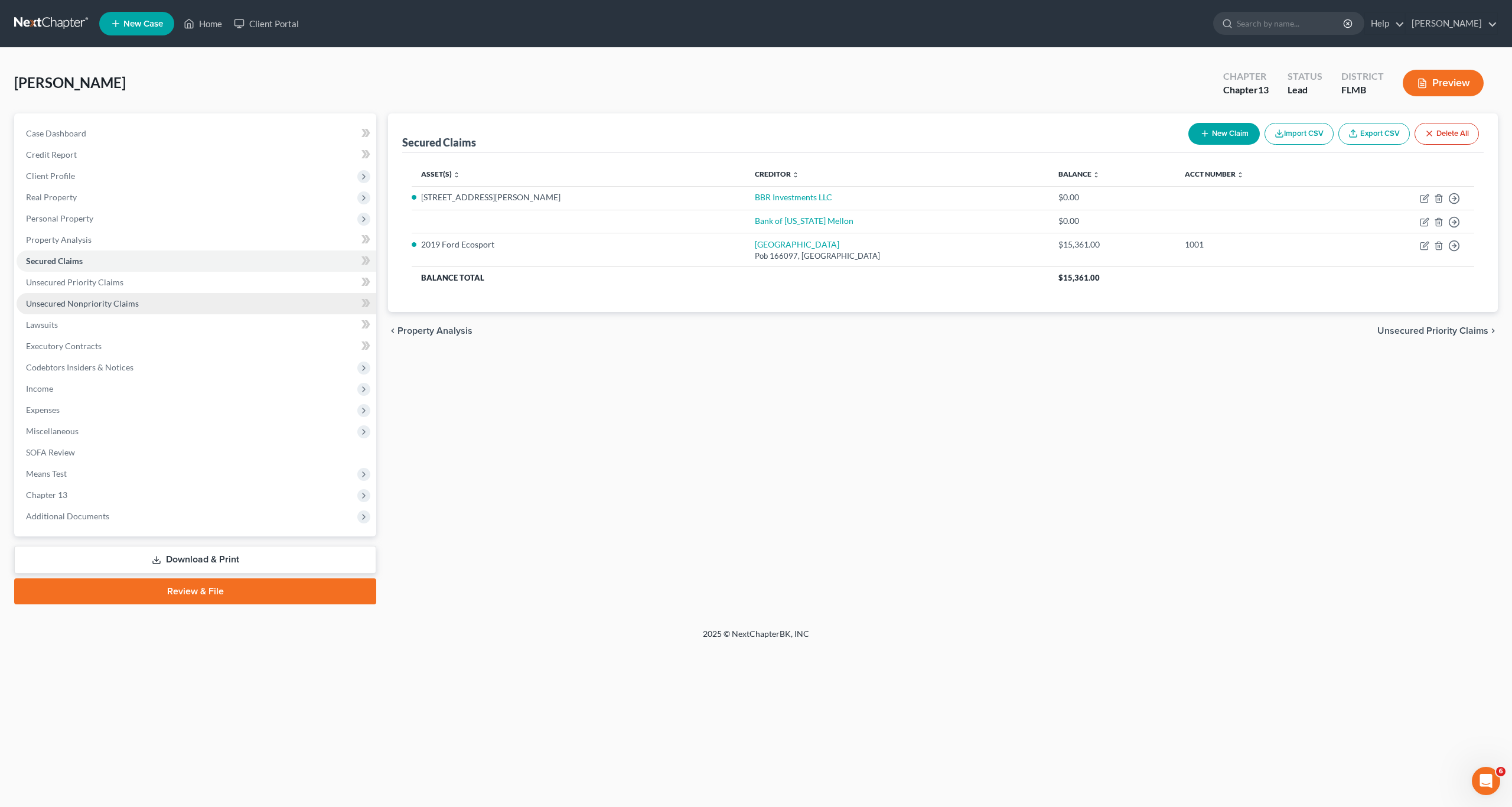
drag, startPoint x: 87, startPoint y: 297, endPoint x: 96, endPoint y: 297, distance: 9.0
click at [87, 296] on link "Unsecured Nonpriority Claims" at bounding box center [196, 303] width 360 height 21
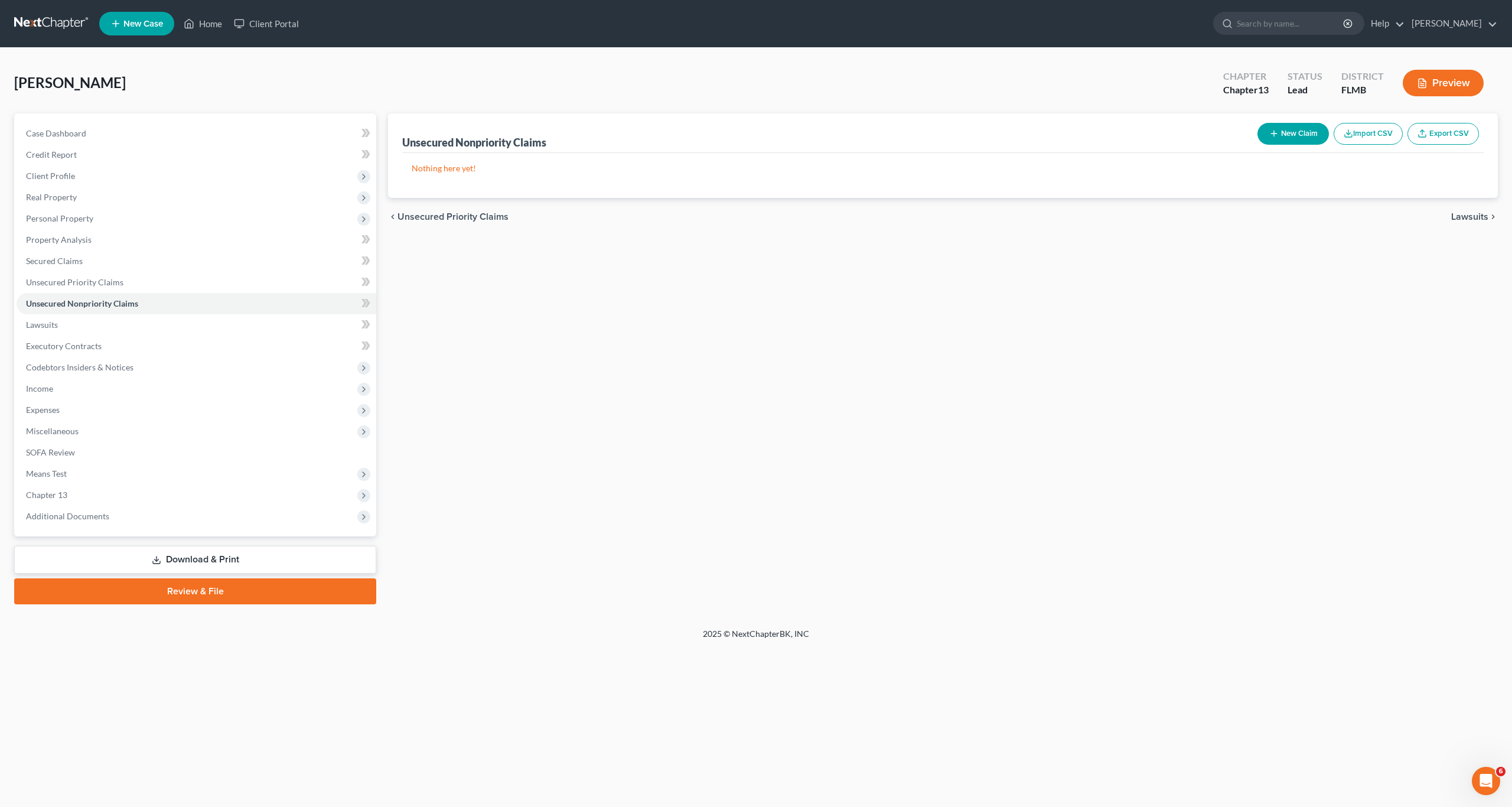
click at [1305, 132] on button "New Claim" at bounding box center [1293, 133] width 72 height 22
select select "0"
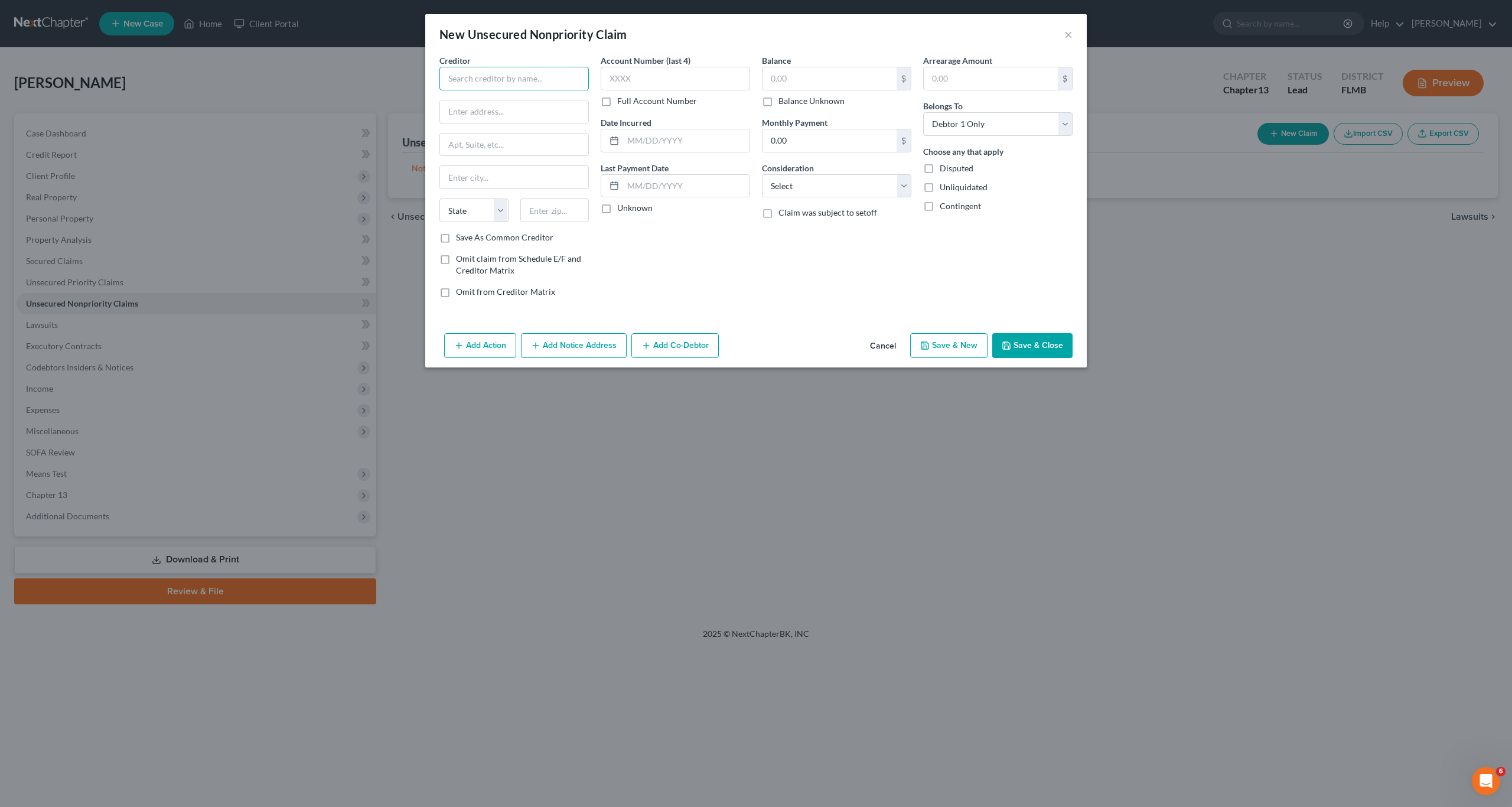
click at [559, 90] on input "text" at bounding box center [514, 79] width 150 height 24
type input "Mid [US_STATE] Financing LLC"
type input "[STREET_ADDRESS]"
type input "33815"
type input "Lakeland"
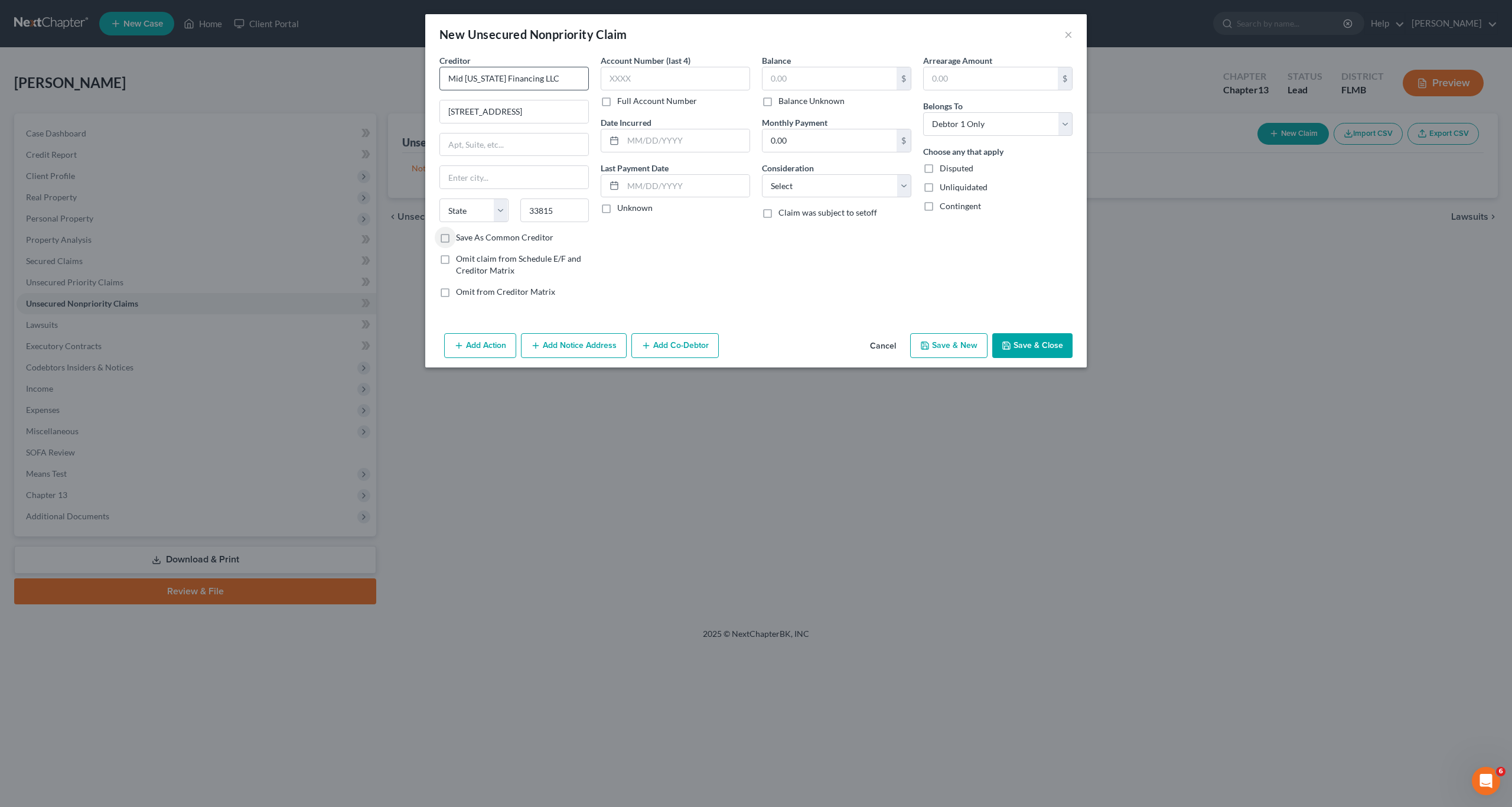
select select "9"
click at [779, 103] on label "Balance Unknown" at bounding box center [811, 101] width 66 height 12
click at [783, 103] on input "Balance Unknown" at bounding box center [787, 99] width 8 height 8
checkbox input "true"
type input "0.00"
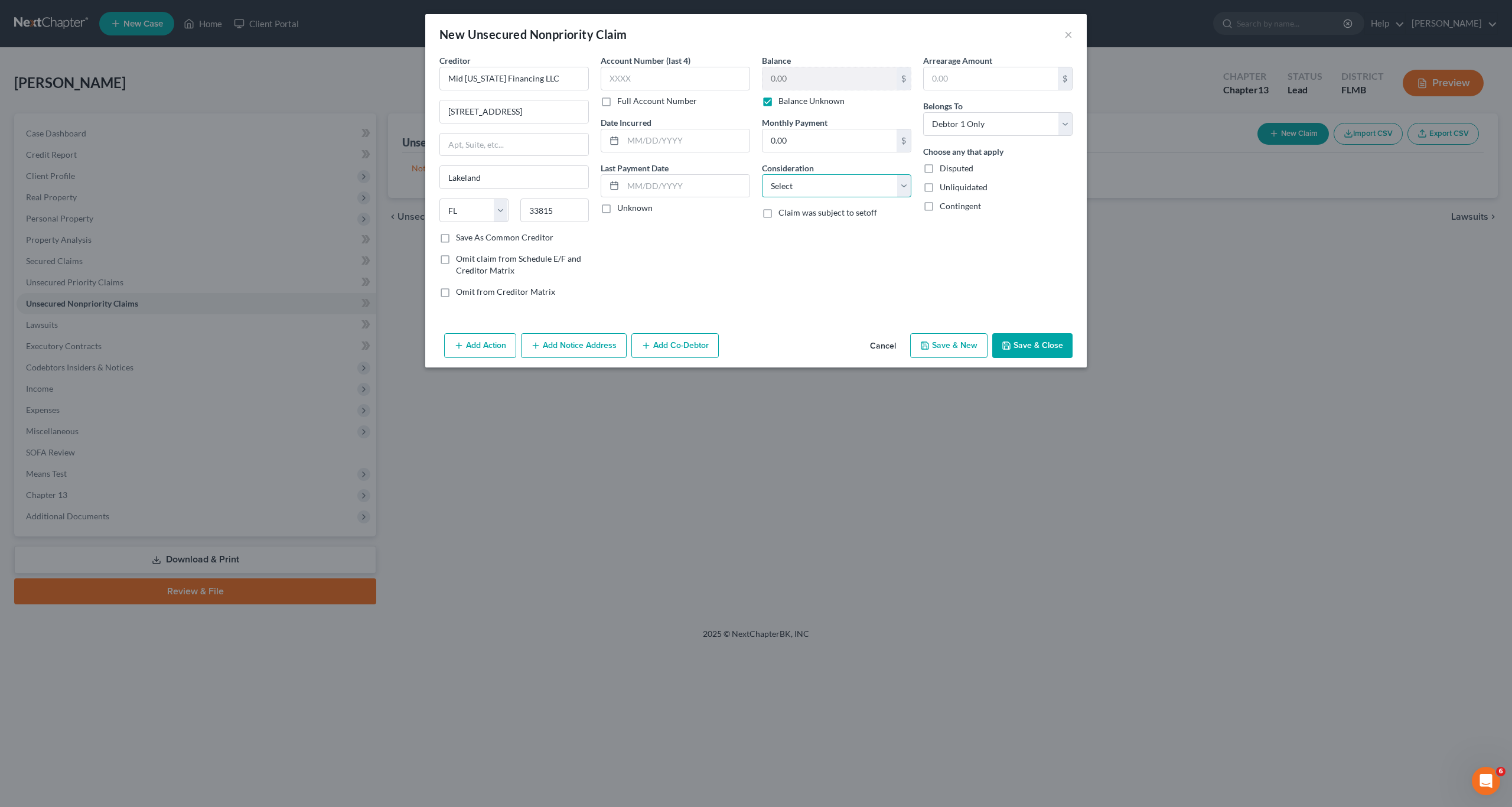
click at [821, 185] on select "Select Cable / Satellite Services Collection Agency Credit Card Debt Debt Couns…" at bounding box center [836, 186] width 150 height 24
select select "4"
click at [762, 174] on select "Select Cable / Satellite Services Collection Agency Credit Card Debt Debt Couns…" at bounding box center [836, 186] width 150 height 24
click at [815, 282] on div "Balance 0.00 $ Balance Unknown Balance Undetermined 0.00 $ Balance Unknown Mont…" at bounding box center [836, 181] width 162 height 253
click at [949, 347] on button "Save & New" at bounding box center [949, 345] width 77 height 25
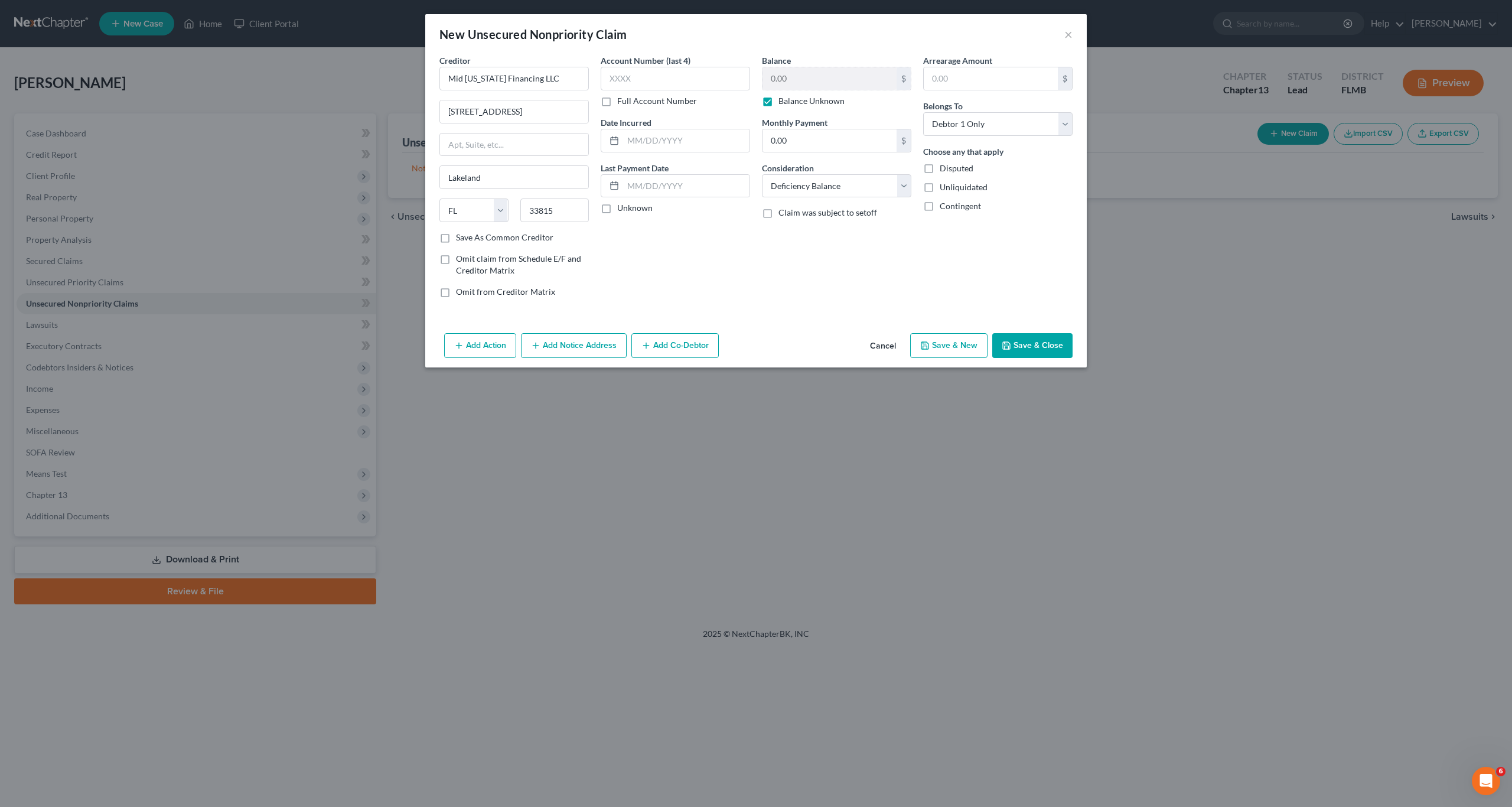
select select "0"
click at [485, 76] on input "text" at bounding box center [514, 79] width 150 height 24
type input "Credit Collections"
type input "[STREET_ADDRESS]"
type input "02062"
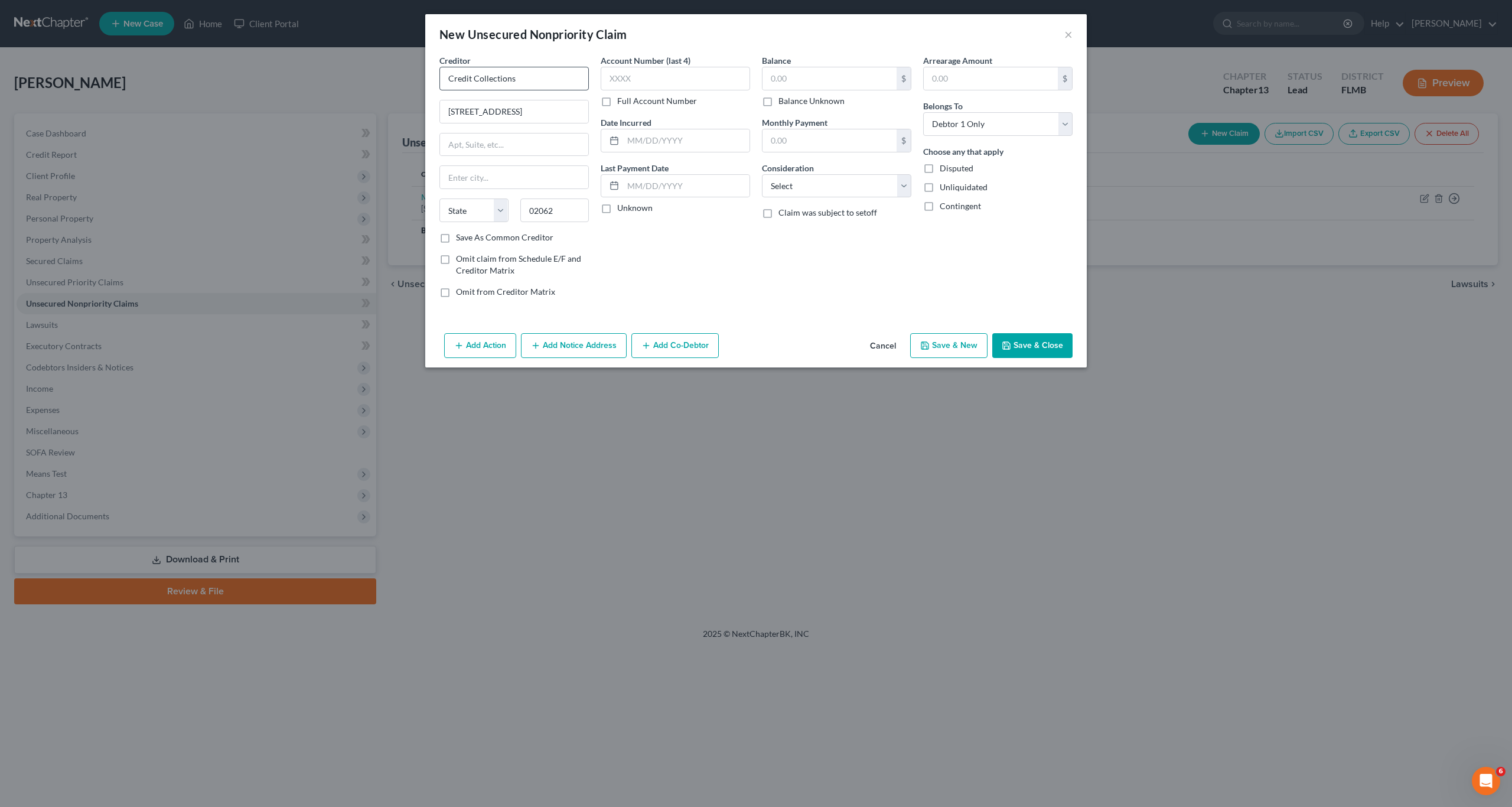
type input "[PERSON_NAME]"
select select "22"
click at [867, 74] on input "text" at bounding box center [829, 79] width 134 height 22
type input "206"
click at [876, 175] on select "Select Cable / Satellite Services Collection Agency Credit Card Debt Debt Couns…" at bounding box center [836, 186] width 150 height 24
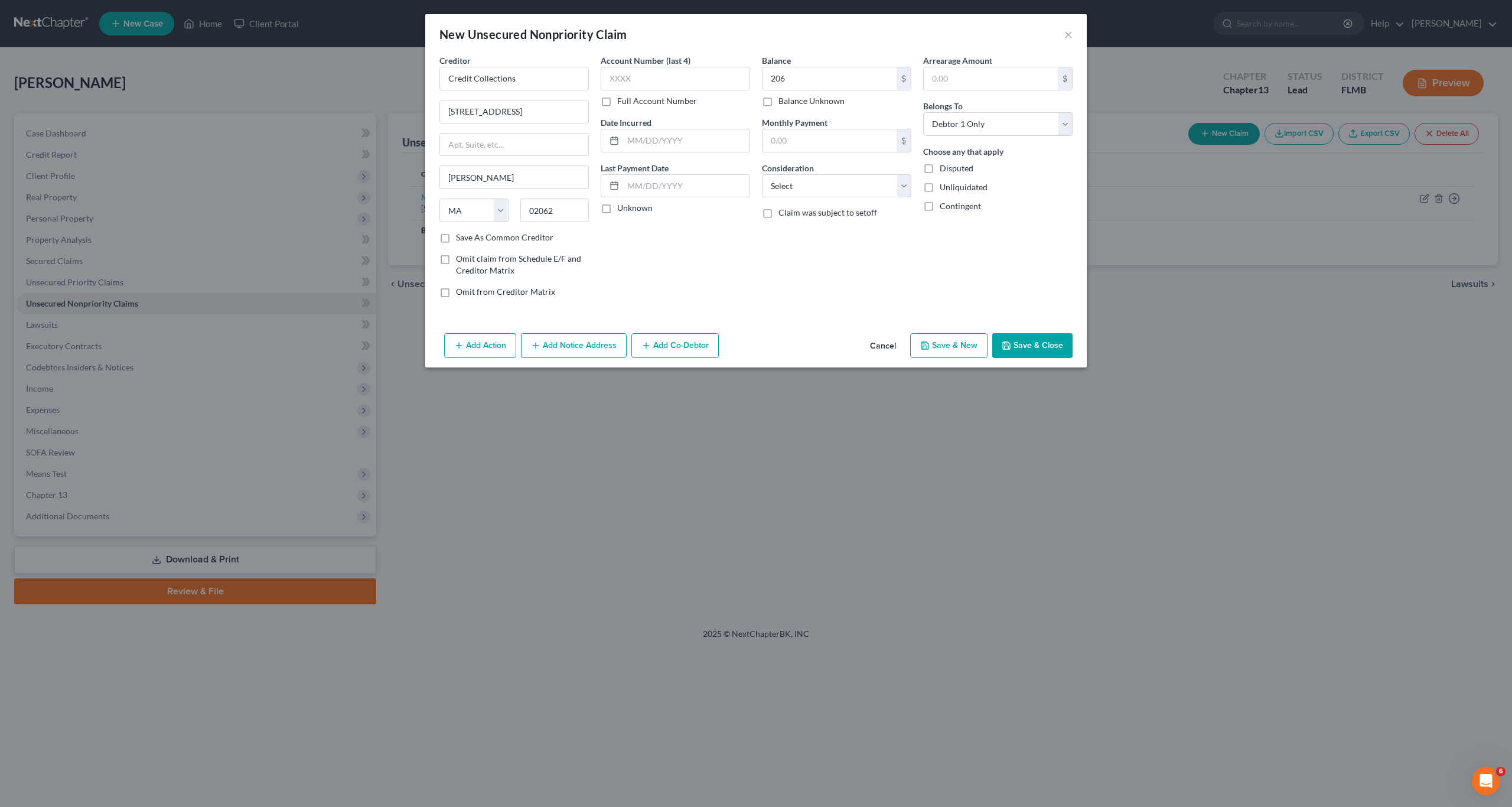
drag, startPoint x: 689, startPoint y: 316, endPoint x: 749, endPoint y: 265, distance: 78.7
click at [689, 316] on div "Creditor * Credit Collections [STREET_ADDRESS][GEOGRAPHIC_DATA][PERSON_NAME] [U…" at bounding box center [756, 191] width 661 height 274
click at [801, 188] on select "Select Cable / Satellite Services Collection Agency Credit Card Debt Debt Couns…" at bounding box center [836, 186] width 150 height 24
select select "14"
click at [762, 174] on select "Select Cable / Satellite Services Collection Agency Credit Card Debt Debt Couns…" at bounding box center [836, 186] width 150 height 24
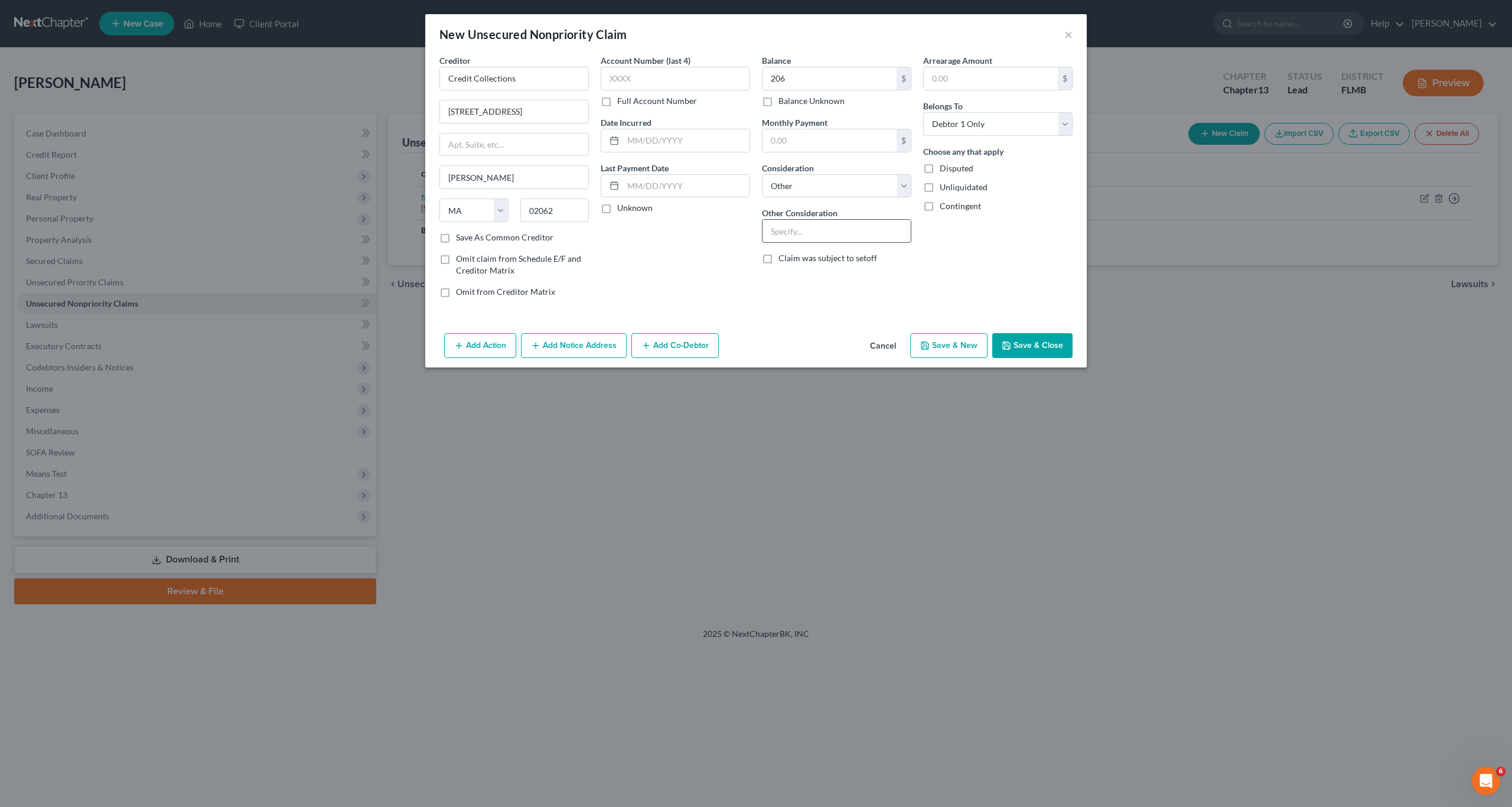
click at [801, 232] on input "text" at bounding box center [836, 231] width 148 height 22
type input "collector for GEICO"
click at [1015, 347] on button "Save & Close" at bounding box center [1032, 345] width 80 height 25
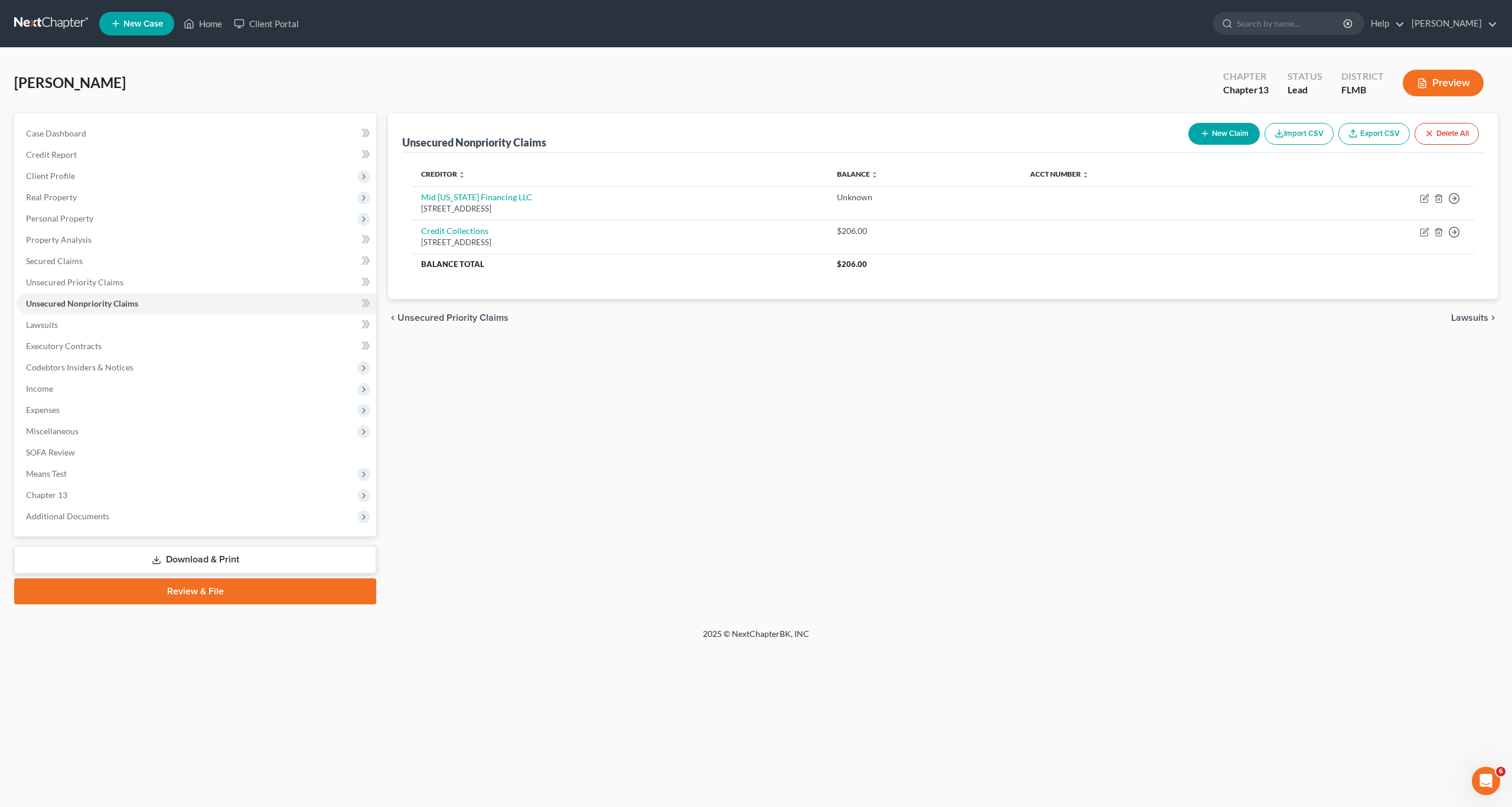
drag, startPoint x: 575, startPoint y: 512, endPoint x: 486, endPoint y: 479, distance: 94.9
click at [572, 515] on div "Unsecured Nonpriority Claims New Claim Import CSV Export CSV Delete All Credito…" at bounding box center [943, 359] width 1121 height 491
click at [44, 183] on span "Client Profile" at bounding box center [196, 176] width 360 height 21
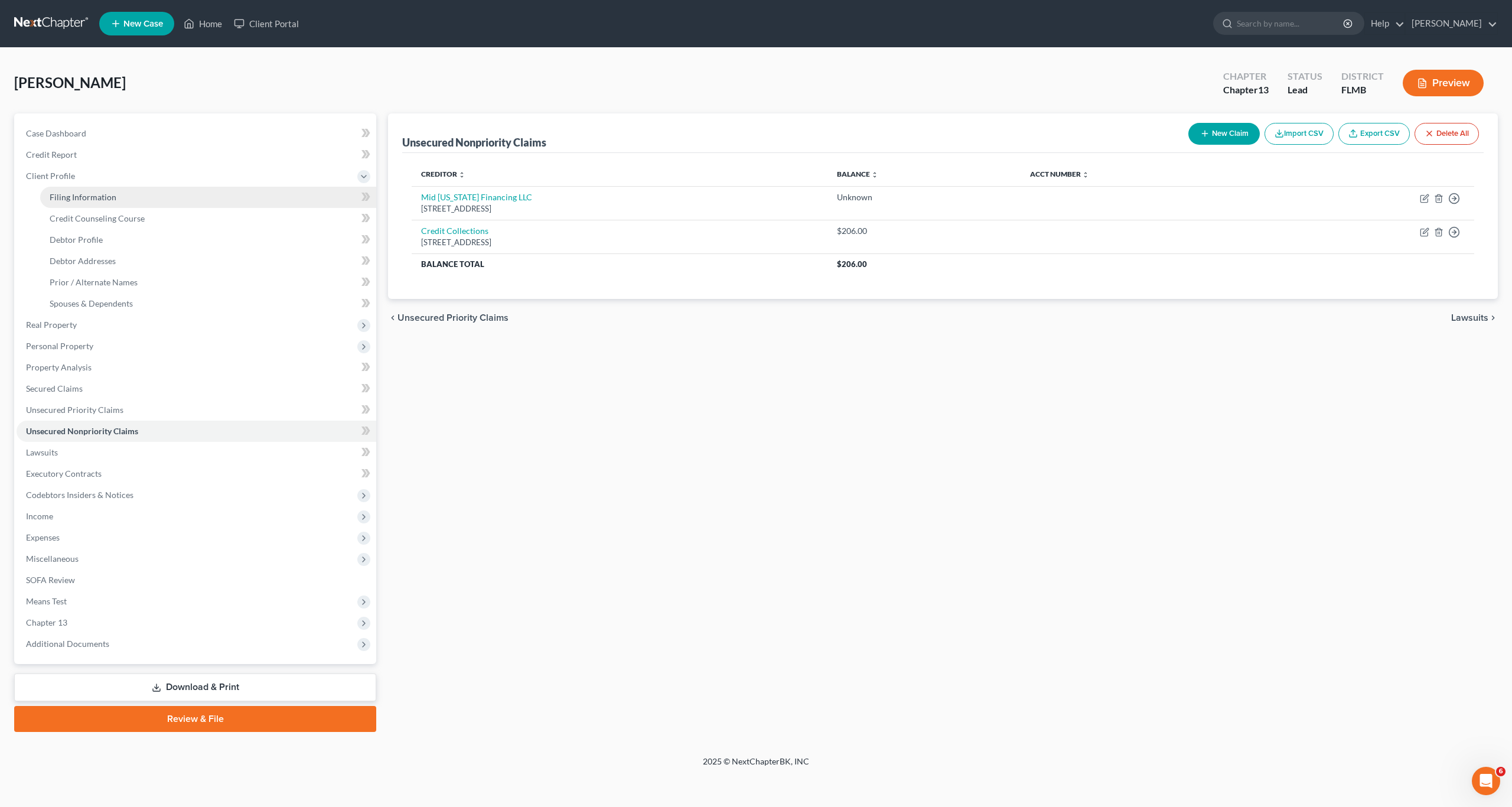
click at [77, 192] on span "Filing Information" at bounding box center [83, 196] width 67 height 10
select select "1"
select select "0"
select select "3"
select select "15"
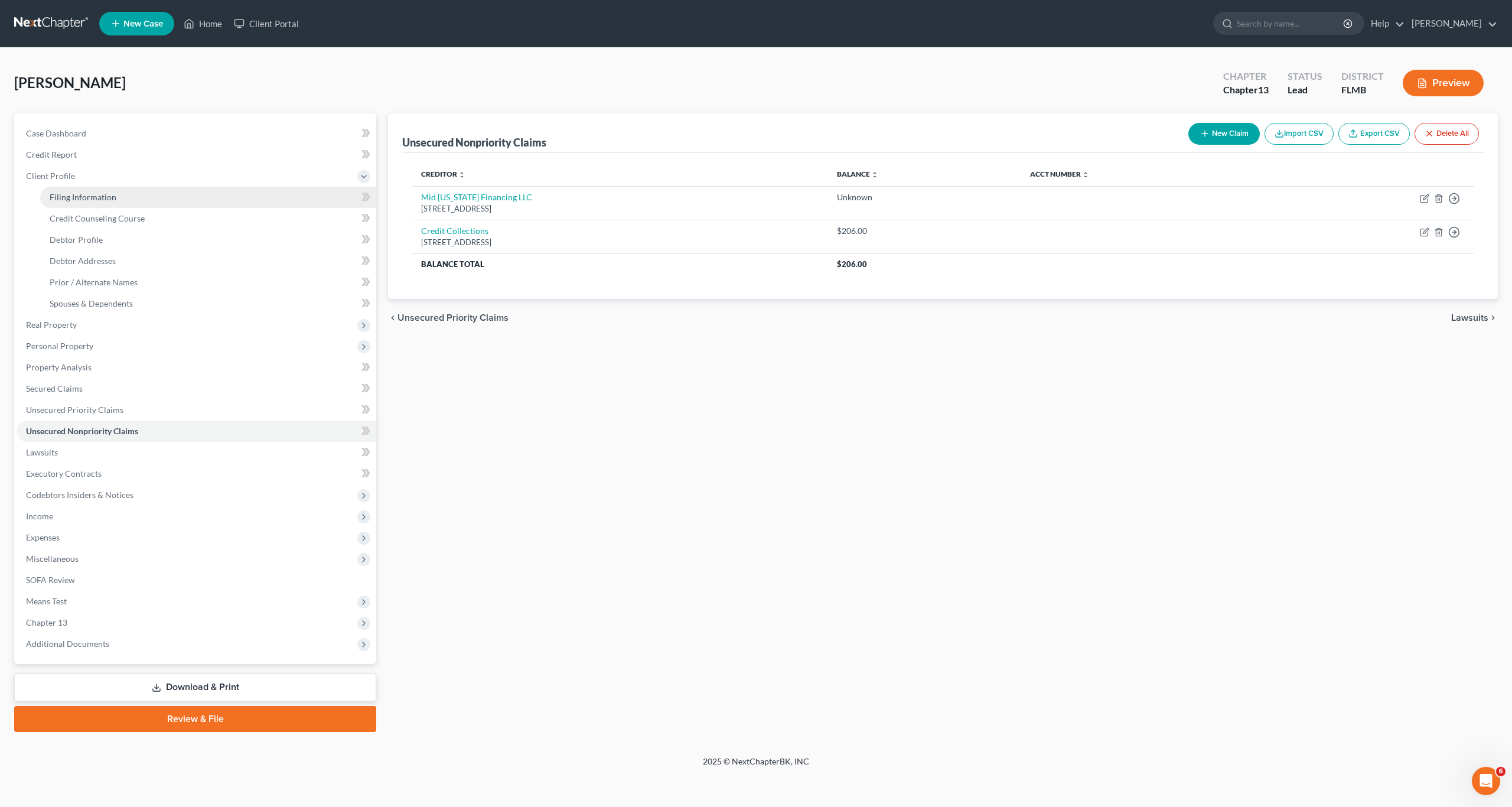
select select "0"
select select "9"
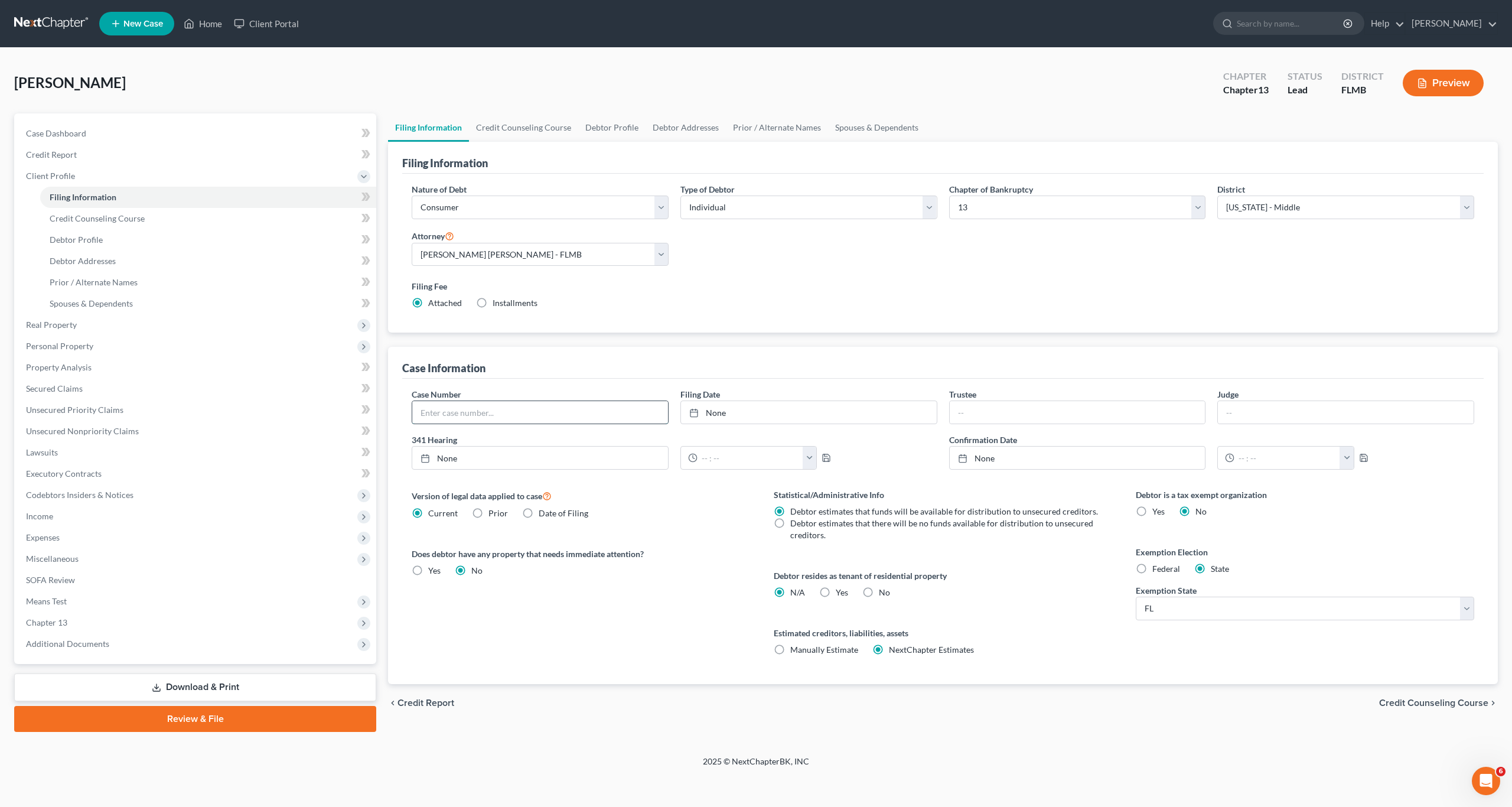
click at [490, 417] on input "text" at bounding box center [540, 412] width 255 height 22
click at [542, 598] on div "Version of legal data applied to case Current Prior Date of Filing Legal data v…" at bounding box center [580, 586] width 362 height 196
click at [488, 512] on label "Prior" at bounding box center [498, 513] width 20 height 12
click at [493, 512] on input "Prior" at bounding box center [497, 512] width 8 height 8
radio input "true"
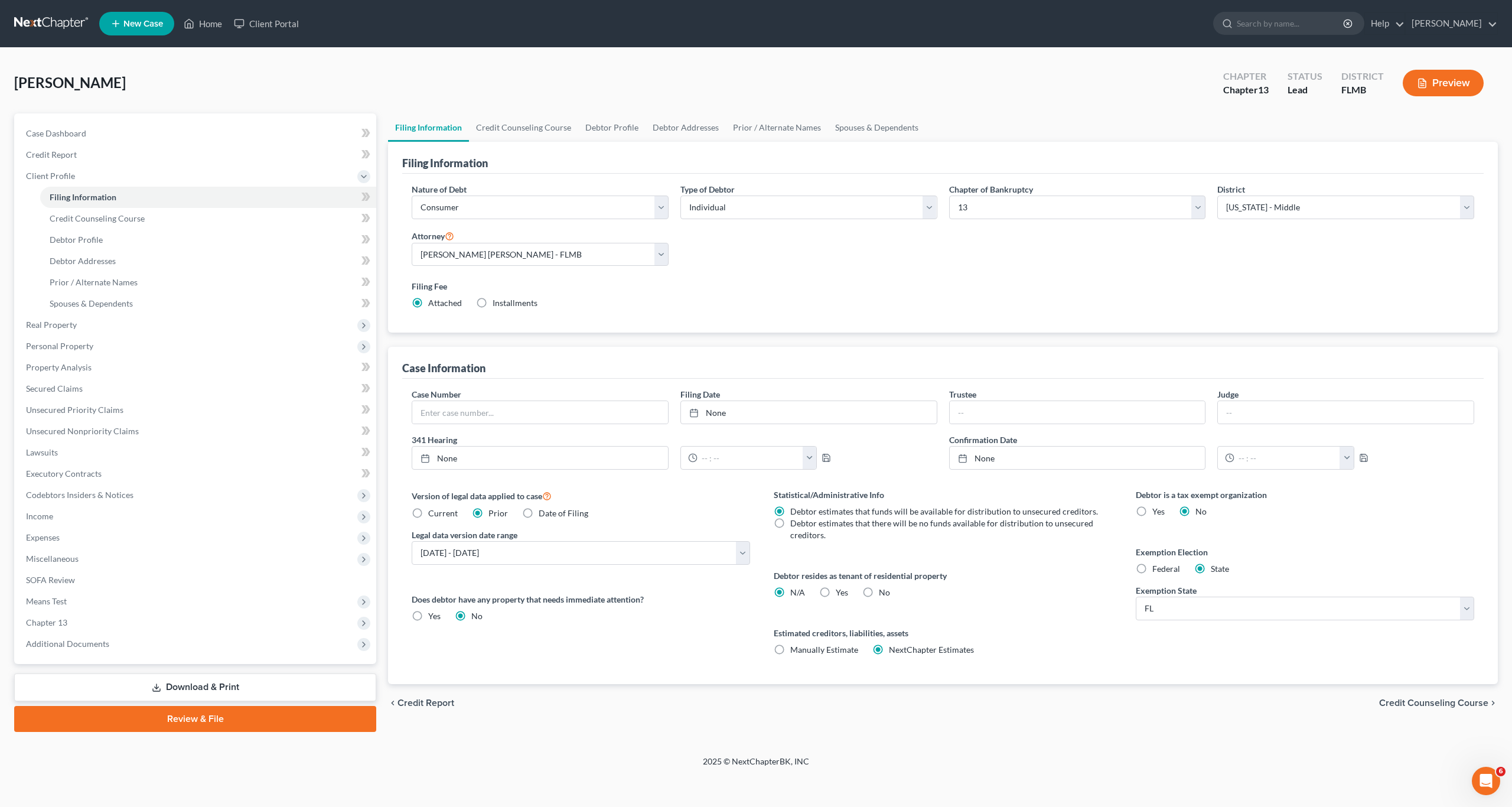
click at [428, 511] on label "Current" at bounding box center [443, 513] width 30 height 12
click at [433, 511] on input "Current" at bounding box center [437, 512] width 8 height 8
radio input "true"
radio input "false"
drag, startPoint x: 646, startPoint y: 261, endPoint x: 641, endPoint y: 265, distance: 6.4
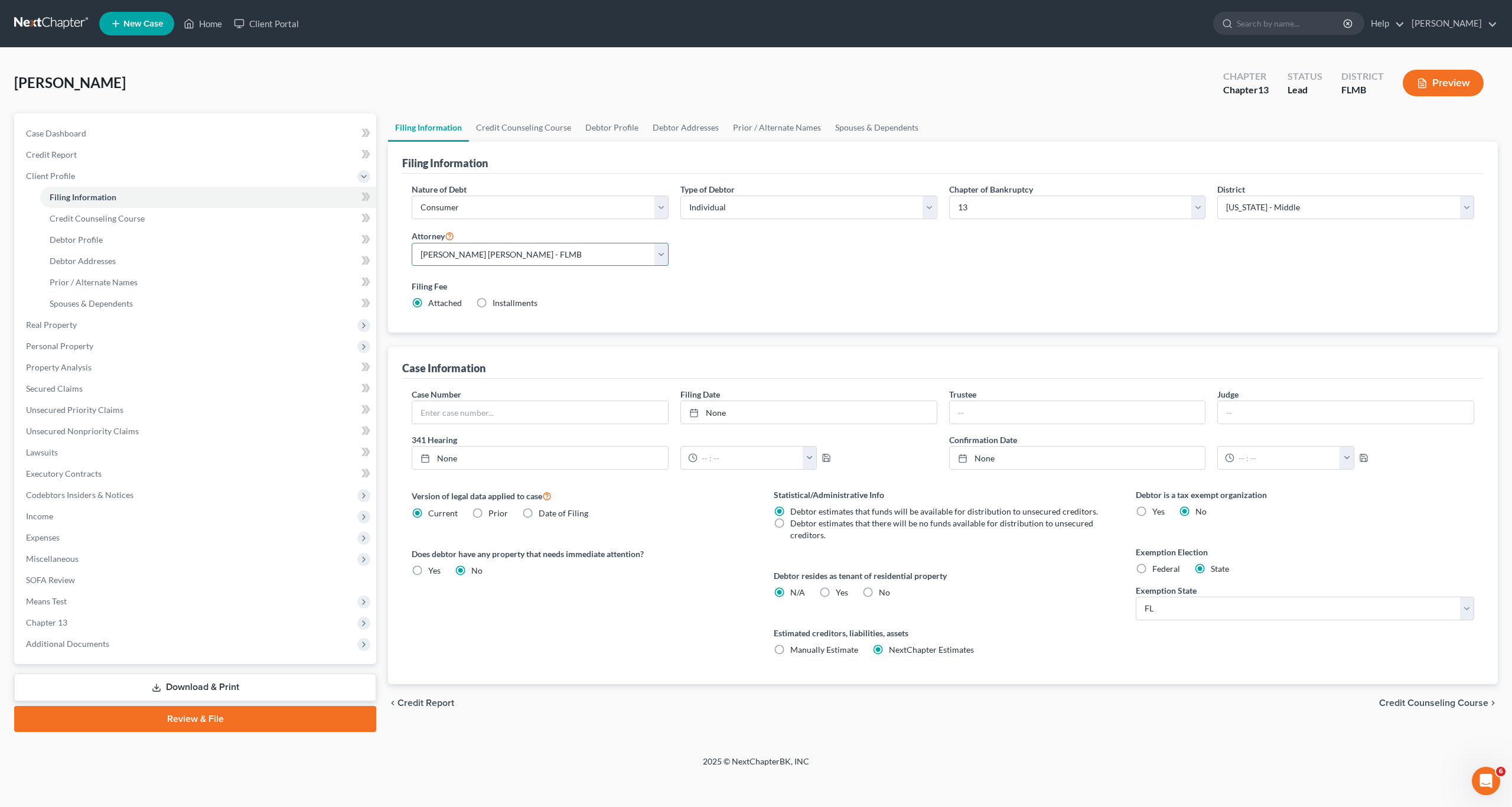
click at [646, 261] on select "Select J. [PERSON_NAME] - [GEOGRAPHIC_DATA]" at bounding box center [540, 255] width 257 height 24
drag, startPoint x: 110, startPoint y: 213, endPoint x: 117, endPoint y: 236, distance: 24.0
click at [110, 213] on span "Credit Counseling Course" at bounding box center [97, 218] width 95 height 10
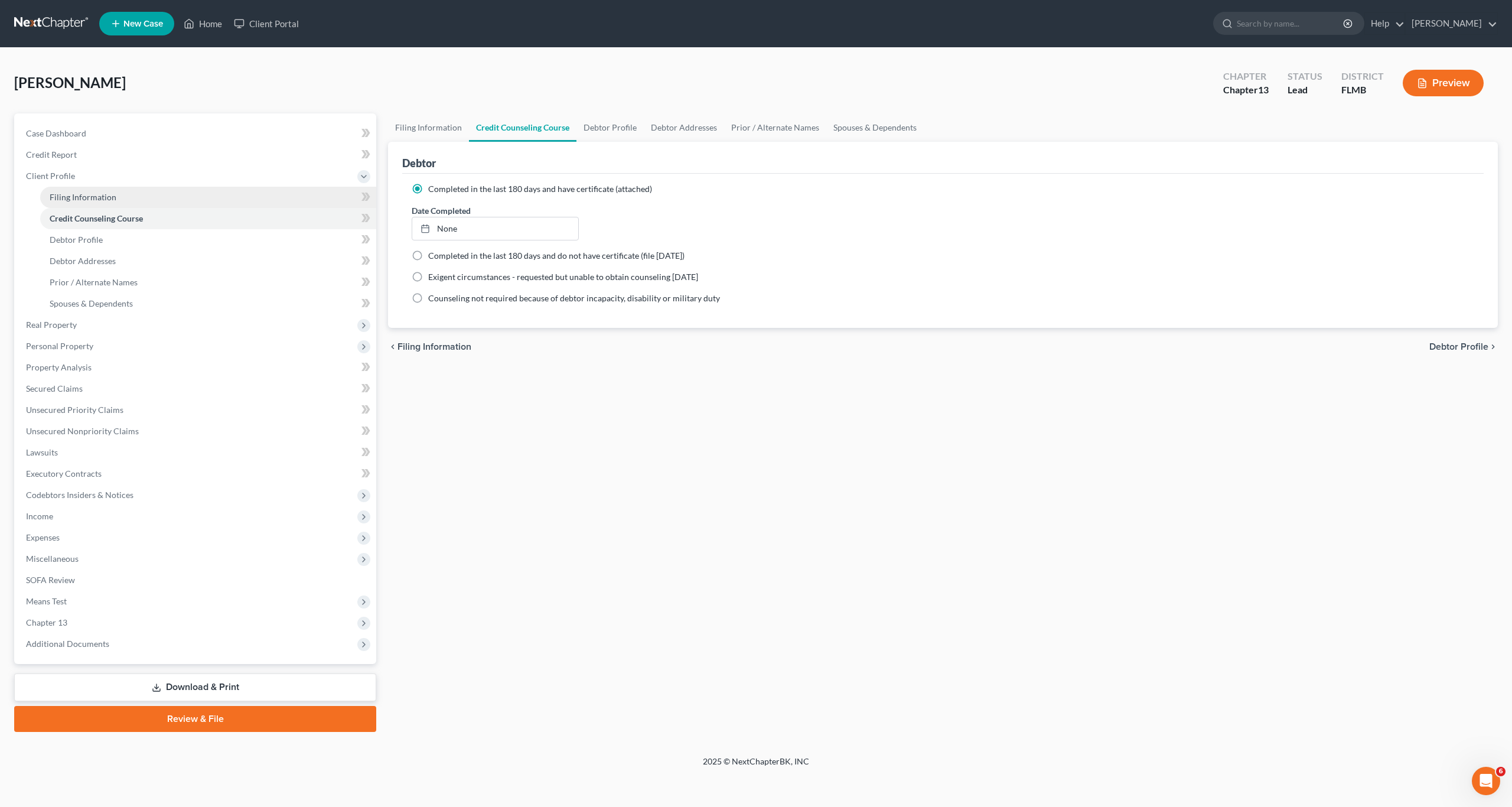
click at [79, 191] on link "Filing Information" at bounding box center [208, 197] width 336 height 21
select select "1"
select select "0"
select select "3"
select select "15"
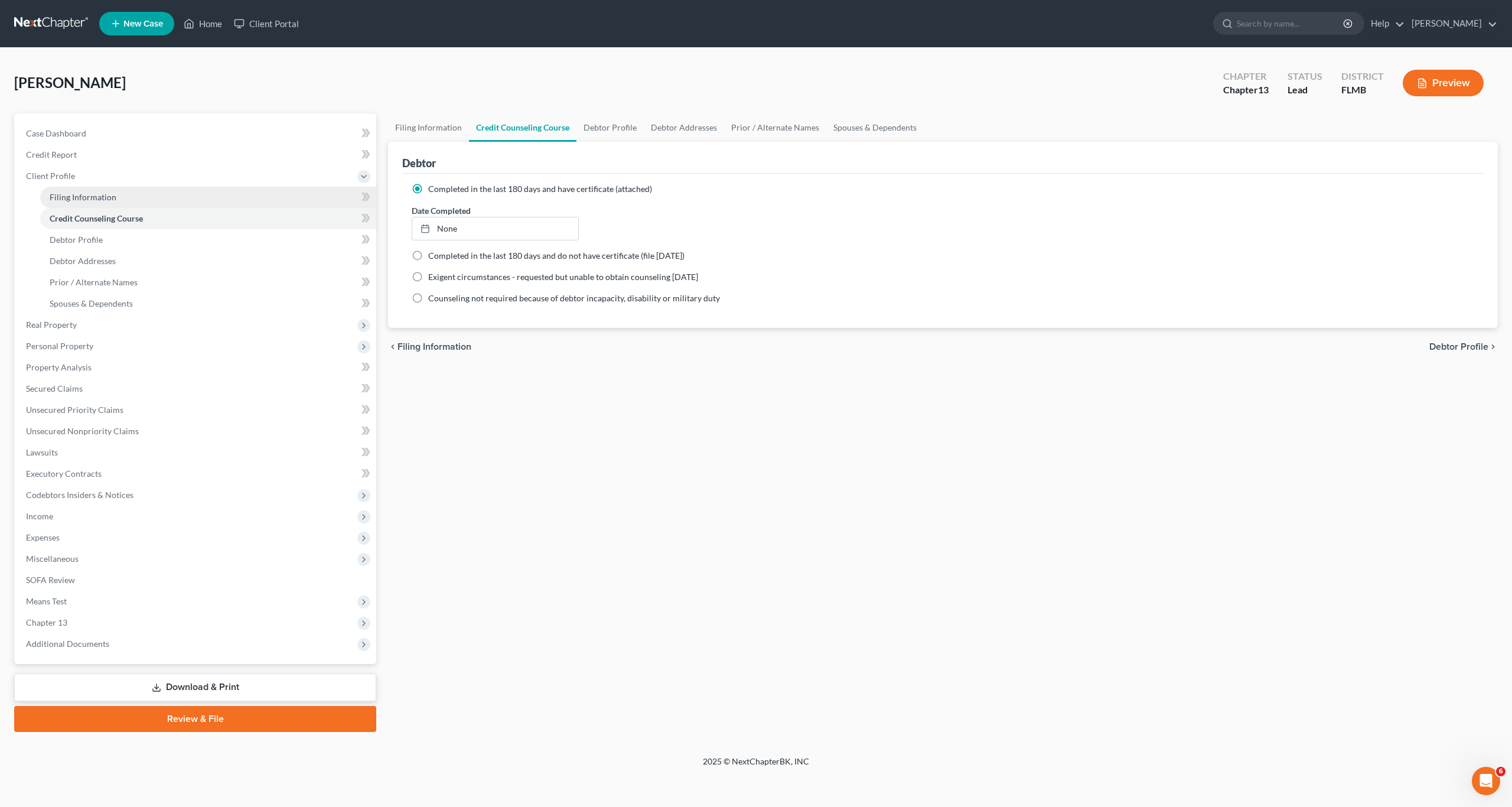
select select "0"
select select "9"
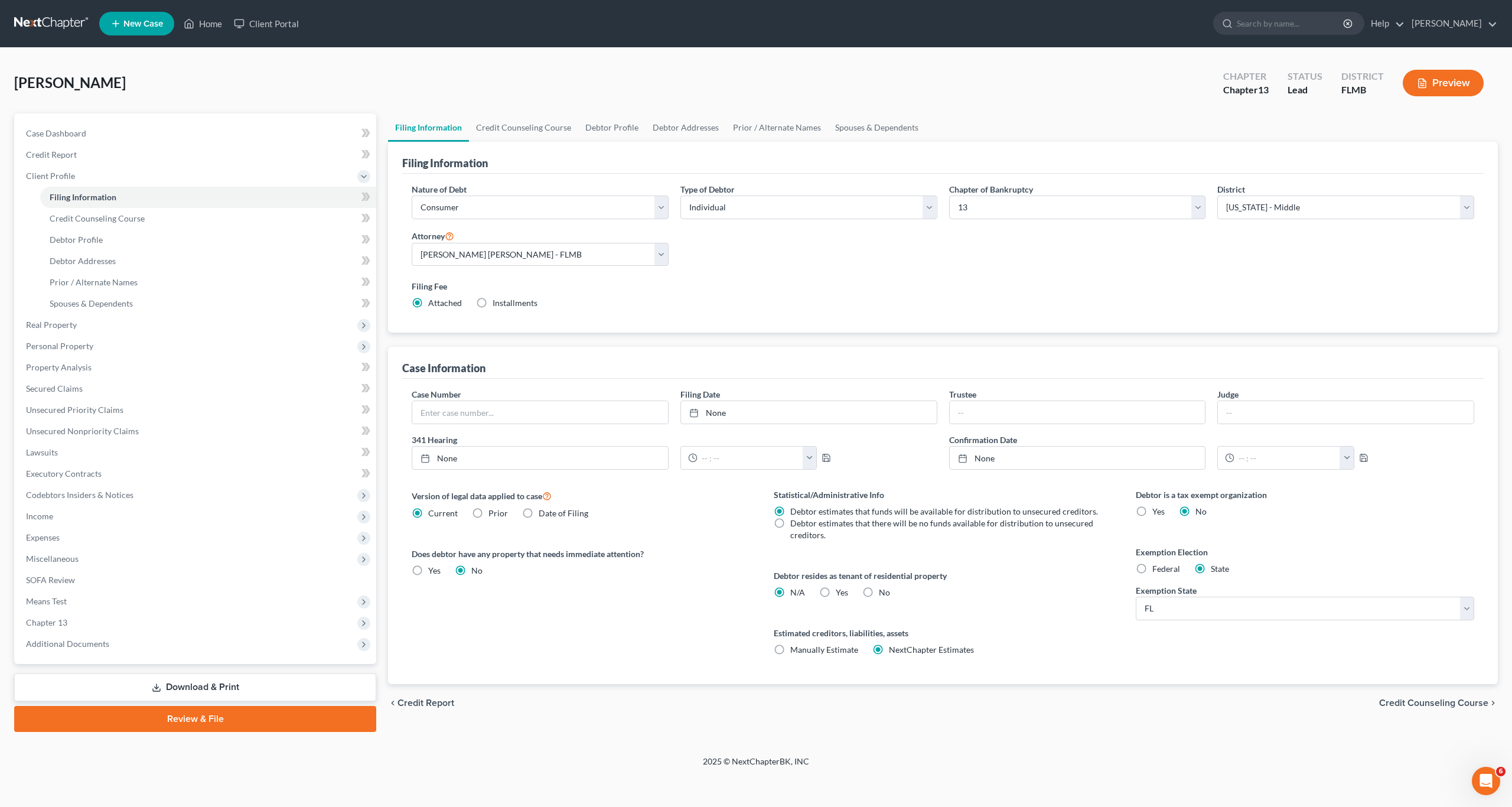
click at [713, 627] on div "Version of legal data applied to case Current Prior Date of Filing Legal data v…" at bounding box center [580, 586] width 362 height 196
click at [1047, 600] on div "Statistical/Administrative Info Debtor estimates that funds will be available f…" at bounding box center [942, 586] width 362 height 196
click at [685, 586] on div "Version of legal data applied to case Current Prior Date of Filing Legal data v…" at bounding box center [580, 586] width 362 height 196
drag, startPoint x: 599, startPoint y: 303, endPoint x: 551, endPoint y: 307, distance: 48.2
click at [599, 303] on div "Filing Fee Attached Installments Installments" at bounding box center [943, 294] width 1062 height 29
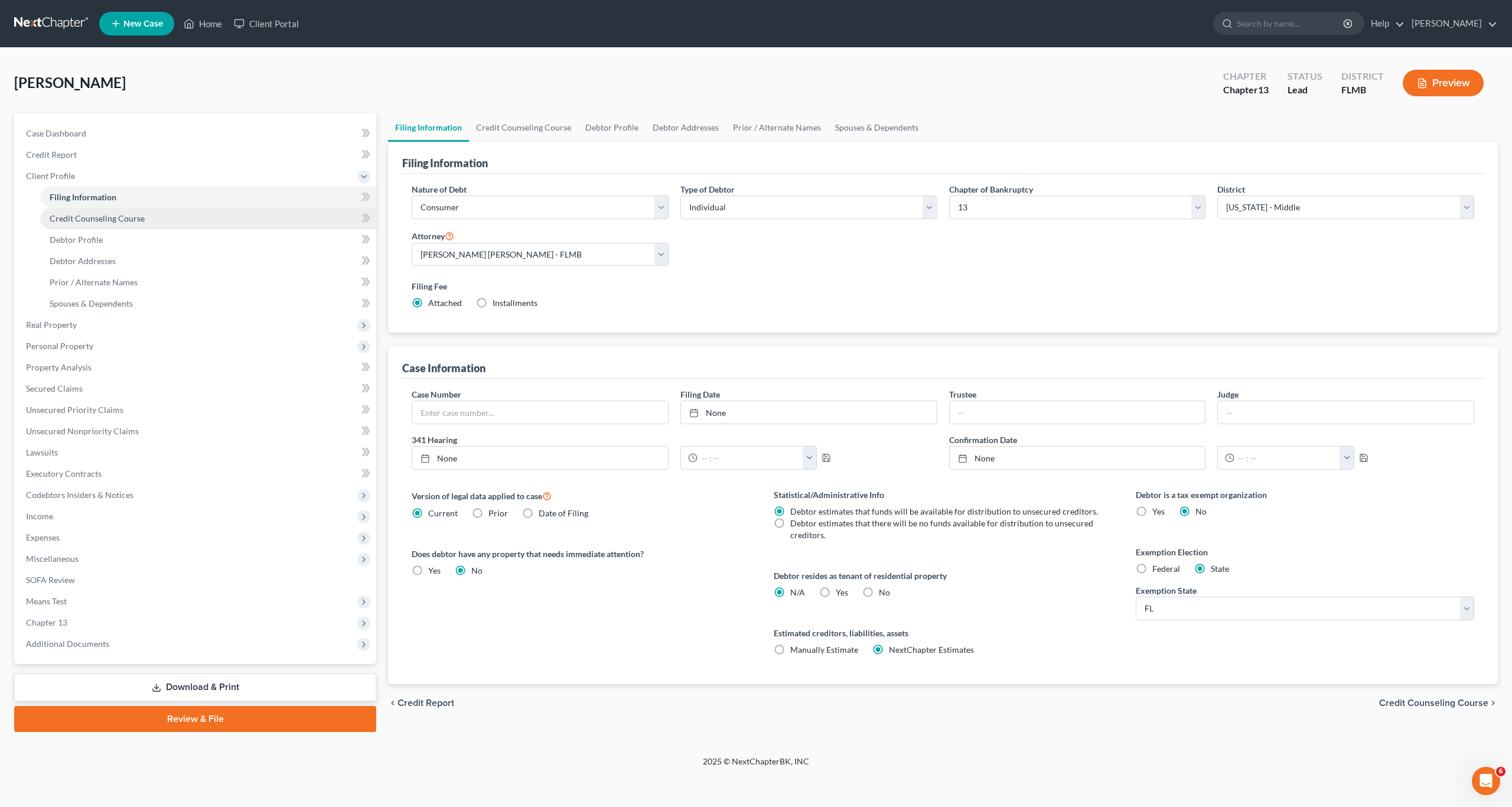
click at [116, 217] on span "Credit Counseling Course" at bounding box center [97, 218] width 95 height 10
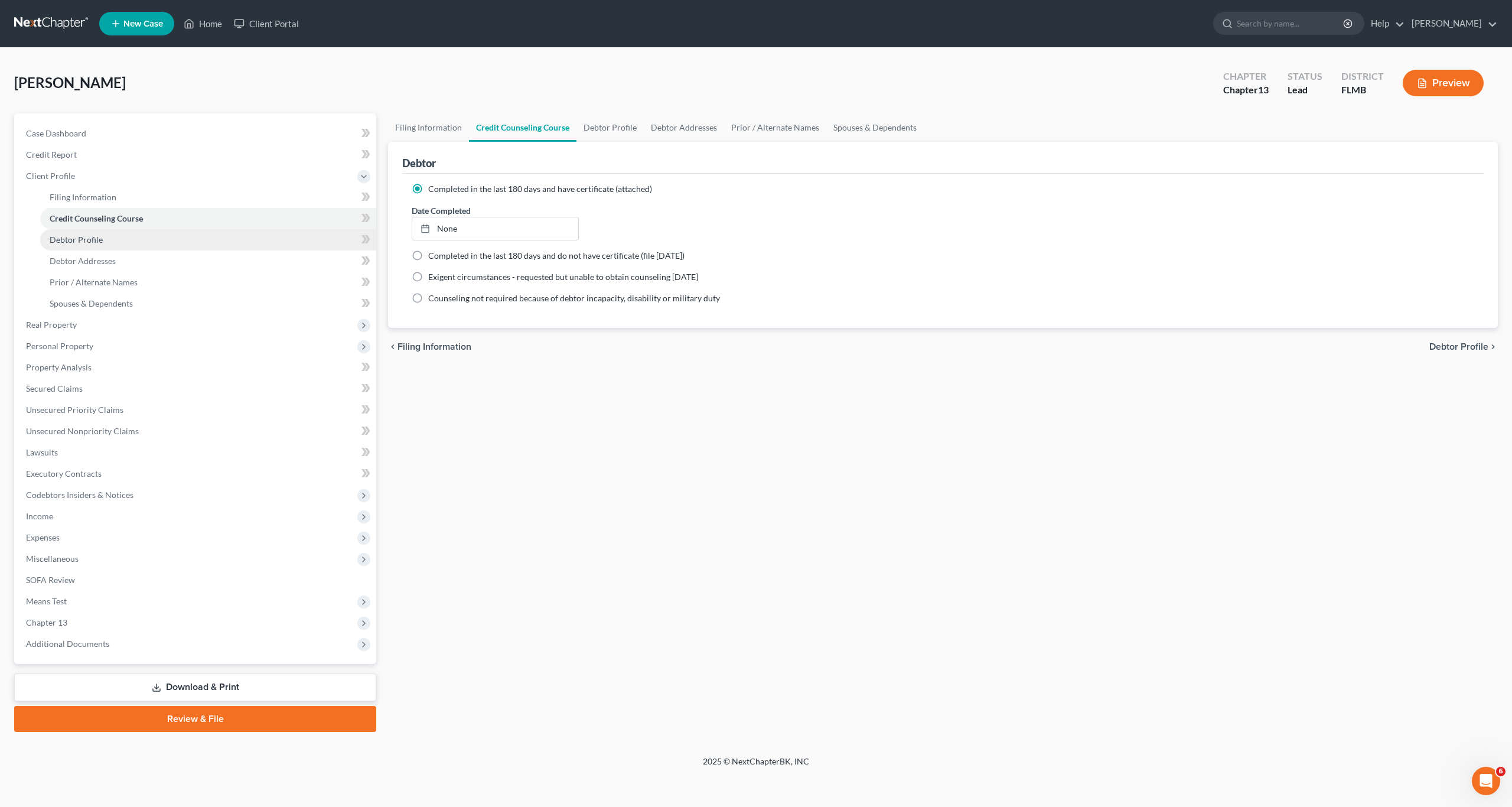
click at [91, 244] on span "Debtor Profile" at bounding box center [76, 239] width 53 height 10
select select "0"
select select "1"
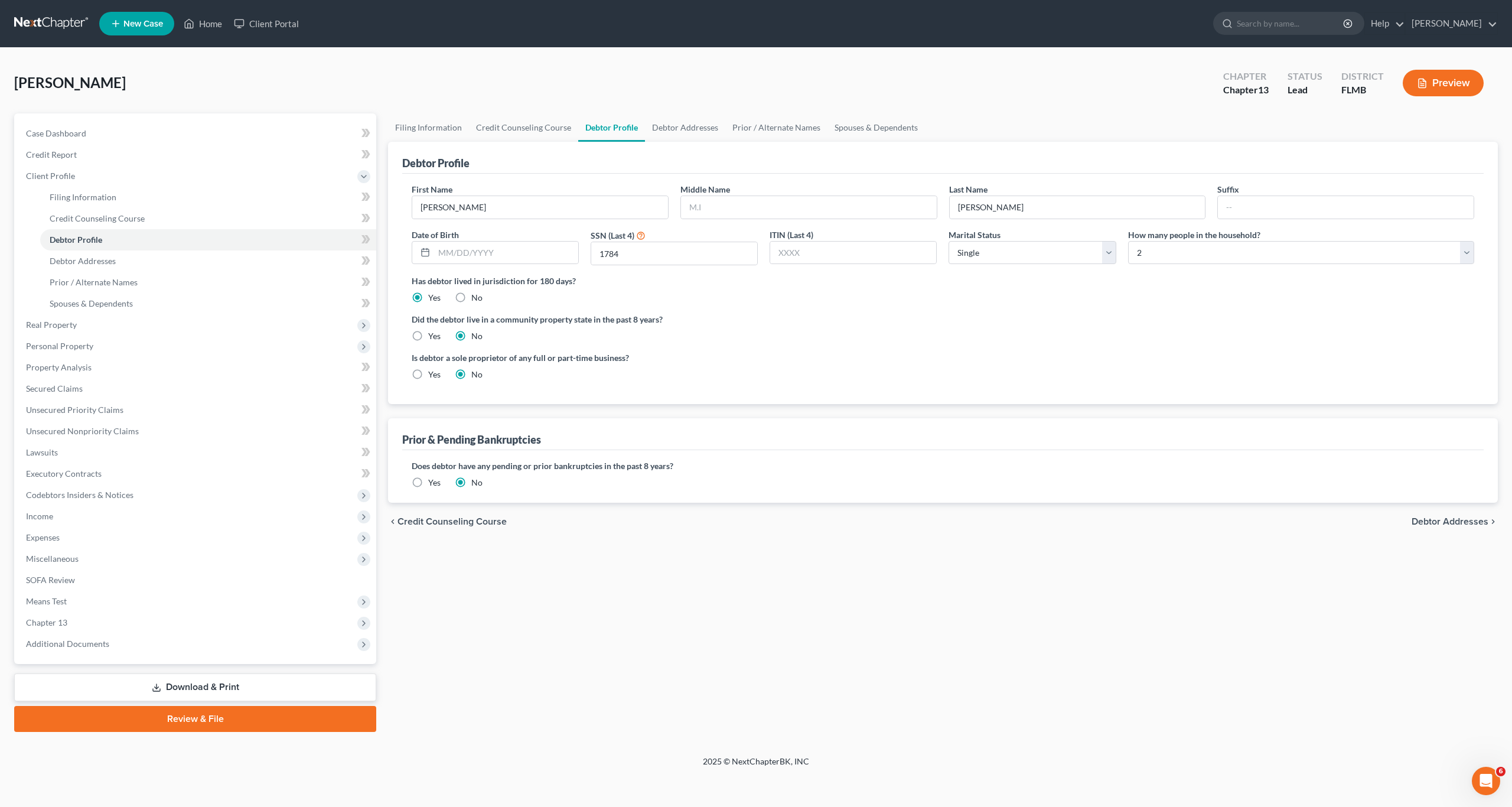
click at [784, 366] on div "Is debtor a sole proprietor of any full or part-time business? Yes No" at bounding box center [674, 366] width 538 height 29
drag, startPoint x: 412, startPoint y: 473, endPoint x: 421, endPoint y: 479, distance: 10.8
click at [419, 478] on div "Does debtor have any pending or prior bankruptcies in the past 8 years? Are any…" at bounding box center [943, 474] width 1062 height 29
click at [428, 479] on label "Yes" at bounding box center [434, 483] width 12 height 12
click at [433, 479] on input "Yes" at bounding box center [437, 481] width 8 height 8
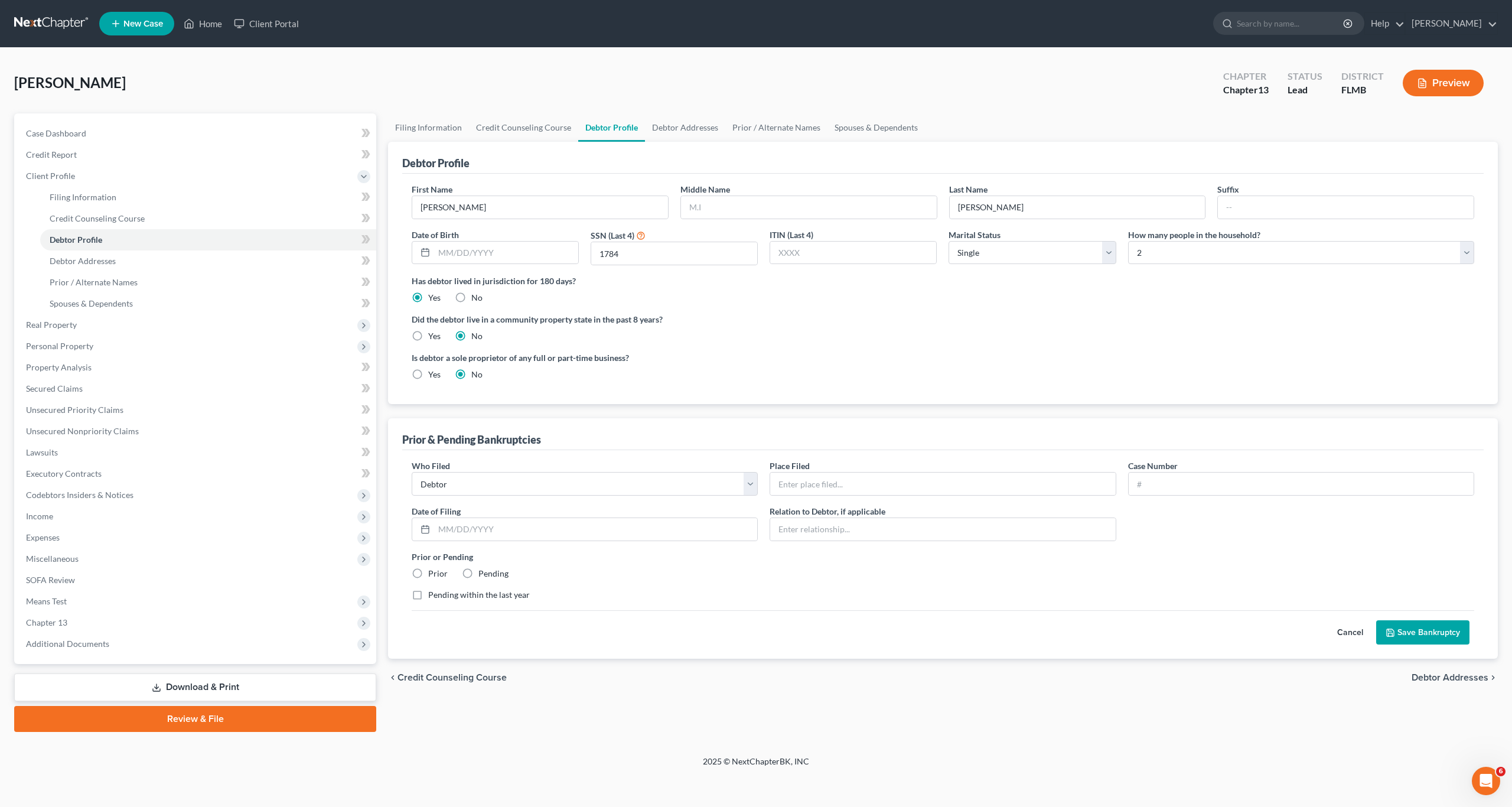
click at [527, 549] on div "Who Filed * Debtor Other Place Filed * Case Number Date of [GEOGRAPHIC_DATA] * …" at bounding box center [943, 534] width 1074 height 150
click at [526, 535] on input "text" at bounding box center [595, 529] width 323 height 22
type input "[DATE]"
type input "Debtor"
click at [821, 473] on input "text" at bounding box center [942, 484] width 345 height 22
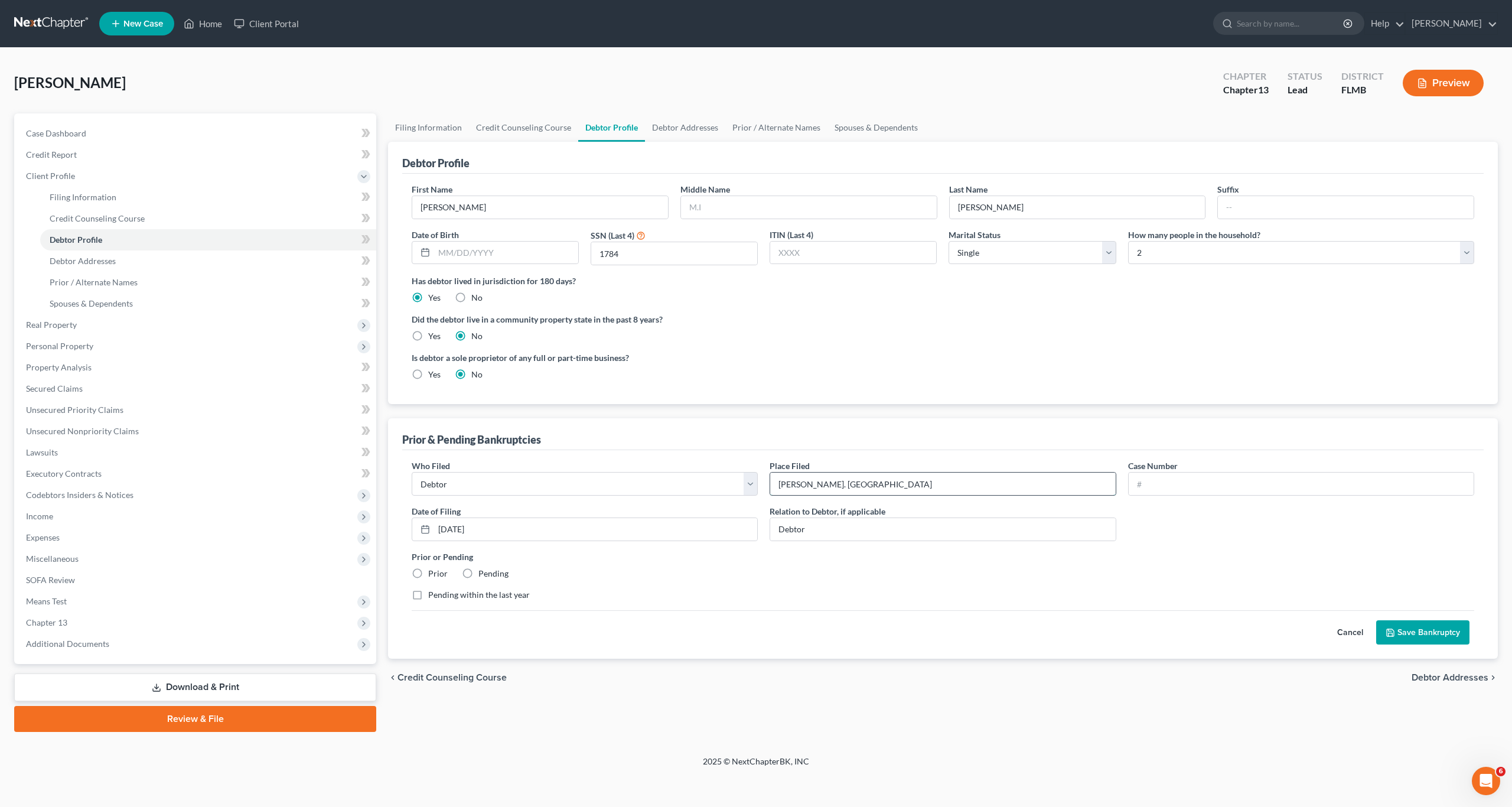
type input "[PERSON_NAME]. [GEOGRAPHIC_DATA]"
type input "2"
type input "5"
type input "%"
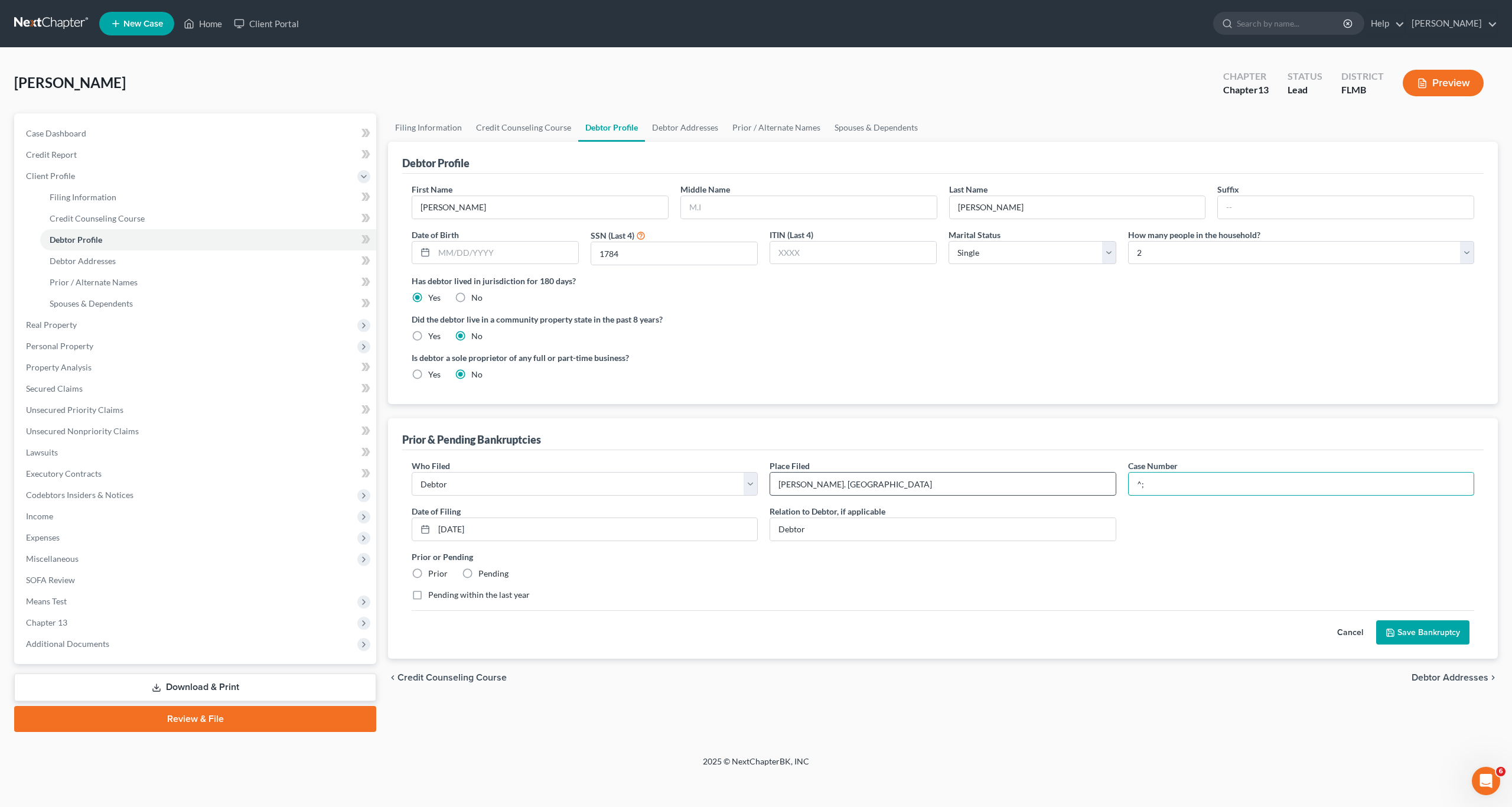
type input "^"
click at [1166, 483] on input "6:23-bk-5426" at bounding box center [1301, 484] width 345 height 22
click at [1169, 485] on input "6:23-bk-5426" at bounding box center [1301, 484] width 345 height 22
type input "6:23-bk-05426"
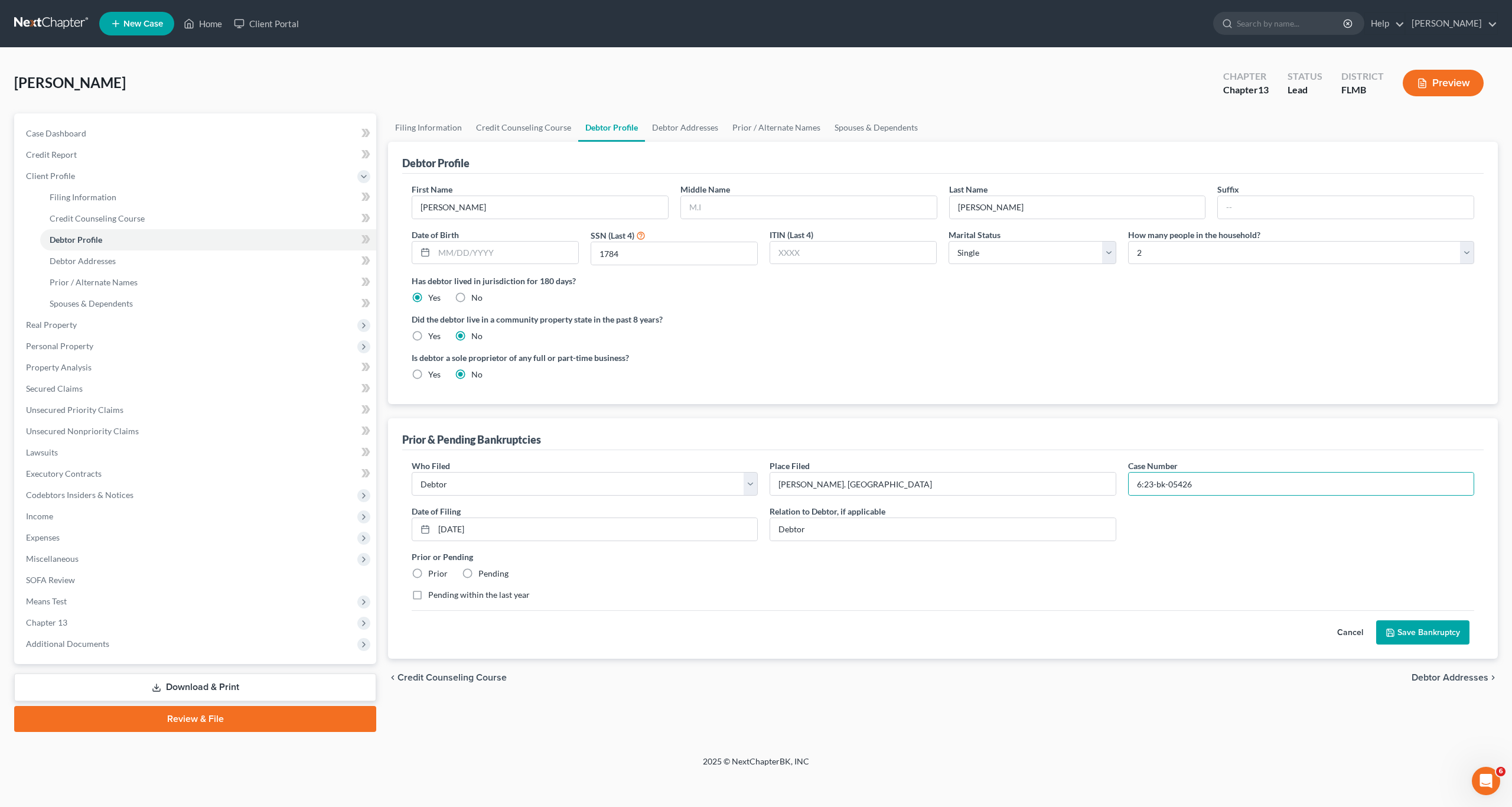
drag, startPoint x: 1249, startPoint y: 573, endPoint x: 1283, endPoint y: 587, distance: 36.8
click at [1251, 578] on div "Prior or Pending Prior Pending" at bounding box center [943, 565] width 1074 height 29
drag, startPoint x: 1417, startPoint y: 632, endPoint x: 1316, endPoint y: 612, distance: 103.0
click at [1416, 631] on button "Save Bankruptcy" at bounding box center [1423, 632] width 93 height 25
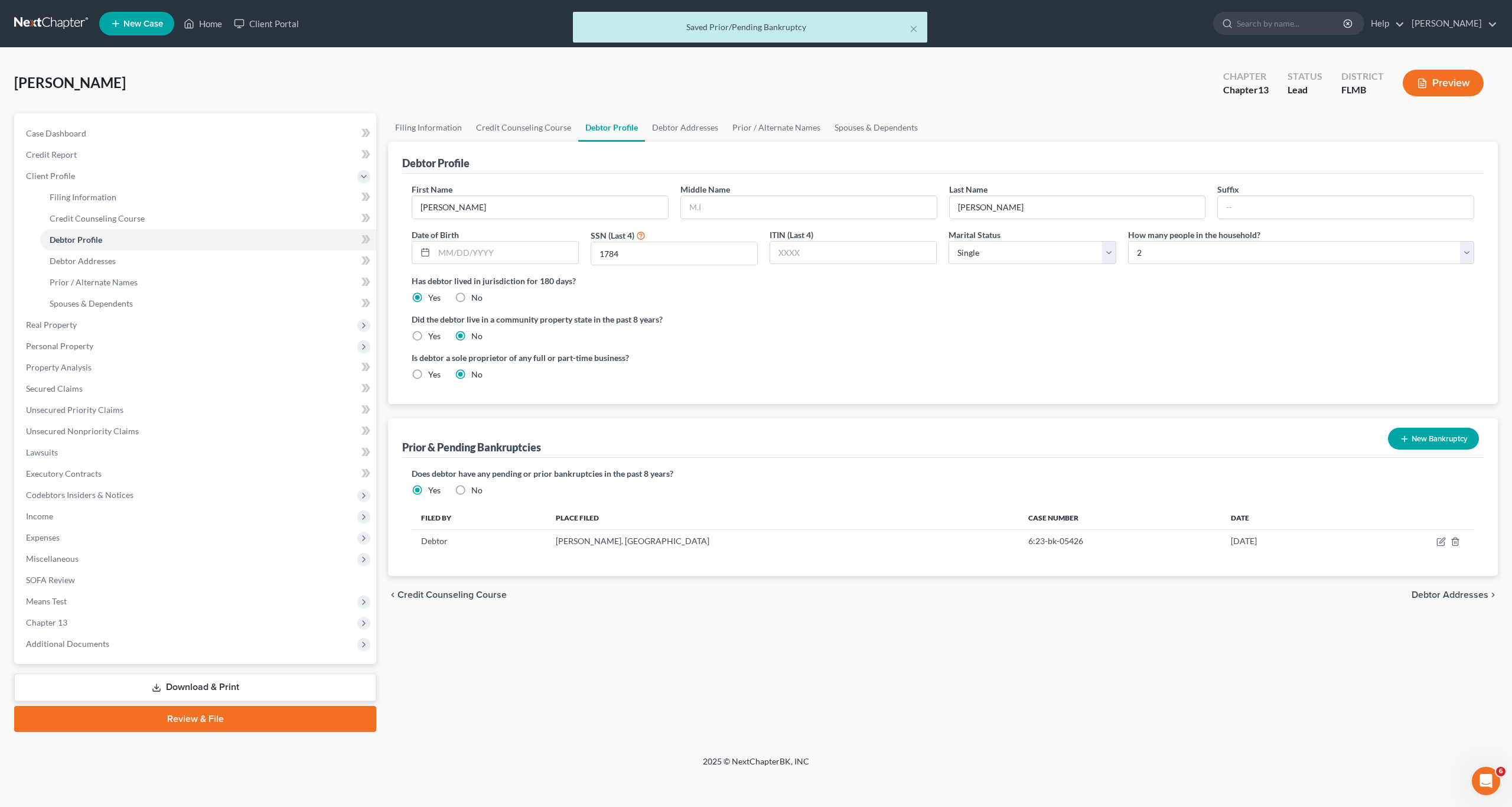
click at [1419, 438] on button "New Bankruptcy" at bounding box center [1433, 438] width 91 height 22
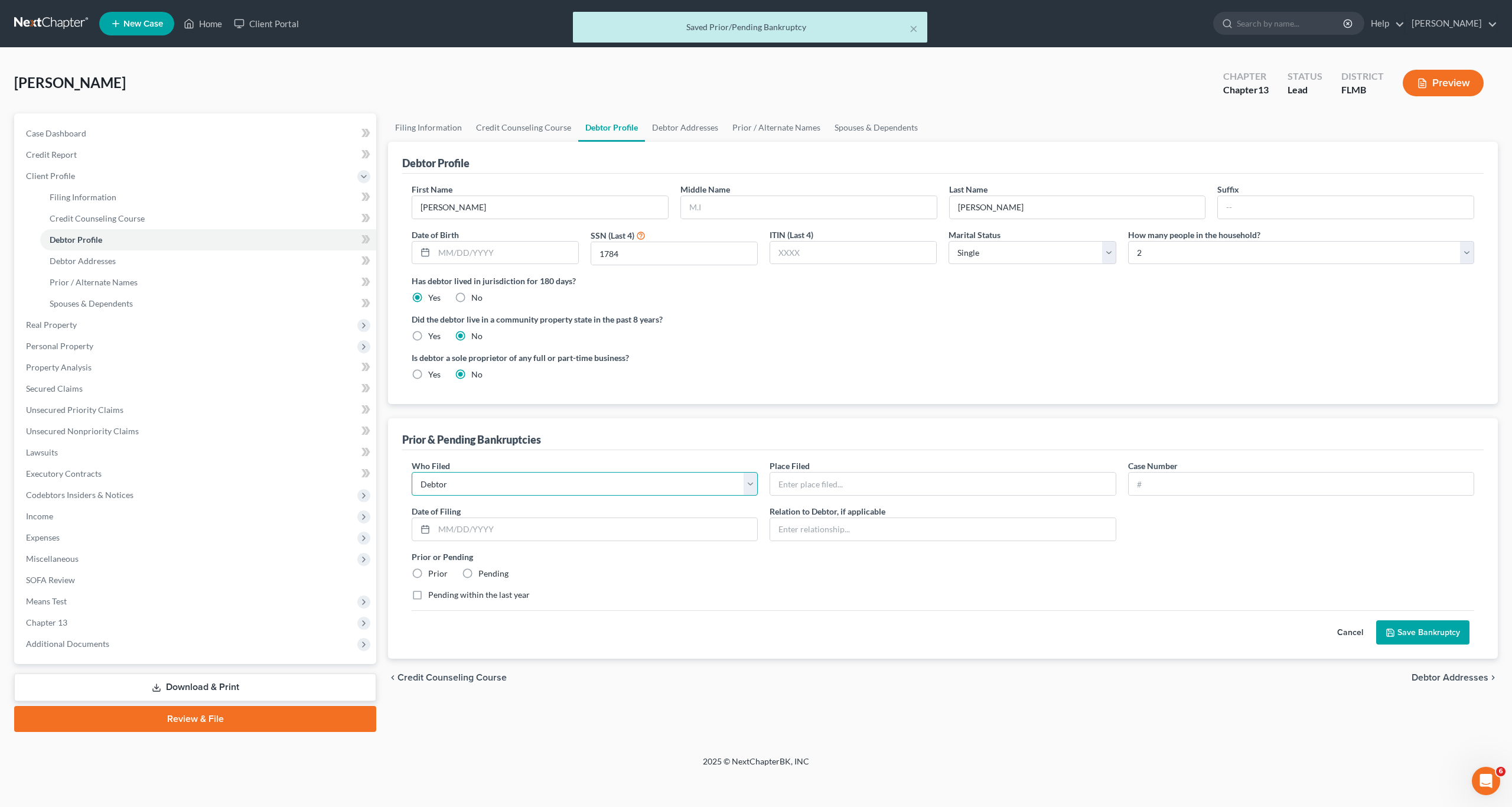
drag, startPoint x: 549, startPoint y: 487, endPoint x: 551, endPoint y: 494, distance: 7.3
click at [550, 489] on select "Debtor Other" at bounding box center [584, 484] width 346 height 24
click at [521, 534] on input "text" at bounding box center [595, 529] width 323 height 22
click at [520, 532] on input "text" at bounding box center [595, 529] width 323 height 22
type input "6"
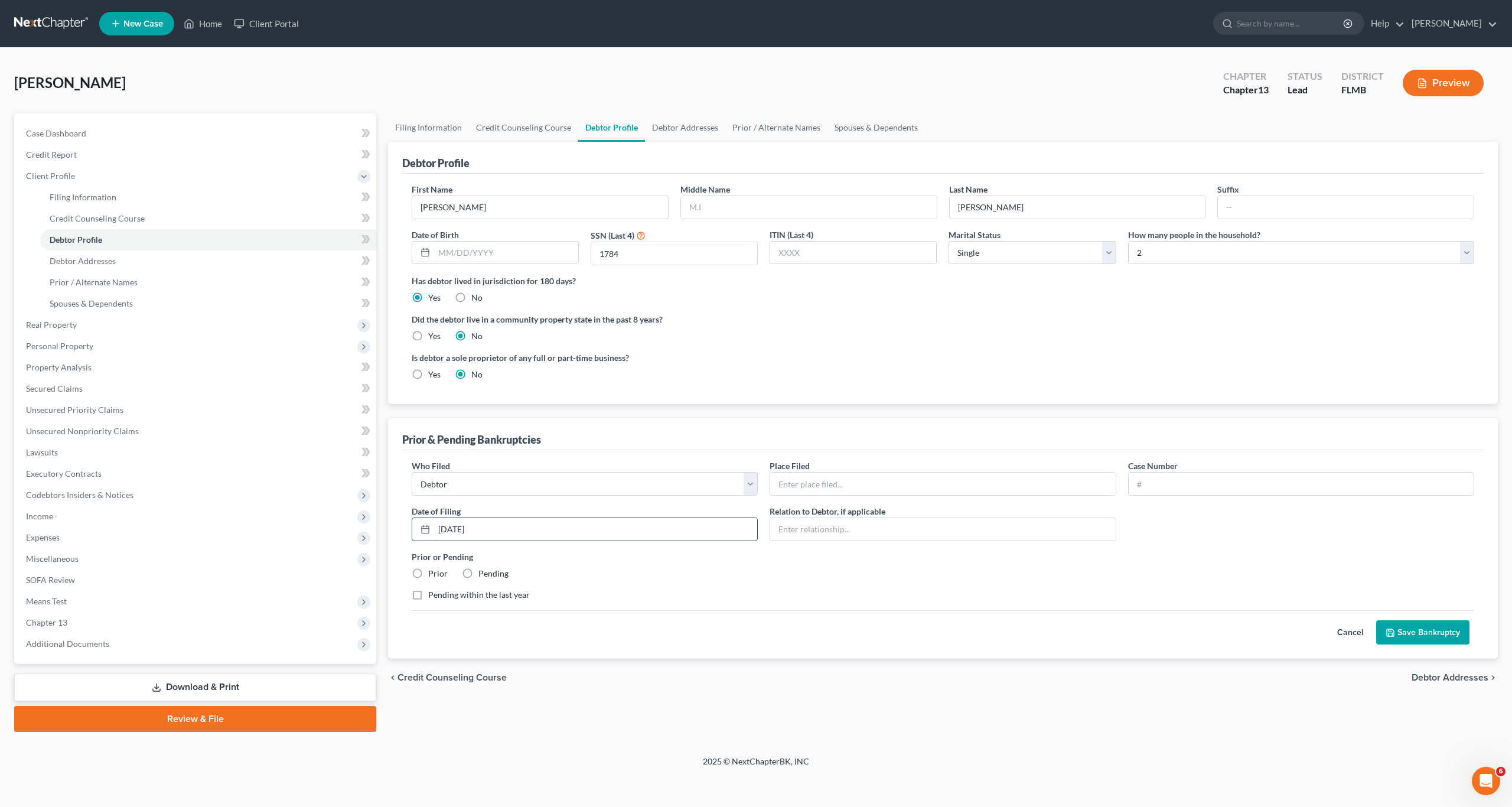
type input "[DATE]"
type input "Debtor"
click at [829, 487] on input "text" at bounding box center [942, 484] width 345 height 22
type input "M.D.Fla Orlando"
type input "6:23-bk-02323"
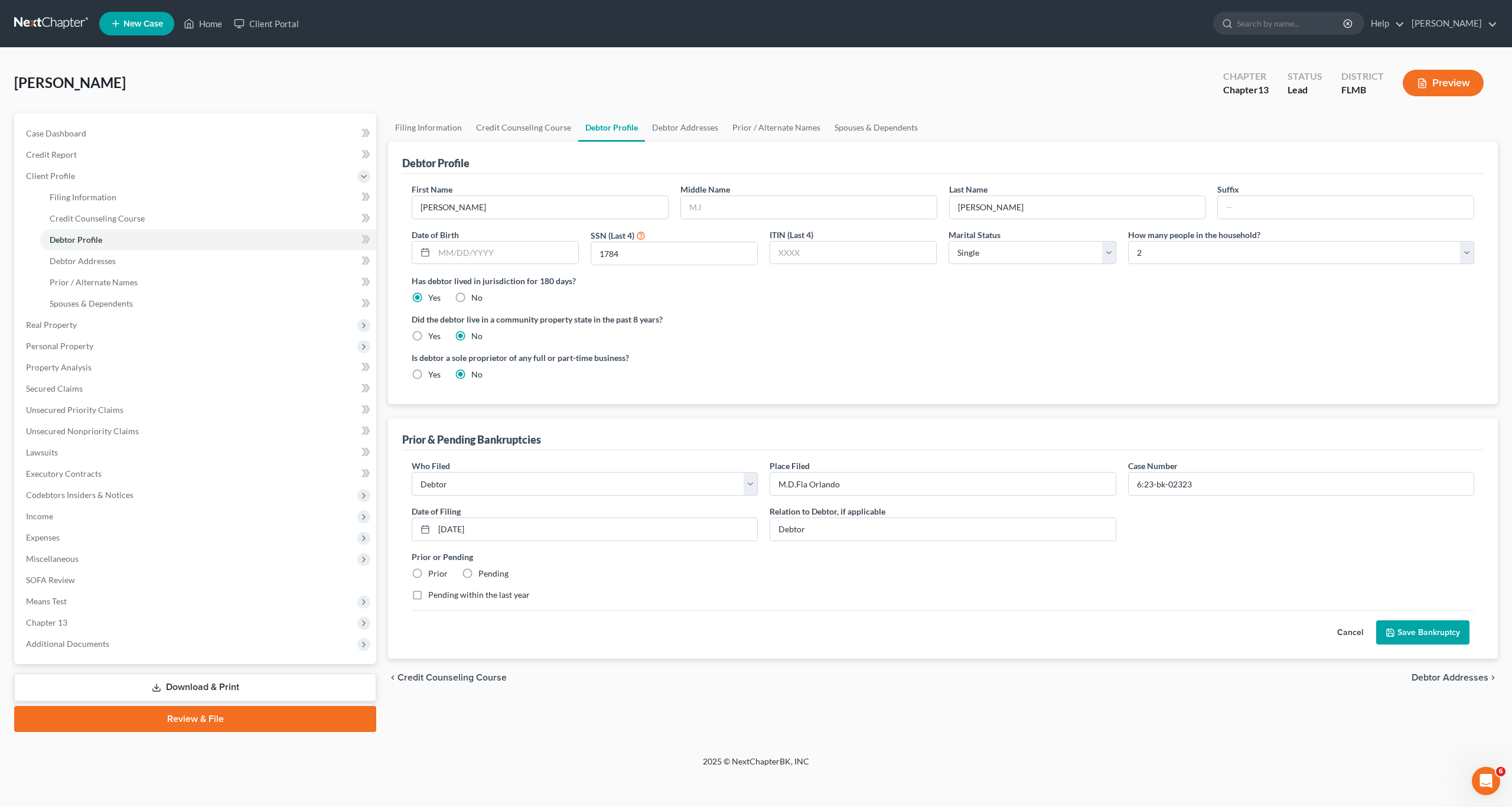
click at [1435, 633] on button "Save Bankruptcy" at bounding box center [1423, 632] width 93 height 25
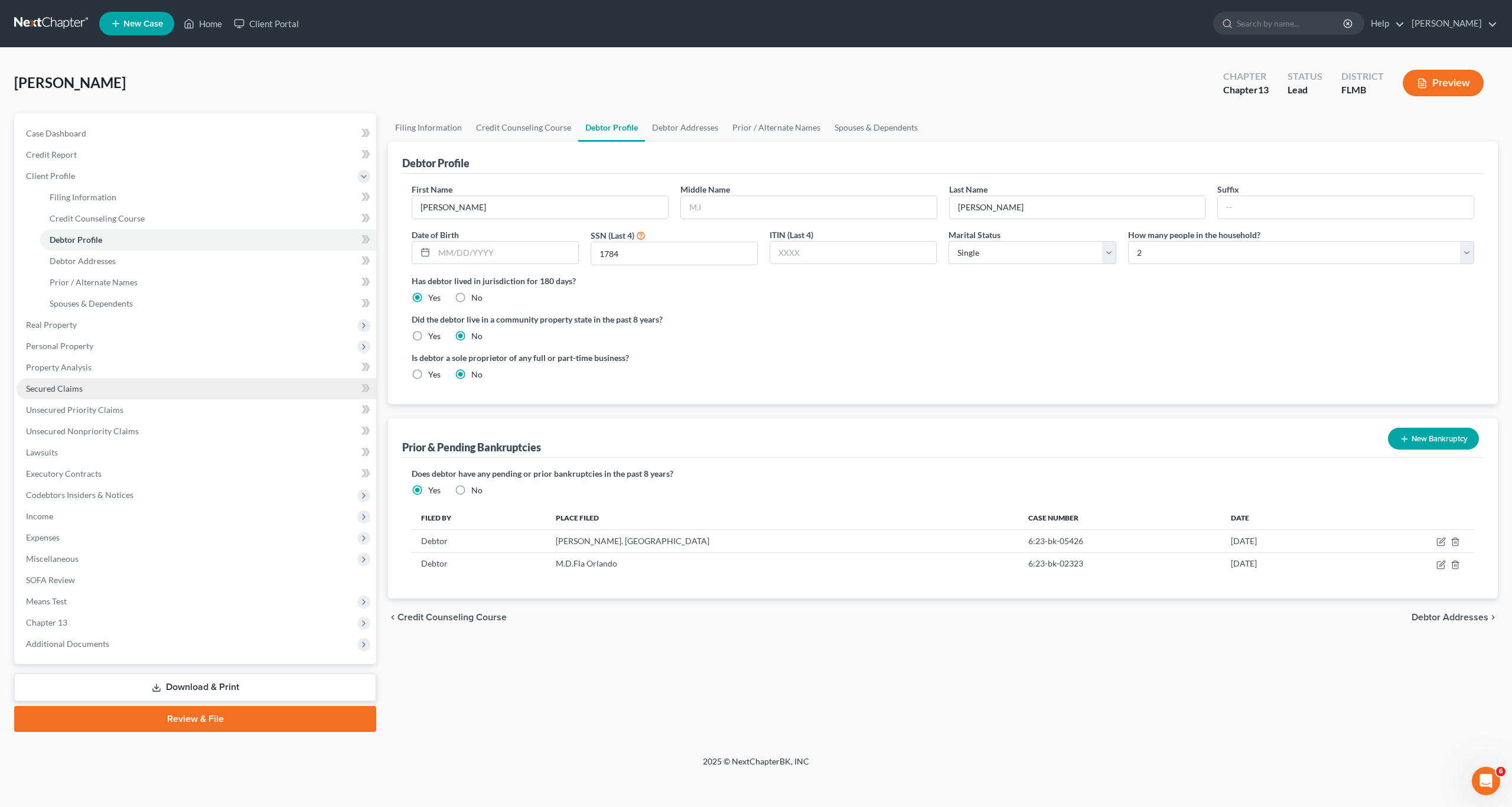
click at [62, 379] on link "Secured Claims" at bounding box center [196, 389] width 360 height 21
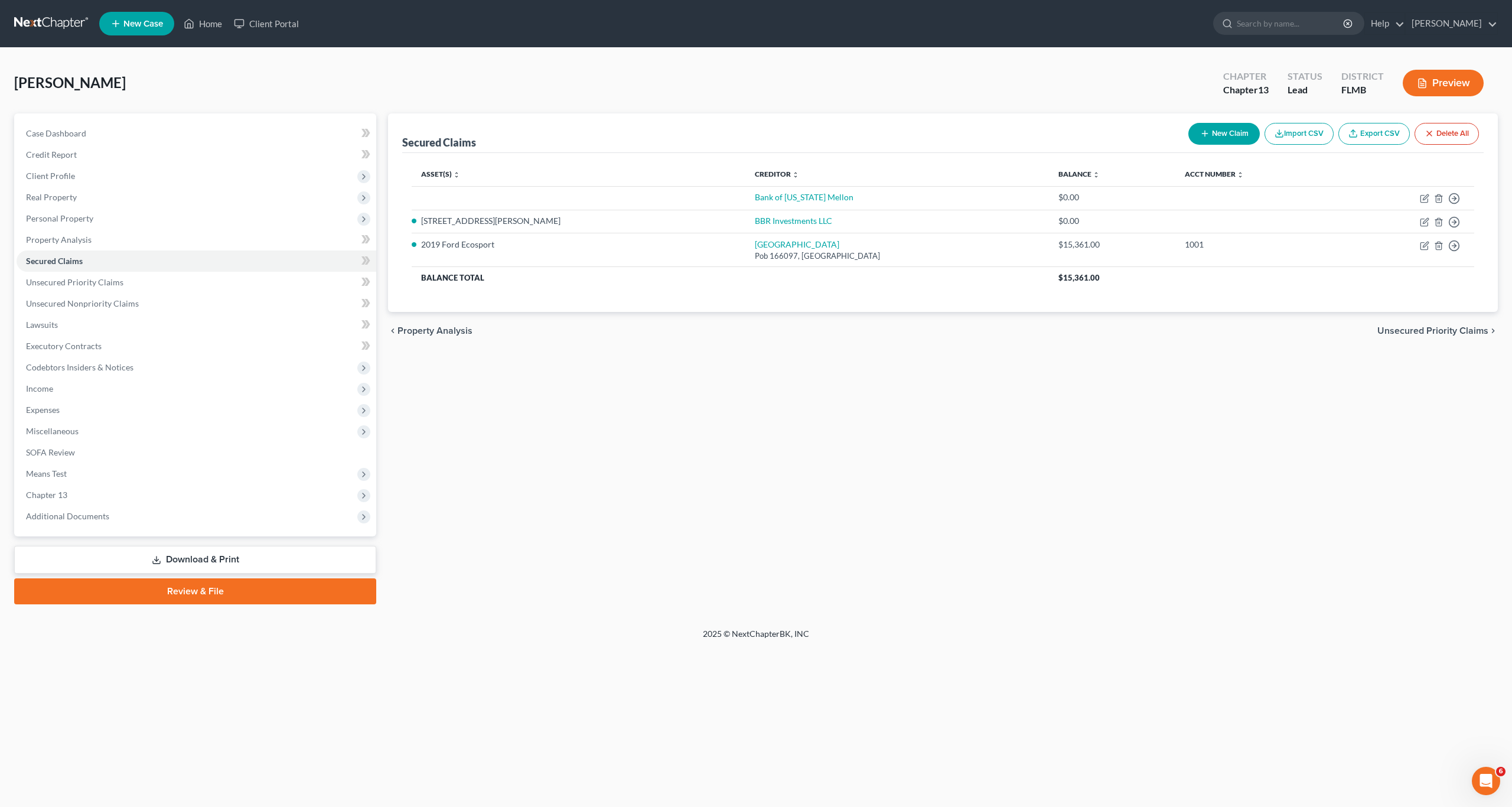
click at [1214, 131] on button "New Claim" at bounding box center [1224, 133] width 72 height 22
select select "0"
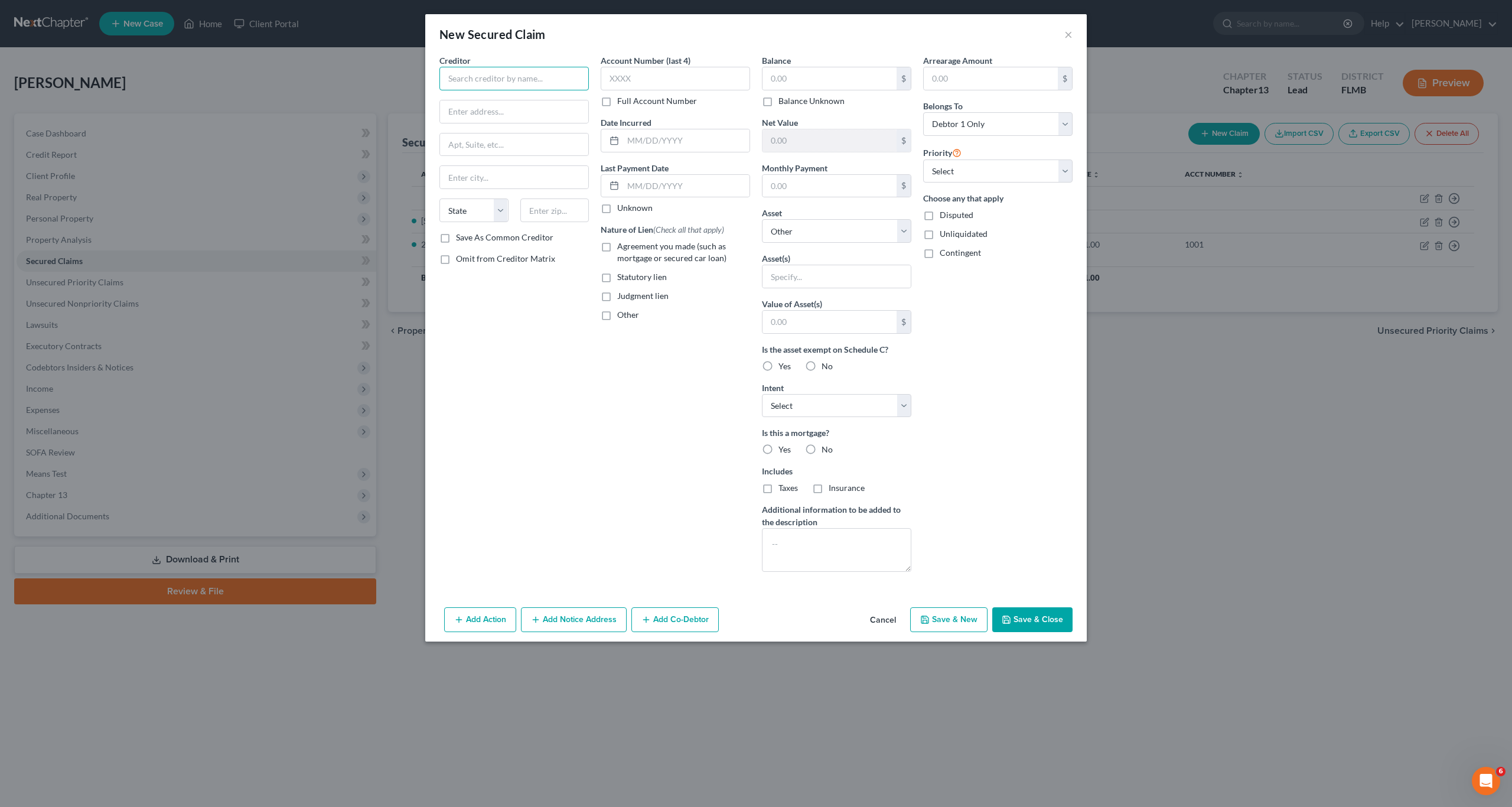
click at [499, 78] on input "text" at bounding box center [514, 79] width 150 height 24
type input "Twin [PERSON_NAME]"
type input "[STREET_ADDRESS]"
type input "32765"
type input "[GEOGRAPHIC_DATA]"
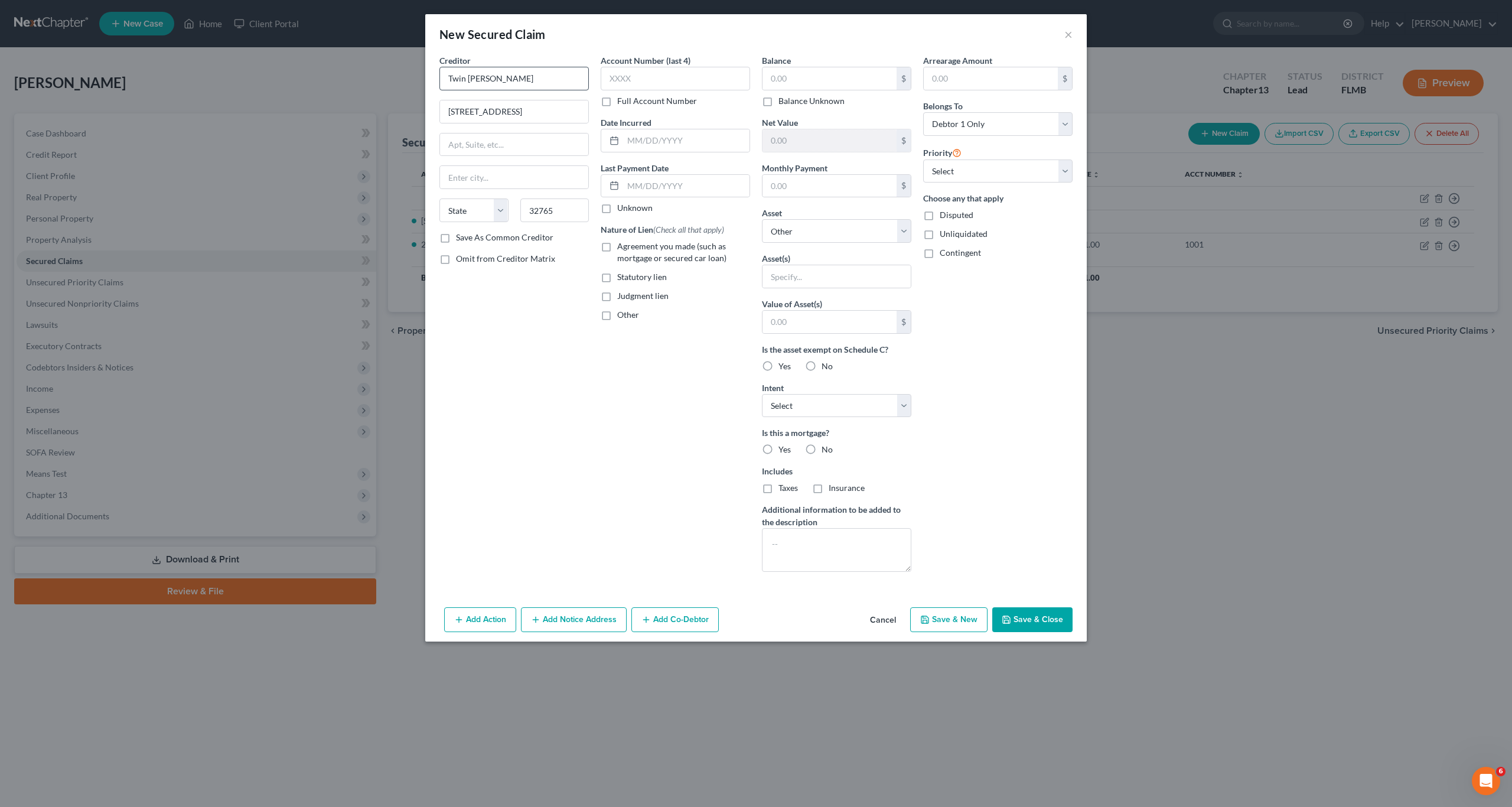
select select "9"
click at [844, 74] on input "text" at bounding box center [829, 79] width 134 height 22
drag, startPoint x: 764, startPoint y: 104, endPoint x: 802, endPoint y: 187, distance: 91.3
click at [779, 104] on label "Balance Unknown" at bounding box center [811, 101] width 66 height 12
click at [783, 103] on input "Balance Unknown" at bounding box center [787, 99] width 8 height 8
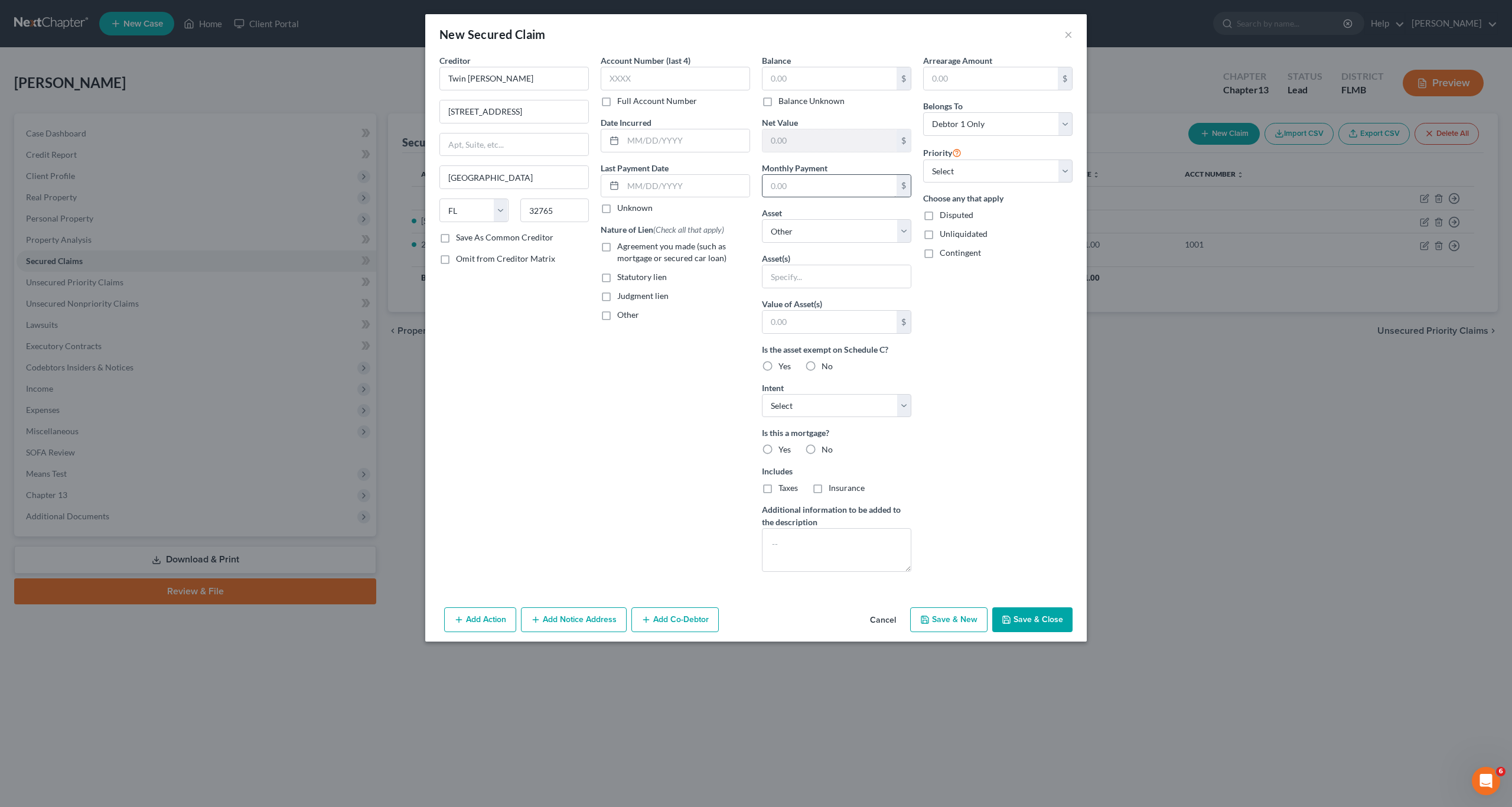
checkbox input "true"
type input "0.00"
click at [804, 236] on select "Select Other Multiple Assets 2019 Ford Ecosport - $15000.0 USAA credit union (O…" at bounding box center [836, 231] width 150 height 24
select select "4"
click at [762, 219] on select "Select Other Multiple Assets 2019 Ford Ecosport - $15000.0 USAA credit union (O…" at bounding box center [836, 231] width 150 height 24
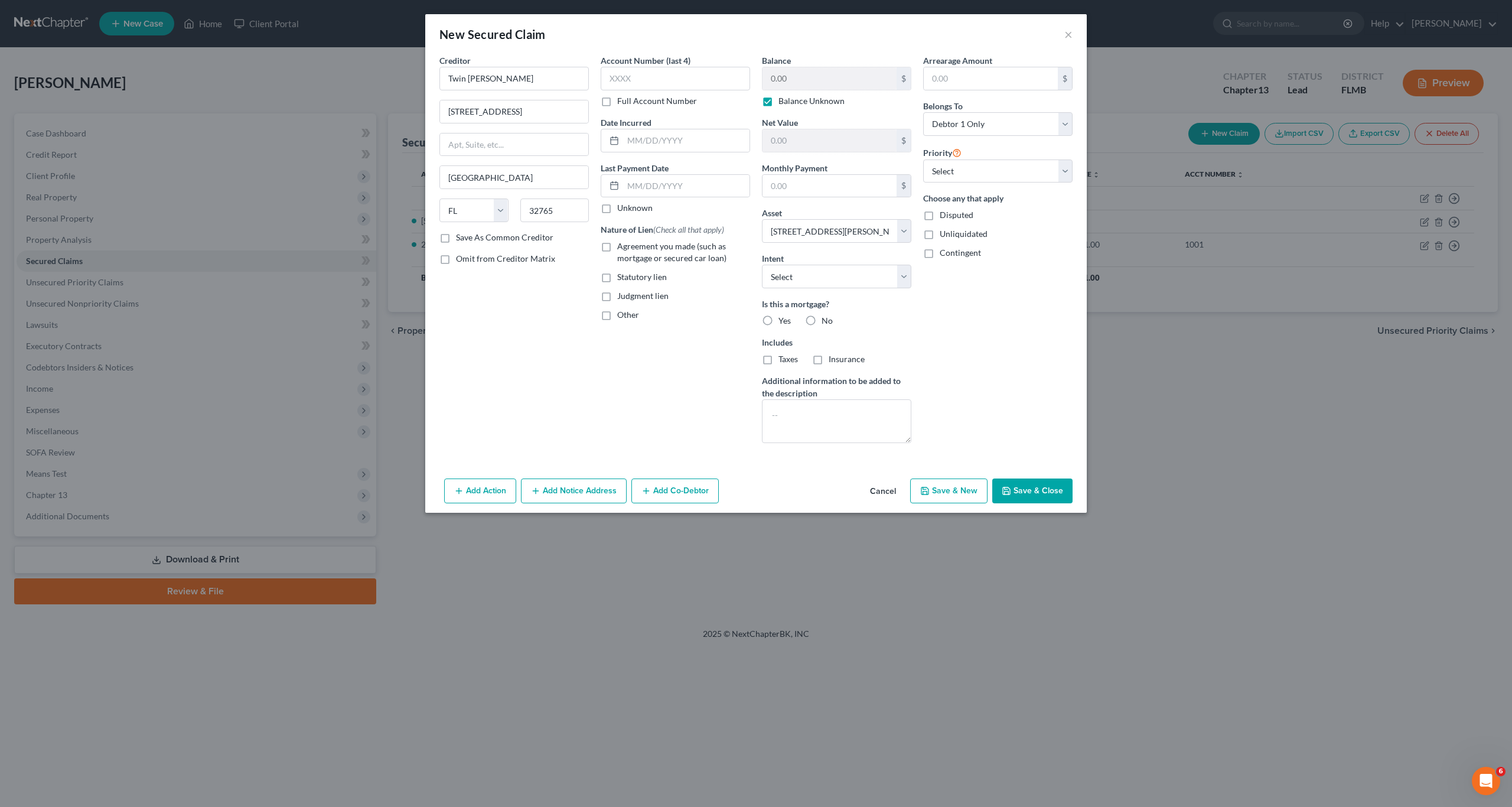
click at [1003, 432] on div "Arrearage Amount $ Belongs To * Select Debtor 1 Only Debtor 2 Only Debtor 1 And…" at bounding box center [998, 253] width 162 height 398
click at [819, 289] on div "Balance 0.00 $ Balance Unknown Balance Undetermined 0.00 $ Balance Unknown Net …" at bounding box center [836, 253] width 162 height 398
select select "2"
click at [762, 265] on select "Select Surrender Redeem Reaffirm Avoid Other" at bounding box center [836, 276] width 150 height 24
click at [821, 326] on label "No" at bounding box center [827, 320] width 11 height 12
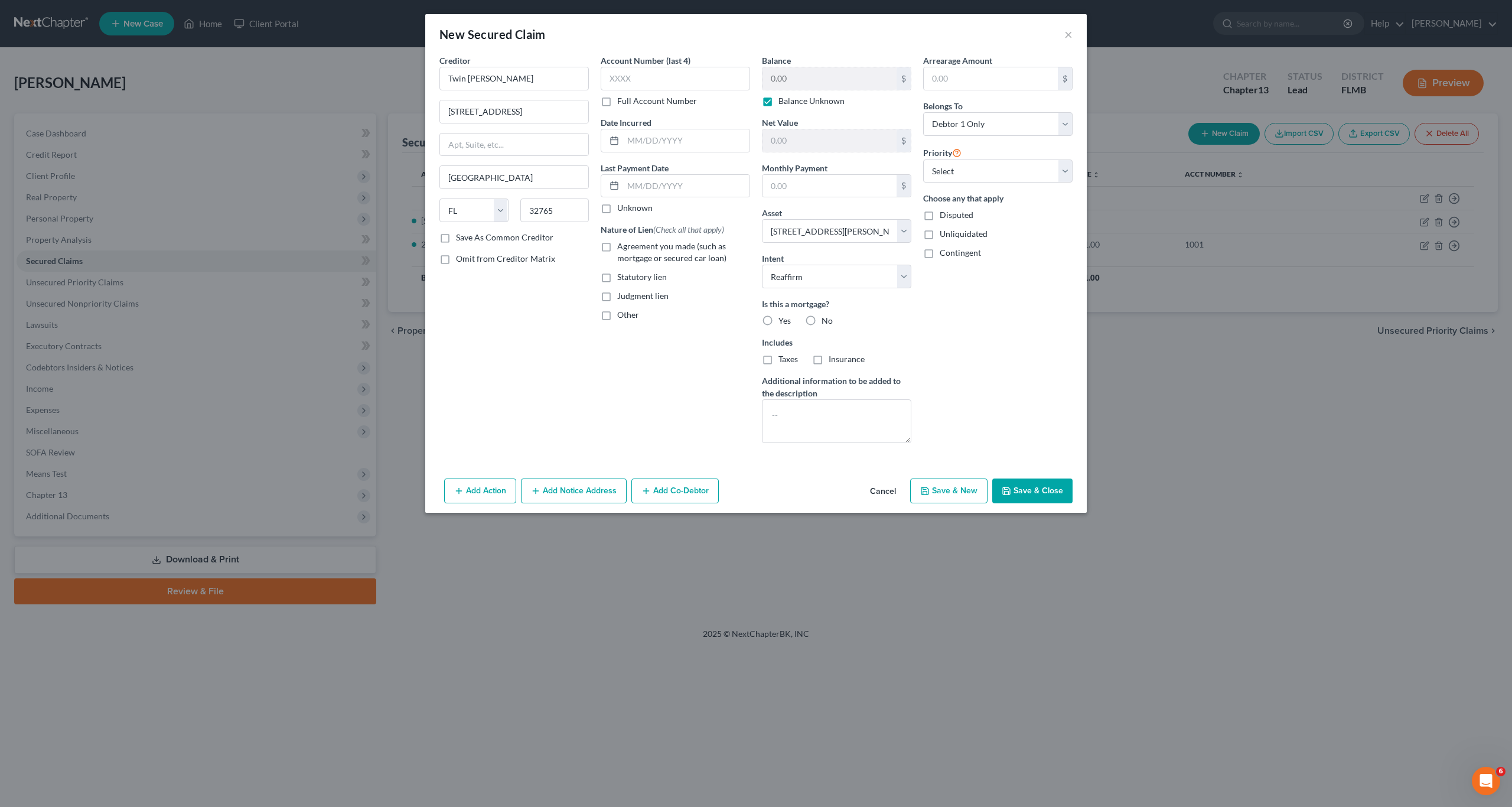
click at [826, 322] on input "No" at bounding box center [830, 318] width 8 height 8
radio input "true"
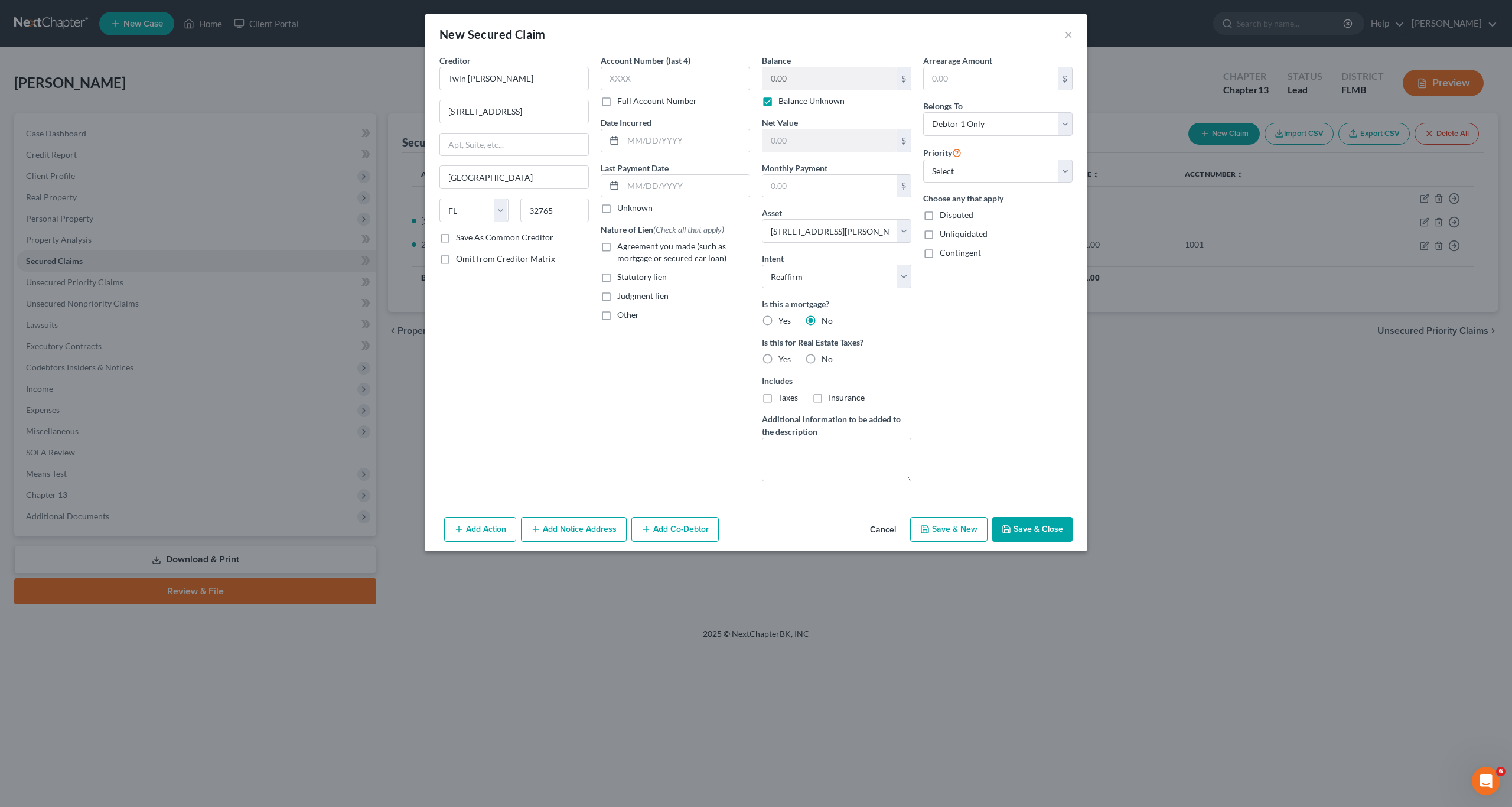
click at [617, 246] on label "Agreement you made (such as mortgage or secured car loan)" at bounding box center [683, 252] width 133 height 24
click at [622, 246] on input "Agreement you made (such as mortgage or secured car loan)" at bounding box center [626, 244] width 8 height 8
checkbox input "true"
click at [612, 405] on div "Account Number (last 4) Full Account Number Date Incurred Last Payment Date Unk…" at bounding box center [676, 273] width 162 height 437
click at [1047, 531] on button "Save & Close" at bounding box center [1032, 529] width 80 height 25
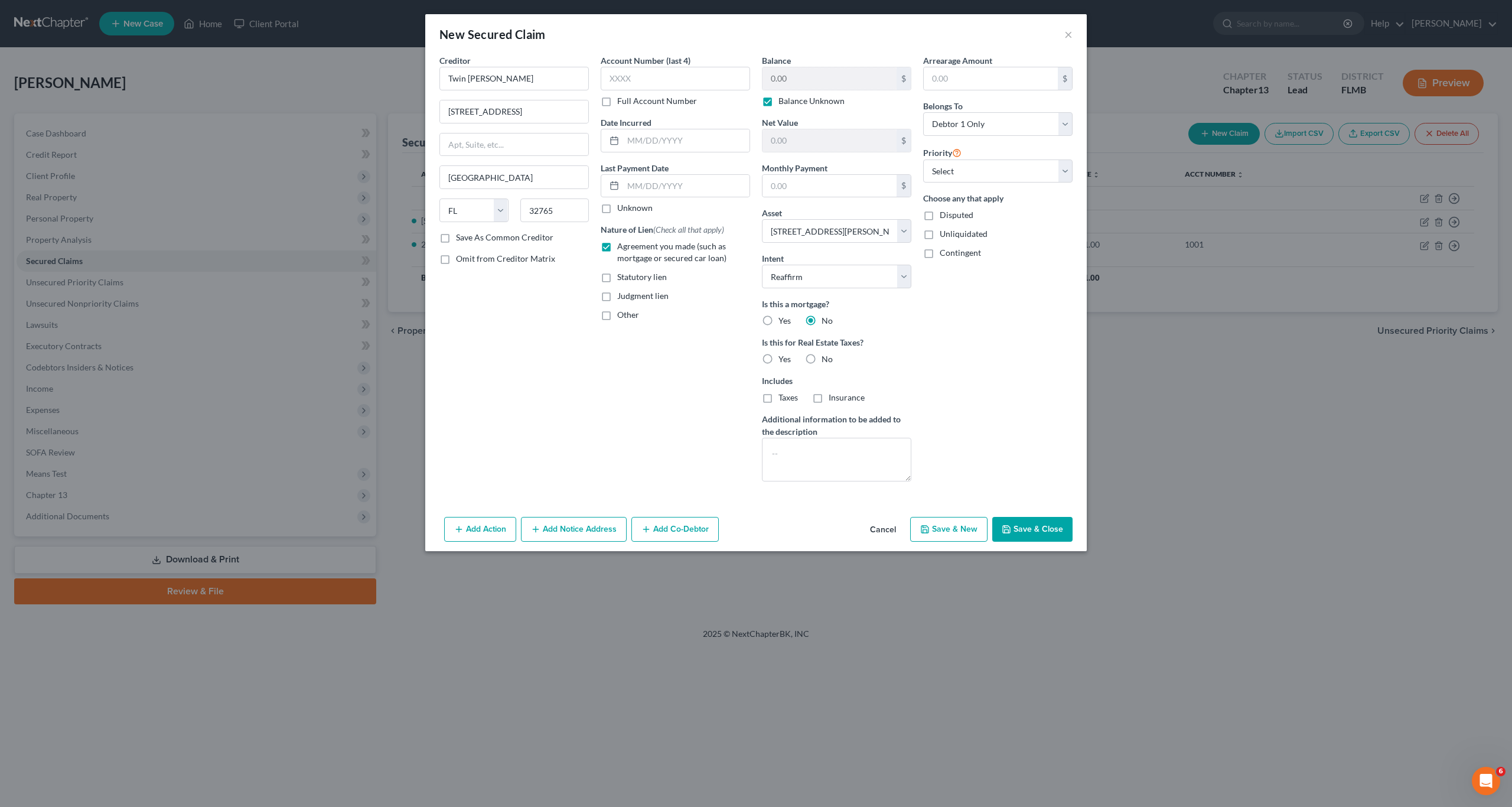
select select
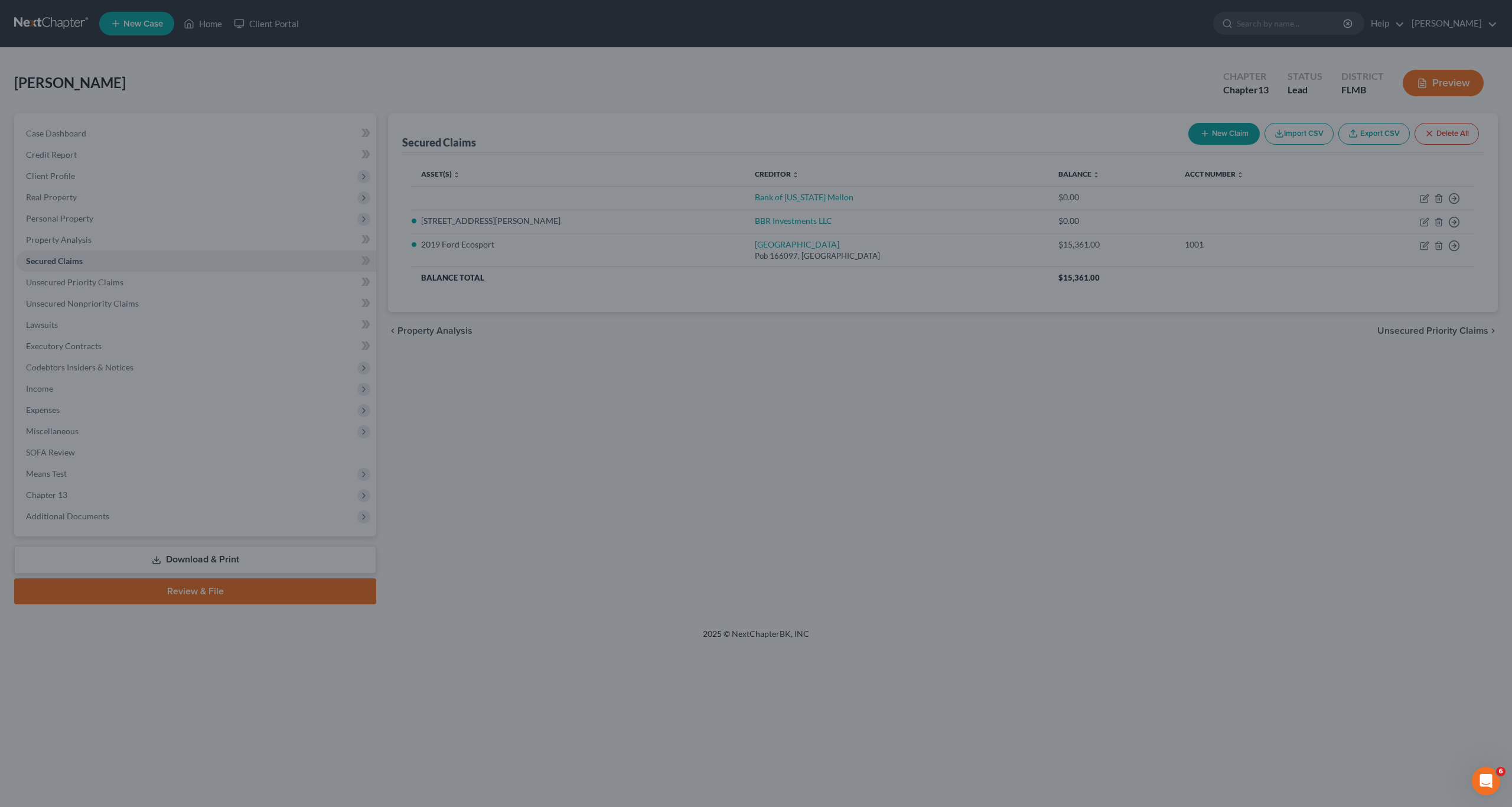
type input "0.00"
select select "4"
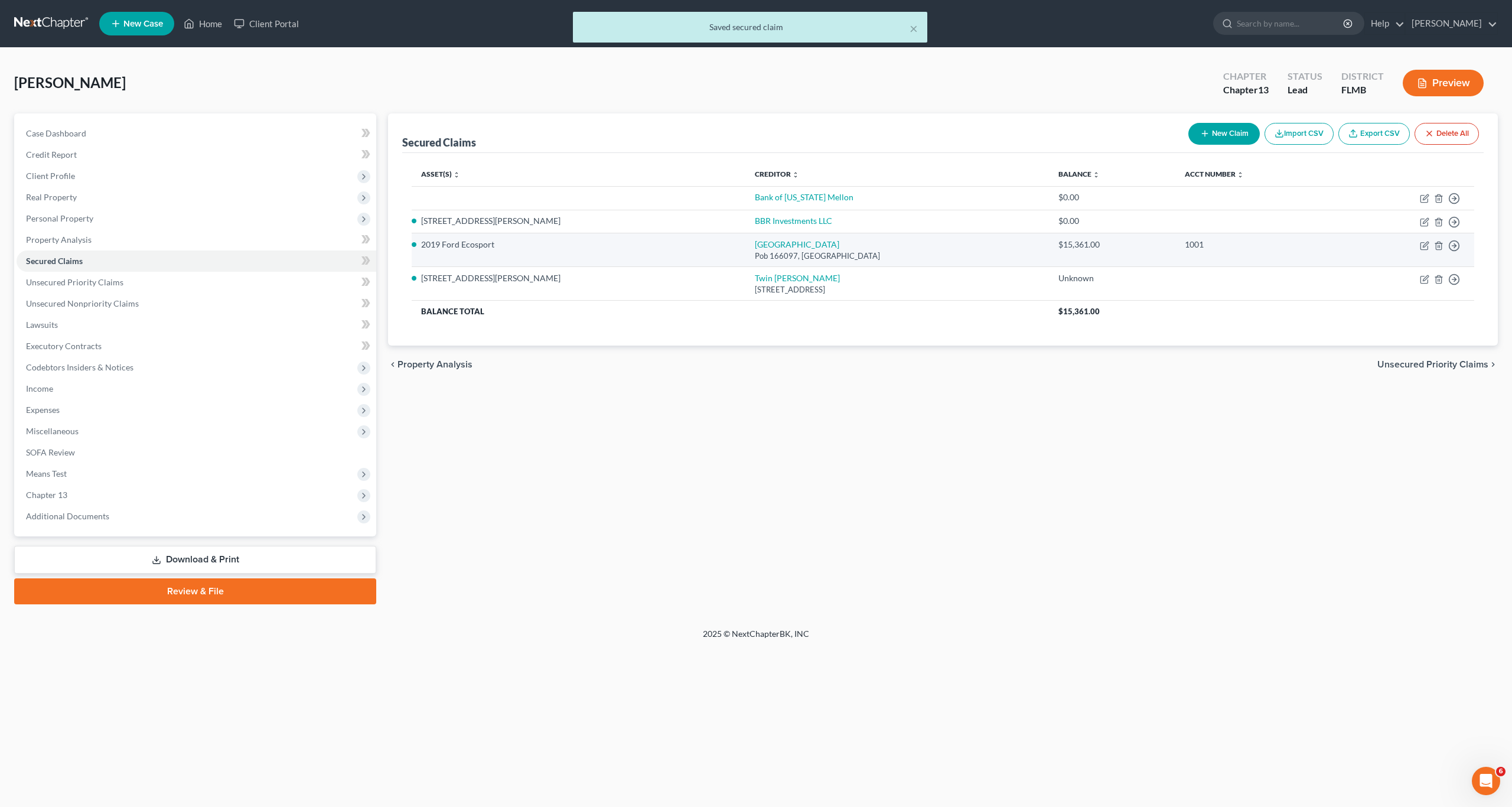
click at [755, 251] on div "Pob 166097, [GEOGRAPHIC_DATA]" at bounding box center [897, 255] width 285 height 11
click at [755, 196] on link "Bank of [US_STATE] Mellon" at bounding box center [804, 196] width 98 height 10
select select "0"
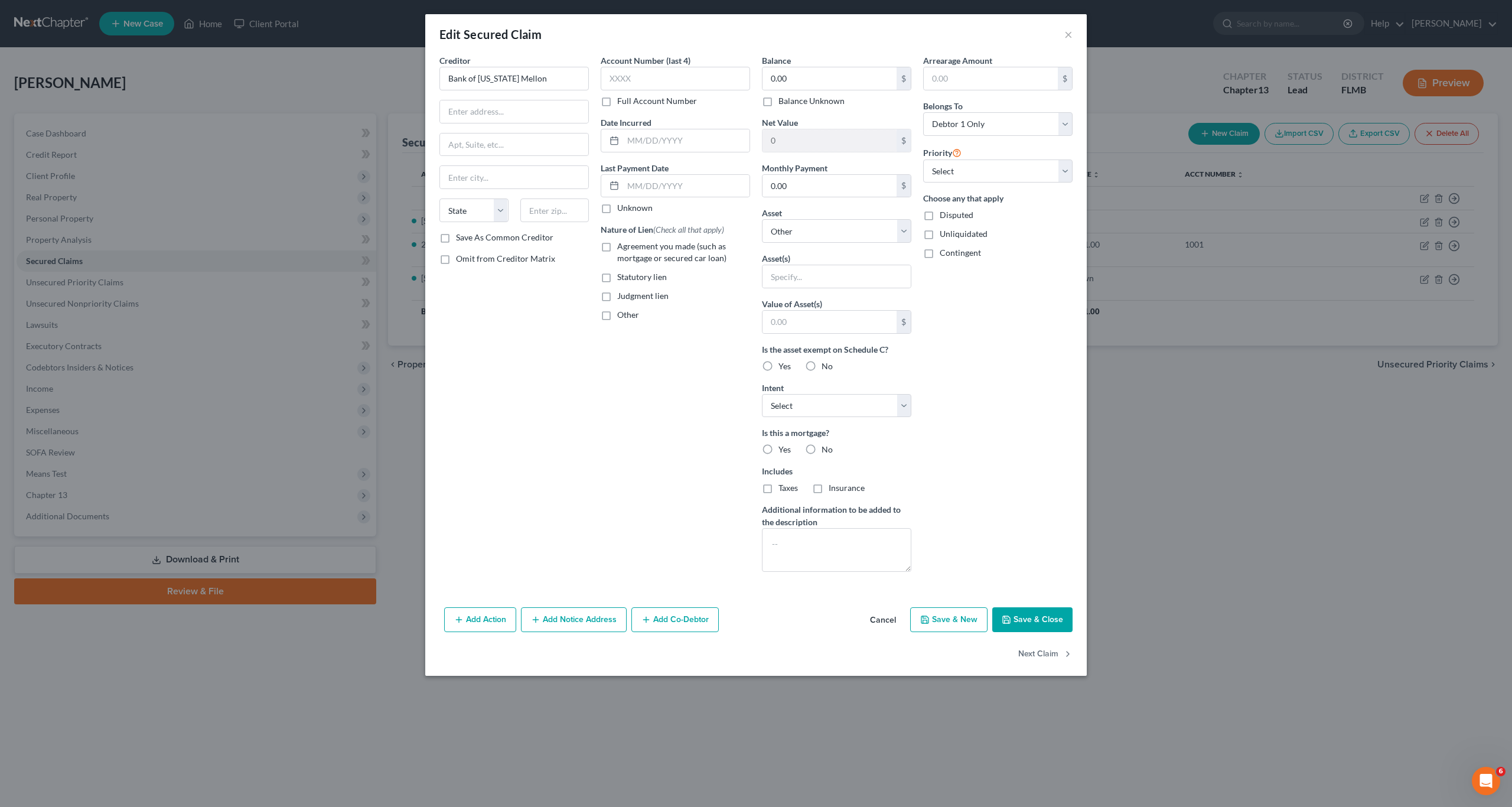
click at [884, 620] on button "Cancel" at bounding box center [883, 620] width 45 height 24
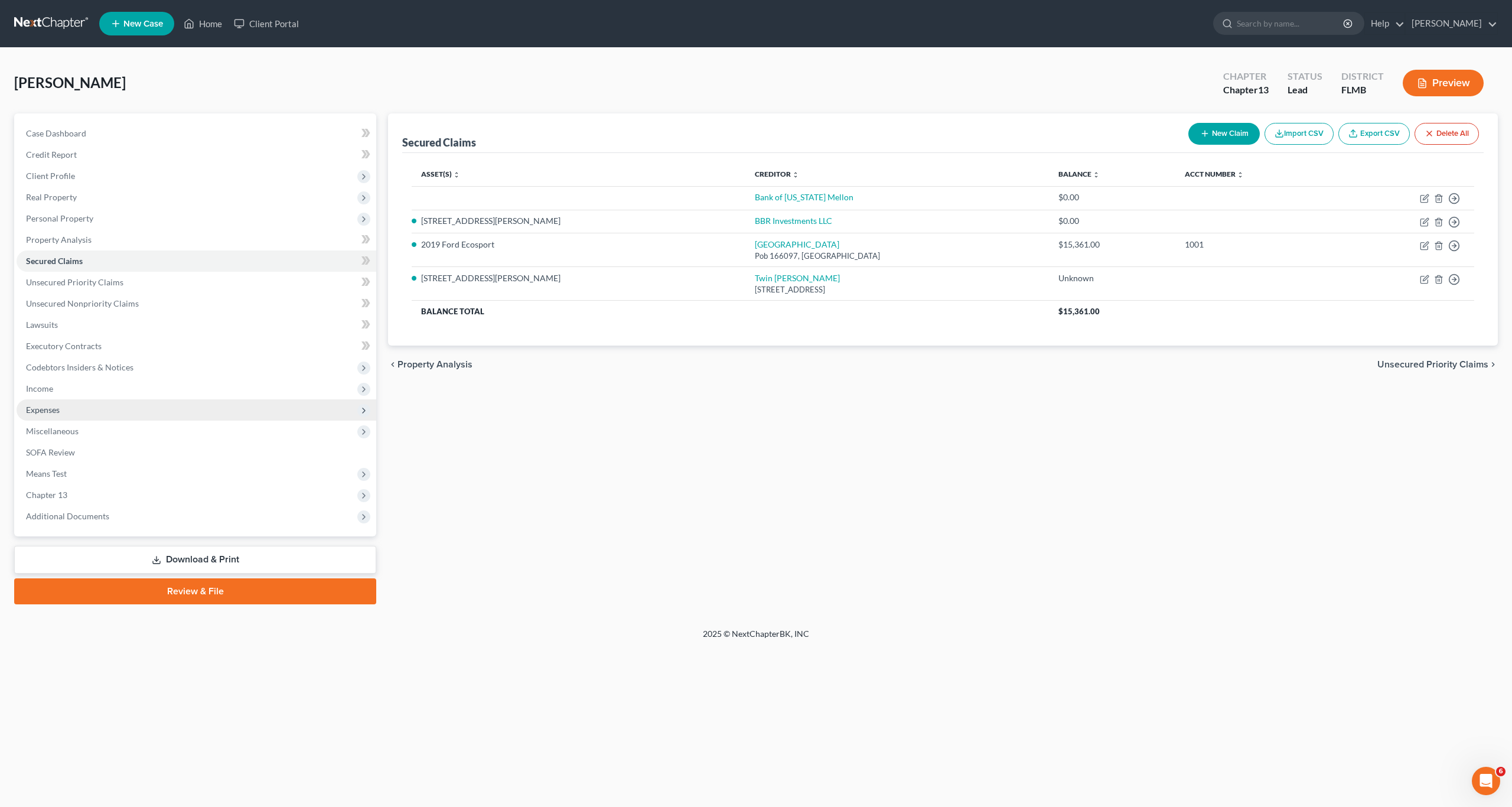
click at [53, 400] on span "Expenses" at bounding box center [196, 410] width 360 height 21
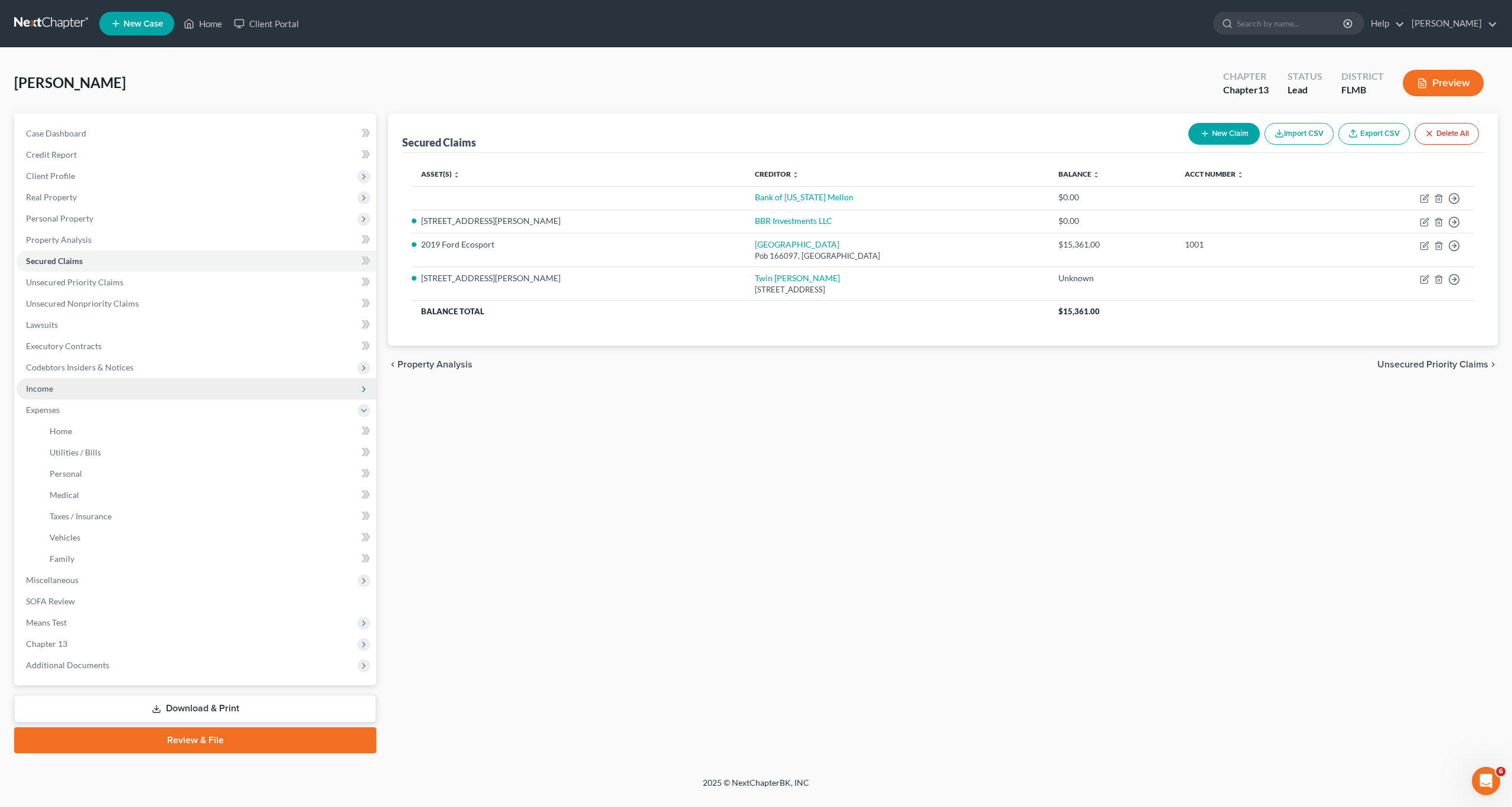
click at [51, 391] on span "Income" at bounding box center [39, 388] width 27 height 10
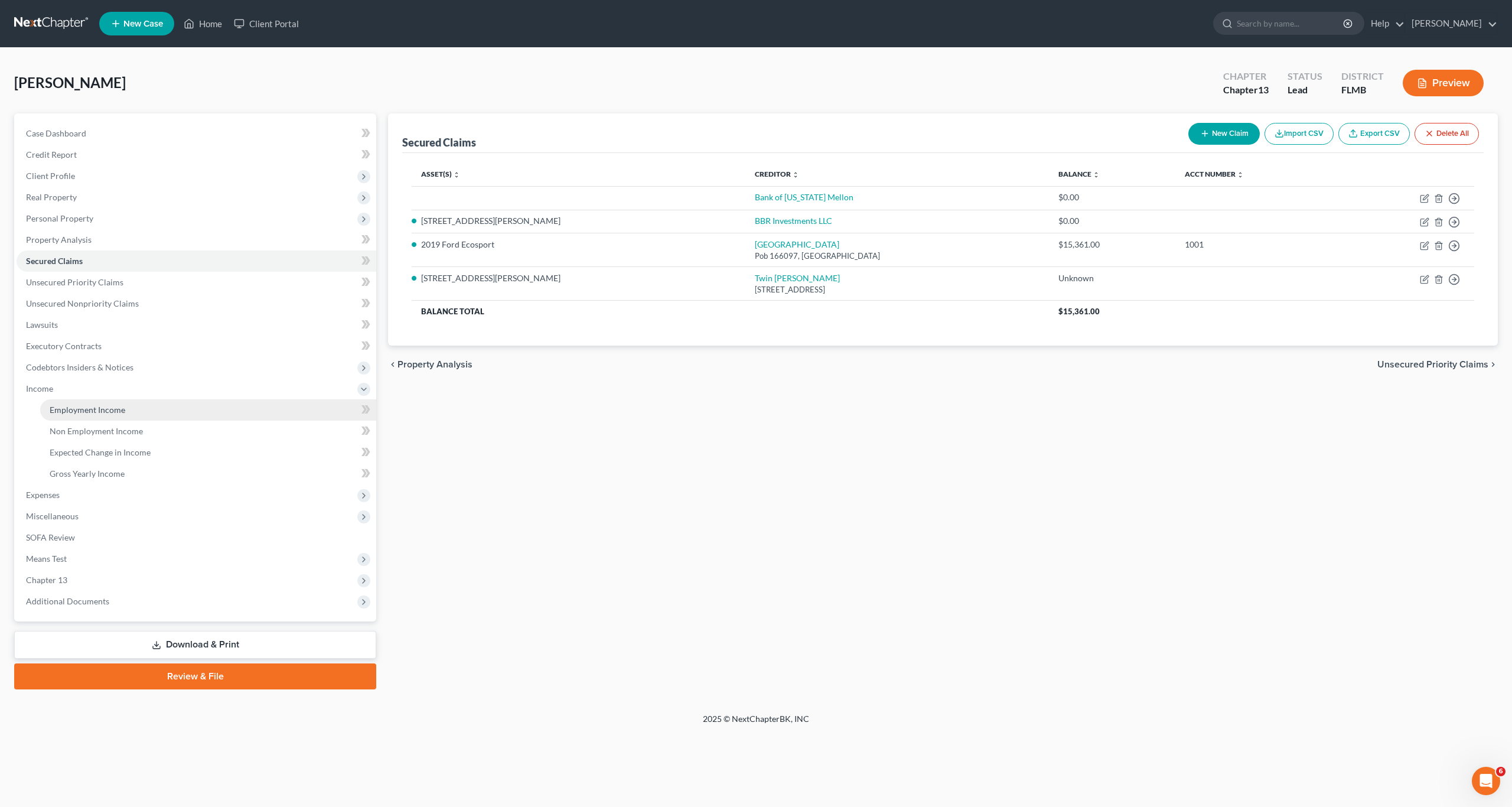
click at [98, 413] on span "Employment Income" at bounding box center [87, 409] width 76 height 10
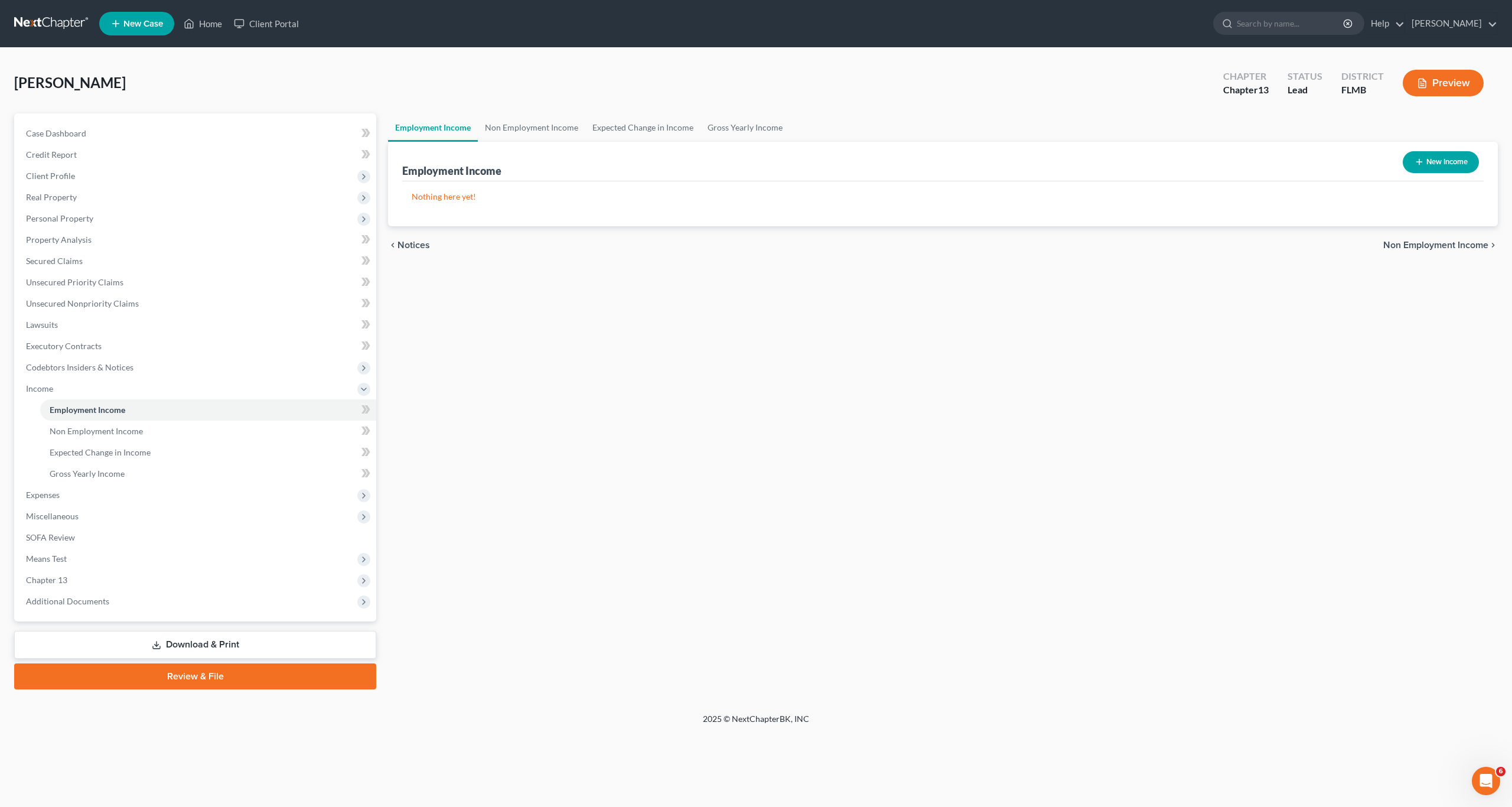
click at [1429, 163] on button "New Income" at bounding box center [1440, 162] width 76 height 22
select select "0"
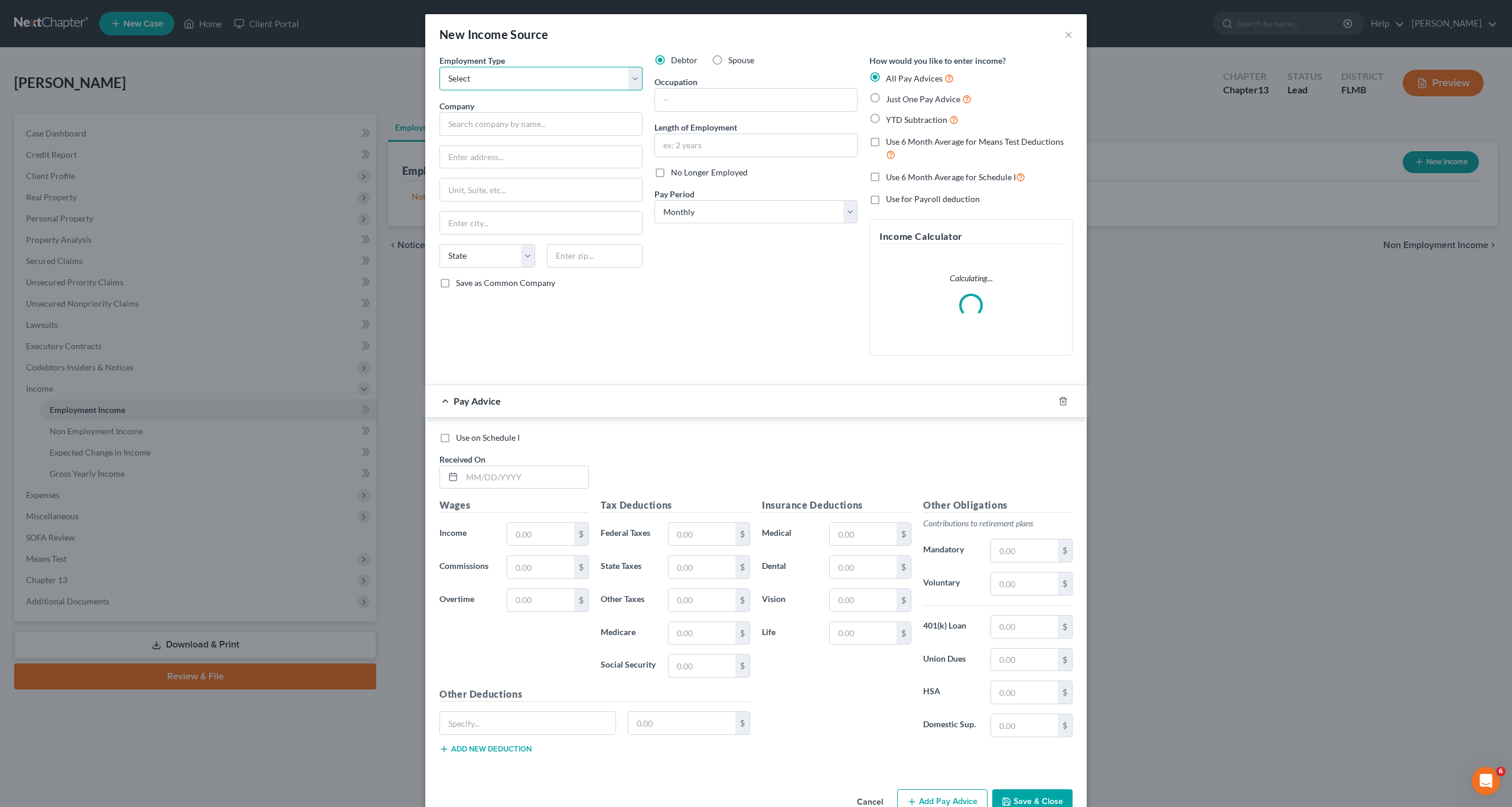
click at [515, 77] on select "Select Full or [DEMOGRAPHIC_DATA] Employment Self Employment" at bounding box center [540, 79] width 203 height 24
click at [553, 79] on select "Select Full or [DEMOGRAPHIC_DATA] Employment Self Employment" at bounding box center [540, 79] width 203 height 24
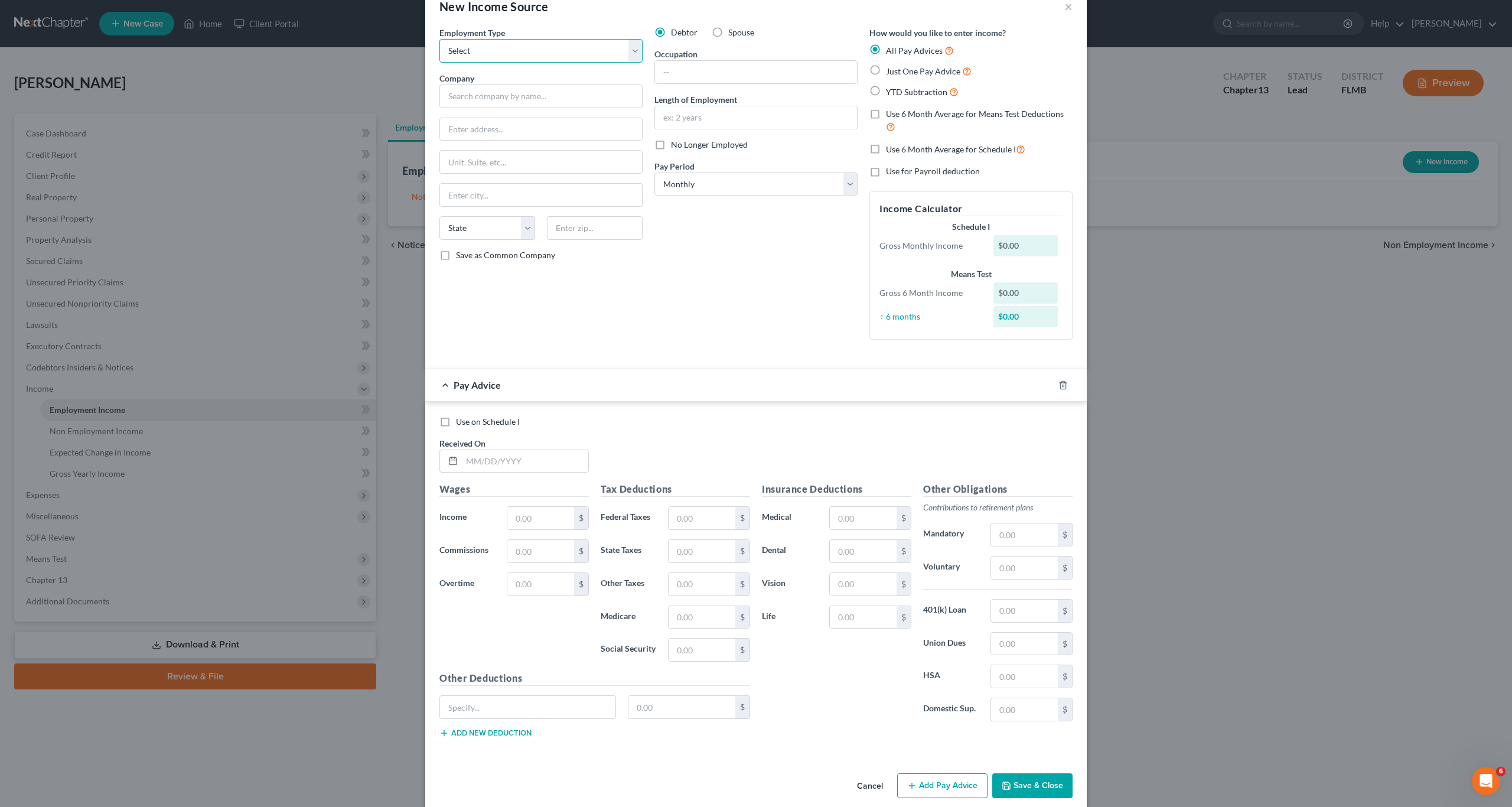
scroll to position [43, 0]
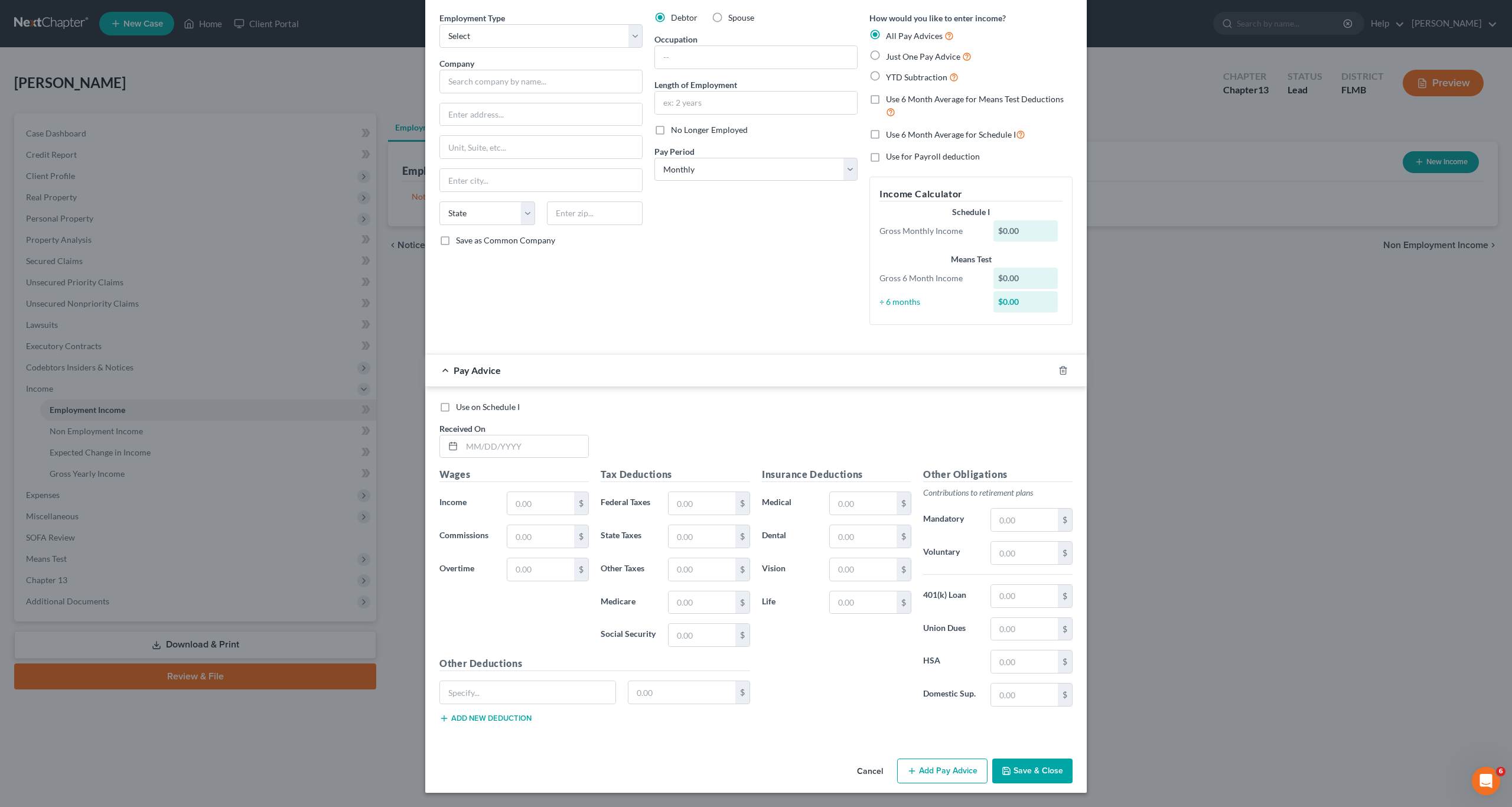
click at [870, 775] on button "Cancel" at bounding box center [870, 772] width 45 height 24
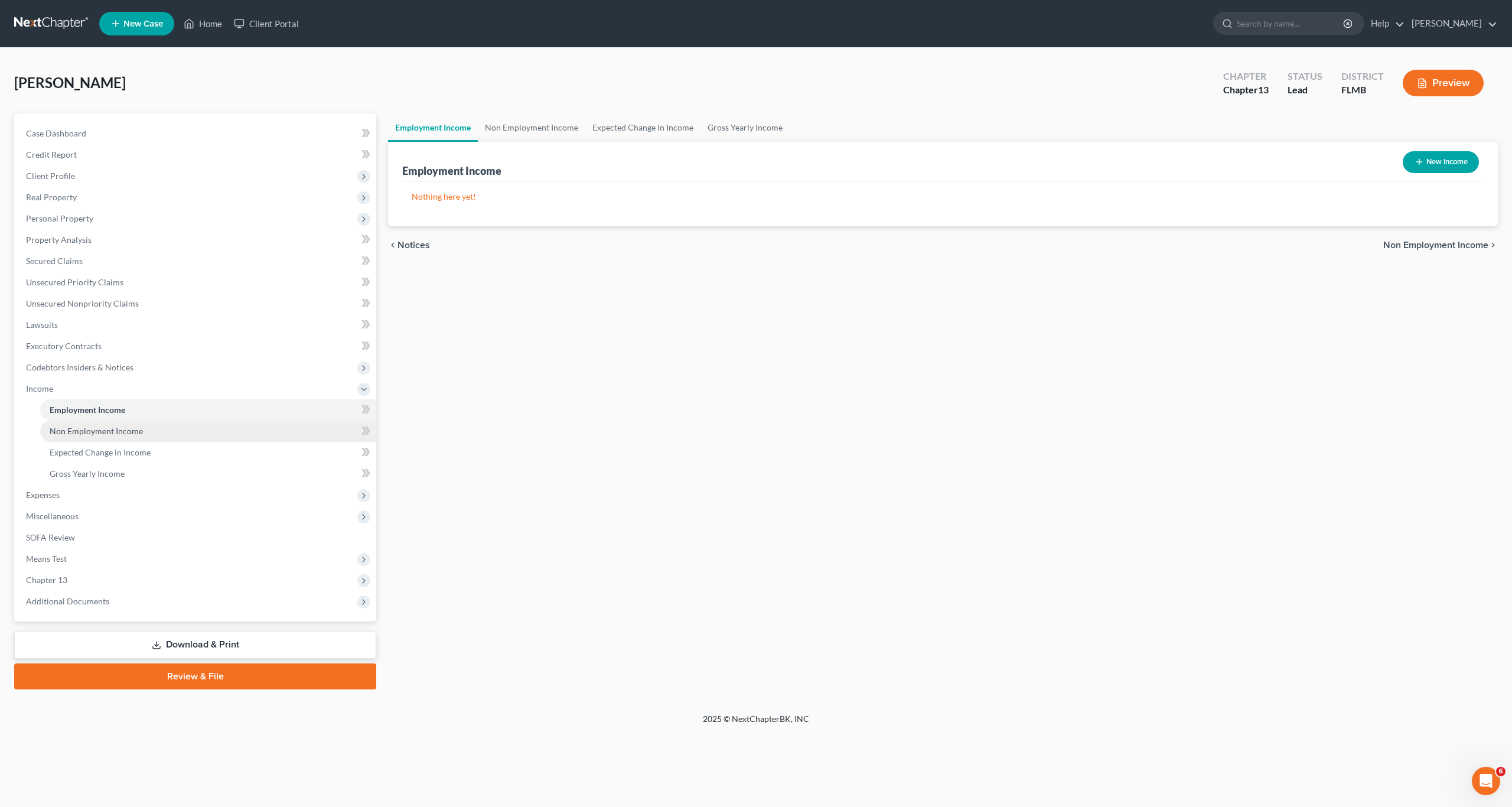
click at [85, 428] on span "Non Employment Income" at bounding box center [97, 431] width 93 height 10
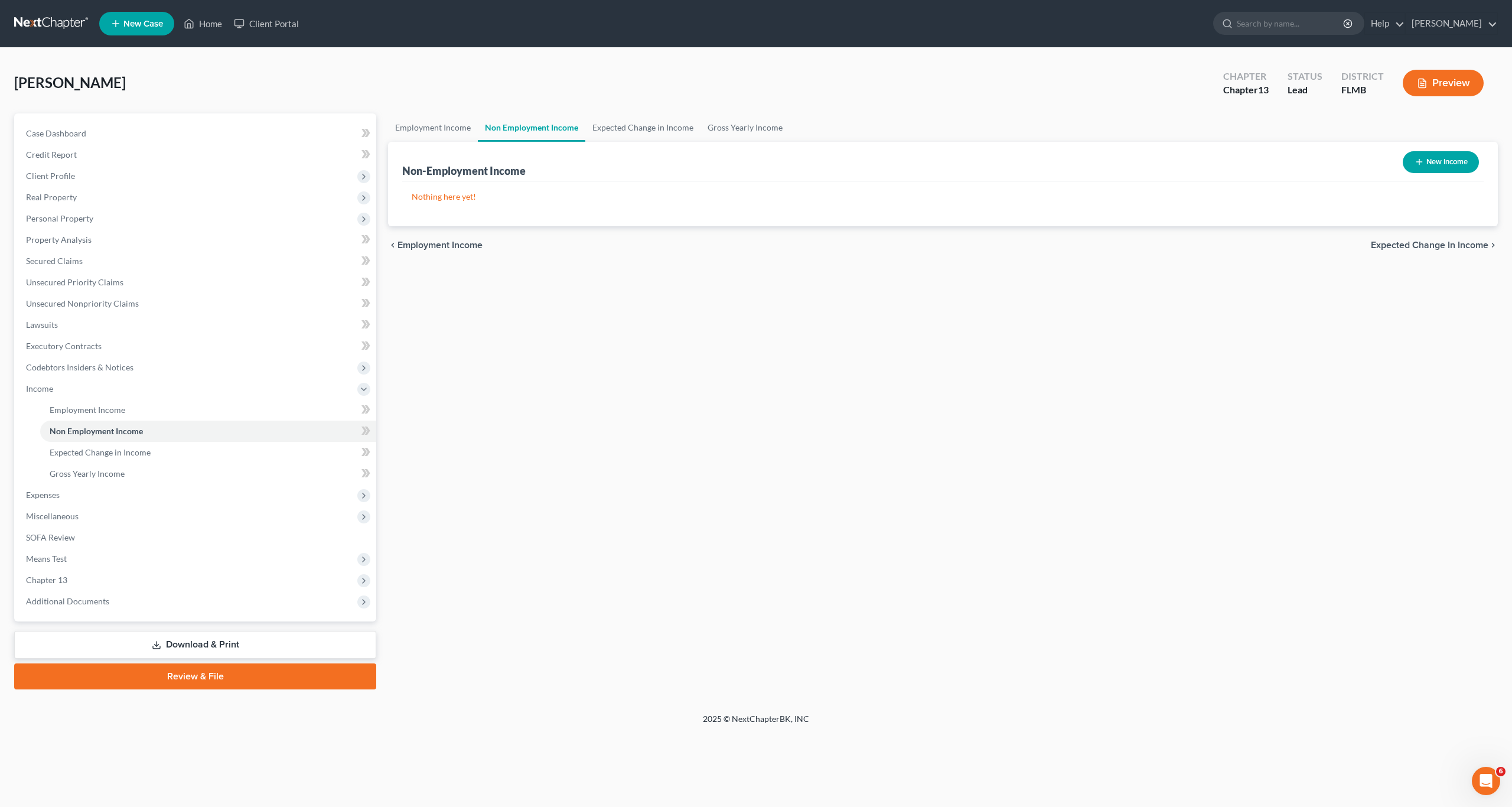
click at [1456, 164] on button "New Income" at bounding box center [1440, 162] width 76 height 22
select select "0"
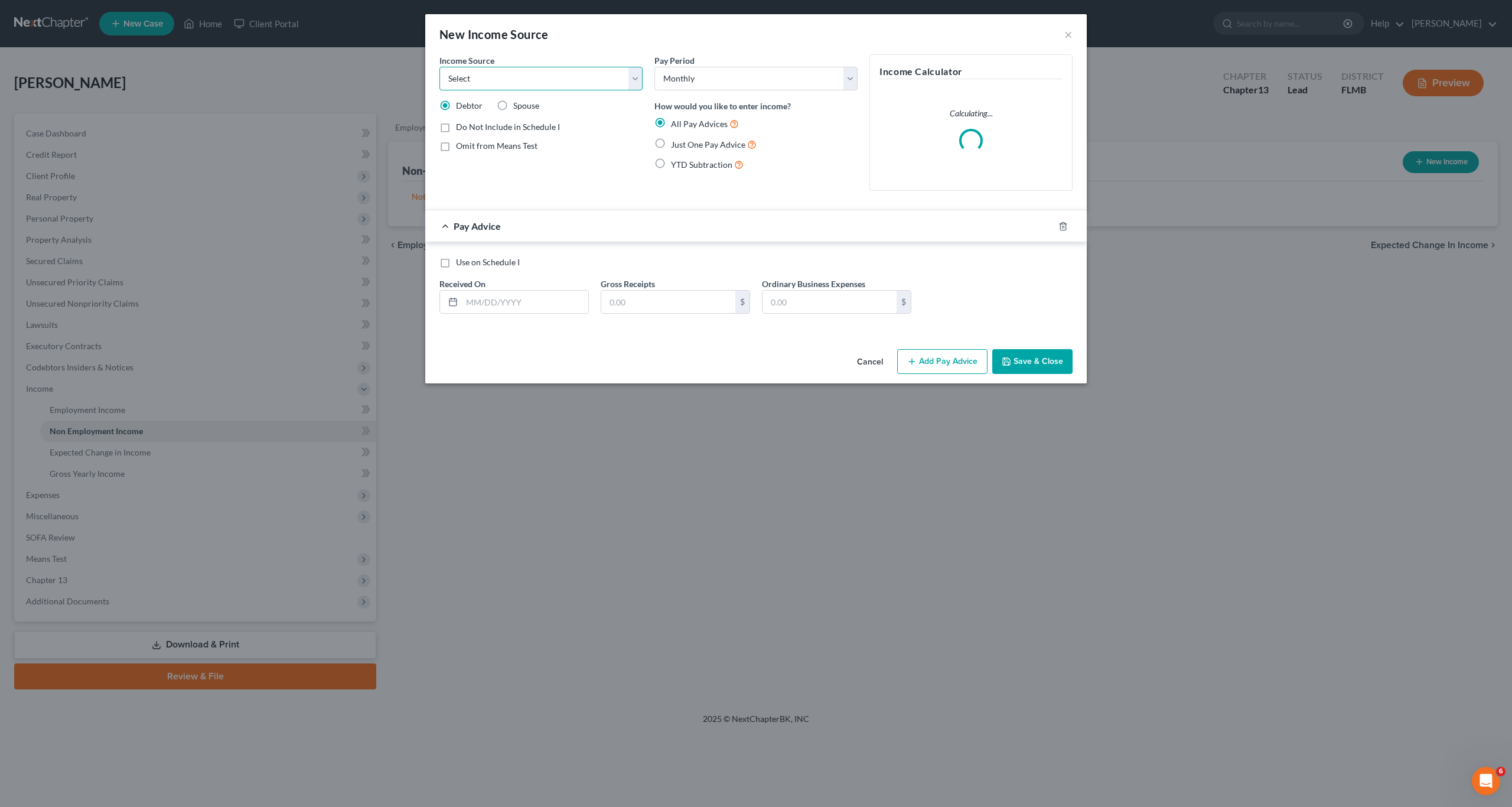
click at [498, 84] on select "Select Unemployment Disability (from employer) Pension Retirement Social Securi…" at bounding box center [540, 79] width 203 height 24
select select "4"
click at [439, 67] on select "Select Unemployment Disability (from employer) Pension Retirement Social Securi…" at bounding box center [540, 79] width 203 height 24
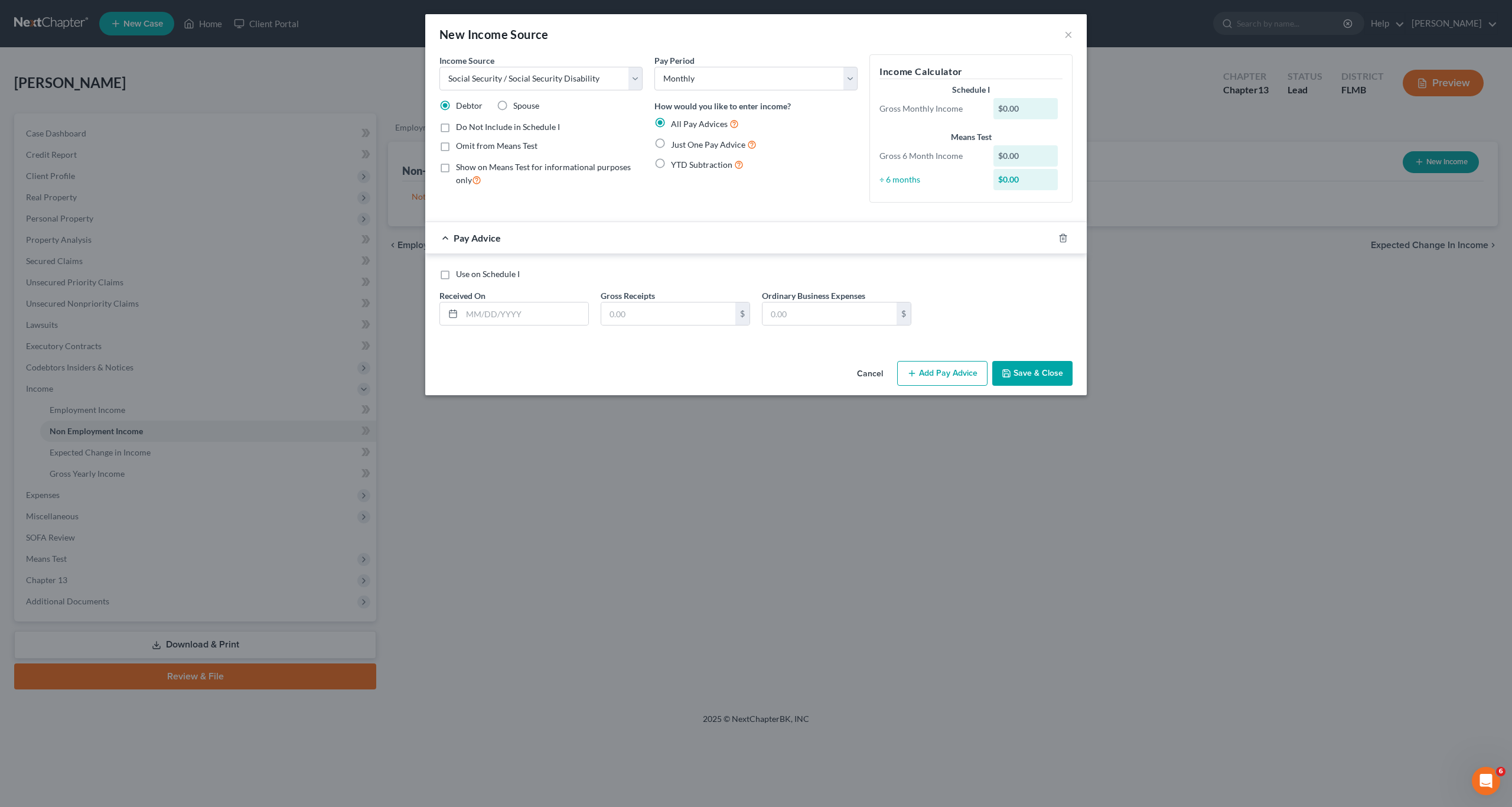
drag, startPoint x: 660, startPoint y: 144, endPoint x: 609, endPoint y: 232, distance: 101.7
click at [671, 144] on label "Just One Pay Advice" at bounding box center [714, 144] width 85 height 14
click at [676, 144] on input "Just One Pay Advice" at bounding box center [680, 142] width 8 height 8
radio input "true"
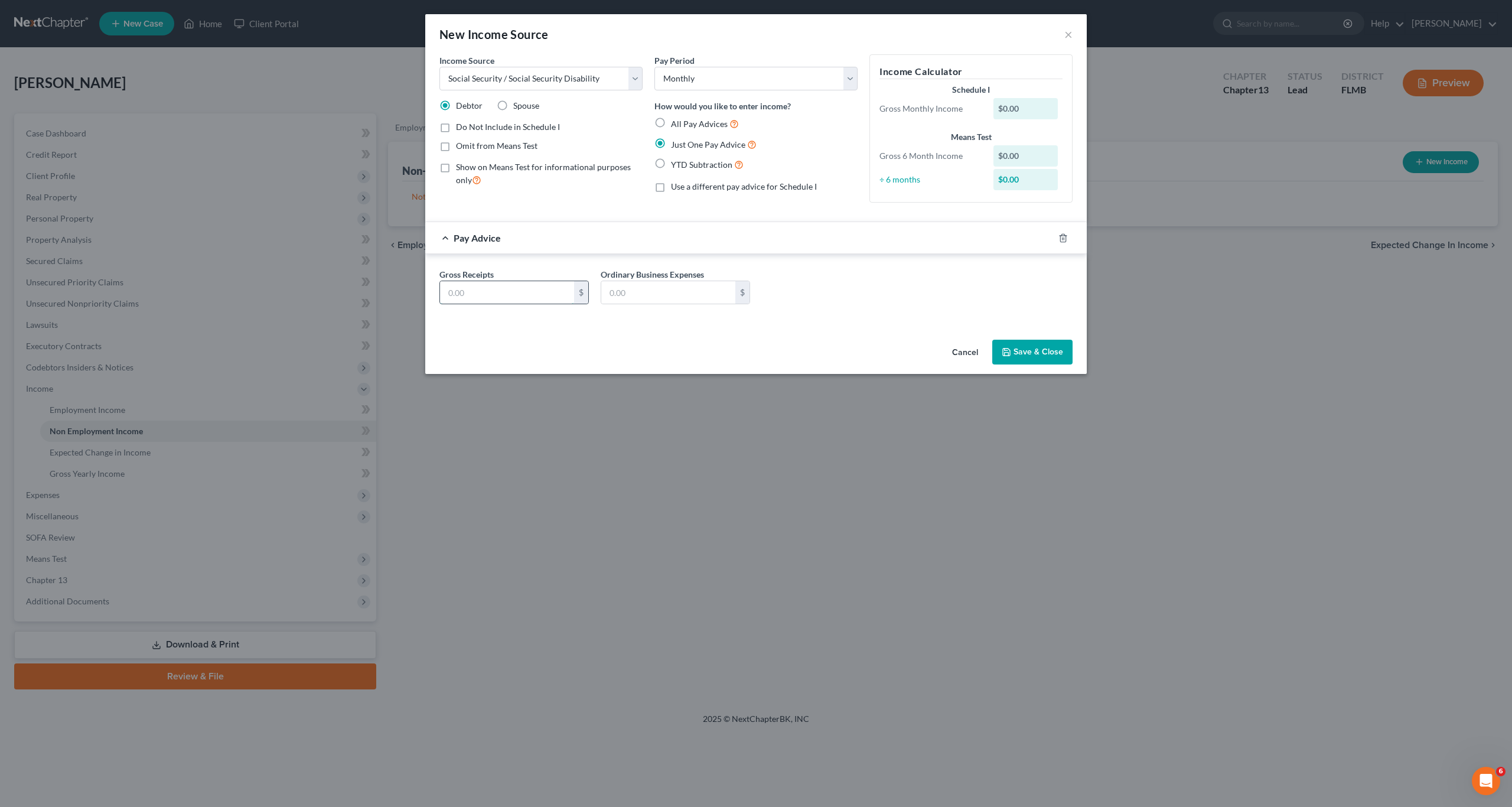
click at [464, 291] on input "text" at bounding box center [507, 292] width 134 height 22
type input "1,373"
drag, startPoint x: 1026, startPoint y: 350, endPoint x: 860, endPoint y: 351, distance: 166.0
click at [1026, 351] on button "Save & Close" at bounding box center [1032, 352] width 80 height 25
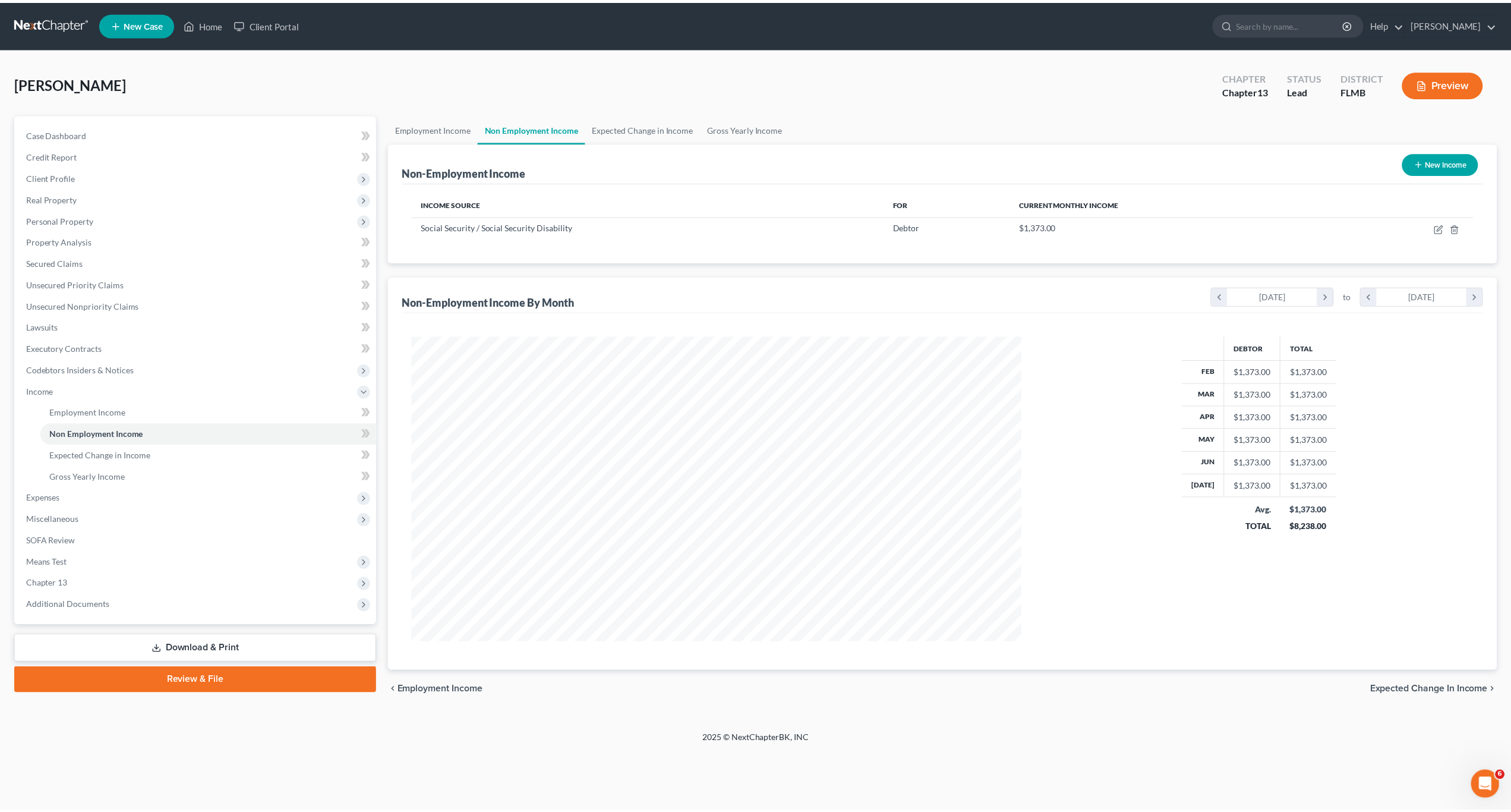
scroll to position [307, 638]
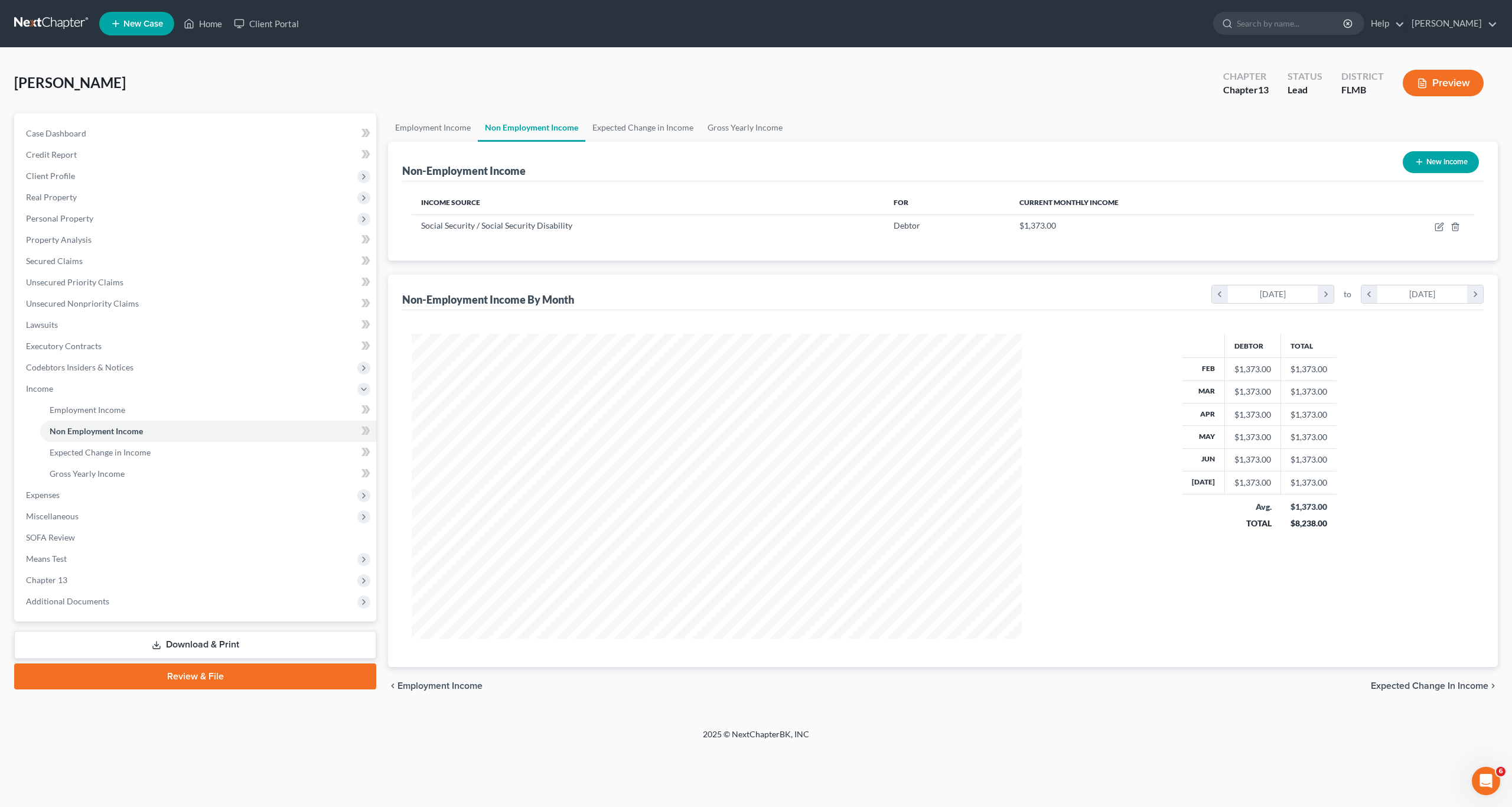
drag, startPoint x: 1429, startPoint y: 164, endPoint x: 1423, endPoint y: 165, distance: 6.1
click at [1423, 165] on button "New Income" at bounding box center [1440, 162] width 76 height 22
select select "0"
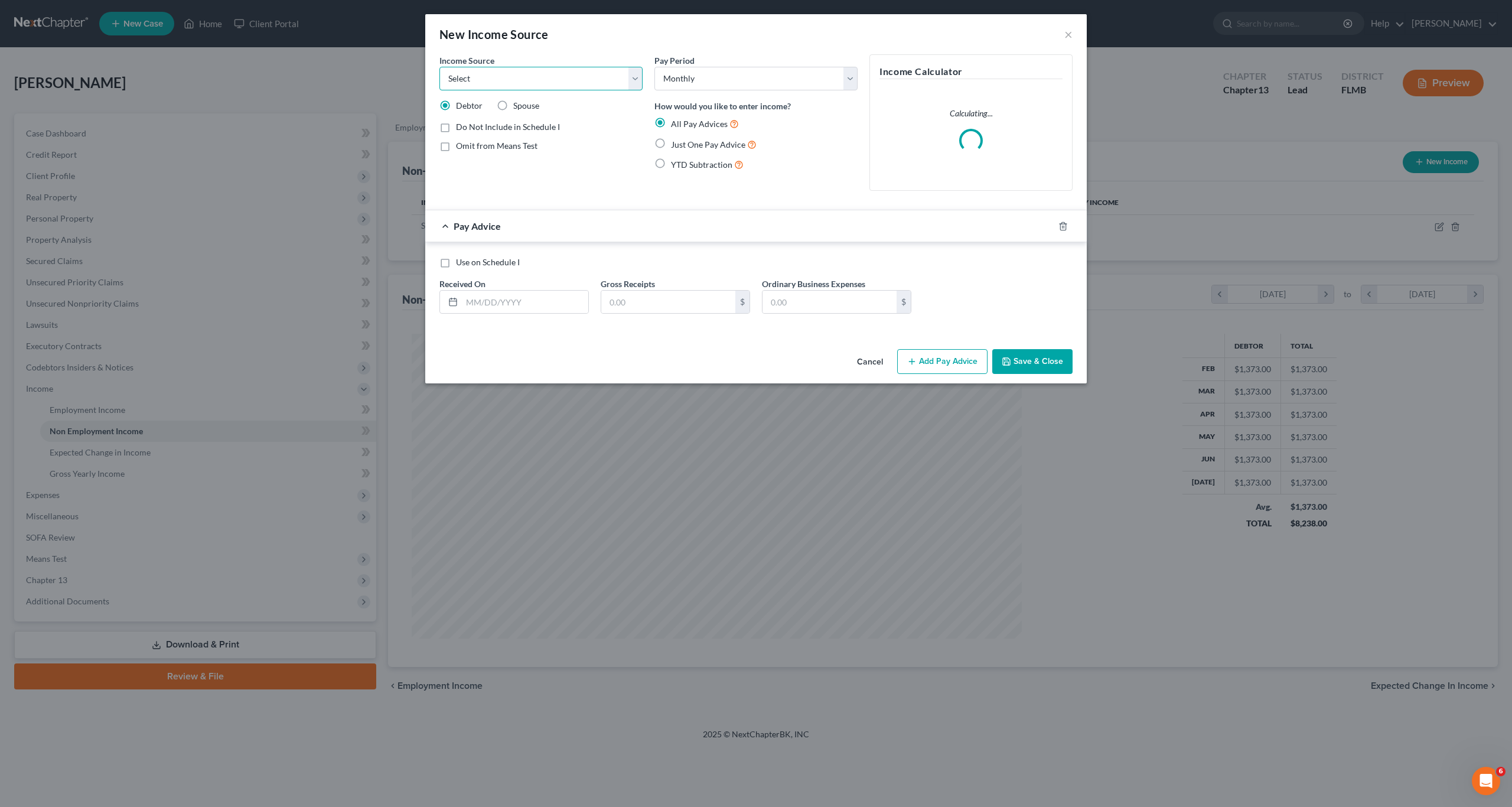
click at [561, 82] on select "Select Unemployment Disability (from employer) Pension Retirement Social Securi…" at bounding box center [540, 79] width 203 height 24
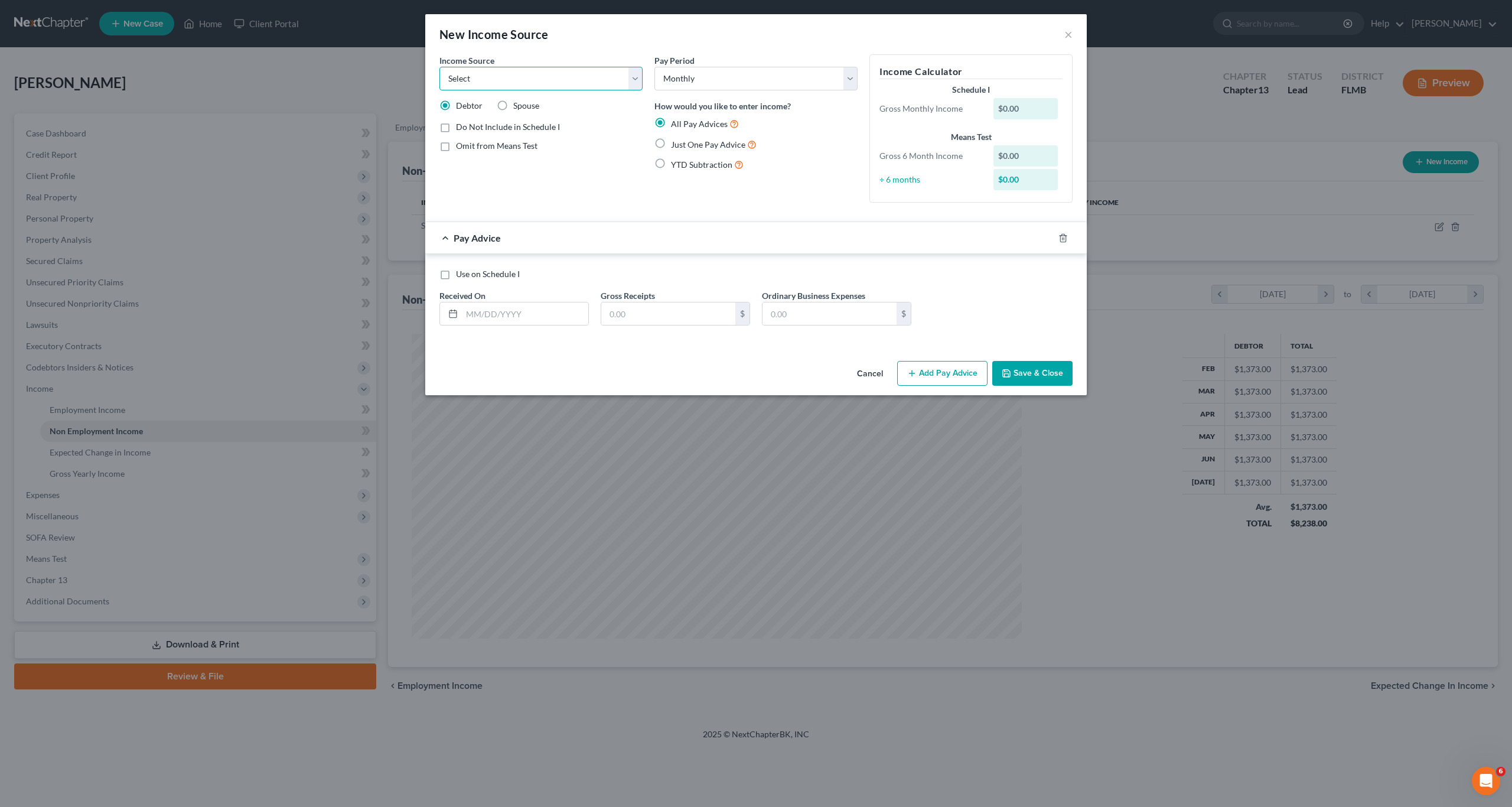
select select "12"
click at [439, 67] on select "Select Unemployment Disability (from employer) Pension Retirement Social Securi…" at bounding box center [540, 79] width 203 height 24
click at [514, 203] on div "Income Source * Select Unemployment Disability (from employer) Pension Retireme…" at bounding box center [540, 133] width 215 height 158
drag, startPoint x: 656, startPoint y: 144, endPoint x: 620, endPoint y: 231, distance: 94.2
click at [671, 146] on label "Just One Pay Advice" at bounding box center [714, 144] width 85 height 14
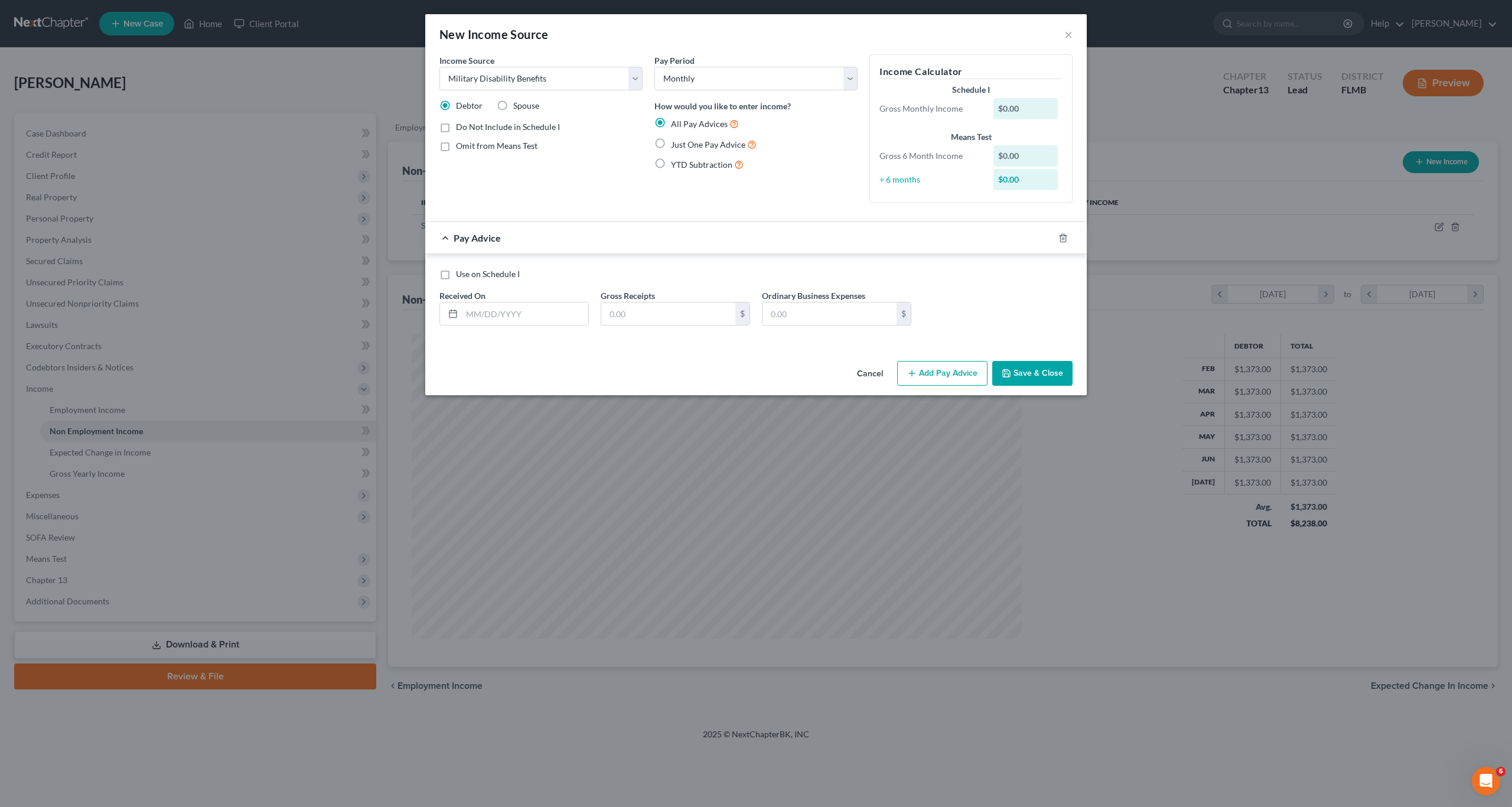
click at [676, 145] on input "Just One Pay Advice" at bounding box center [680, 142] width 8 height 8
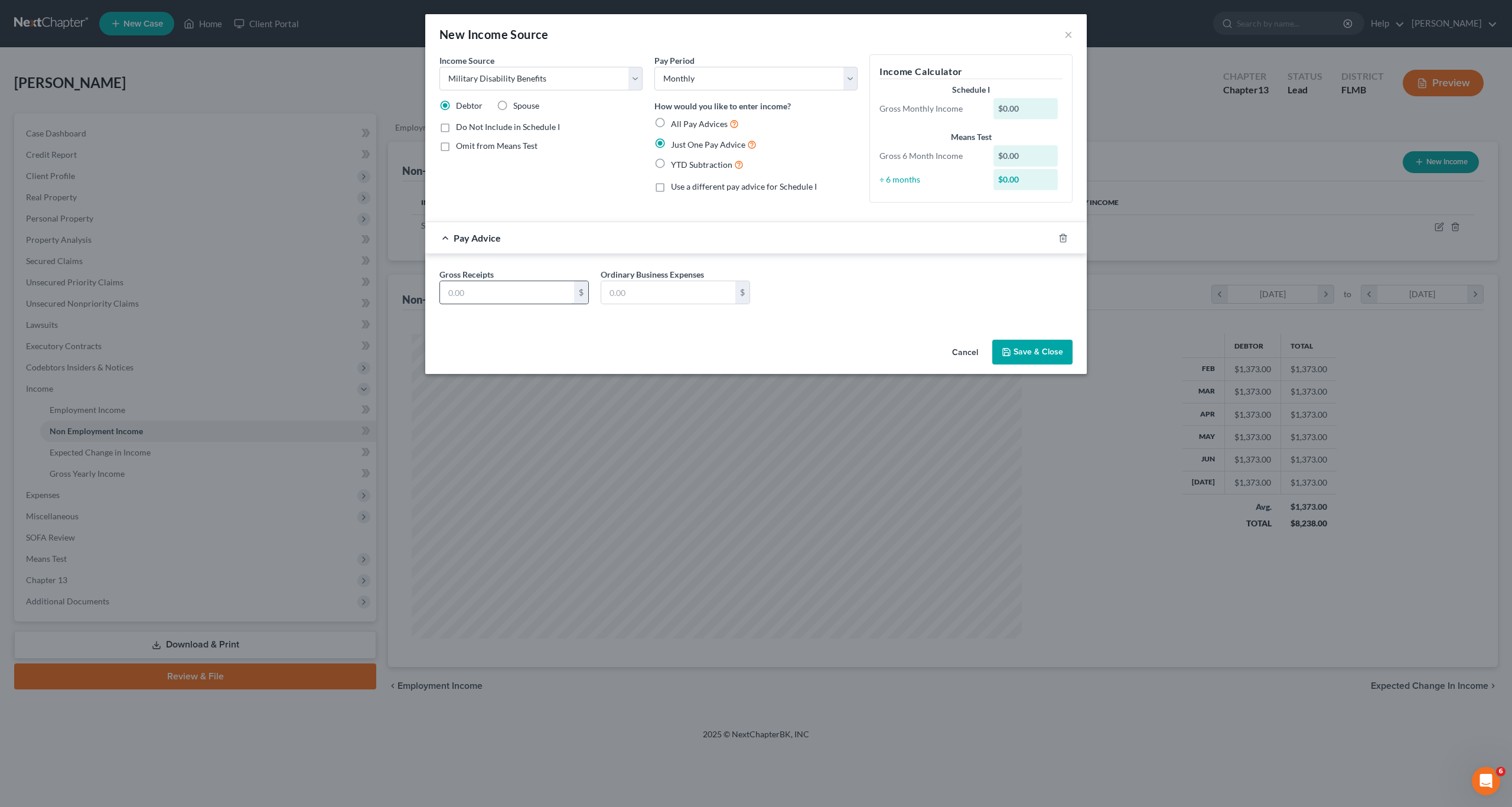
click at [506, 297] on input "text" at bounding box center [507, 292] width 134 height 22
click at [1024, 351] on button "Save & Close" at bounding box center [1032, 352] width 80 height 25
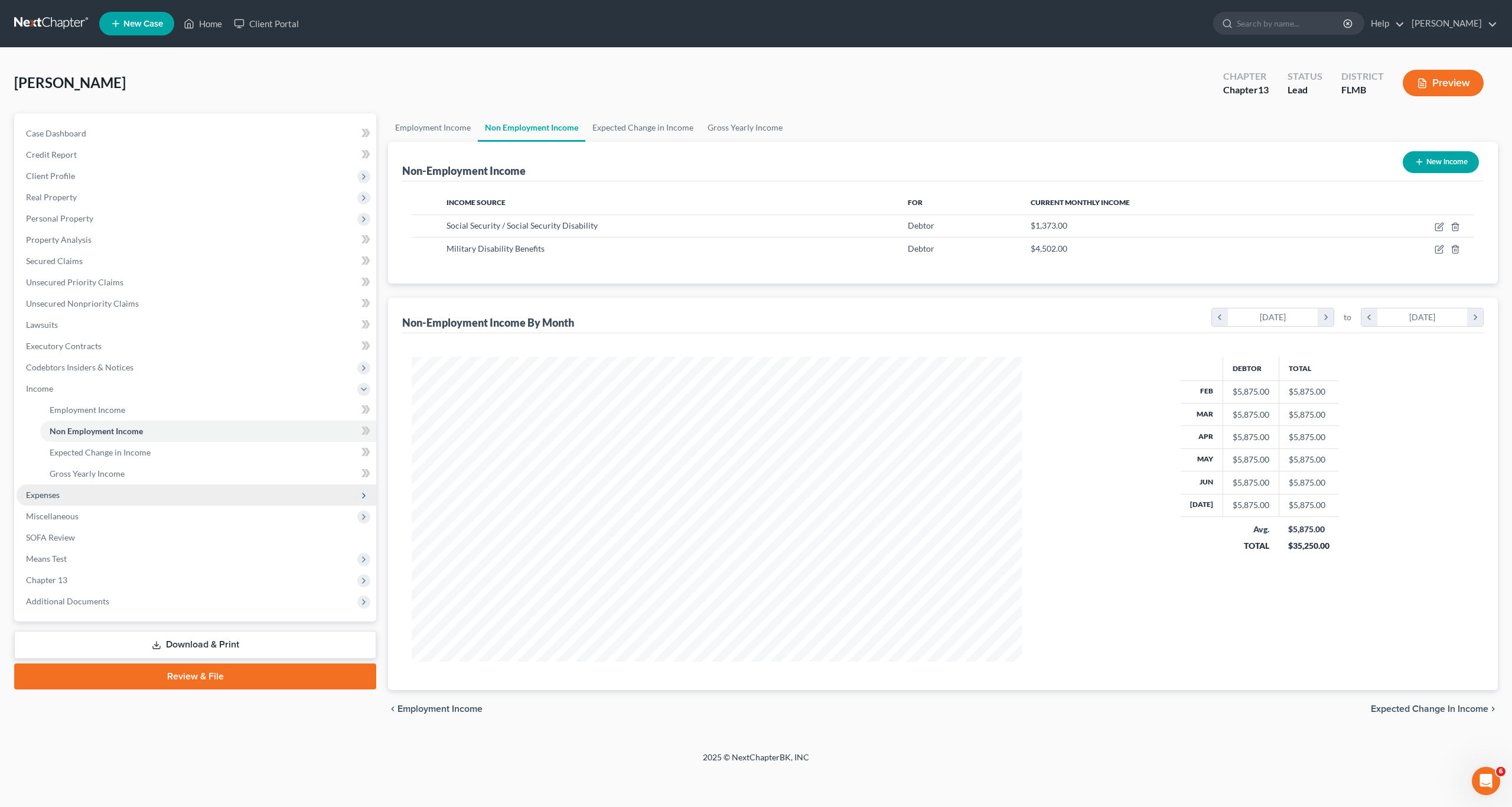
drag, startPoint x: 50, startPoint y: 498, endPoint x: 42, endPoint y: 498, distance: 8.0
click at [49, 498] on span "Expenses" at bounding box center [43, 494] width 33 height 10
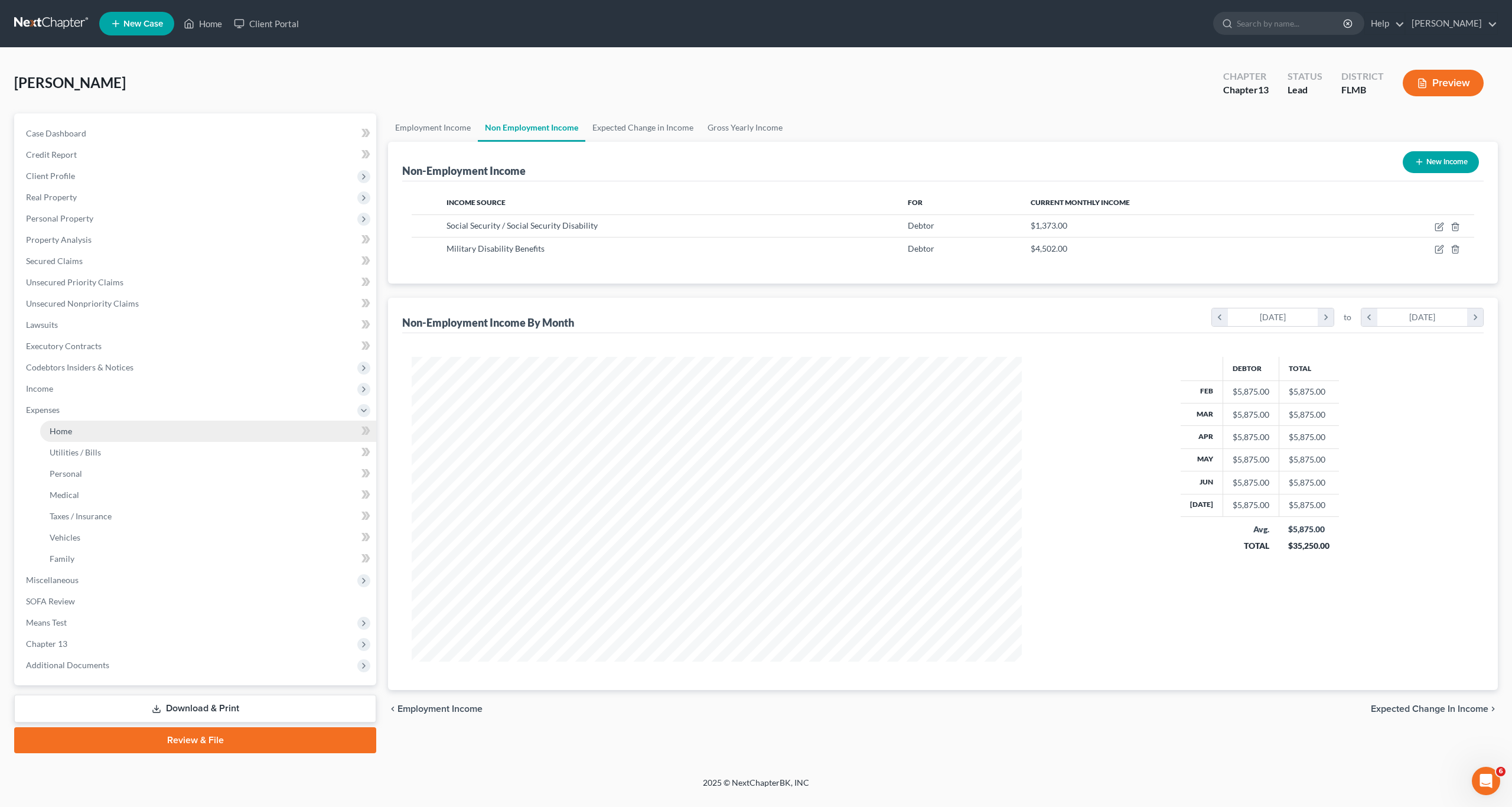
click at [66, 433] on span "Home" at bounding box center [61, 431] width 22 height 10
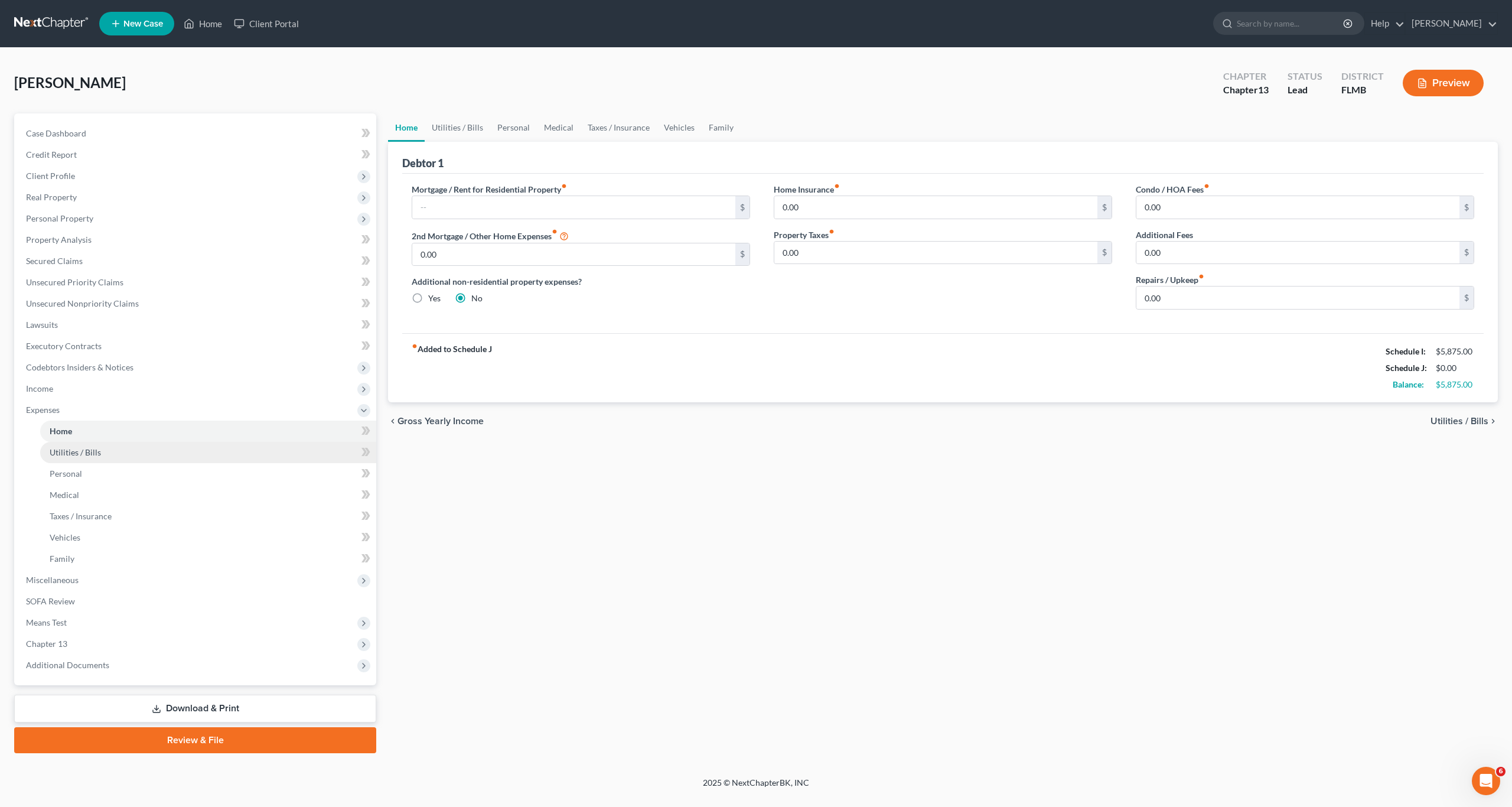
click at [91, 445] on link "Utilities / Bills" at bounding box center [208, 452] width 336 height 21
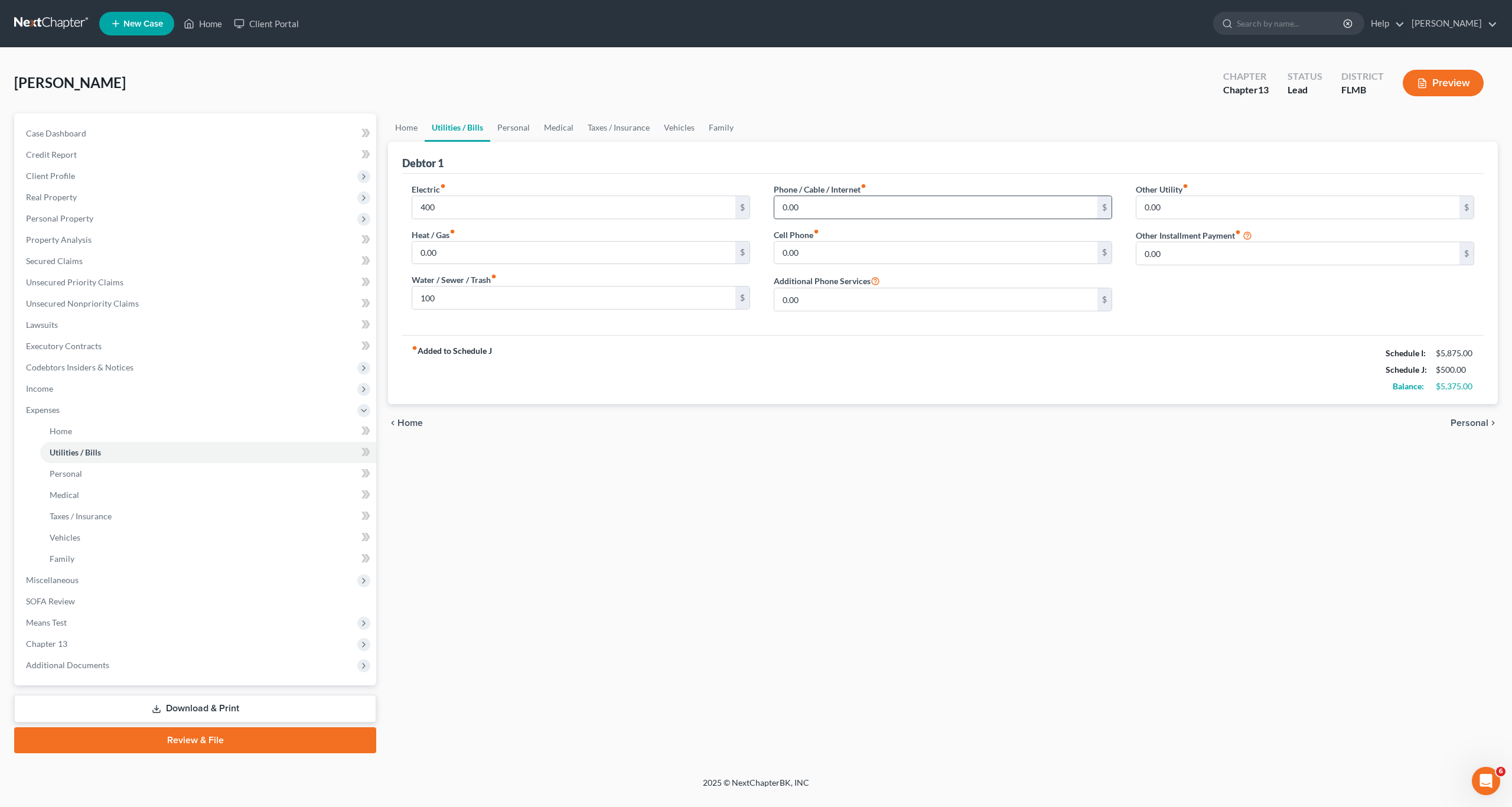
click at [869, 200] on input "0.00" at bounding box center [936, 207] width 323 height 22
click at [1142, 373] on div "fiber_manual_record Added to Schedule J Schedule I: $5,875.00 Schedule J: $550.…" at bounding box center [943, 369] width 1081 height 69
click at [95, 479] on link "Personal" at bounding box center [208, 473] width 336 height 21
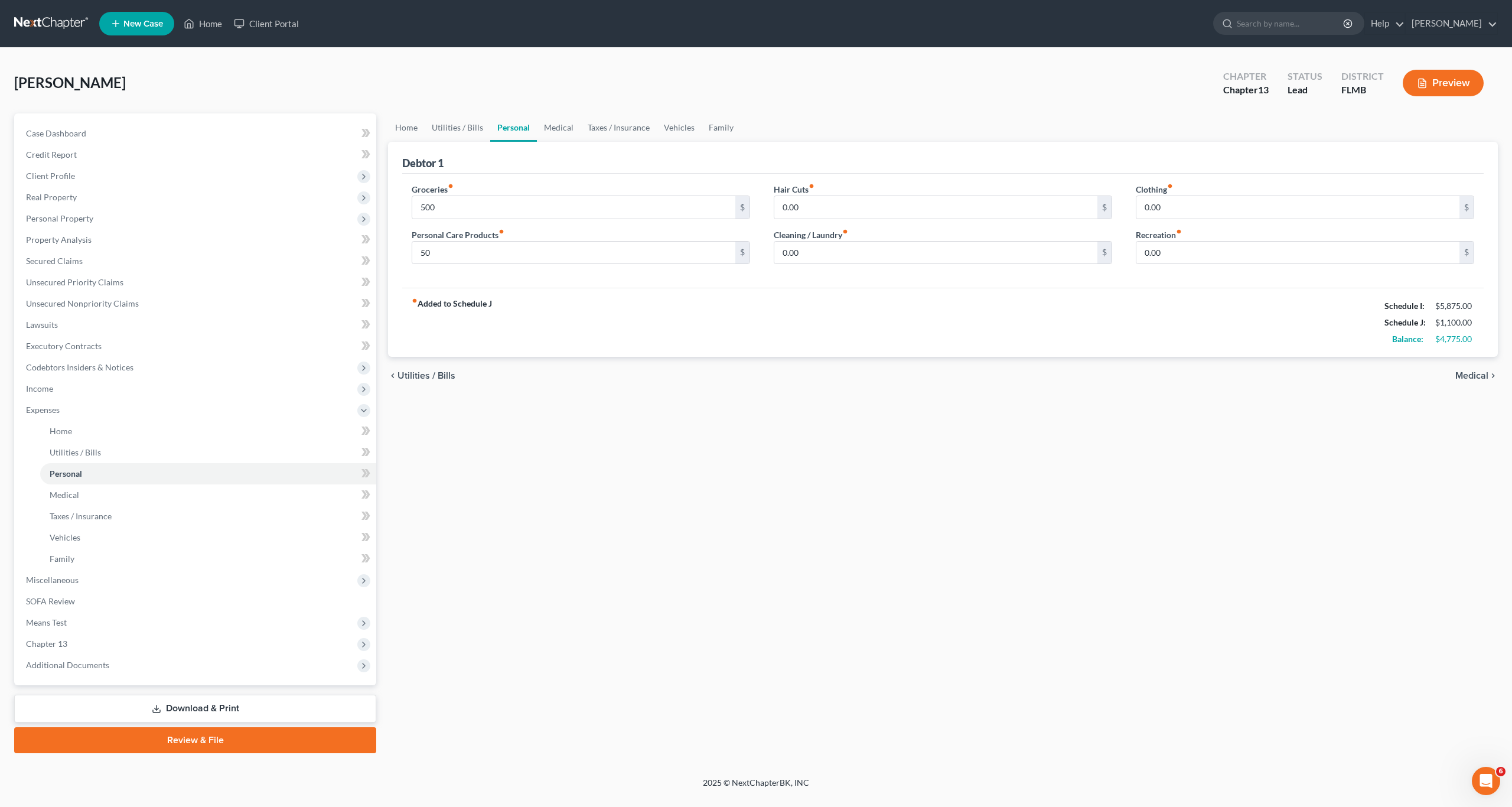
drag, startPoint x: 1011, startPoint y: 312, endPoint x: 1264, endPoint y: 220, distance: 269.2
click at [1039, 311] on div "fiber_manual_record Added to Schedule J Schedule I: $5,875.00 Schedule J: $1,10…" at bounding box center [943, 322] width 1081 height 69
drag, startPoint x: 1166, startPoint y: 350, endPoint x: 1168, endPoint y: 339, distance: 11.2
click at [1167, 349] on div "fiber_manual_record Added to Schedule J Schedule I: $5,875.00 Schedule J: $1,15…" at bounding box center [943, 322] width 1081 height 69
click at [1181, 246] on input "0.00" at bounding box center [1298, 253] width 323 height 22
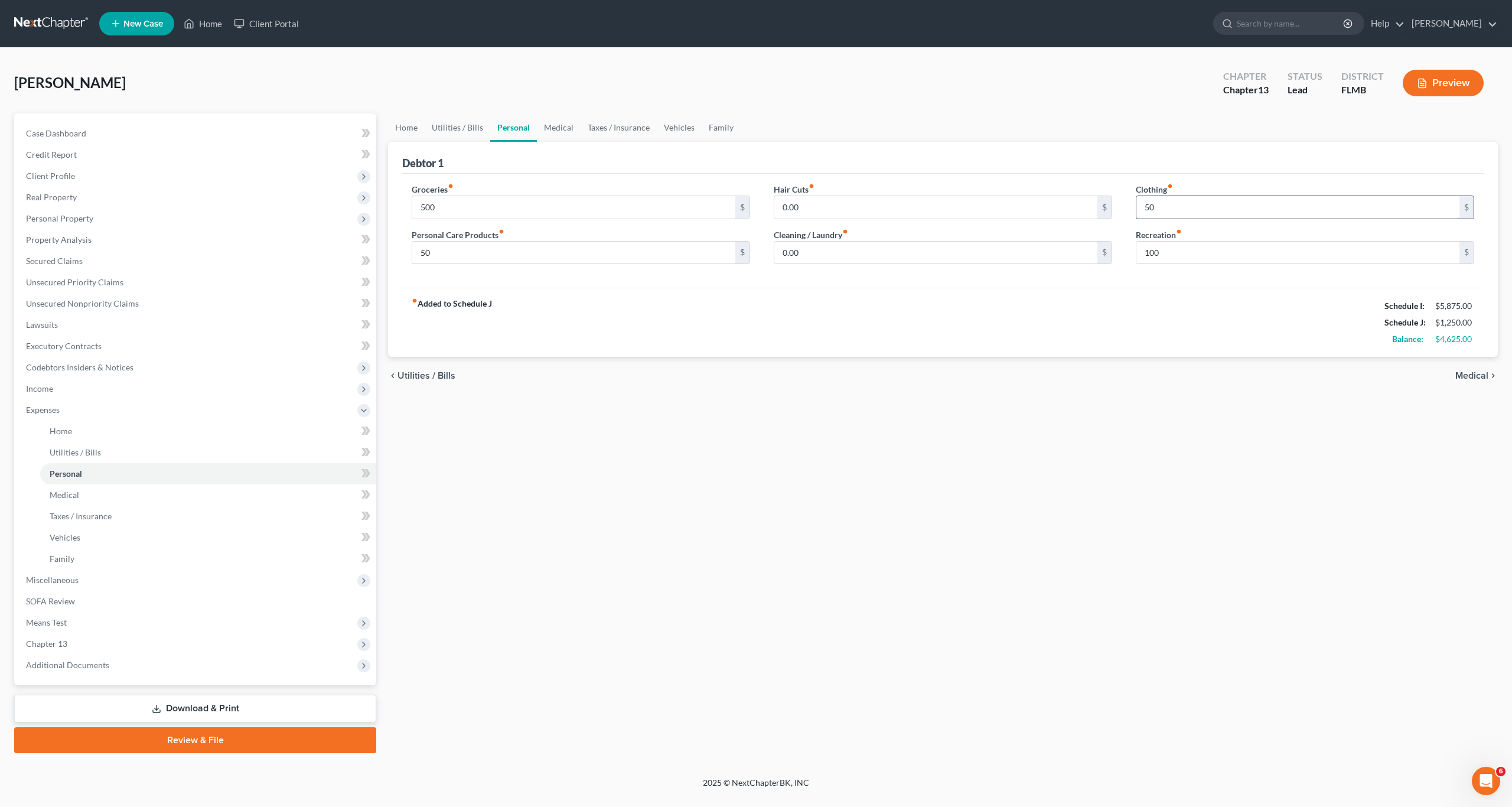
click at [1175, 206] on input "50" at bounding box center [1298, 207] width 323 height 22
drag, startPoint x: 685, startPoint y: 376, endPoint x: 521, endPoint y: 293, distance: 183.8
click at [676, 372] on div "chevron_left Utilities / Bills Medical chevron_right" at bounding box center [943, 376] width 1110 height 38
click at [492, 255] on input "50" at bounding box center [574, 253] width 323 height 22
click at [478, 214] on input "500" at bounding box center [574, 207] width 323 height 22
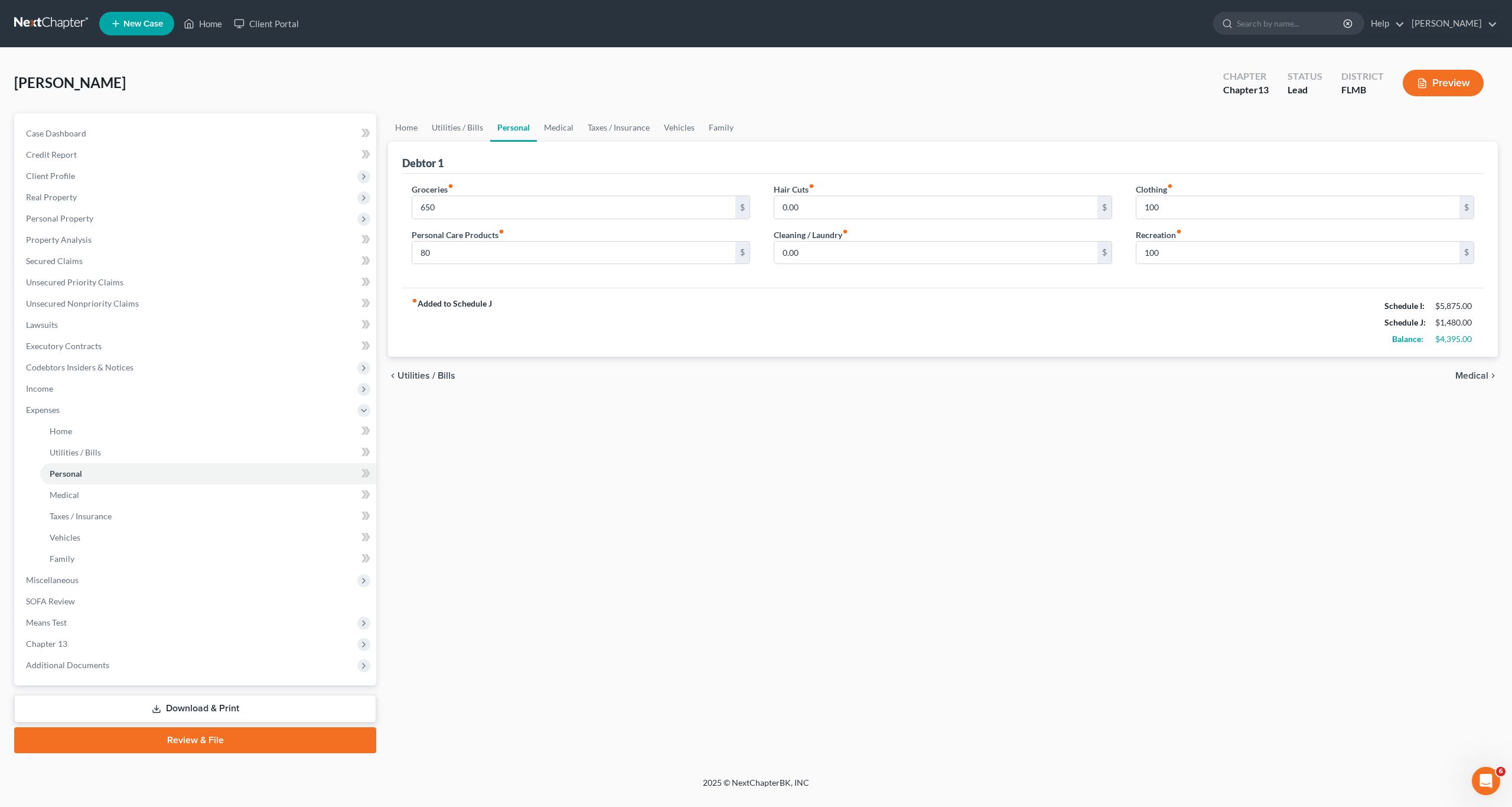
click at [693, 558] on div "Home Utilities / Bills Personal Medical Taxes / Insurance Vehicles Family Debto…" at bounding box center [943, 433] width 1121 height 640
click at [60, 491] on span "Medical" at bounding box center [64, 494] width 30 height 10
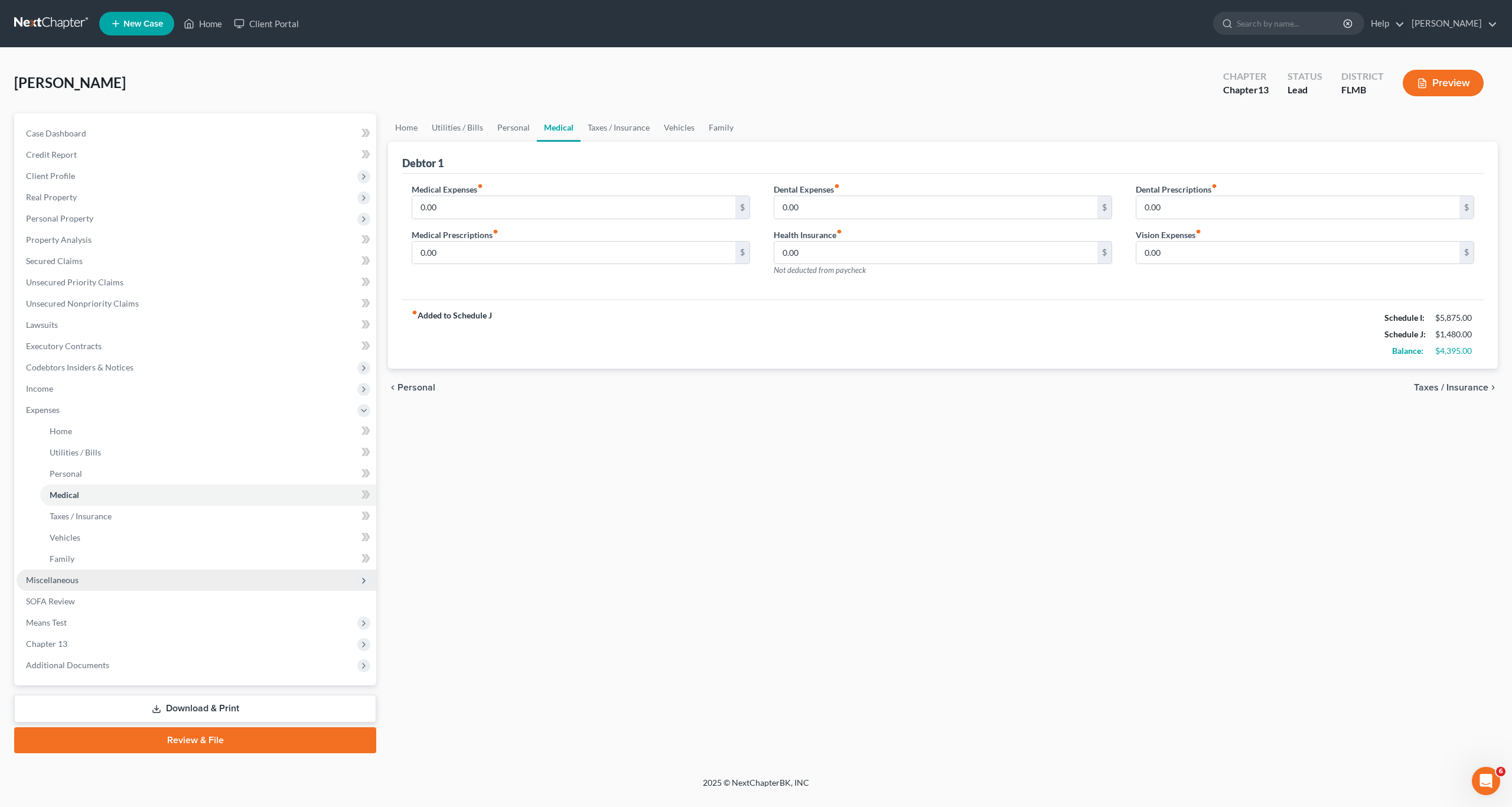
click at [59, 582] on span "Miscellaneous" at bounding box center [53, 579] width 53 height 10
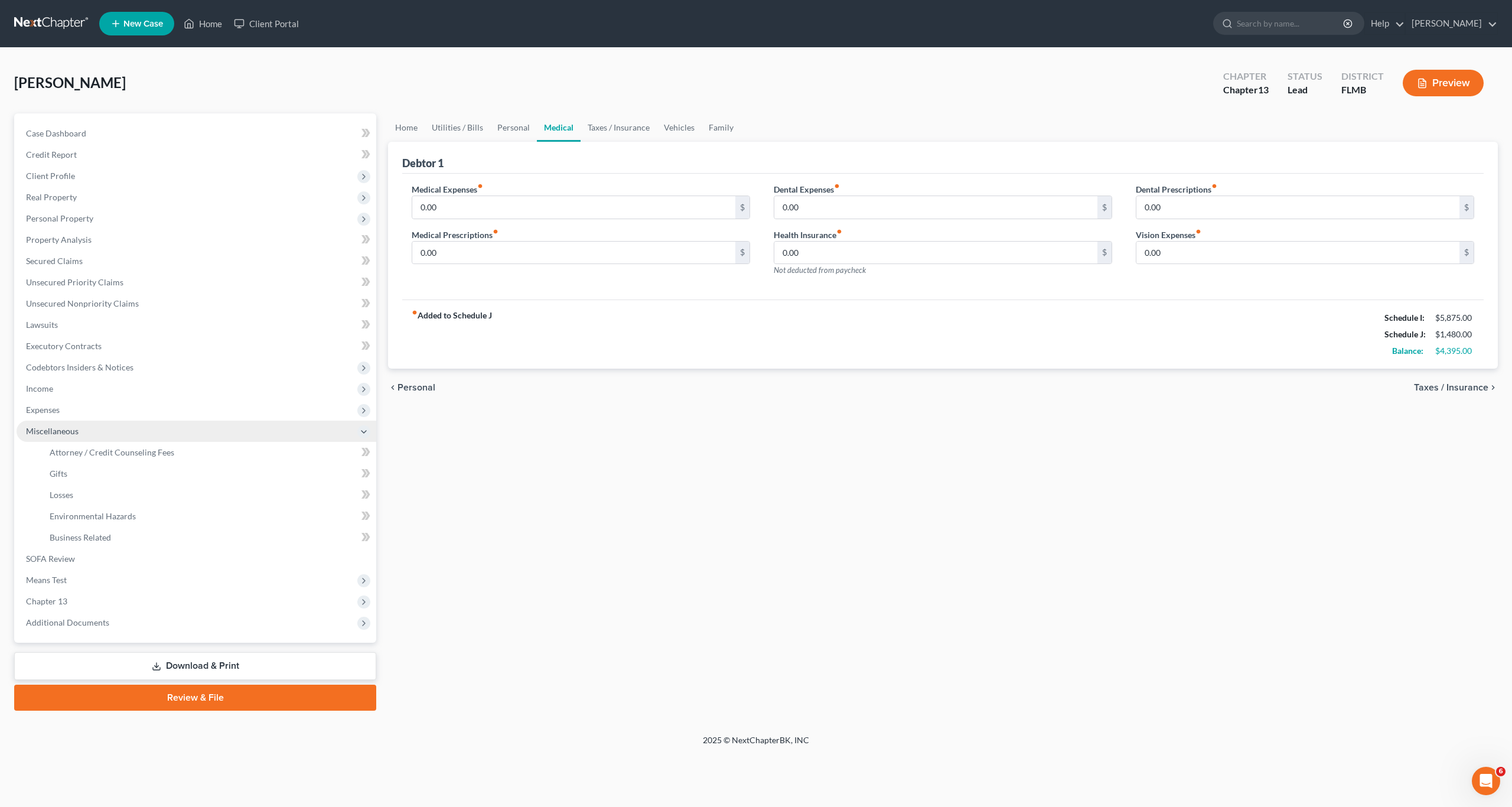
click at [61, 435] on span "Miscellaneous" at bounding box center [53, 431] width 53 height 10
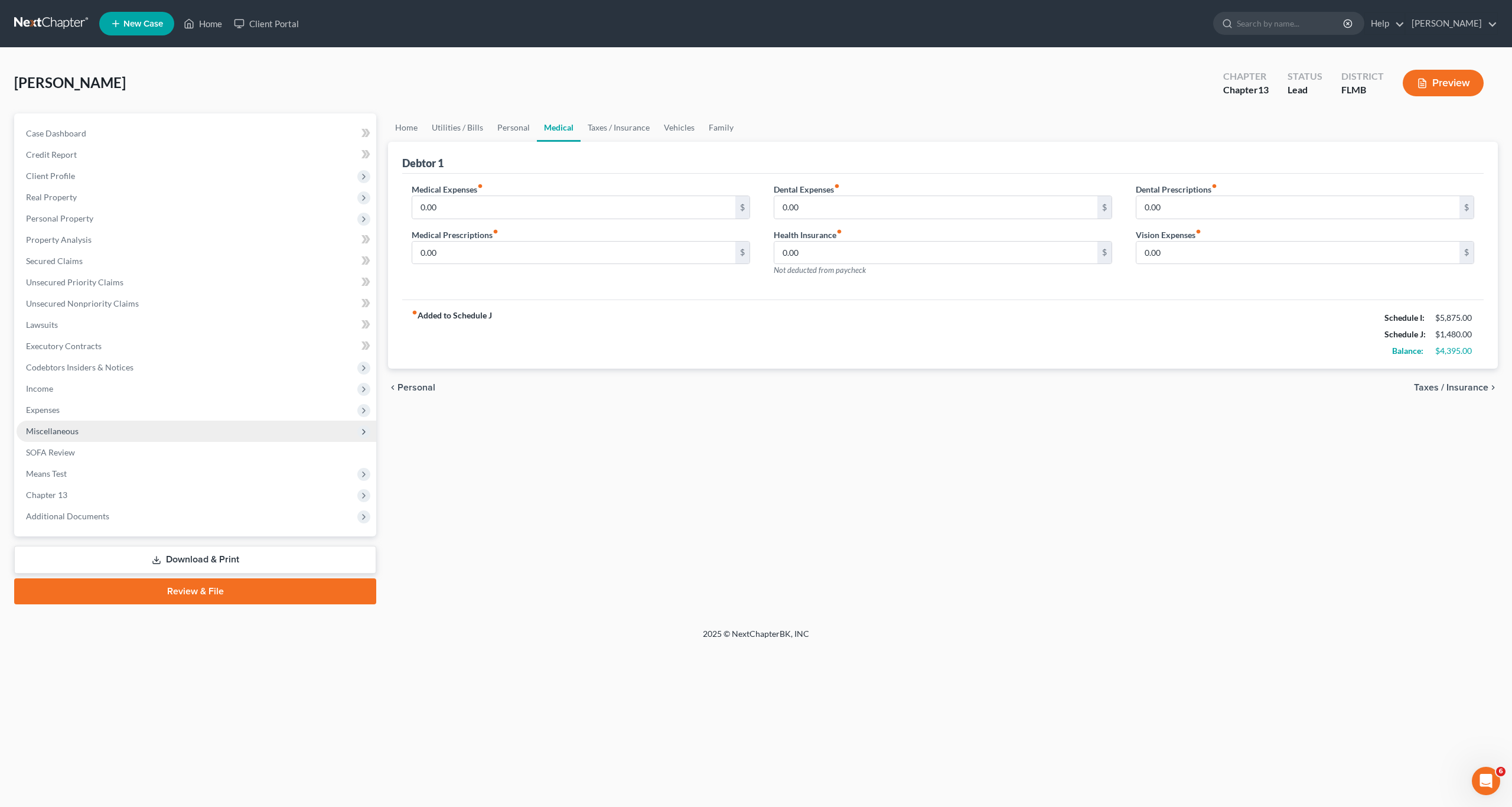
click at [66, 433] on span "Miscellaneous" at bounding box center [53, 431] width 53 height 10
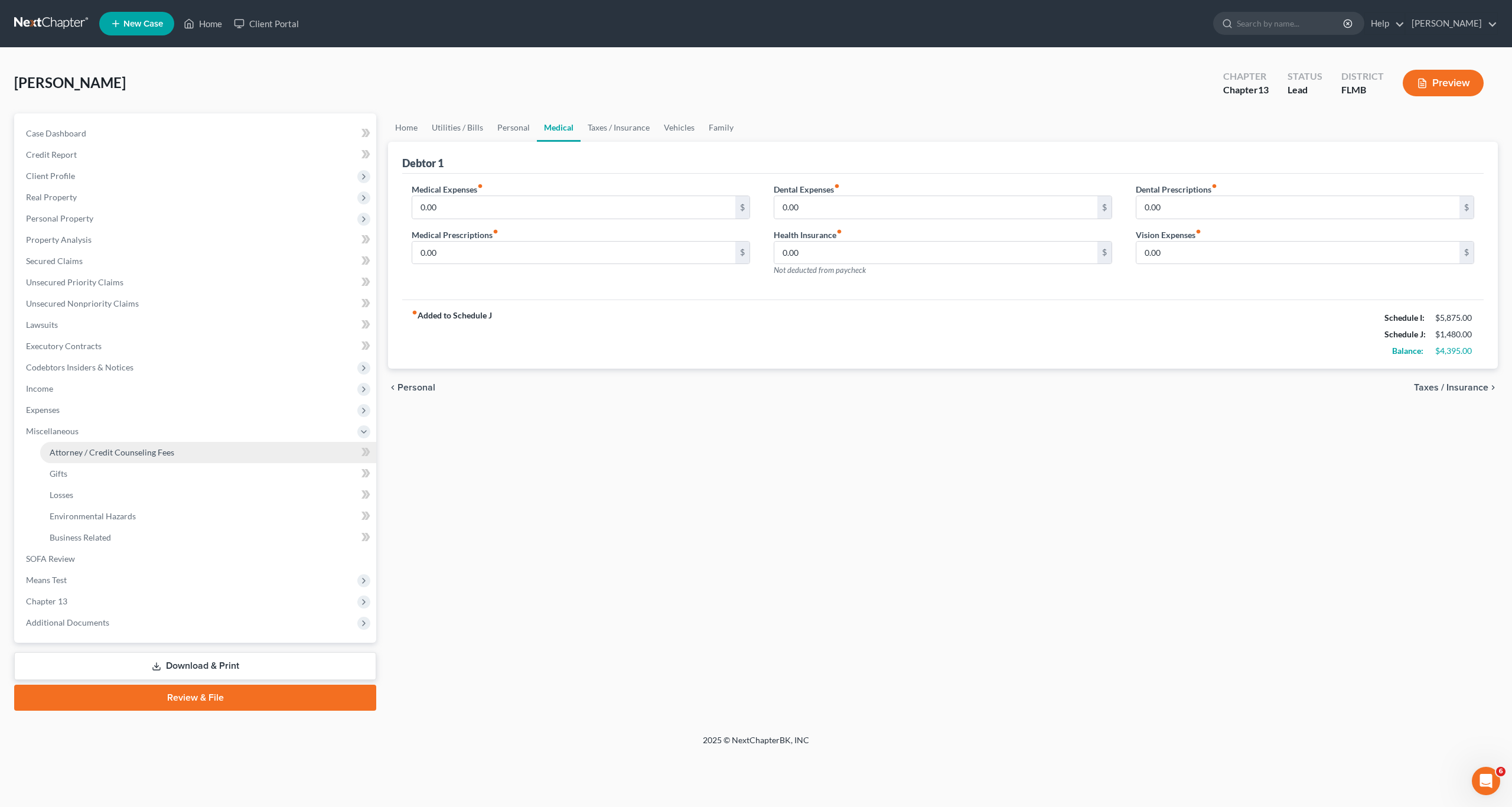
click at [68, 452] on span "Attorney / Credit Counseling Fees" at bounding box center [112, 452] width 125 height 10
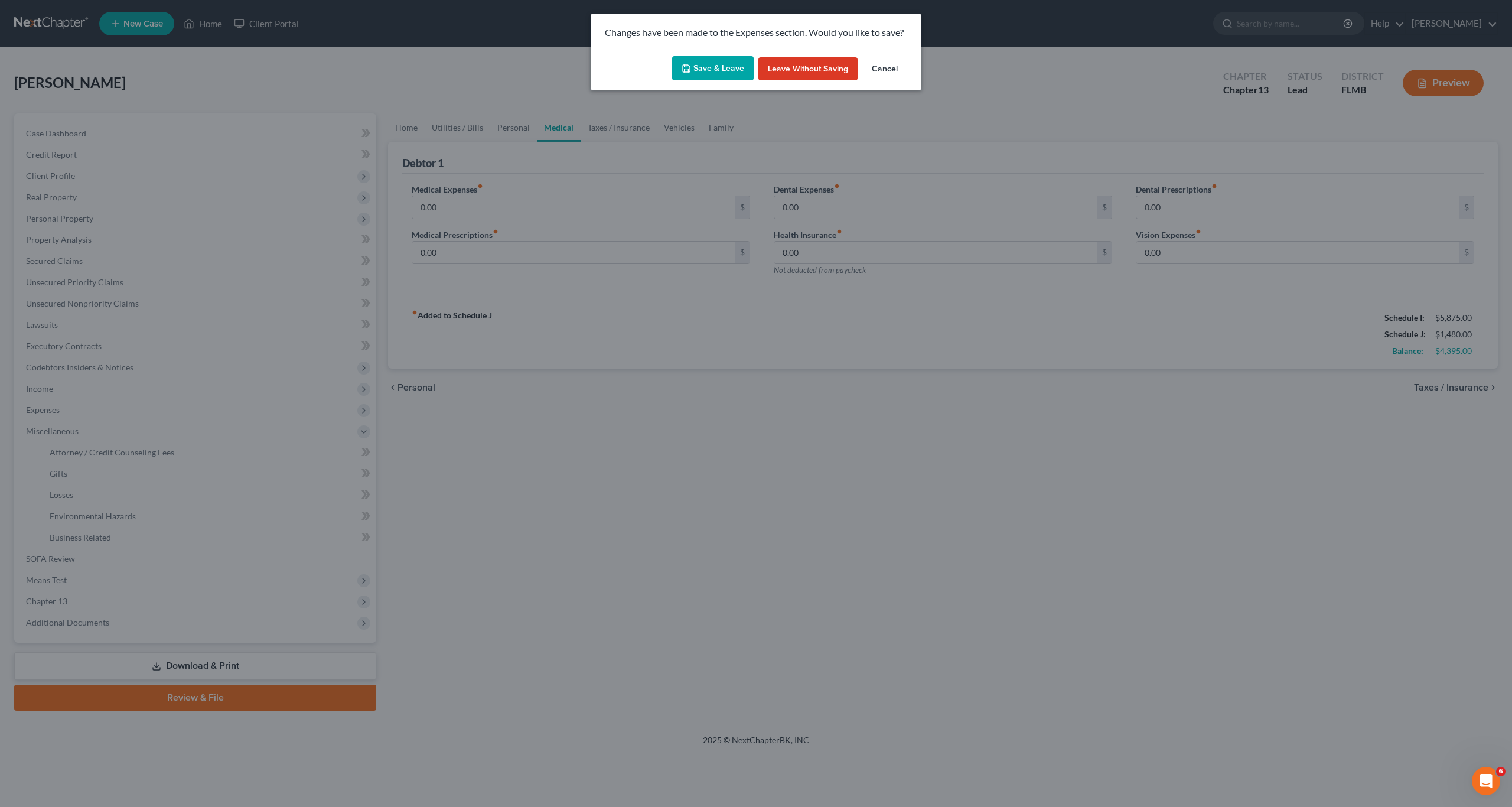
click at [721, 61] on button "Save & Leave" at bounding box center [713, 68] width 81 height 25
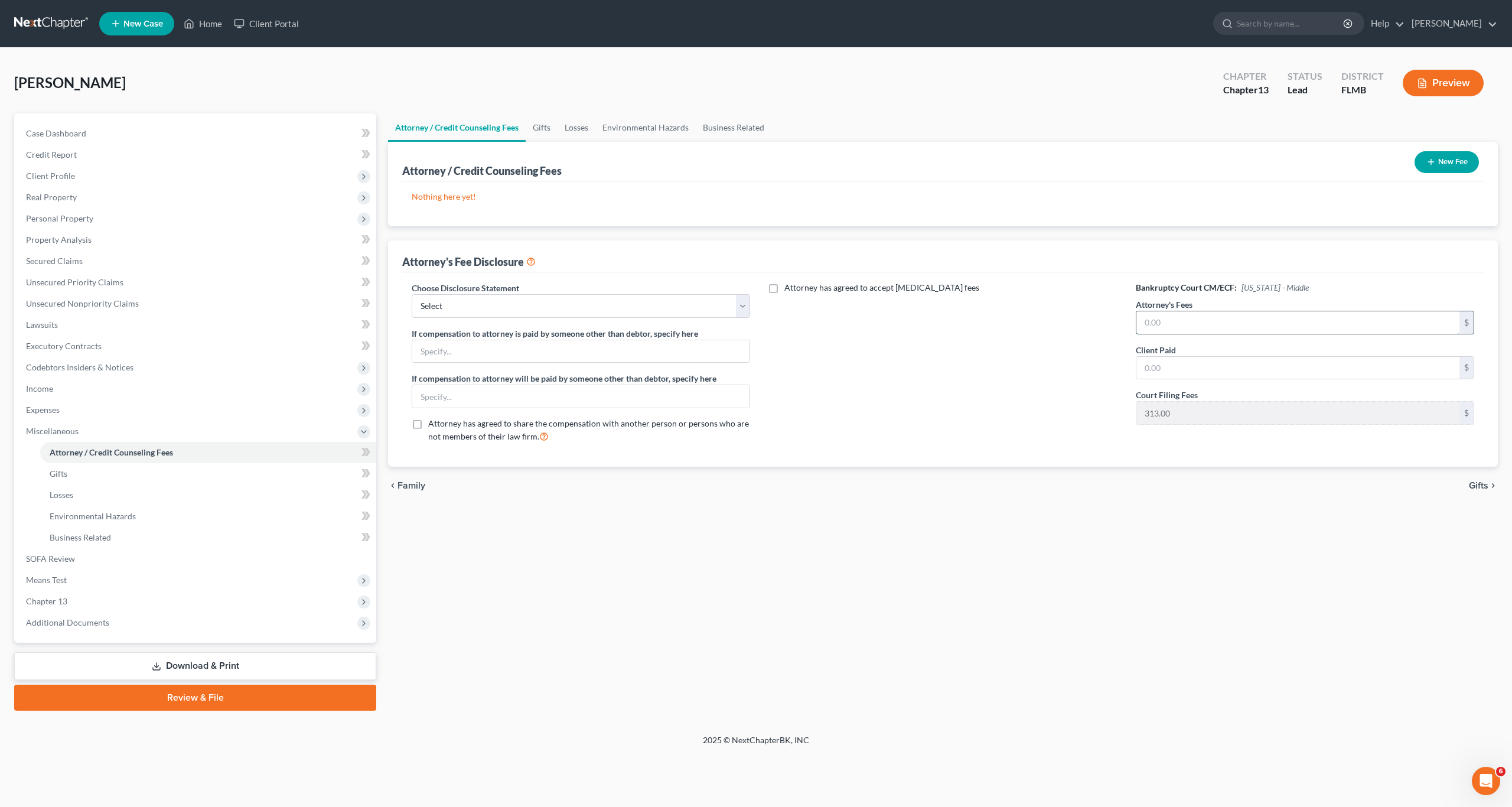
click at [1196, 317] on input "text" at bounding box center [1298, 322] width 323 height 22
click at [1196, 317] on input "400" at bounding box center [1298, 322] width 323 height 22
click at [1023, 445] on div "Attorney has agreed to accept [MEDICAL_DATA] fees" at bounding box center [942, 367] width 362 height 171
click at [917, 414] on div "Attorney has agreed to accept [MEDICAL_DATA] fees" at bounding box center [942, 367] width 362 height 171
click at [1194, 324] on input "5,800" at bounding box center [1298, 322] width 323 height 22
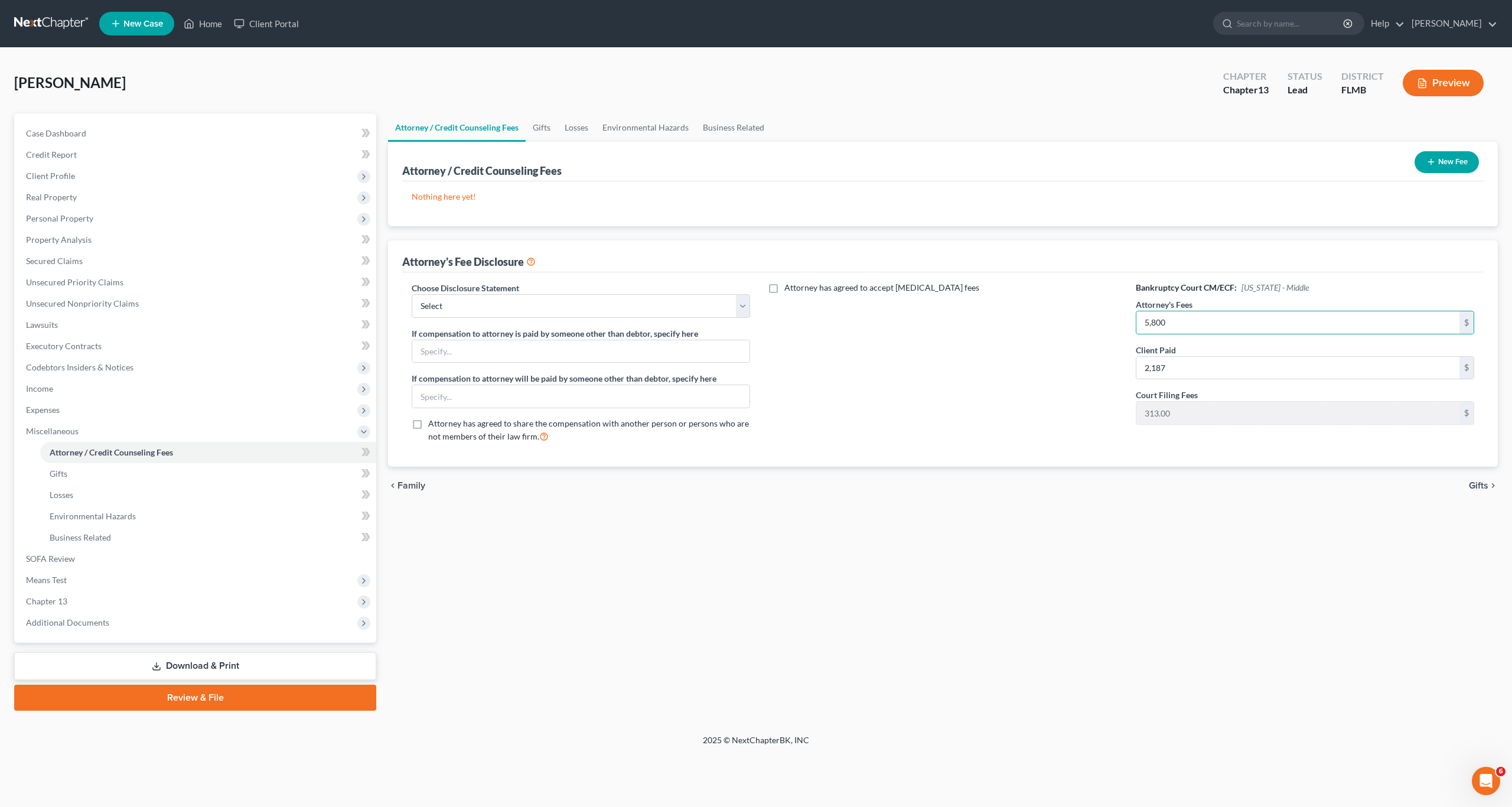
click at [1023, 418] on div "Attorney has agreed to accept [MEDICAL_DATA] fees" at bounding box center [942, 367] width 362 height 171
click at [590, 301] on select "Select Attorney's fee disclosure" at bounding box center [580, 306] width 338 height 24
click at [412, 294] on select "Select Attorney's fee disclosure" at bounding box center [580, 306] width 338 height 24
click at [596, 355] on input "text" at bounding box center [581, 351] width 337 height 22
click at [1462, 162] on button "New Fee" at bounding box center [1446, 162] width 64 height 22
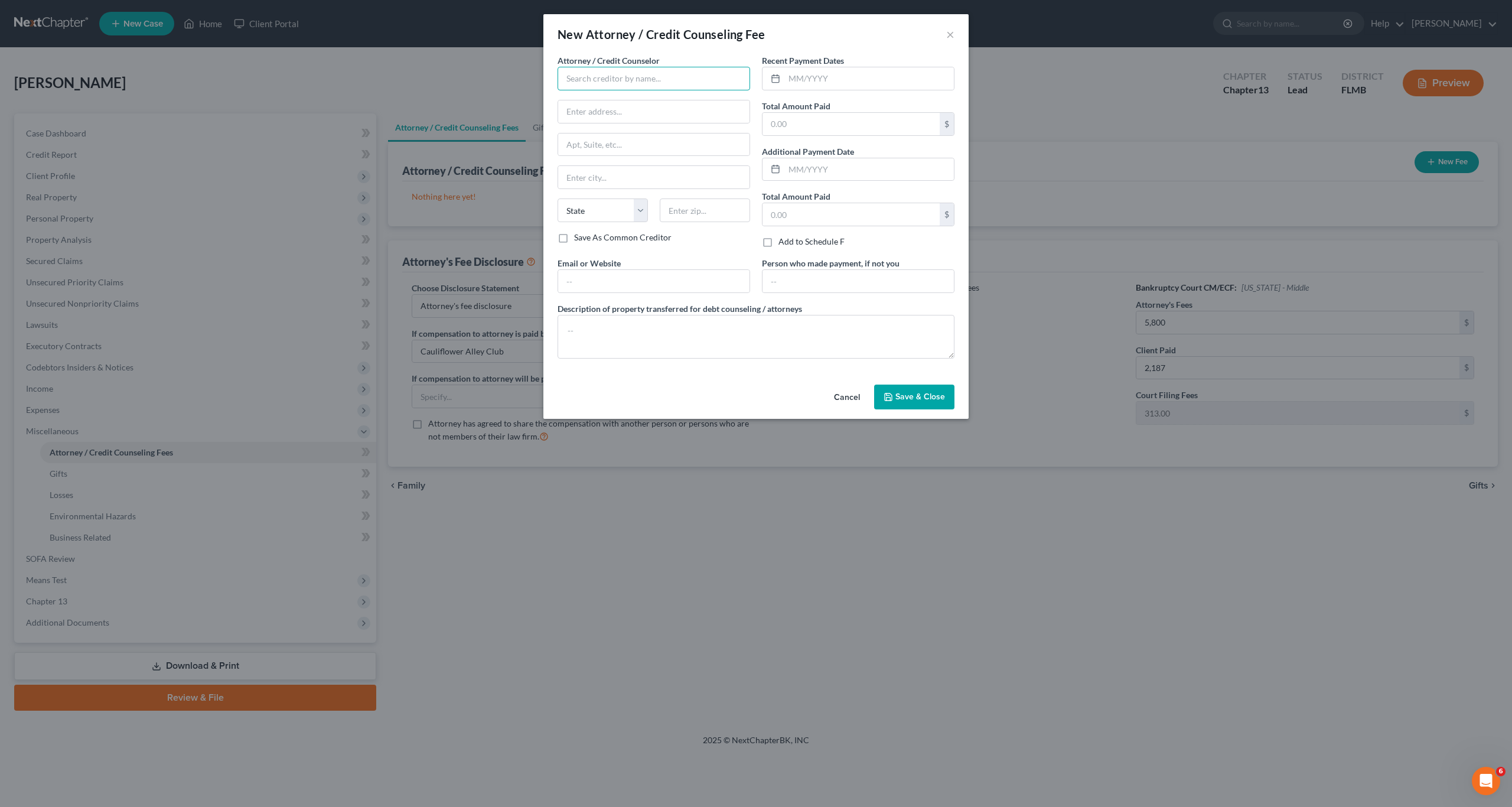
click at [674, 76] on input "text" at bounding box center [653, 79] width 192 height 24
click at [620, 146] on input "text" at bounding box center [653, 144] width 191 height 22
click at [614, 183] on input "text" at bounding box center [653, 177] width 191 height 22
click at [590, 210] on select "State [US_STATE] AK AR AZ CA CO CT DE DC [GEOGRAPHIC_DATA] [GEOGRAPHIC_DATA] GU…" at bounding box center [603, 210] width 91 height 24
click at [557, 198] on select "State [US_STATE] AK AR AZ CA CO CT DE DC [GEOGRAPHIC_DATA] [GEOGRAPHIC_DATA] GU…" at bounding box center [603, 210] width 91 height 24
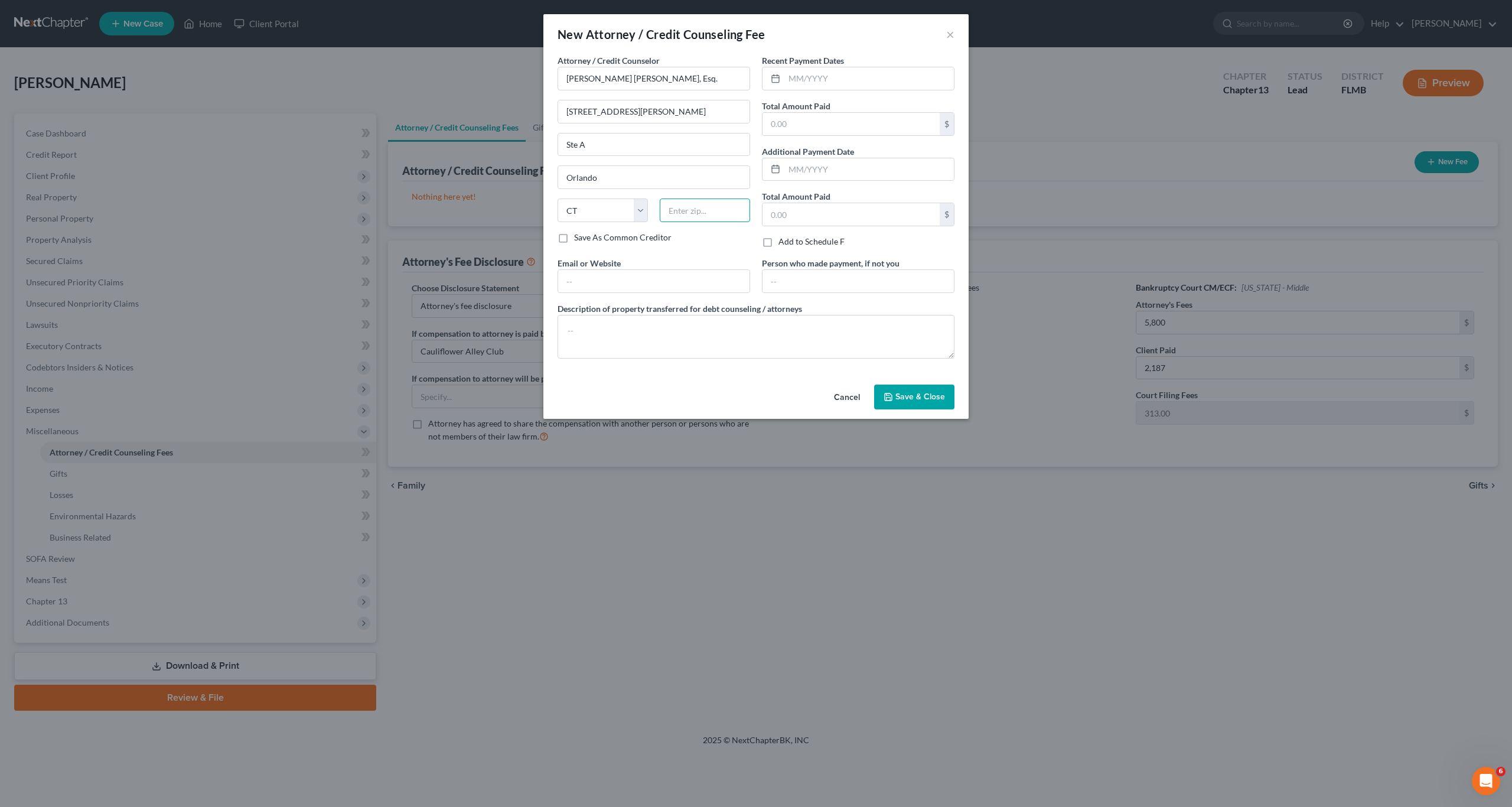
click at [705, 210] on input "text" at bounding box center [705, 210] width 91 height 24
click at [803, 79] on input "text" at bounding box center [869, 79] width 169 height 22
click at [837, 216] on input "text" at bounding box center [851, 214] width 177 height 22
drag, startPoint x: 917, startPoint y: 400, endPoint x: 630, endPoint y: 341, distance: 293.0
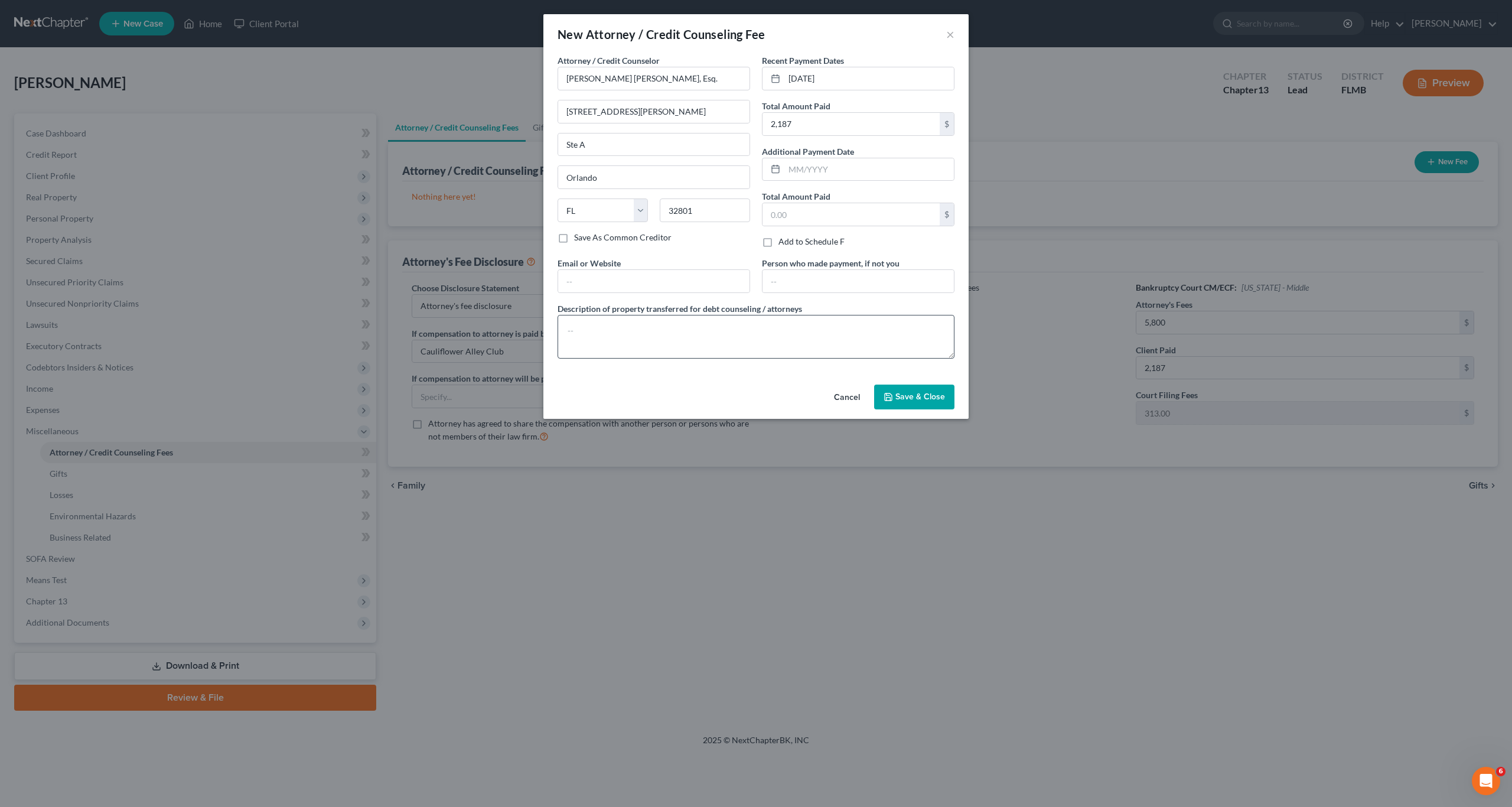
click at [621, 350] on div "New Attorney / Credit Counseling Fee × Attorney / Credit Counselor * [PERSON_NA…" at bounding box center [756, 217] width 425 height 404
click at [628, 334] on textarea at bounding box center [756, 336] width 397 height 44
click at [836, 284] on input "text" at bounding box center [857, 281] width 191 height 22
drag, startPoint x: 924, startPoint y: 420, endPoint x: 916, endPoint y: 402, distance: 19.7
click at [924, 418] on div "New Attorney / Credit Counseling Fee × Attorney / Credit Counselor * [PERSON_NA…" at bounding box center [756, 403] width 1512 height 807
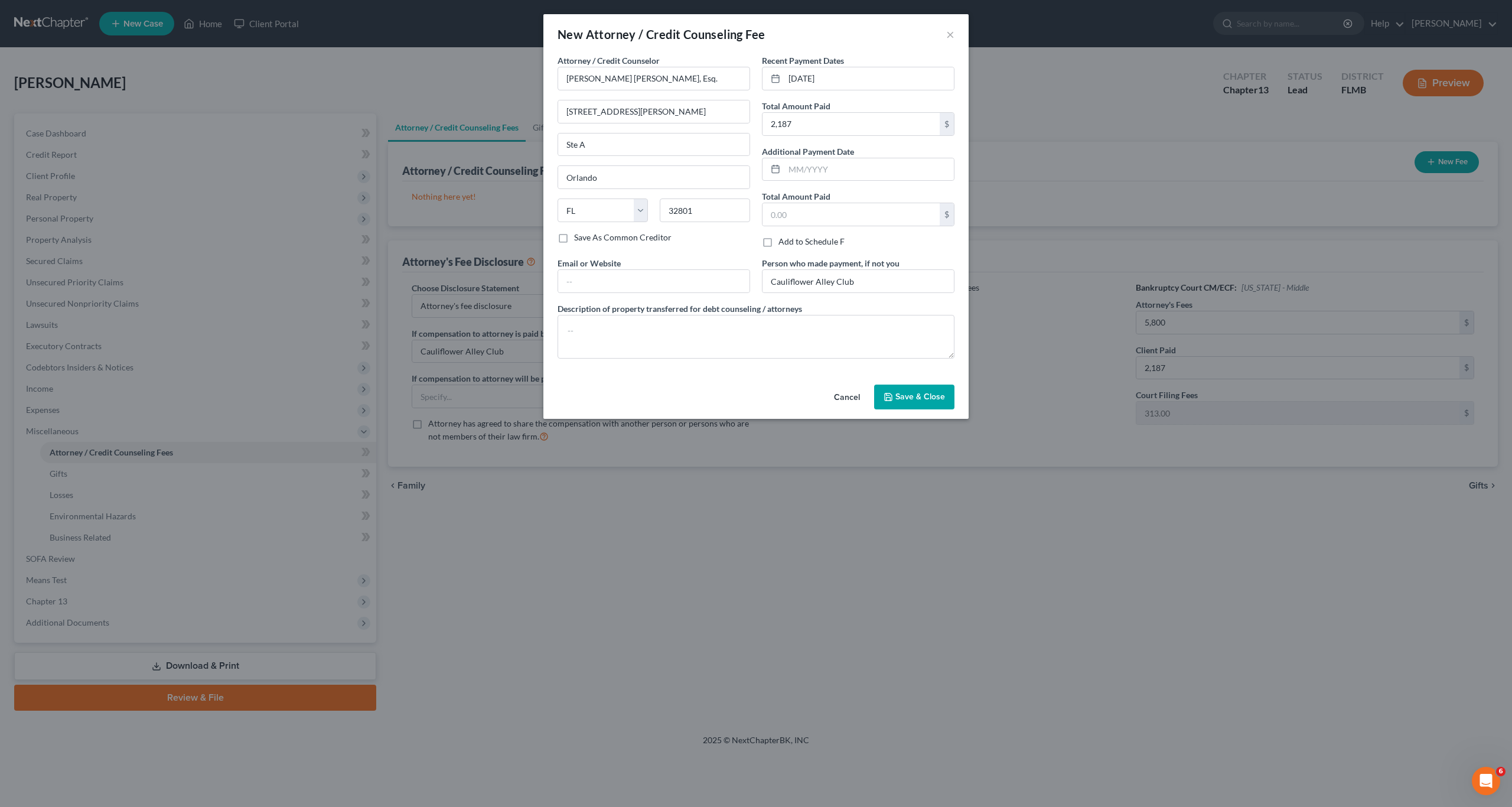
click at [916, 402] on button "Save & Close" at bounding box center [914, 397] width 80 height 25
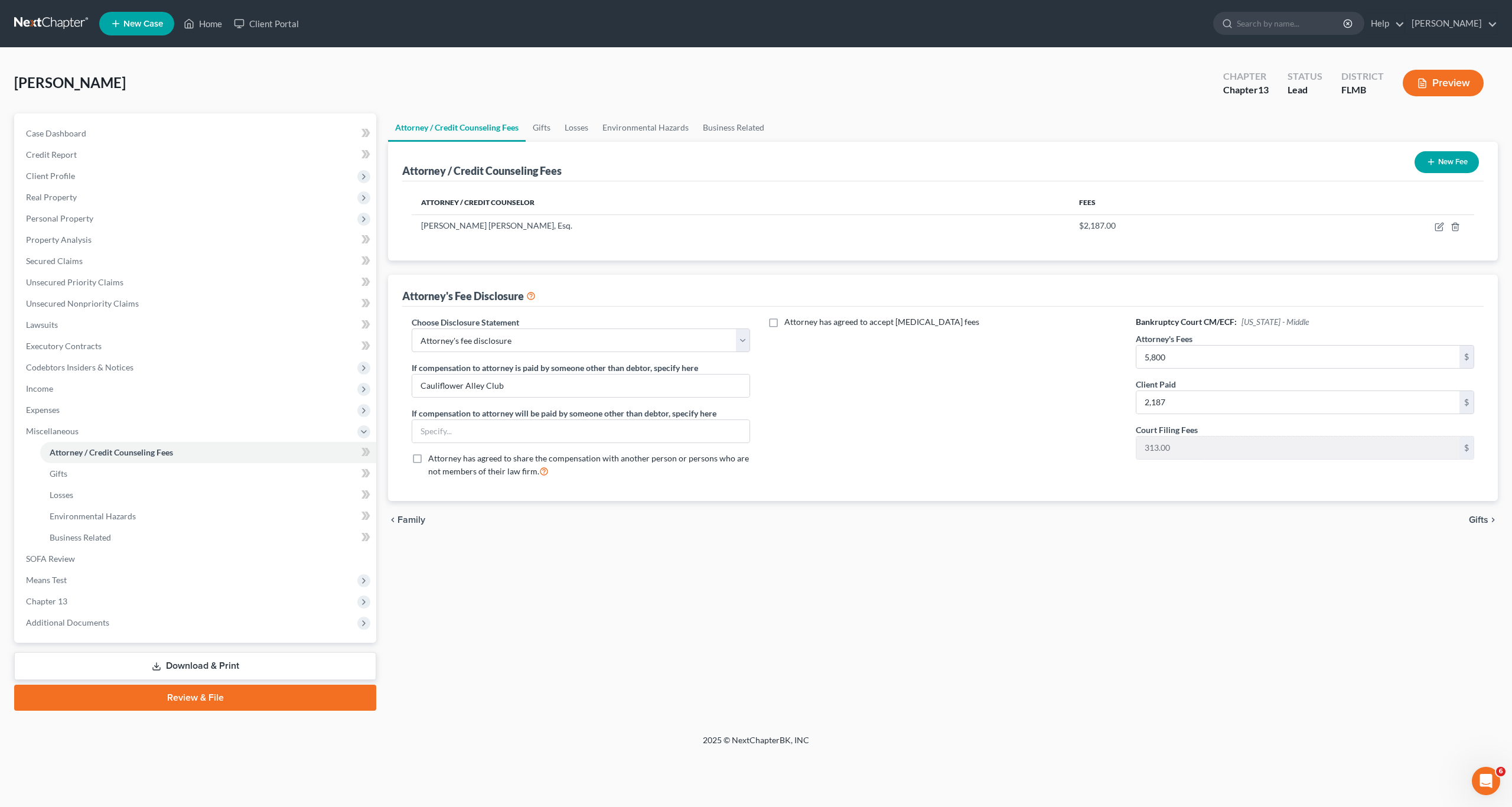
drag, startPoint x: 909, startPoint y: 563, endPoint x: 791, endPoint y: 478, distance: 145.4
click at [909, 561] on div "Attorney / Credit Counseling Fees Gifts Losses Environmental Hazards Business R…" at bounding box center [943, 412] width 1121 height 597
click at [58, 555] on span "SOFA Review" at bounding box center [51, 558] width 49 height 10
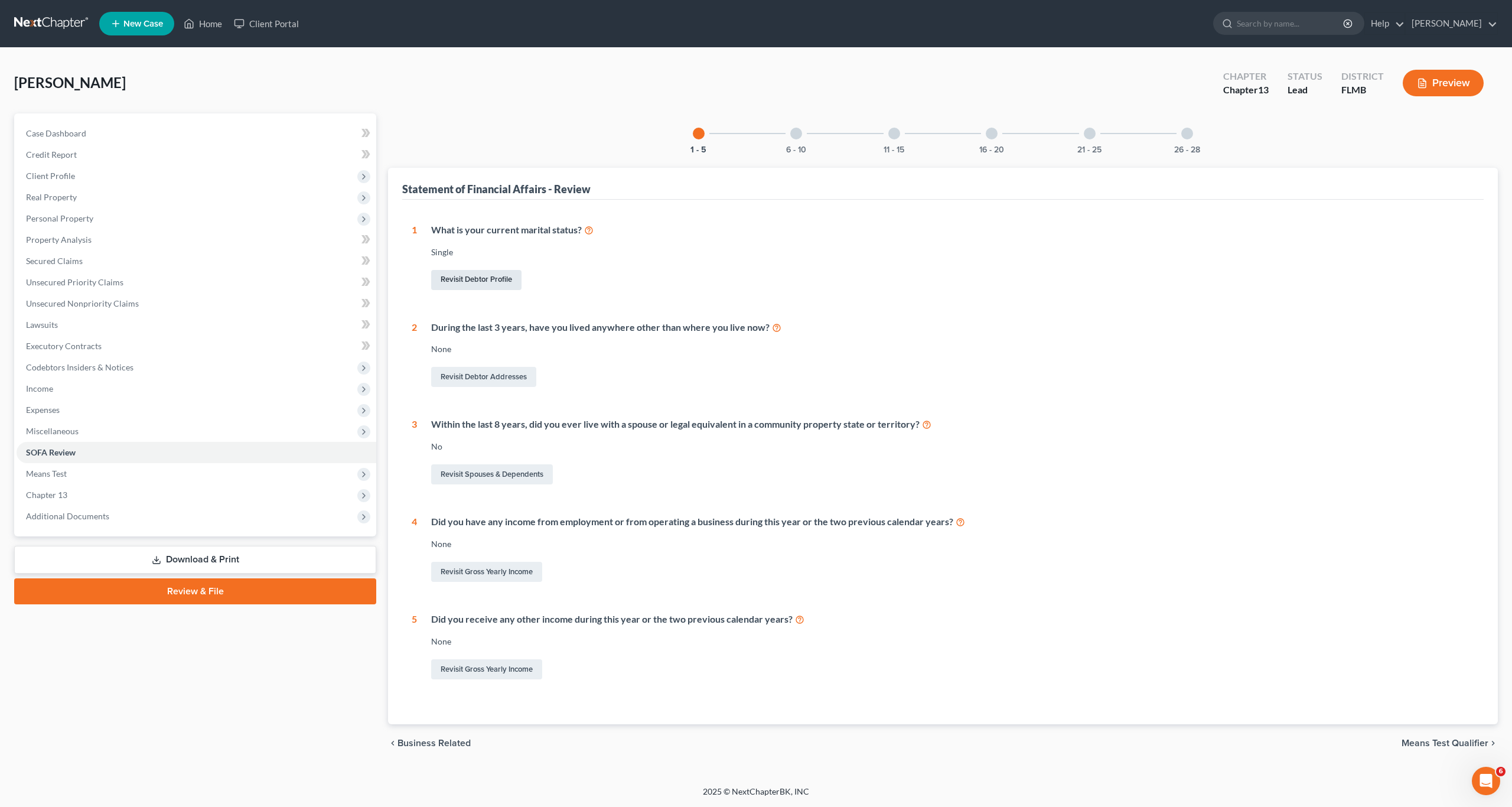
click at [477, 276] on link "Revisit Debtor Profile" at bounding box center [477, 280] width 91 height 20
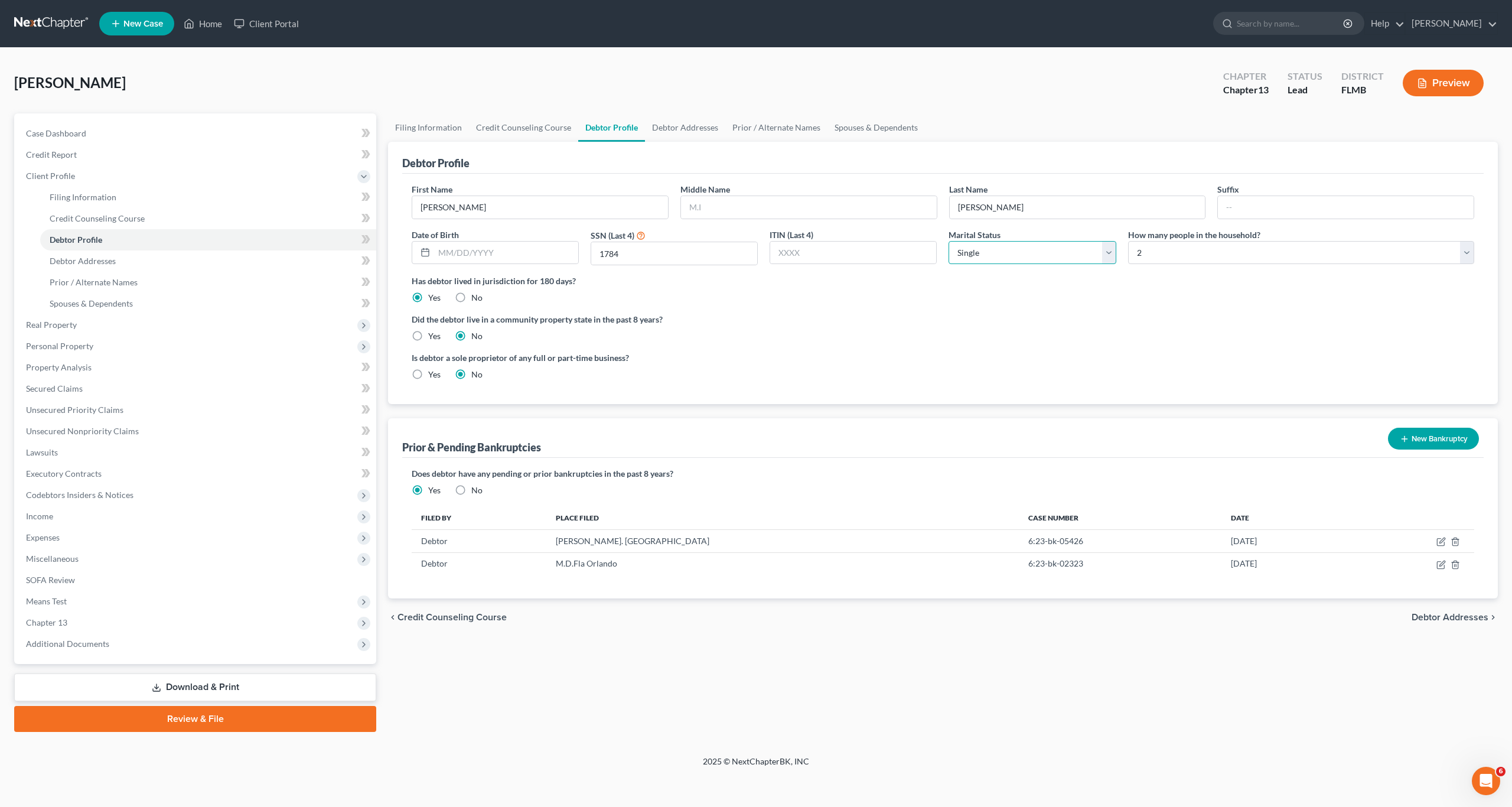
click at [1009, 246] on select "Select Single Married Separated Divorced Widowed" at bounding box center [1032, 253] width 167 height 24
click at [949, 241] on select "Select Single Married Separated Divorced Widowed" at bounding box center [1032, 253] width 167 height 24
drag, startPoint x: 966, startPoint y: 327, endPoint x: 828, endPoint y: 389, distance: 151.3
click at [963, 331] on div "Did the debtor live in a community property state in the past 8 years? Yes No" at bounding box center [943, 328] width 1062 height 29
click at [77, 262] on span "Debtor Addresses" at bounding box center [83, 260] width 66 height 10
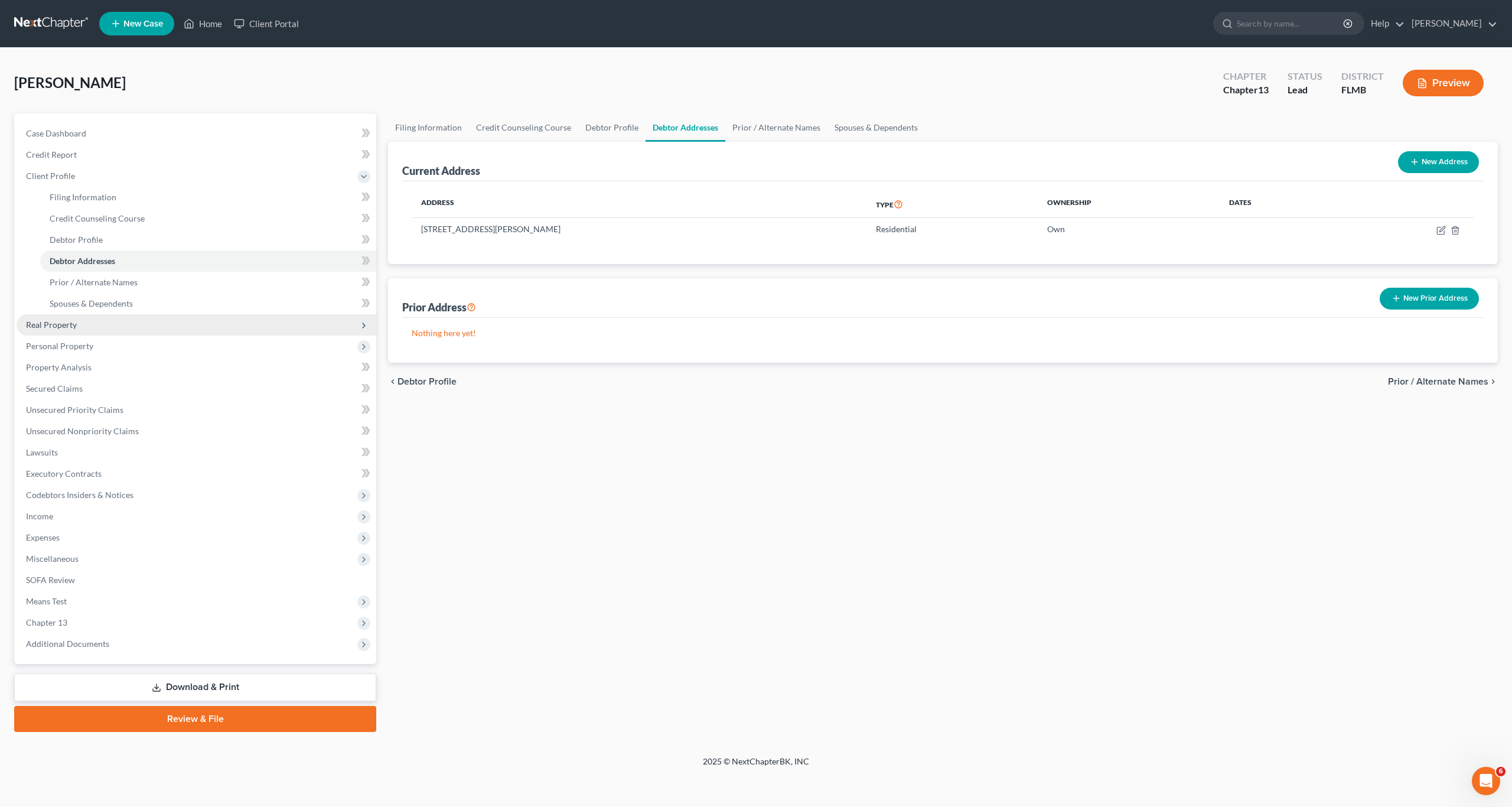
click at [57, 324] on span "Real Property" at bounding box center [51, 324] width 51 height 10
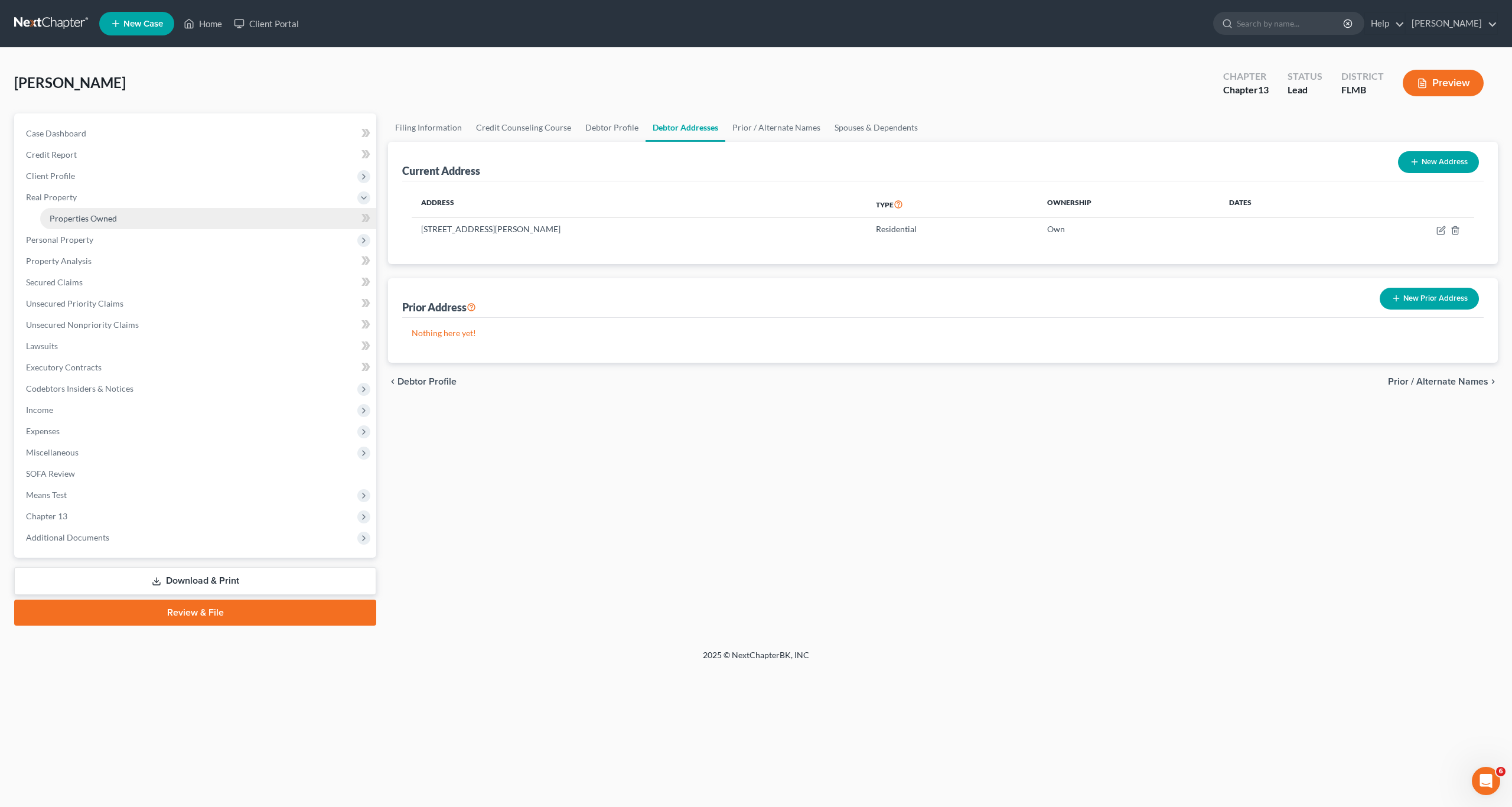
click at [60, 211] on link "Properties Owned" at bounding box center [208, 219] width 336 height 21
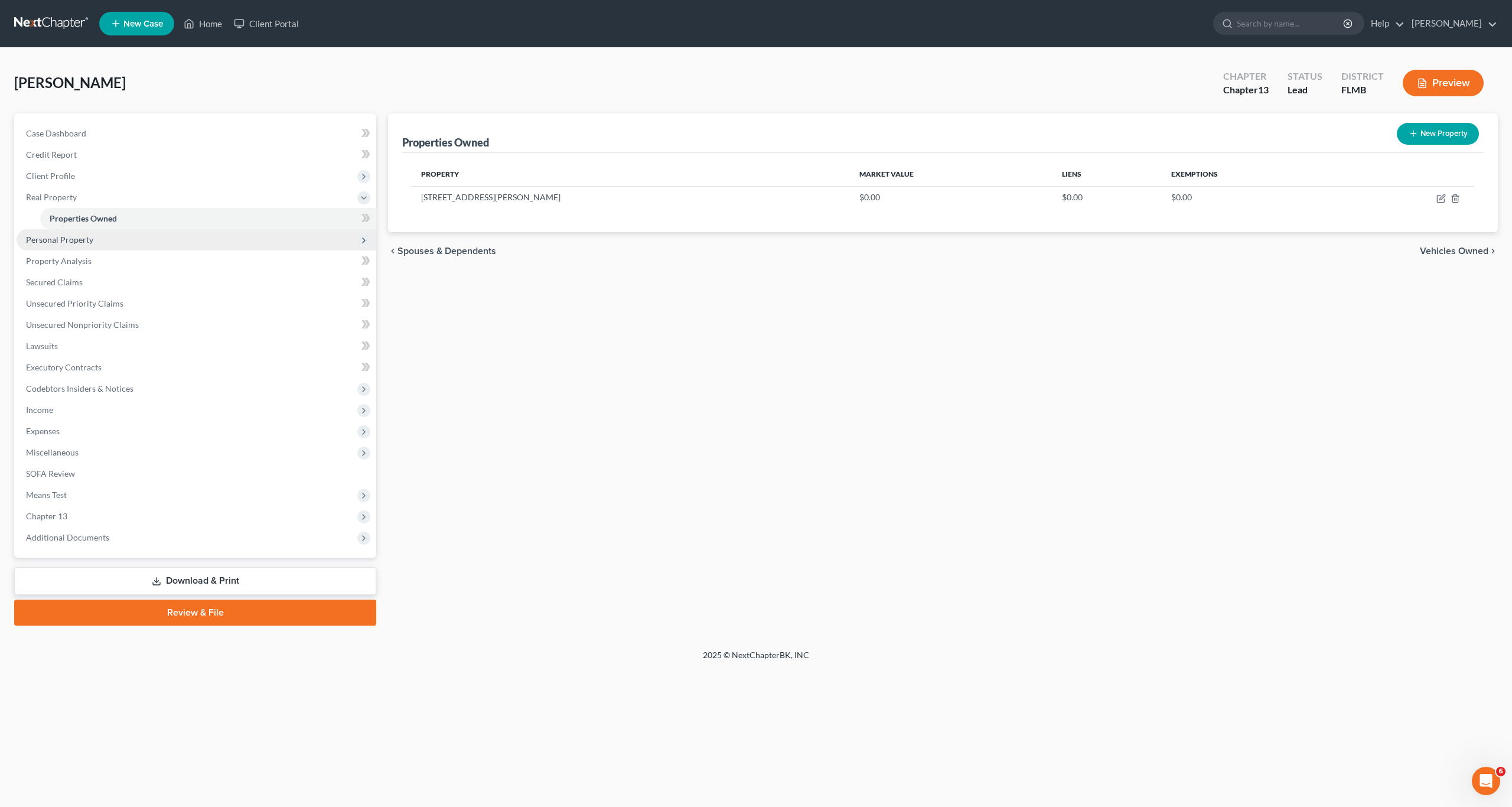
click at [85, 244] on span "Personal Property" at bounding box center [60, 239] width 68 height 10
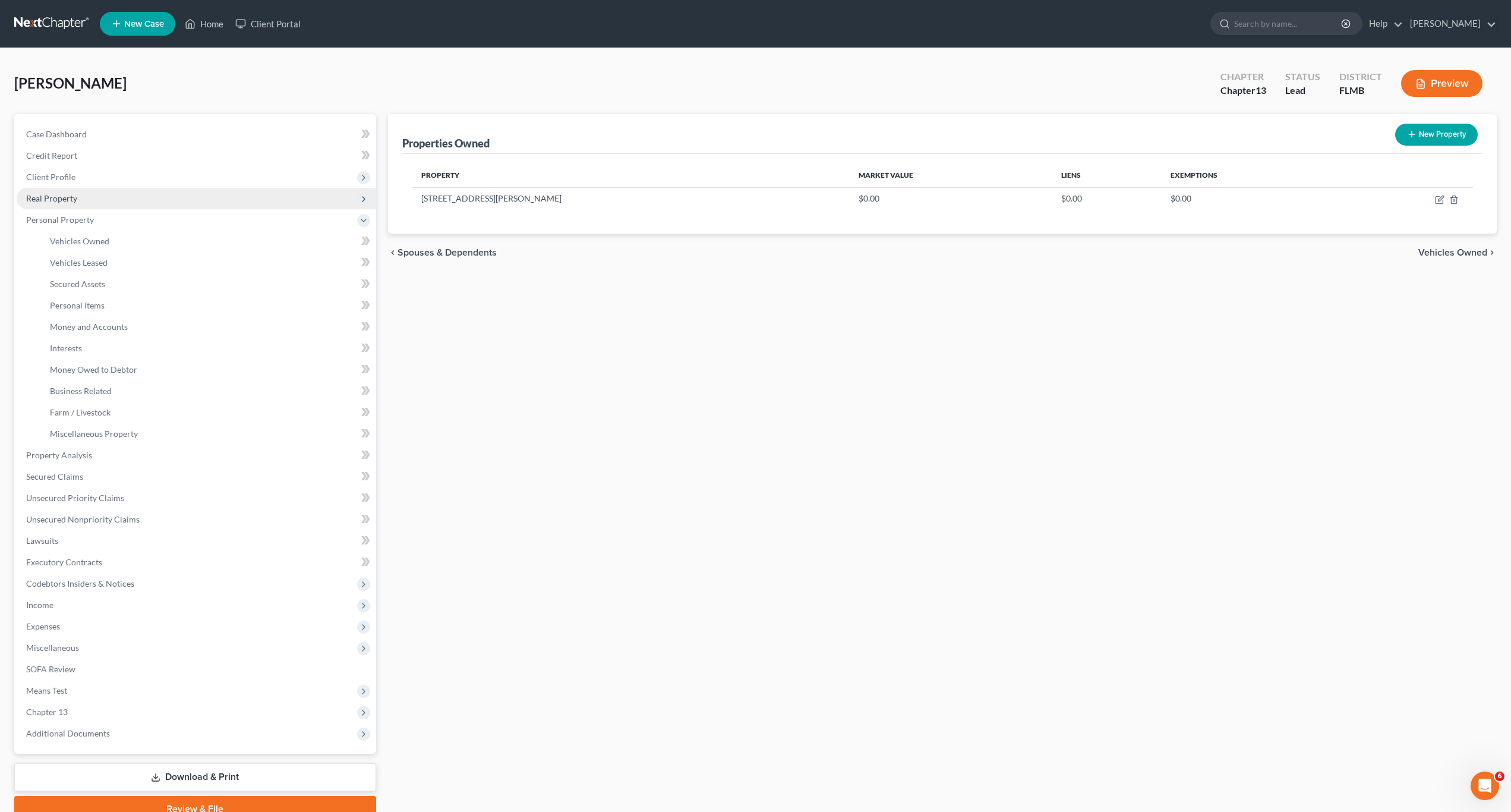
click at [46, 197] on span "Real Property" at bounding box center [52, 198] width 51 height 10
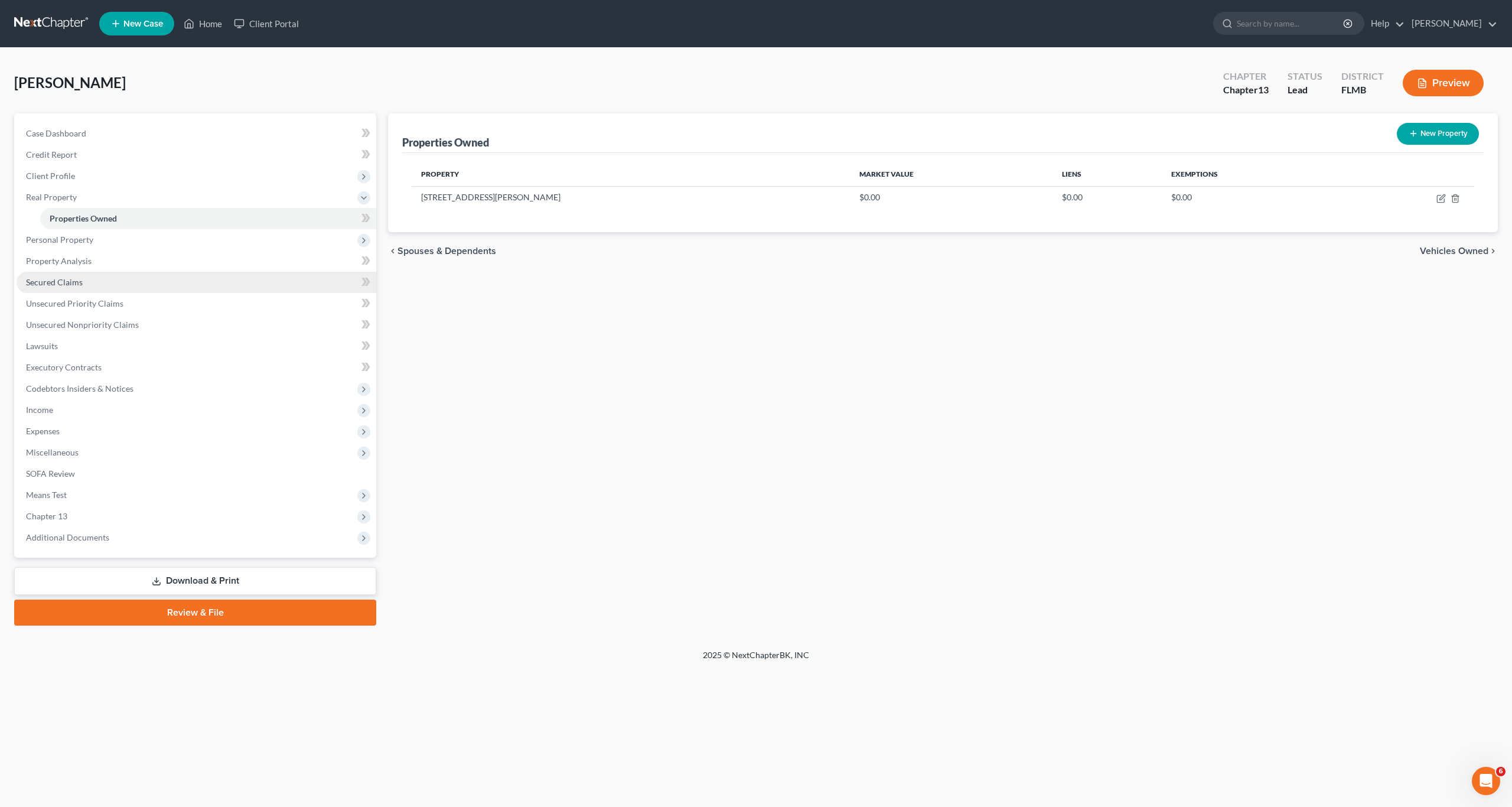
drag, startPoint x: 65, startPoint y: 284, endPoint x: 55, endPoint y: 284, distance: 10.0
click at [64, 284] on span "Secured Claims" at bounding box center [54, 282] width 56 height 10
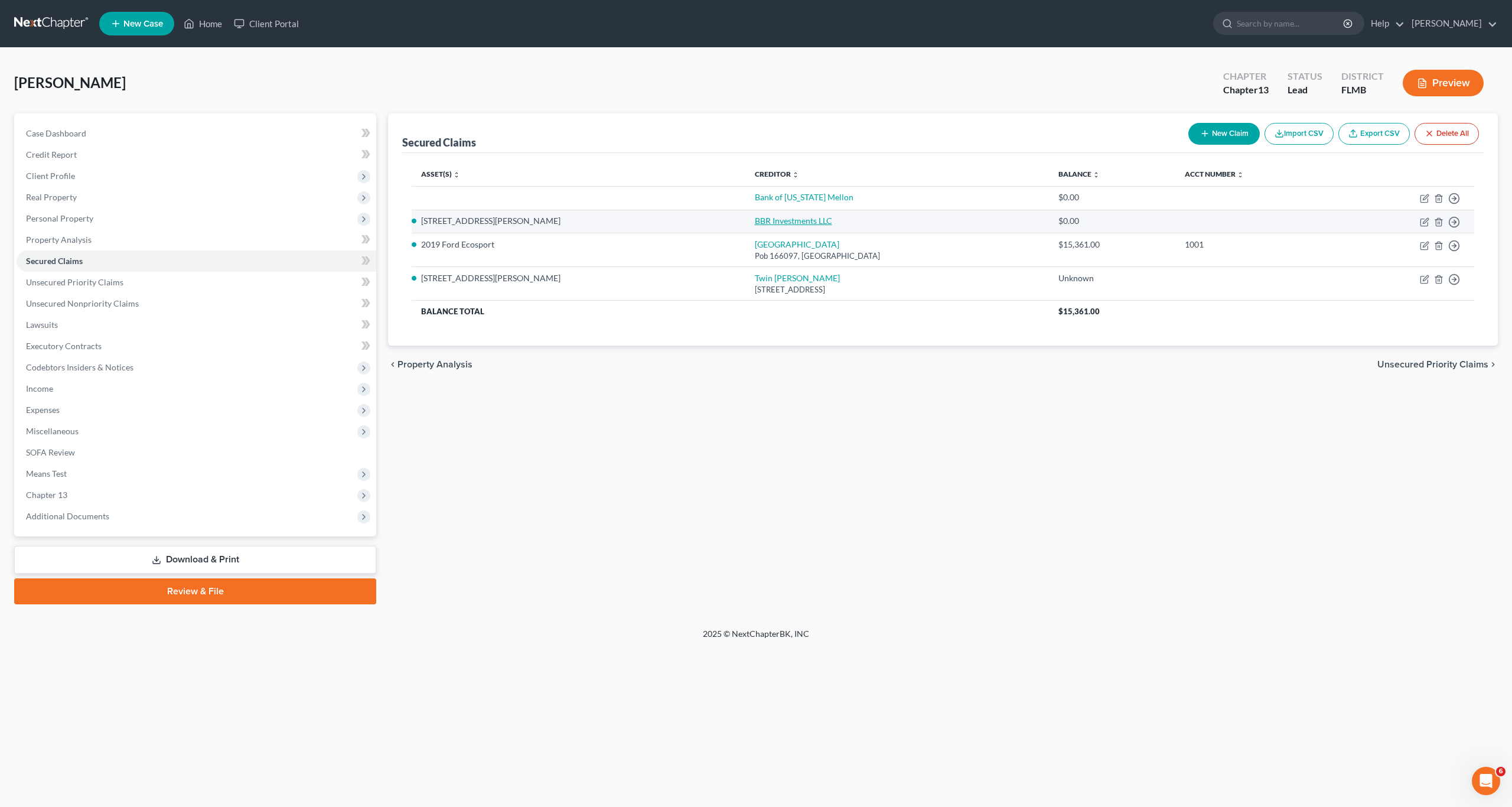
click at [755, 222] on link "BBR Investments LLC" at bounding box center [794, 220] width 77 height 10
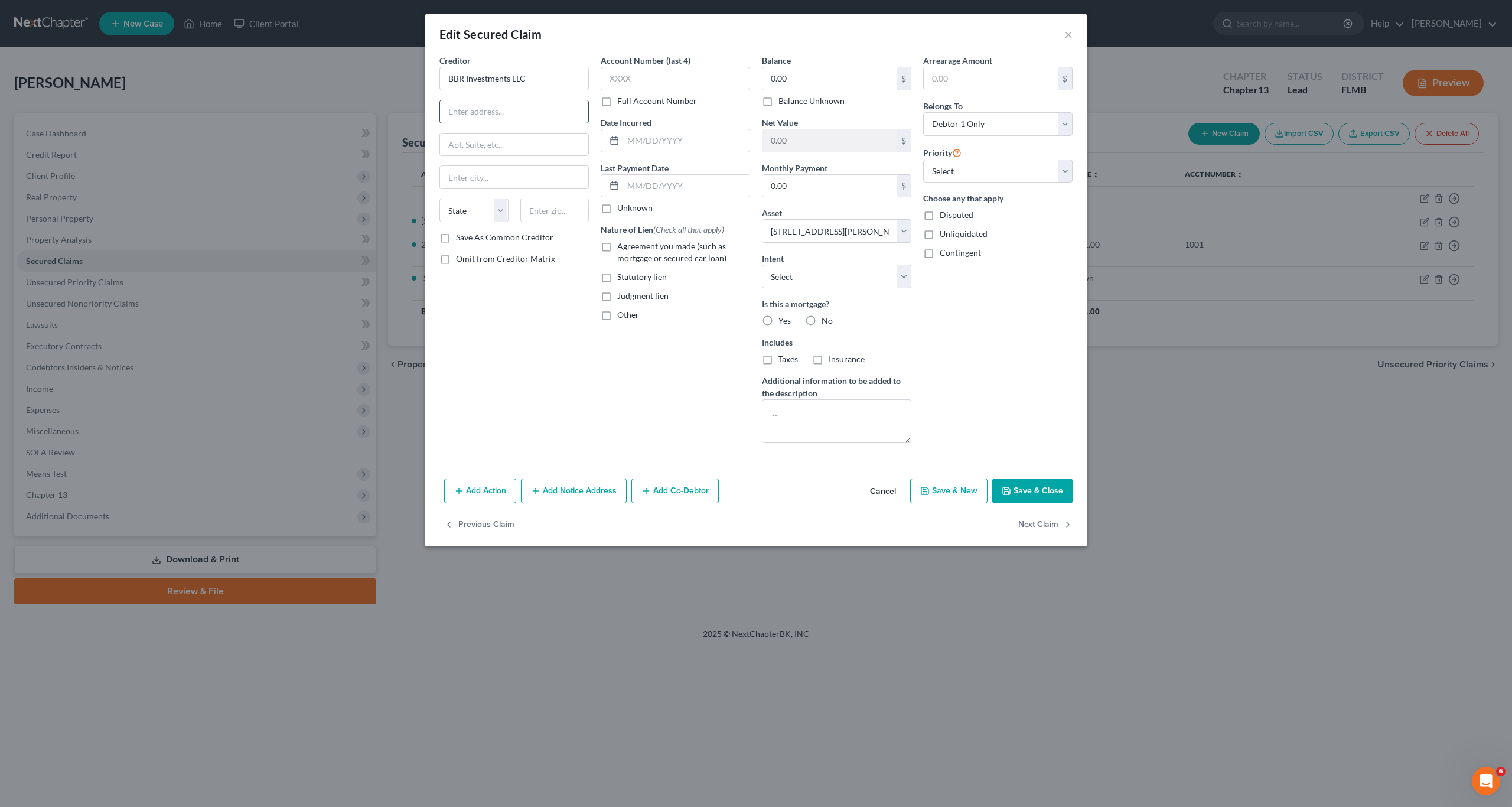
click at [473, 114] on input "text" at bounding box center [514, 112] width 148 height 22
click at [828, 272] on select "Select Surrender Redeem Reaffirm Avoid Other" at bounding box center [836, 276] width 150 height 24
click at [762, 265] on select "Select Surrender Redeem Reaffirm Avoid Other" at bounding box center [836, 276] width 150 height 24
drag, startPoint x: 964, startPoint y: 164, endPoint x: 963, endPoint y: 171, distance: 7.1
click at [964, 164] on select "Select 1st 2nd 3rd 4th 5th 6th 7th 8th 9th 10th 11th 12th 13th 14th 15th 16th 1…" at bounding box center [998, 171] width 150 height 24
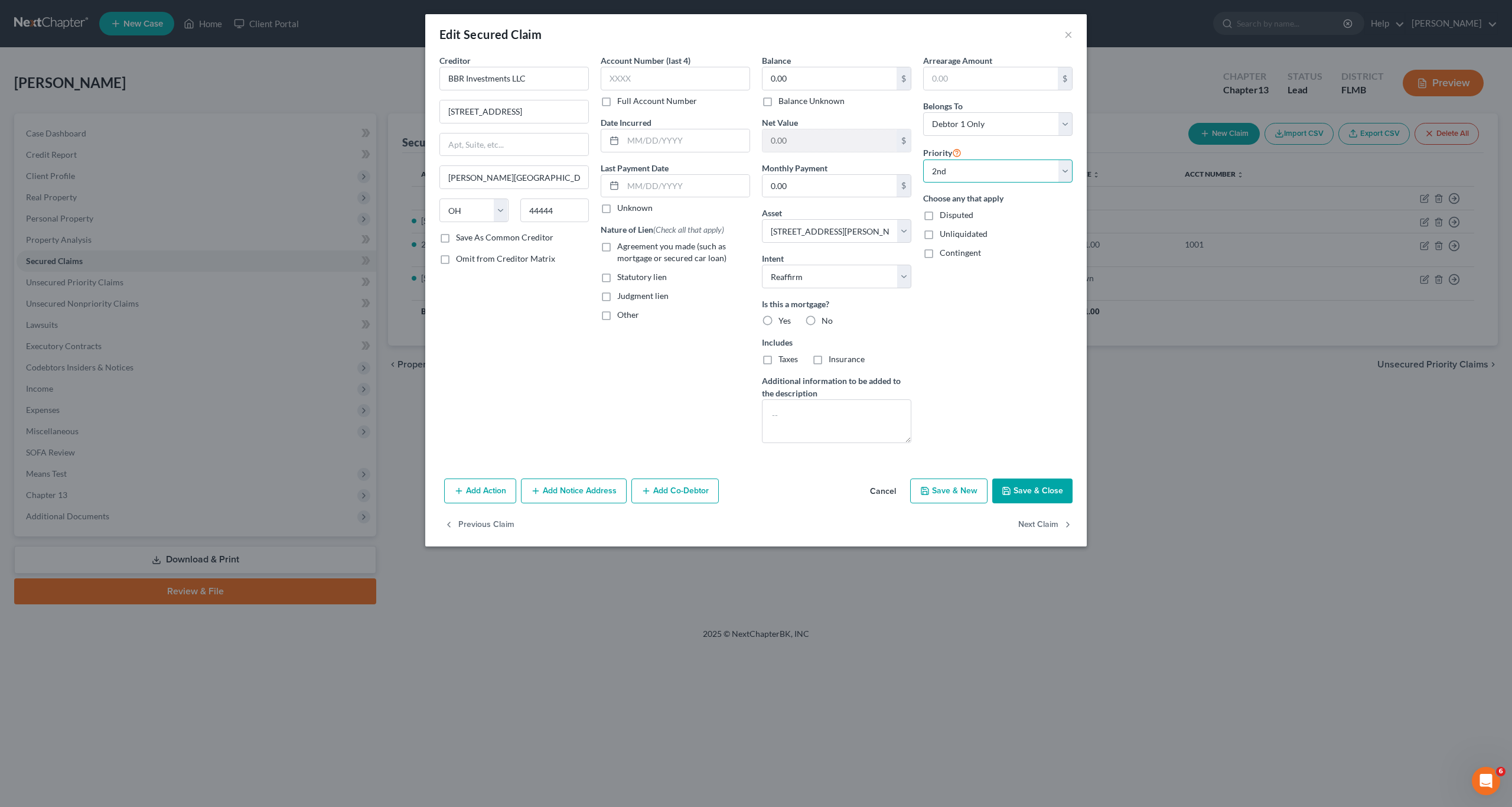
click at [923, 160] on select "Select 1st 2nd 3rd 4th 5th 6th 7th 8th 9th 10th 11th 12th 13th 14th 15th 16th 1…" at bounding box center [998, 171] width 150 height 24
click at [976, 292] on div "Arrearage Amount $ Belongs To * Select Debtor 1 Only Debtor 2 Only Debtor 1 And…" at bounding box center [998, 253] width 162 height 398
click at [632, 403] on div "Account Number (last 4) Full Account Number Date Incurred Last Payment Date Unk…" at bounding box center [676, 253] width 162 height 398
click at [617, 244] on label "Agreement you made (such as mortgage or secured car loan)" at bounding box center [683, 252] width 133 height 24
click at [622, 244] on input "Agreement you made (such as mortgage or secured car loan)" at bounding box center [626, 244] width 8 height 8
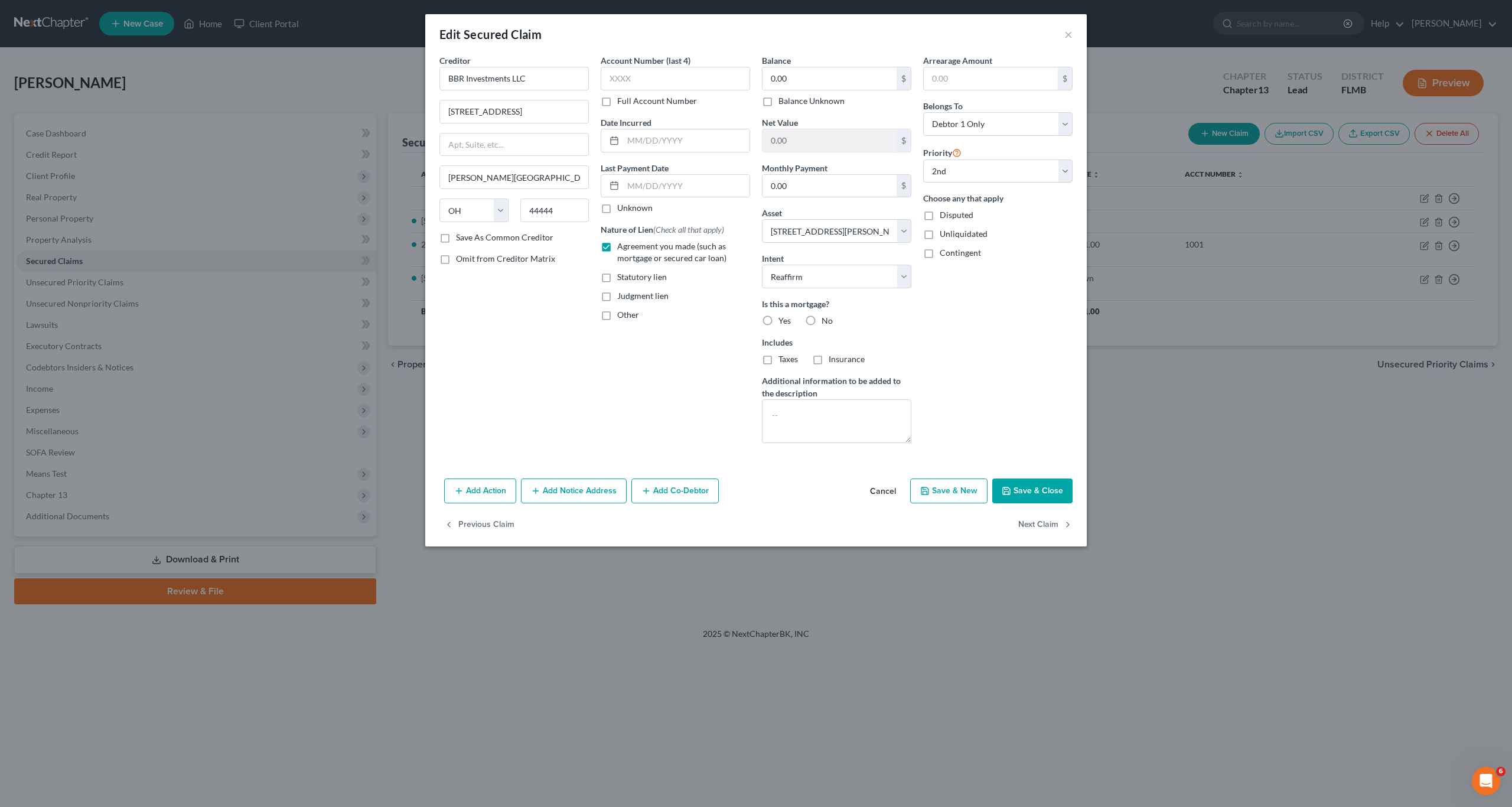
click at [617, 248] on label "Agreement you made (such as mortgage or secured car loan)" at bounding box center [683, 252] width 133 height 24
click at [622, 248] on input "Agreement you made (such as mortgage or secured car loan)" at bounding box center [626, 244] width 8 height 8
click at [617, 250] on label "Agreement you made (such as mortgage or secured car loan)" at bounding box center [683, 252] width 133 height 24
click at [622, 248] on input "Agreement you made (such as mortgage or secured car loan)" at bounding box center [626, 244] width 8 height 8
click at [779, 322] on label "Yes" at bounding box center [785, 320] width 12 height 12
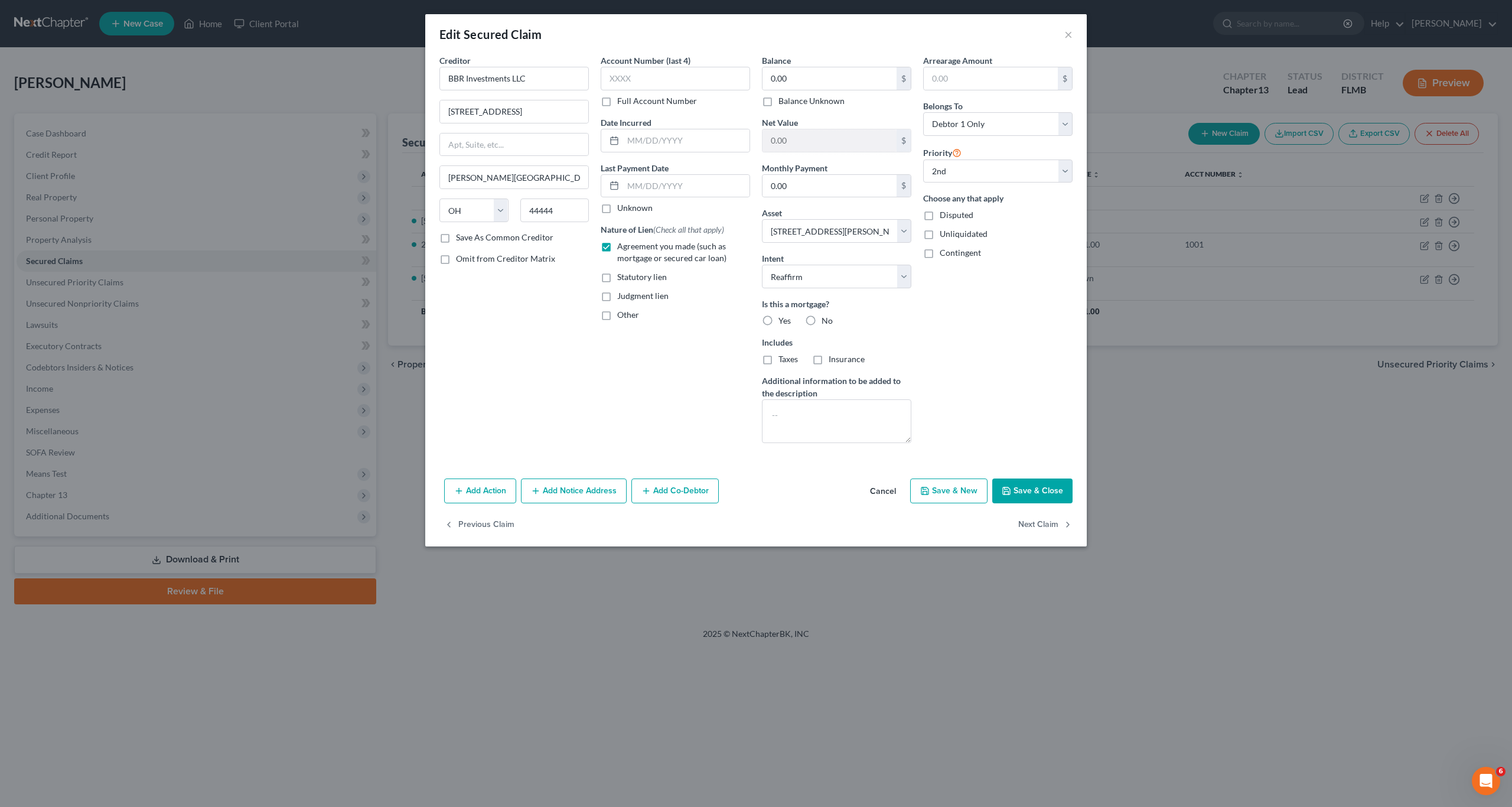
click at [783, 322] on input "Yes" at bounding box center [787, 318] width 8 height 8
drag, startPoint x: 1026, startPoint y: 409, endPoint x: 1047, endPoint y: 477, distance: 71.2
click at [1030, 423] on div "Arrearage Amount $ Belongs To * Select Debtor 1 Only Debtor 2 Only Debtor 1 And…" at bounding box center [998, 253] width 162 height 398
click at [1035, 492] on button "Save & Close" at bounding box center [1032, 491] width 80 height 25
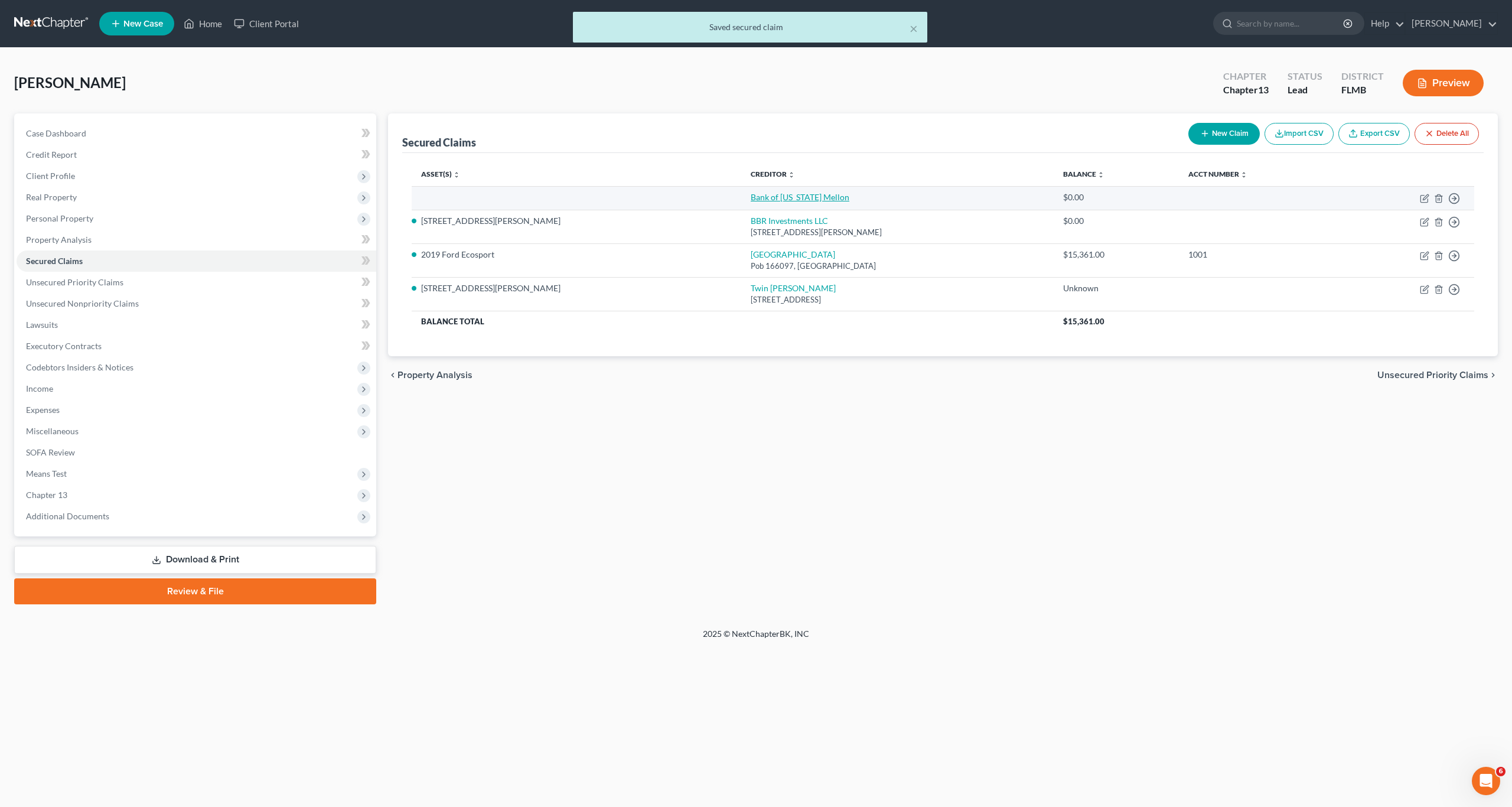
click at [750, 197] on link "Bank of [US_STATE] Mellon" at bounding box center [800, 196] width 98 height 10
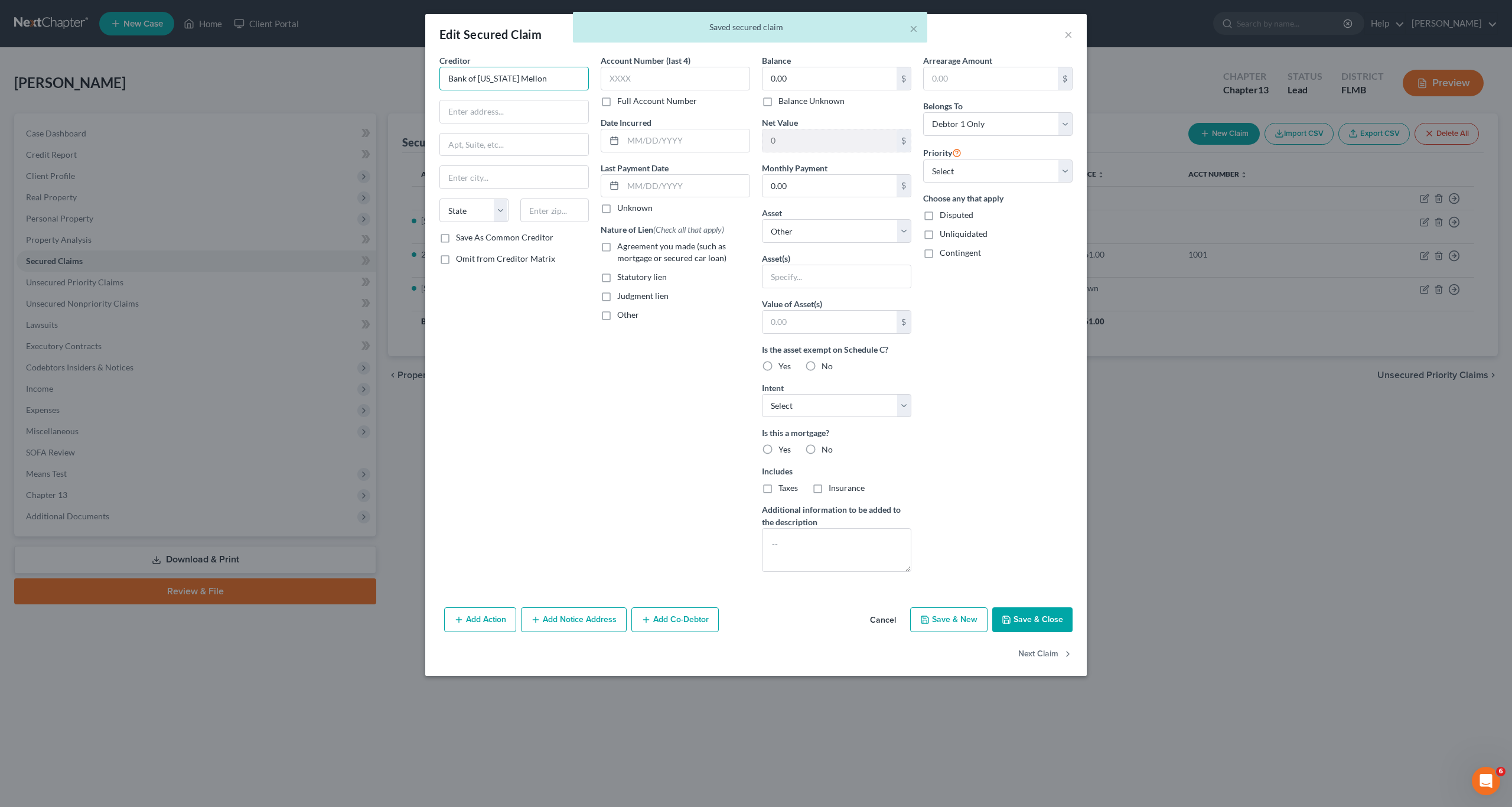
drag, startPoint x: 550, startPoint y: 73, endPoint x: 425, endPoint y: 73, distance: 125.0
click at [425, 73] on div "Edit Secured Claim × Creditor * Bank of [US_STATE] Mellon State [US_STATE] AK A…" at bounding box center [756, 403] width 1512 height 807
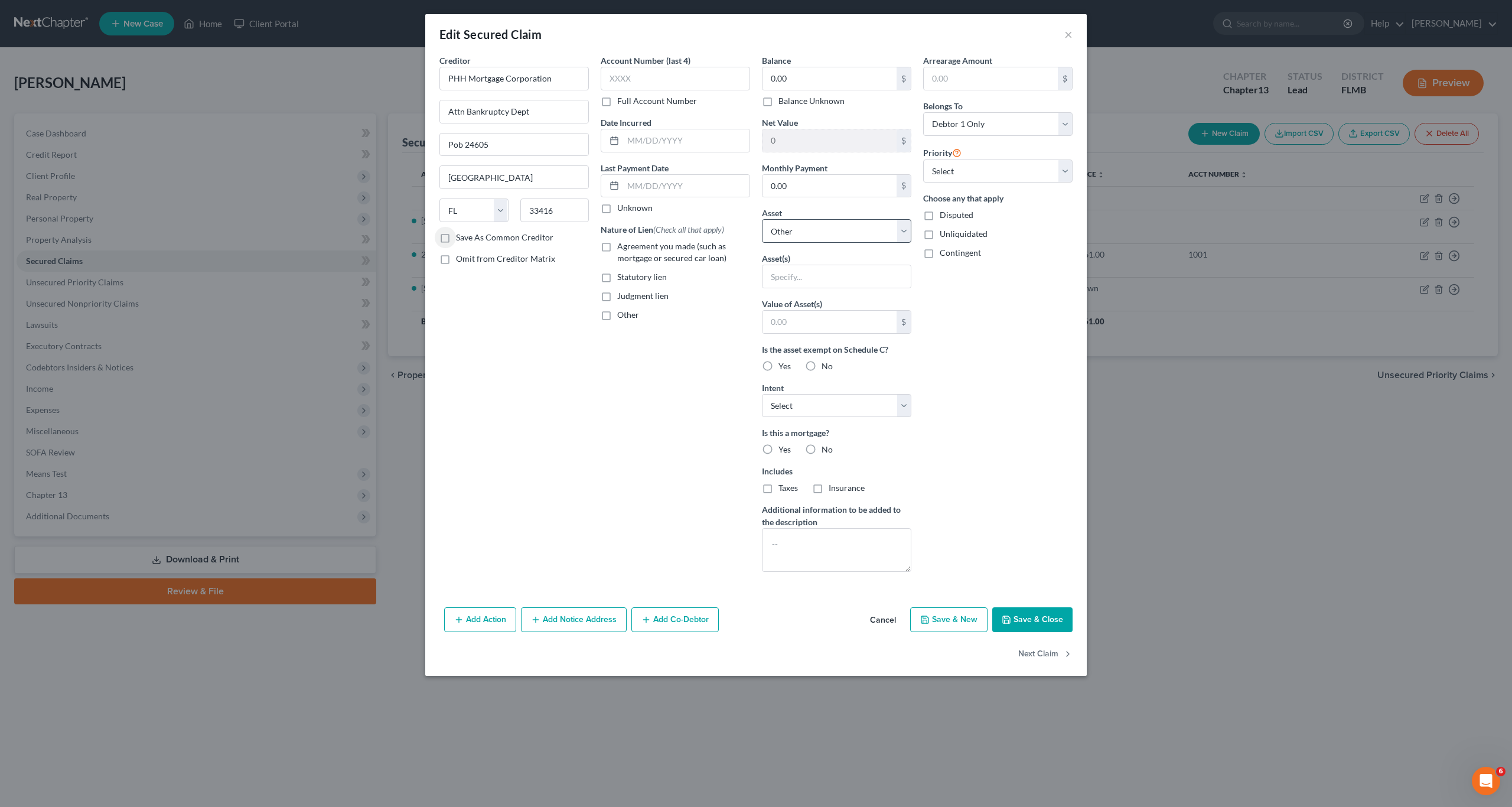
drag, startPoint x: 773, startPoint y: 215, endPoint x: 776, endPoint y: 223, distance: 8.5
click at [774, 222] on div "Asset * Select Other Multiple Assets 2019 Ford Ecosport - $15000.0 USAA credit …" at bounding box center [836, 225] width 150 height 36
drag, startPoint x: 777, startPoint y: 223, endPoint x: 782, endPoint y: 221, distance: 5.4
click at [778, 224] on select "Select Other Multiple Assets 2019 Ford Ecosport - $15000.0 USAA credit union (O…" at bounding box center [836, 231] width 150 height 24
click at [762, 219] on select "Select Other Multiple Assets 2019 Ford Ecosport - $15000.0 USAA credit union (O…" at bounding box center [836, 231] width 150 height 24
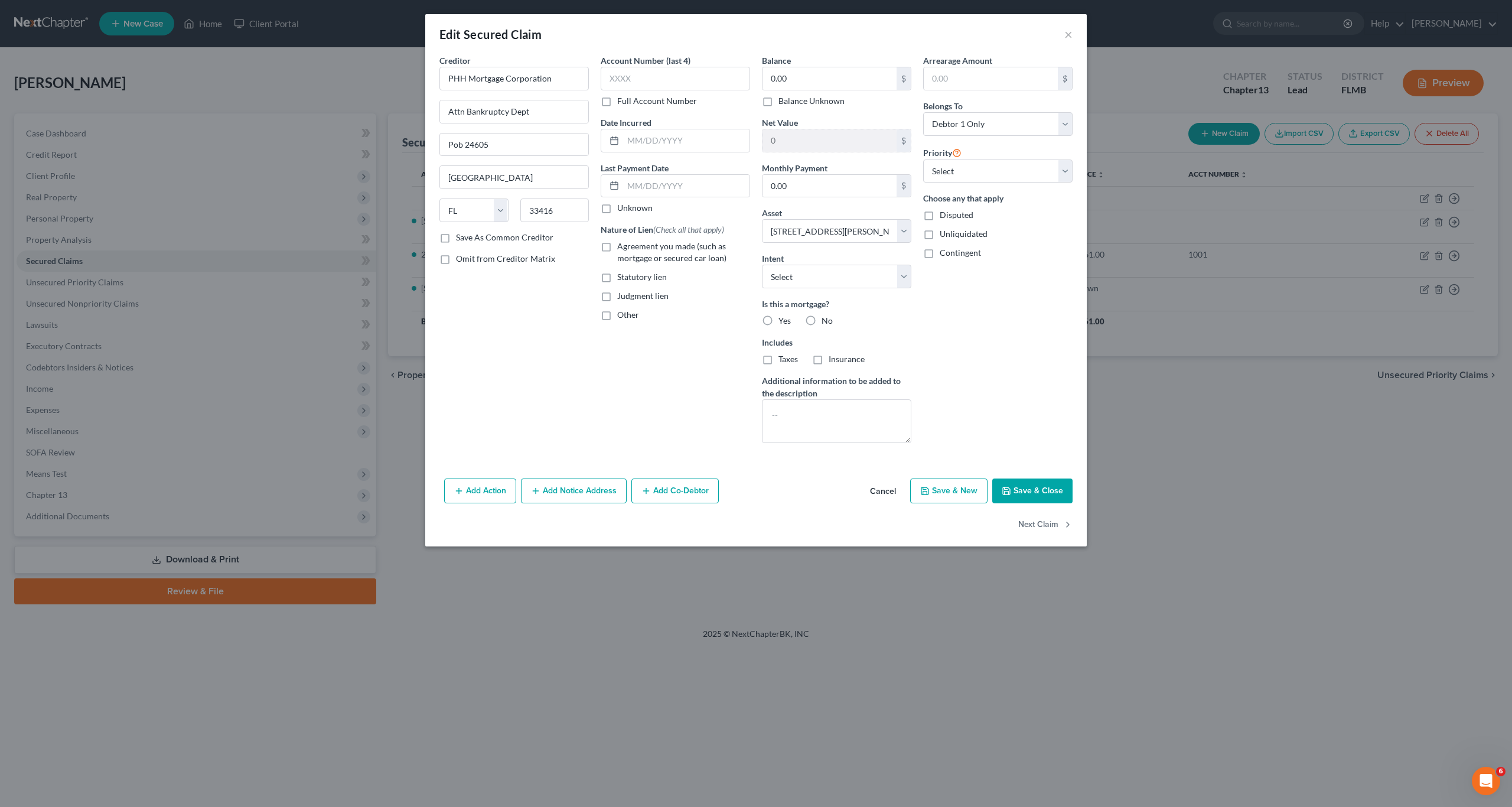
click at [659, 403] on div "Account Number (last 4) Full Account Number Date Incurred Last Payment Date Unk…" at bounding box center [676, 253] width 162 height 398
click at [848, 285] on select "Select Surrender Redeem Reaffirm Avoid Other" at bounding box center [836, 276] width 150 height 24
click at [762, 265] on select "Select Surrender Redeem Reaffirm Avoid Other" at bounding box center [836, 276] width 150 height 24
drag, startPoint x: 760, startPoint y: 312, endPoint x: 768, endPoint y: 318, distance: 10.0
click at [764, 316] on div "Balance 0.00 $ Balance Unknown Balance Undetermined 0.00 $ Balance Unknown Net …" at bounding box center [836, 253] width 162 height 398
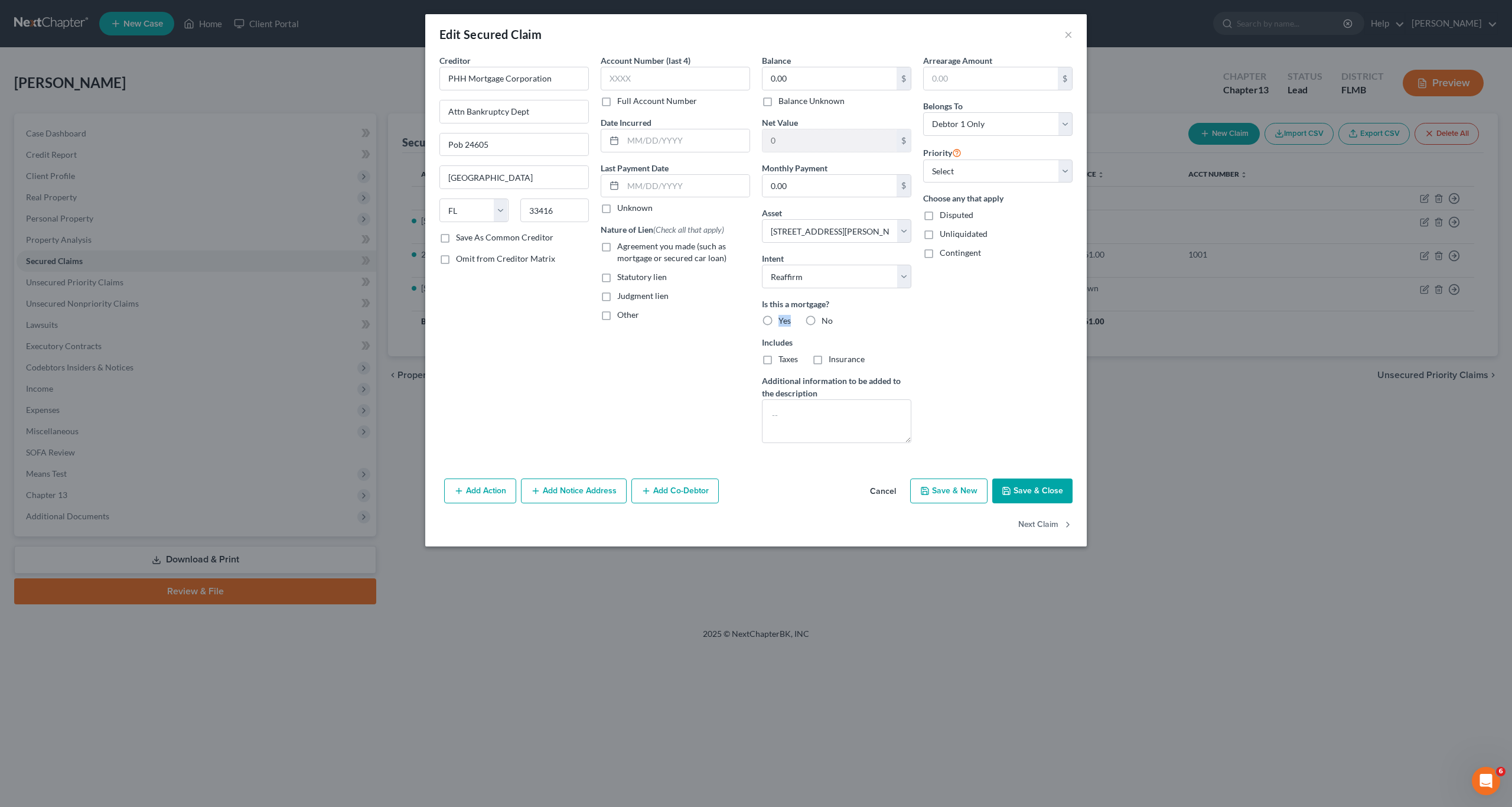
click at [779, 319] on label "Yes" at bounding box center [785, 320] width 12 height 12
click at [783, 319] on input "Yes" at bounding box center [787, 318] width 8 height 8
click at [779, 357] on label "Taxes" at bounding box center [788, 359] width 20 height 12
click at [783, 357] on input "Taxes" at bounding box center [787, 357] width 8 height 8
click at [829, 360] on label "Insurance" at bounding box center [846, 359] width 36 height 12
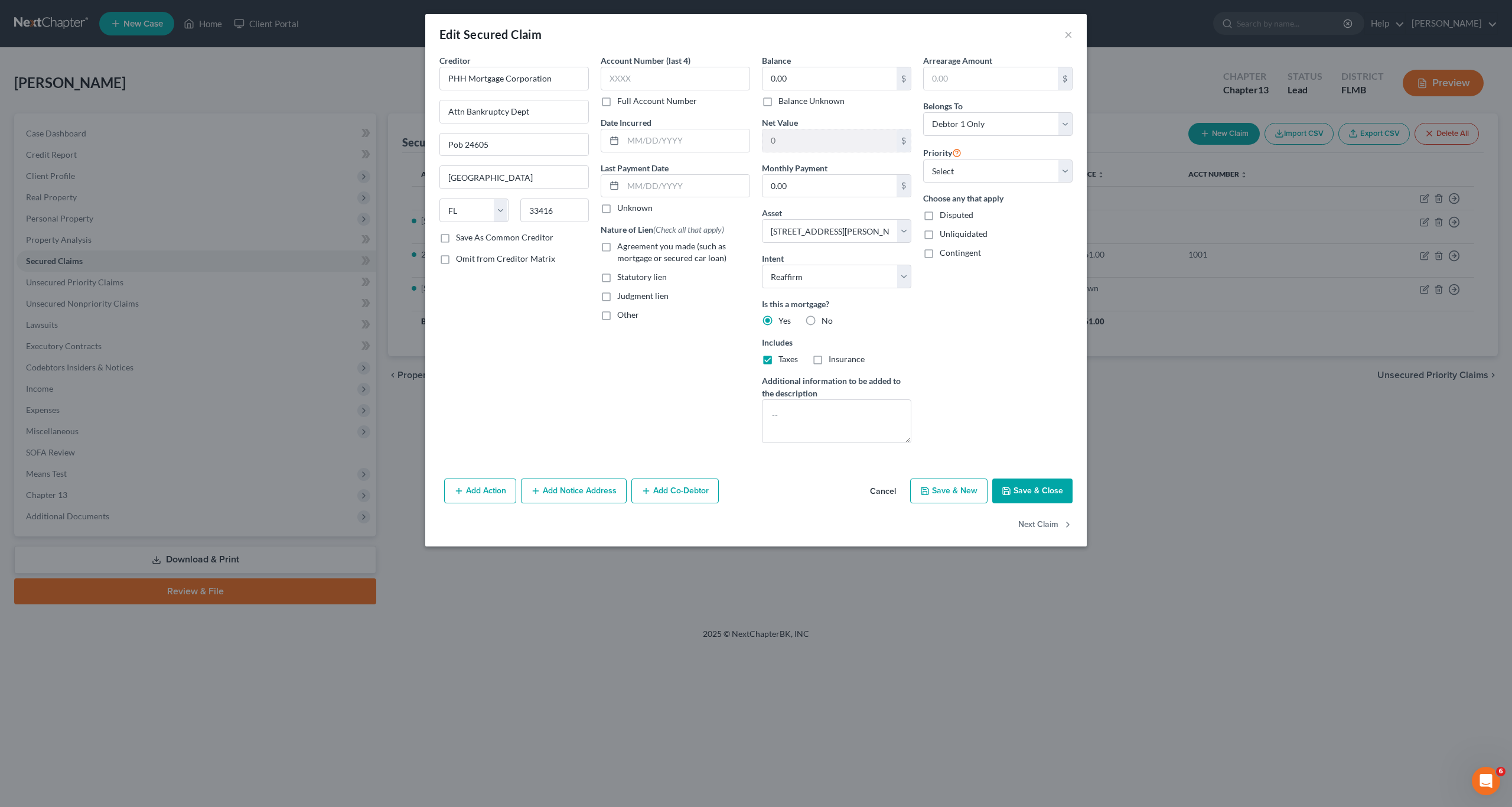
click at [833, 360] on input "Insurance" at bounding box center [837, 357] width 8 height 8
click at [829, 360] on label "Insurance" at bounding box center [846, 359] width 36 height 12
click at [833, 360] on input "Insurance" at bounding box center [837, 357] width 8 height 8
click at [829, 362] on label "Insurance" at bounding box center [846, 359] width 36 height 12
click at [833, 361] on input "Insurance" at bounding box center [837, 357] width 8 height 8
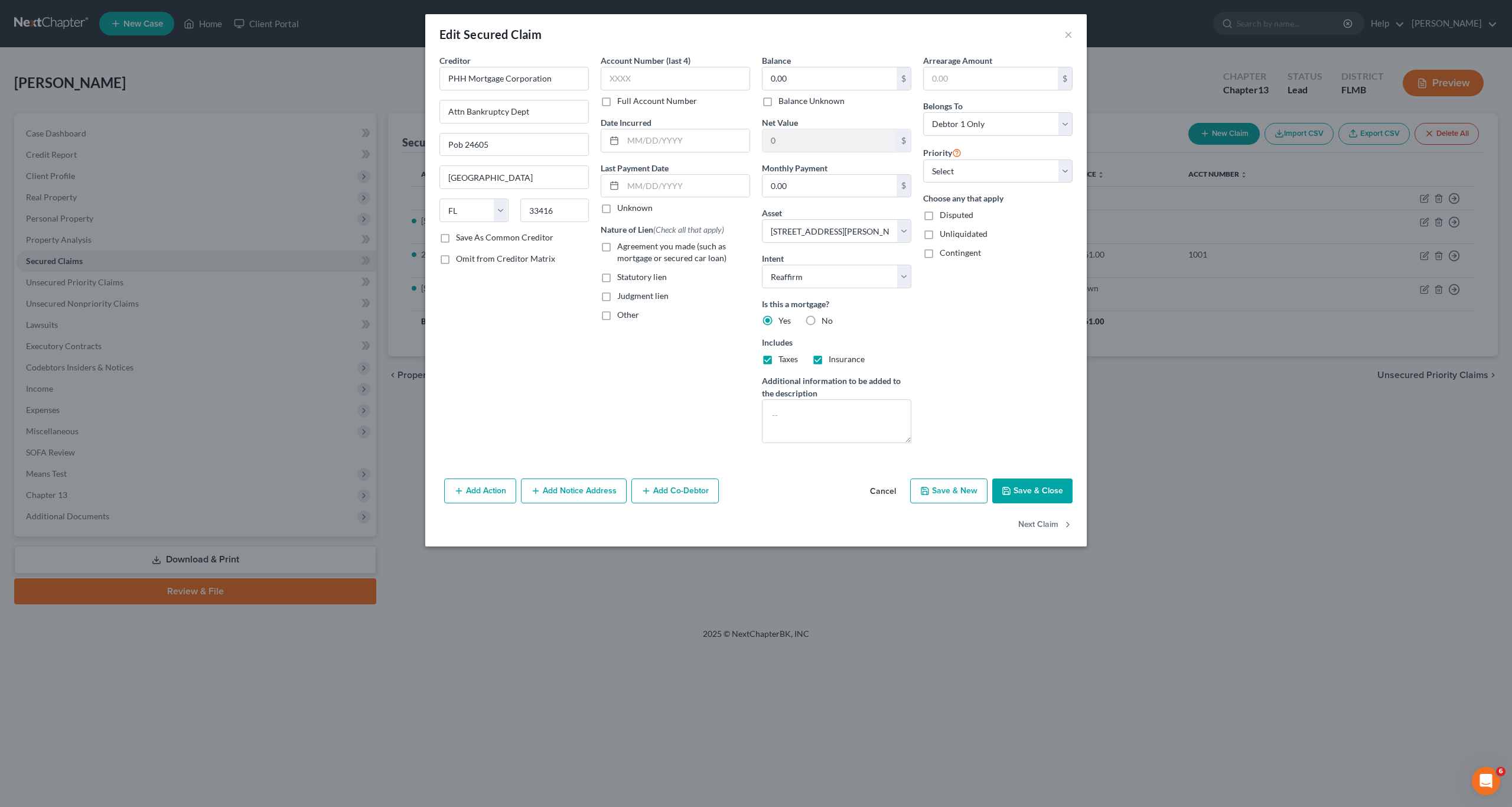
click at [617, 255] on label "Agreement you made (such as mortgage or secured car loan)" at bounding box center [683, 252] width 133 height 24
click at [622, 248] on input "Agreement you made (such as mortgage or secured car loan)" at bounding box center [626, 244] width 8 height 8
click at [932, 179] on select "Select 1st 3rd 4th 5th 6th 7th 8th 9th 10th 11th 12th 13th 14th 15th 16th 17th …" at bounding box center [998, 171] width 150 height 24
click at [923, 160] on select "Select 1st 3rd 4th 5th 6th 7th 8th 9th 10th 11th 12th 13th 14th 15th 16th 17th …" at bounding box center [998, 171] width 150 height 24
click at [987, 368] on div "Arrearage Amount $ Belongs To * Select Debtor 1 Only Debtor 2 Only Debtor 1 And…" at bounding box center [998, 253] width 162 height 398
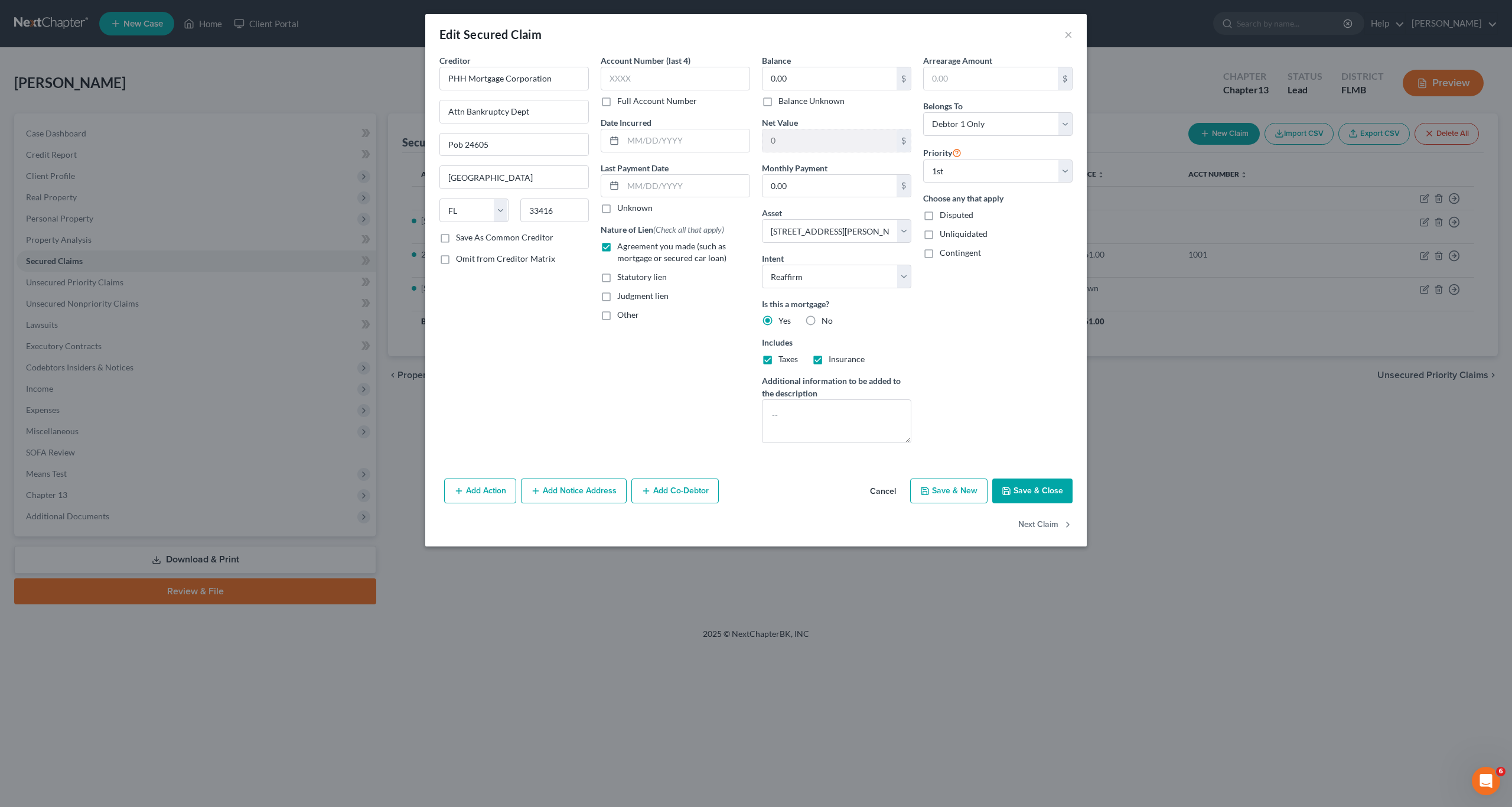
click at [532, 488] on icon "button" at bounding box center [536, 491] width 9 height 9
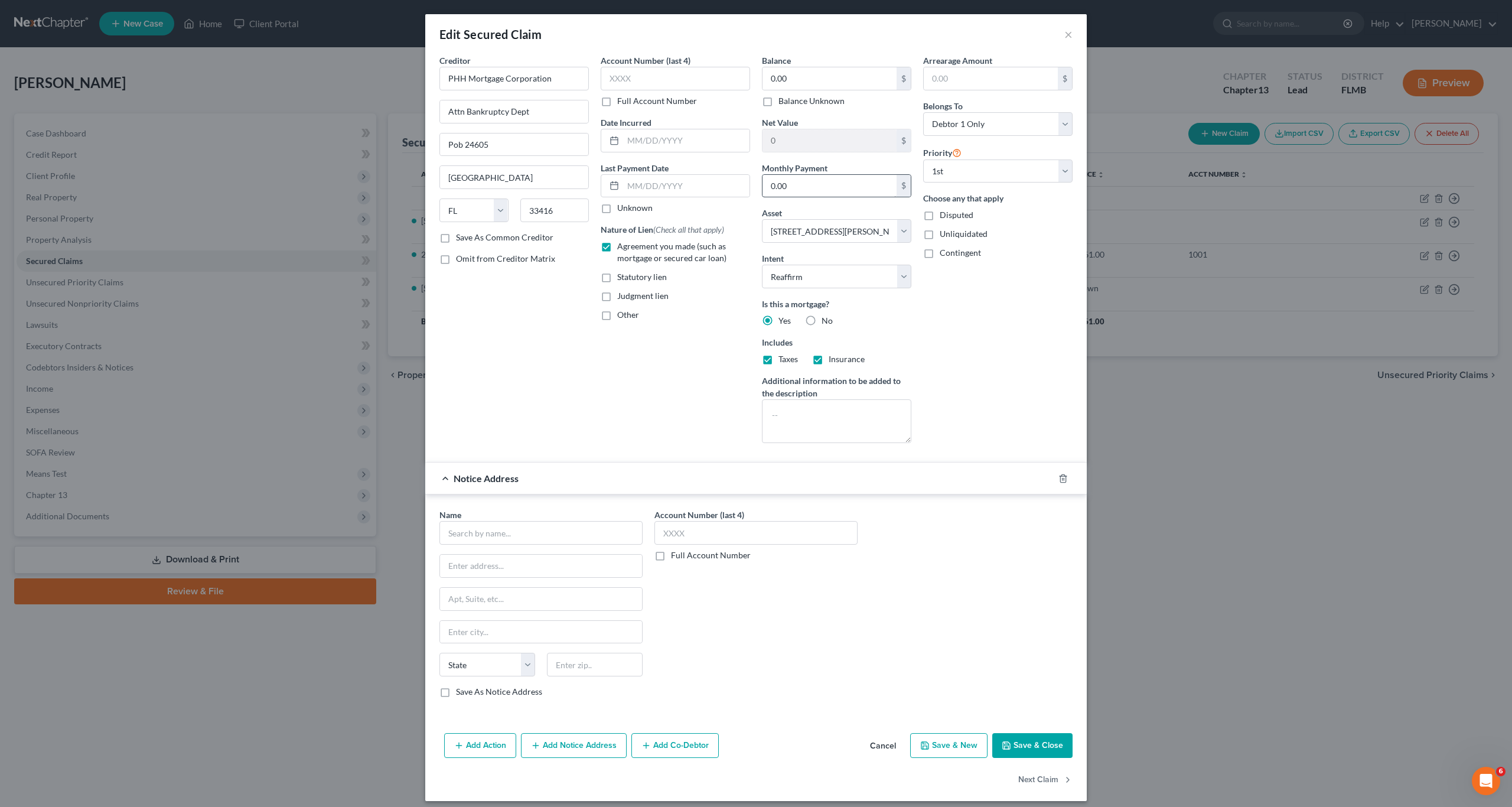
drag, startPoint x: 798, startPoint y: 202, endPoint x: 800, endPoint y: 179, distance: 23.1
click at [799, 200] on div "Balance 0.00 $ Balance Unknown Balance Undetermined 0.00 $ Balance Unknown Net …" at bounding box center [836, 253] width 162 height 398
drag, startPoint x: 708, startPoint y: 185, endPoint x: 574, endPoint y: 177, distance: 134.2
click at [574, 177] on div "Creditor * PHH Mortgage Corporation Attn Bankruptcy Dept Pob 24605 [GEOGRAPHIC_…" at bounding box center [756, 253] width 645 height 398
click at [790, 64] on div "Balance 0.00 $ Balance Unknown Balance Undetermined 0.00 $ Balance Unknown" at bounding box center [836, 81] width 150 height 53
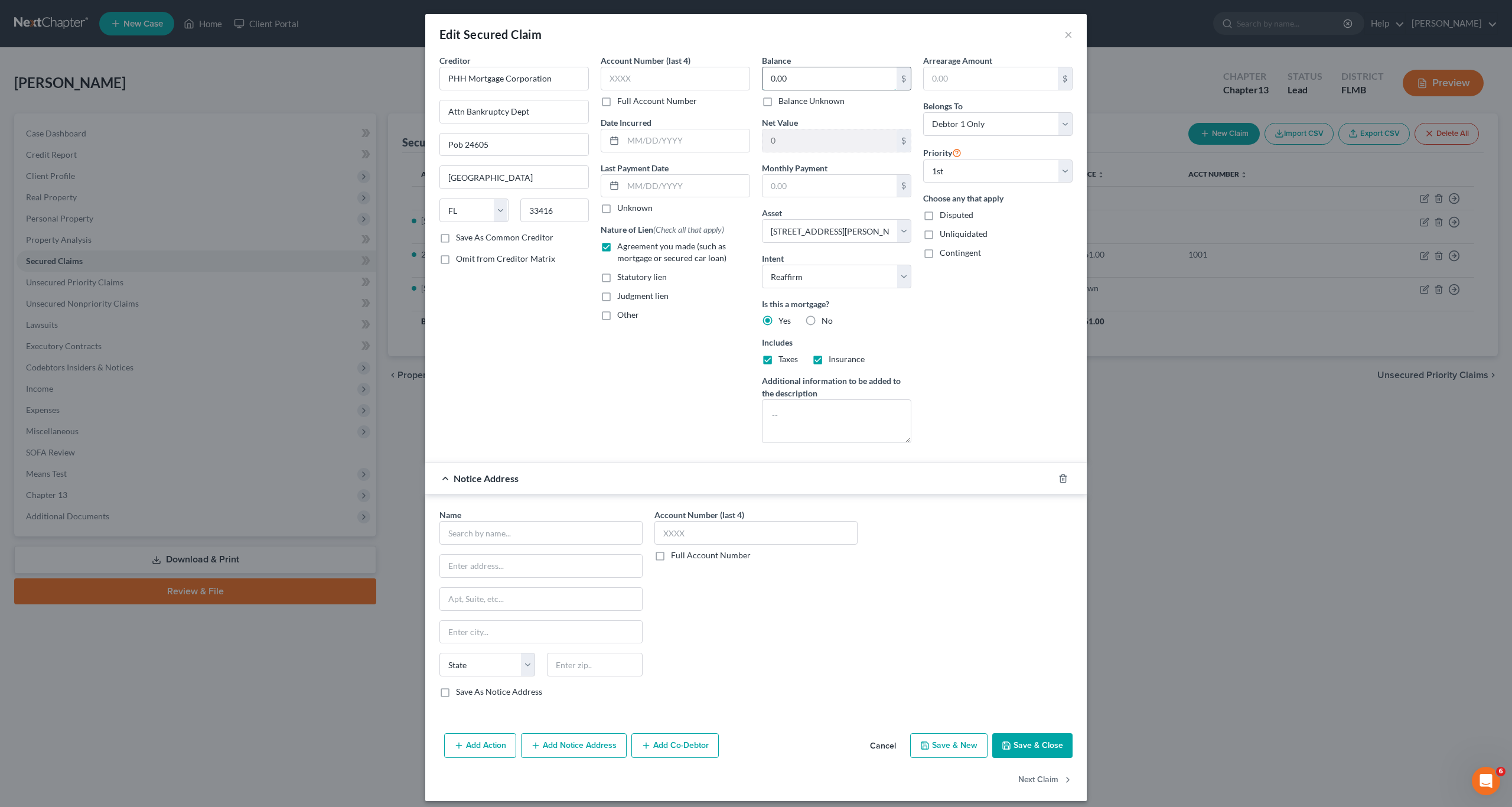
drag, startPoint x: 776, startPoint y: 84, endPoint x: 785, endPoint y: 76, distance: 12.0
click at [777, 84] on input "0.00" at bounding box center [829, 79] width 134 height 22
click at [816, 68] on input "text" at bounding box center [829, 79] width 134 height 22
drag, startPoint x: 801, startPoint y: 80, endPoint x: 808, endPoint y: 74, distance: 9.2
click at [963, 78] on input "text" at bounding box center [991, 79] width 134 height 22
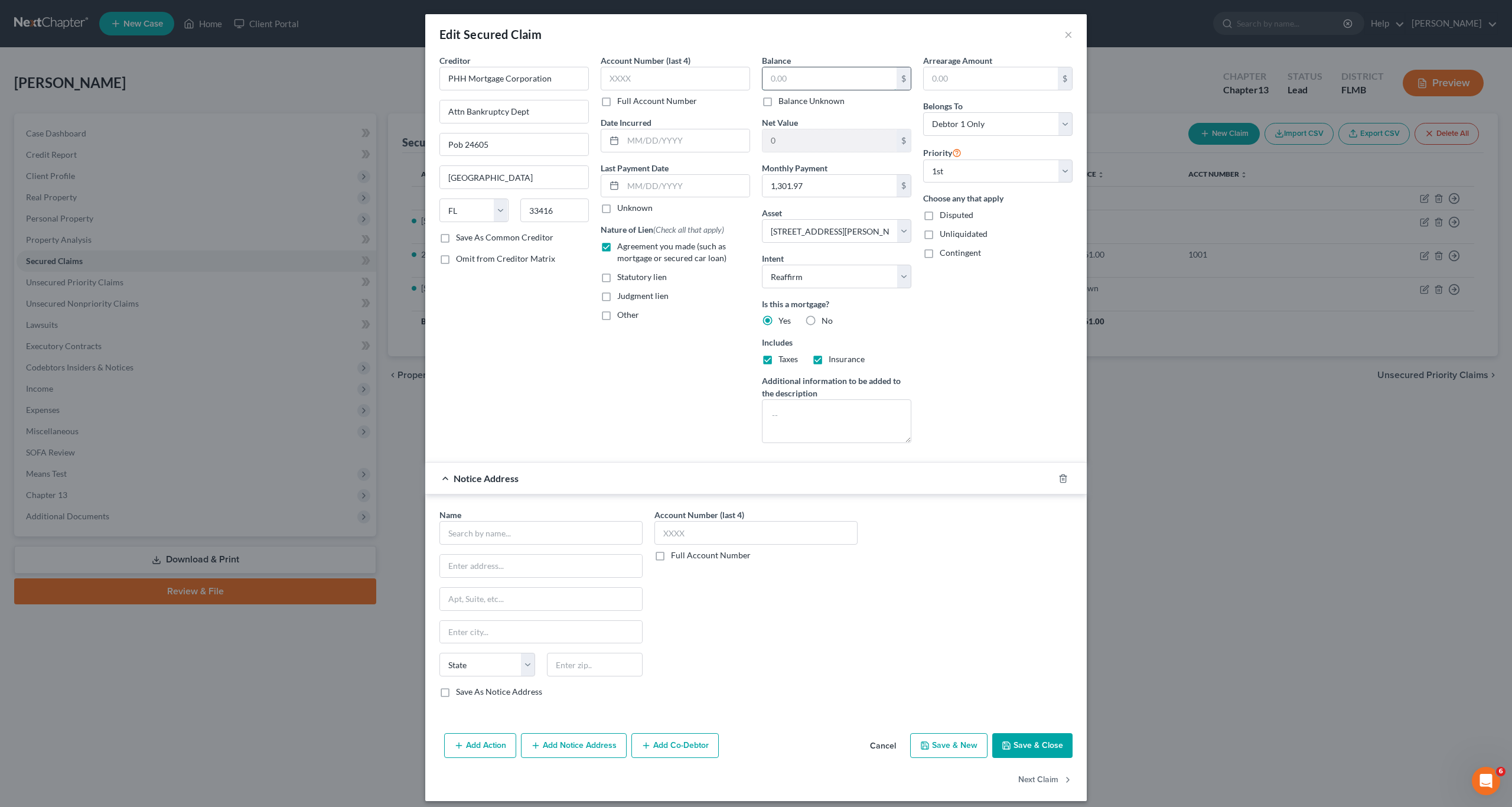
click at [808, 74] on input "text" at bounding box center [829, 79] width 134 height 22
click at [987, 79] on input "text" at bounding box center [991, 79] width 134 height 22
click at [1060, 481] on icon "button" at bounding box center [1063, 478] width 5 height 8
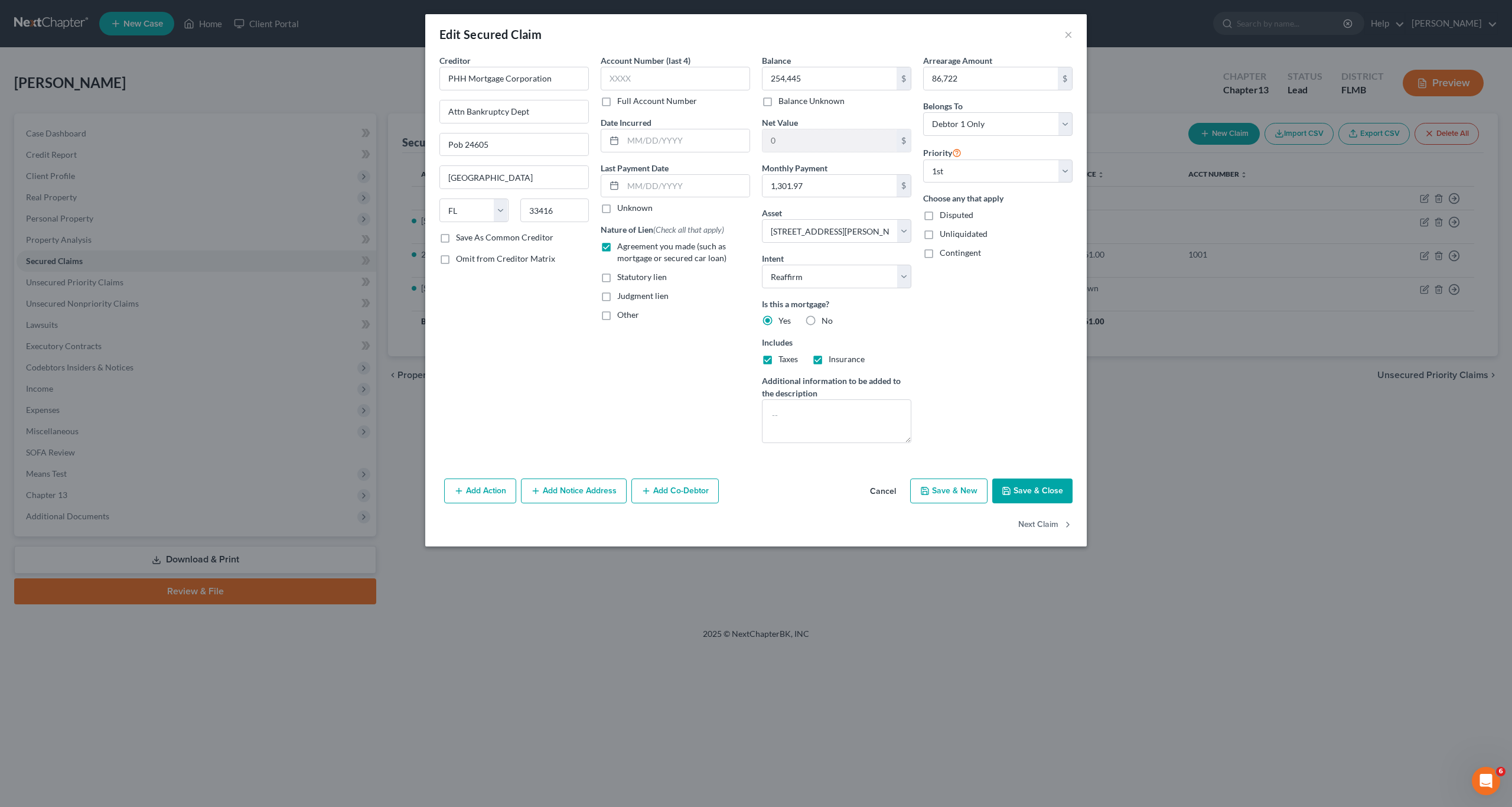
click at [1043, 492] on button "Save & Close" at bounding box center [1032, 491] width 80 height 25
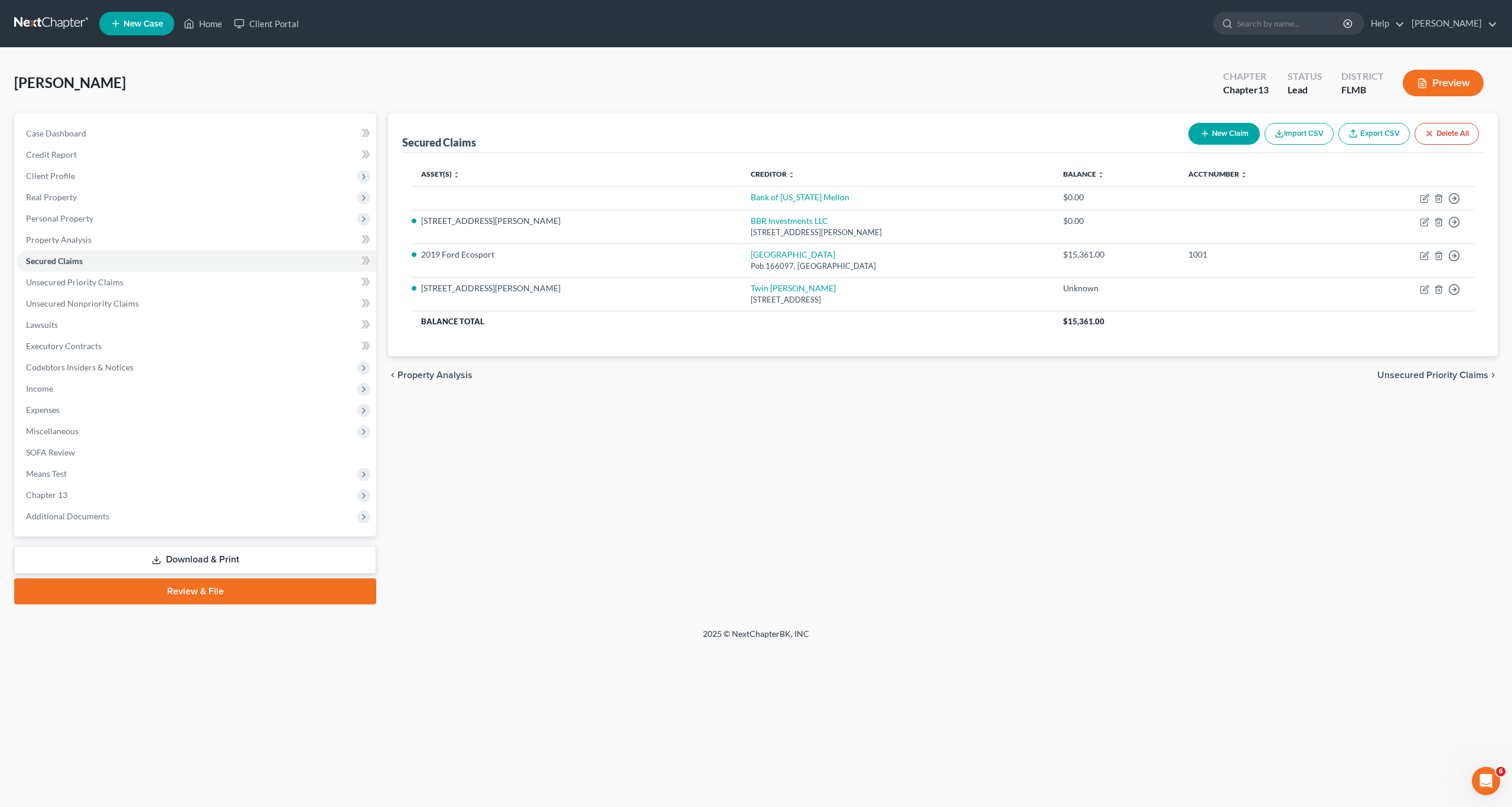
click at [1033, 494] on div "Secured Claims New Claim Import CSV Export CSV Delete All Asset(s) expand_more …" at bounding box center [943, 359] width 1121 height 491
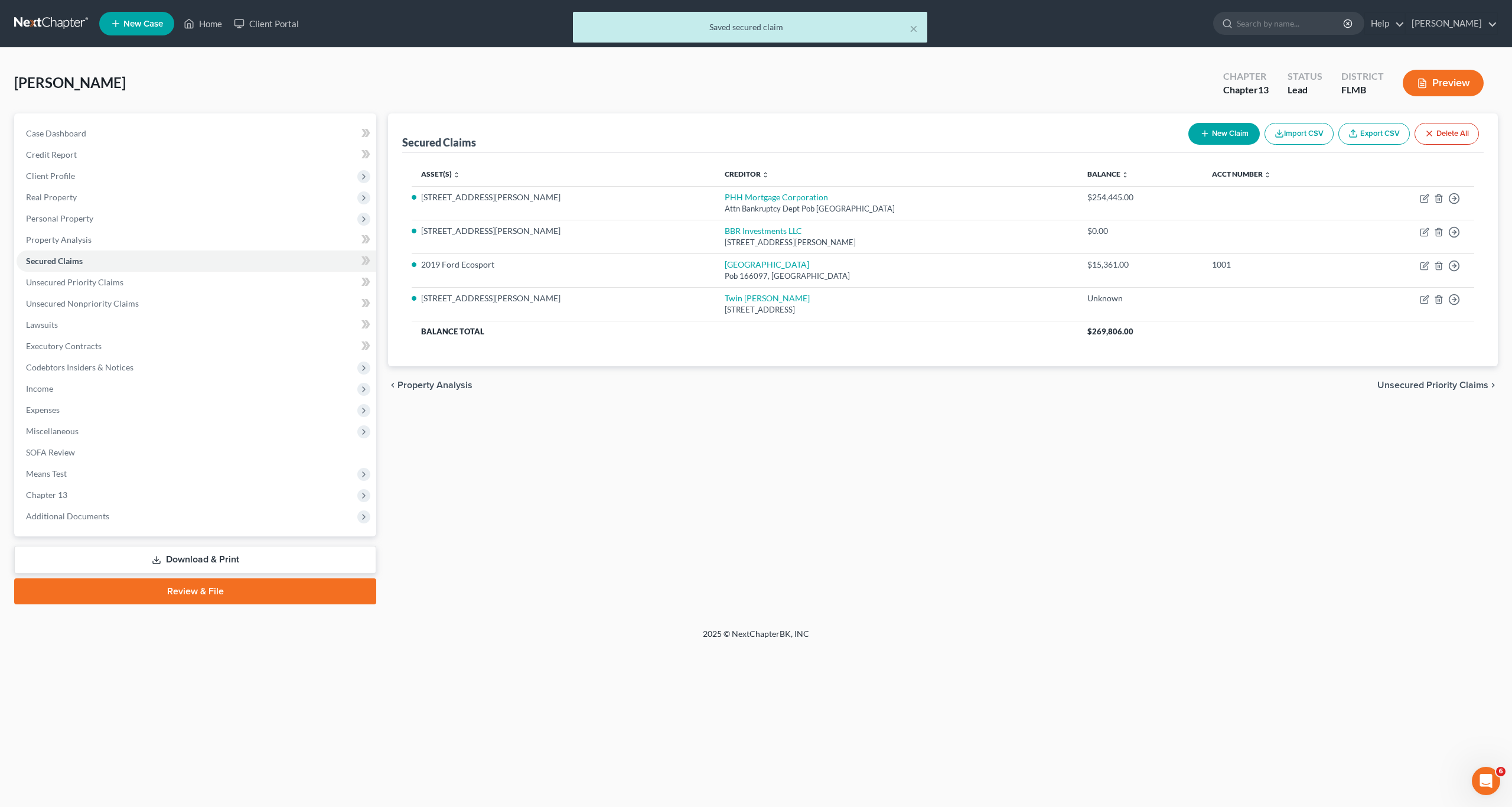
drag, startPoint x: 1205, startPoint y: 582, endPoint x: 1144, endPoint y: 556, distance: 66.3
click at [1201, 578] on div "Secured Claims New Claim Import CSV Export CSV Delete All Asset(s) expand_more …" at bounding box center [943, 359] width 1121 height 491
click at [1255, 495] on div "Secured Claims New Claim Import CSV Export CSV Delete All Asset(s) expand_more …" at bounding box center [943, 359] width 1121 height 491
